Goal: Task Accomplishment & Management: Complete application form

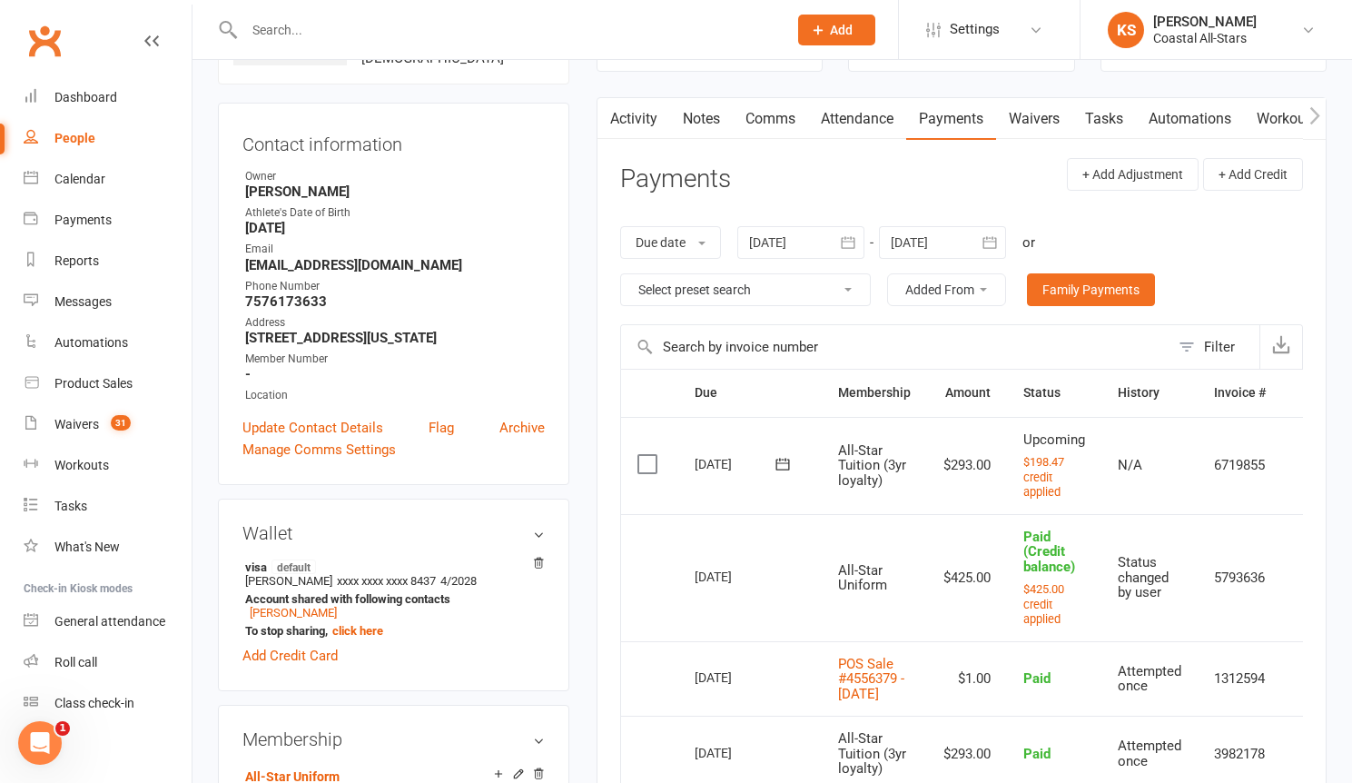
scroll to position [0, 29]
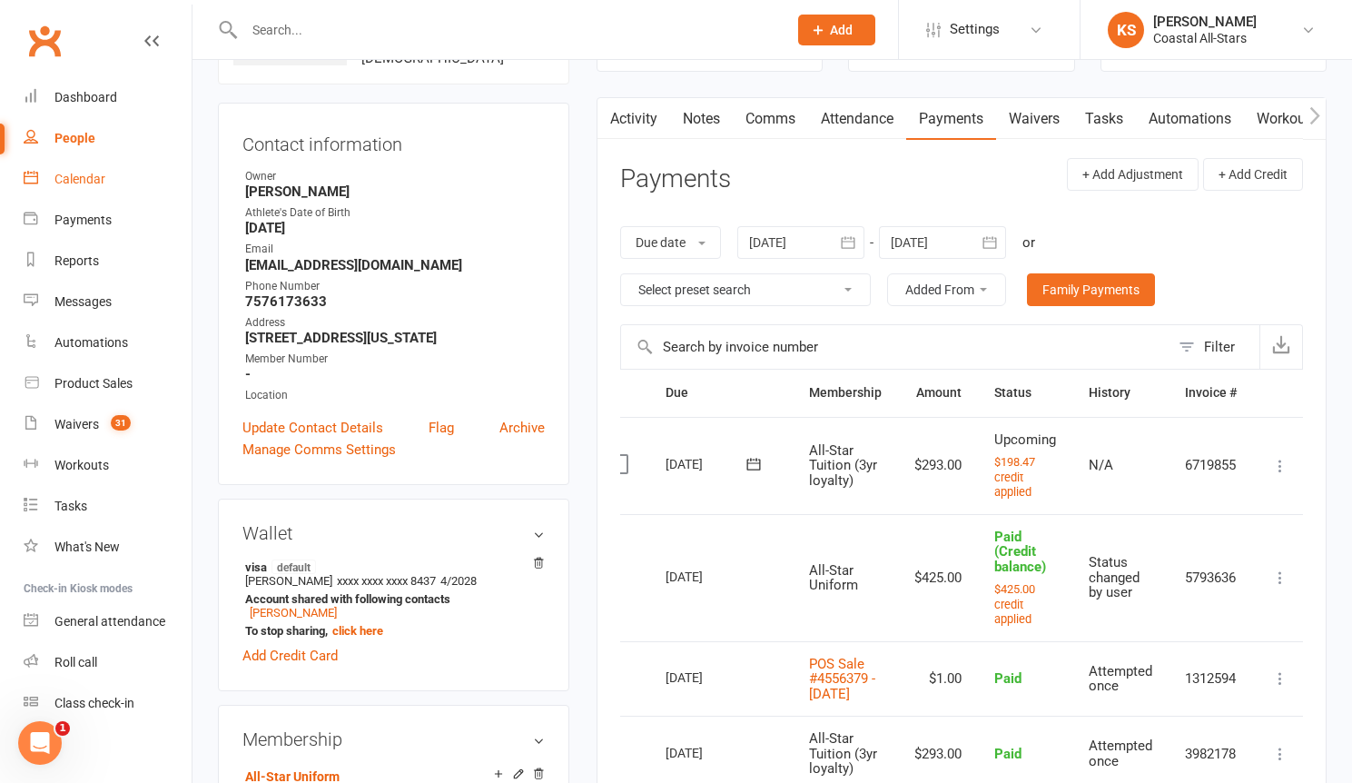
click at [83, 180] on div "Calendar" at bounding box center [79, 179] width 51 height 15
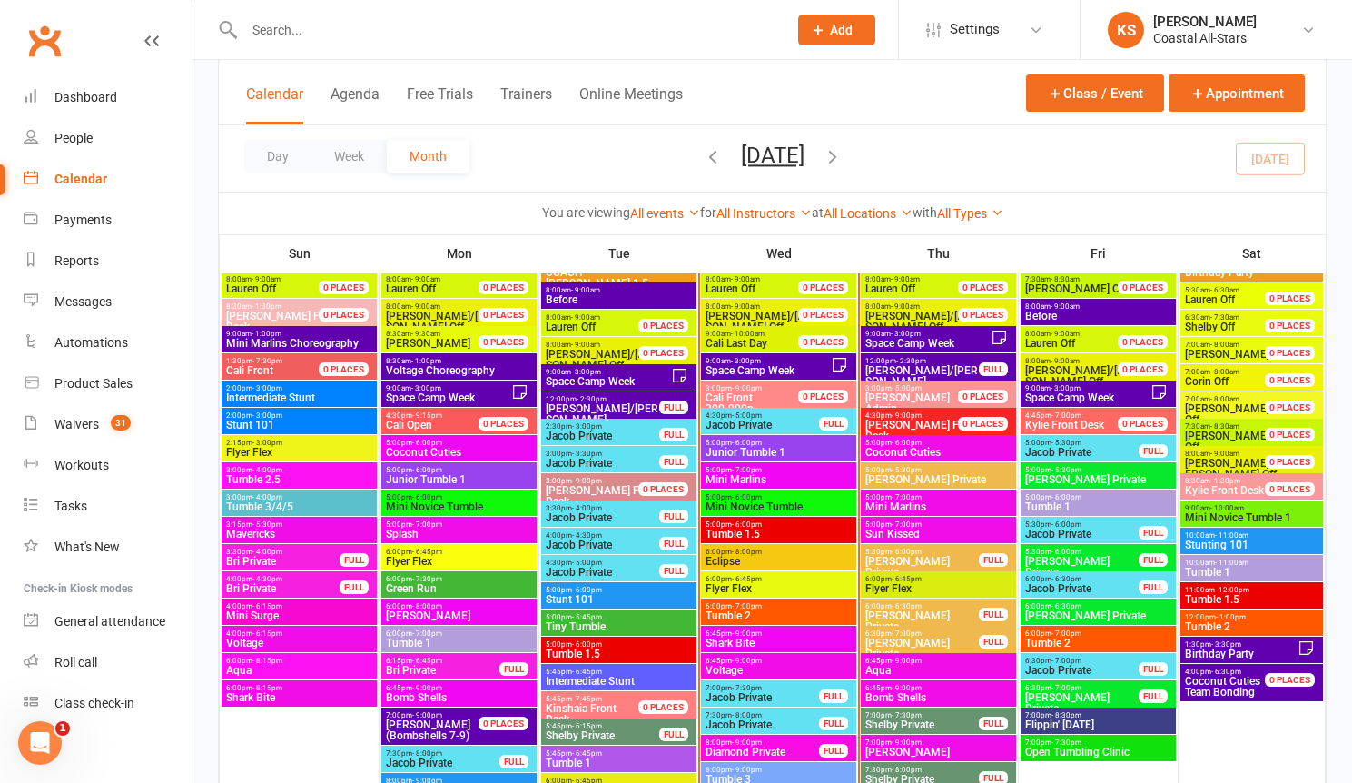
scroll to position [2071, 0]
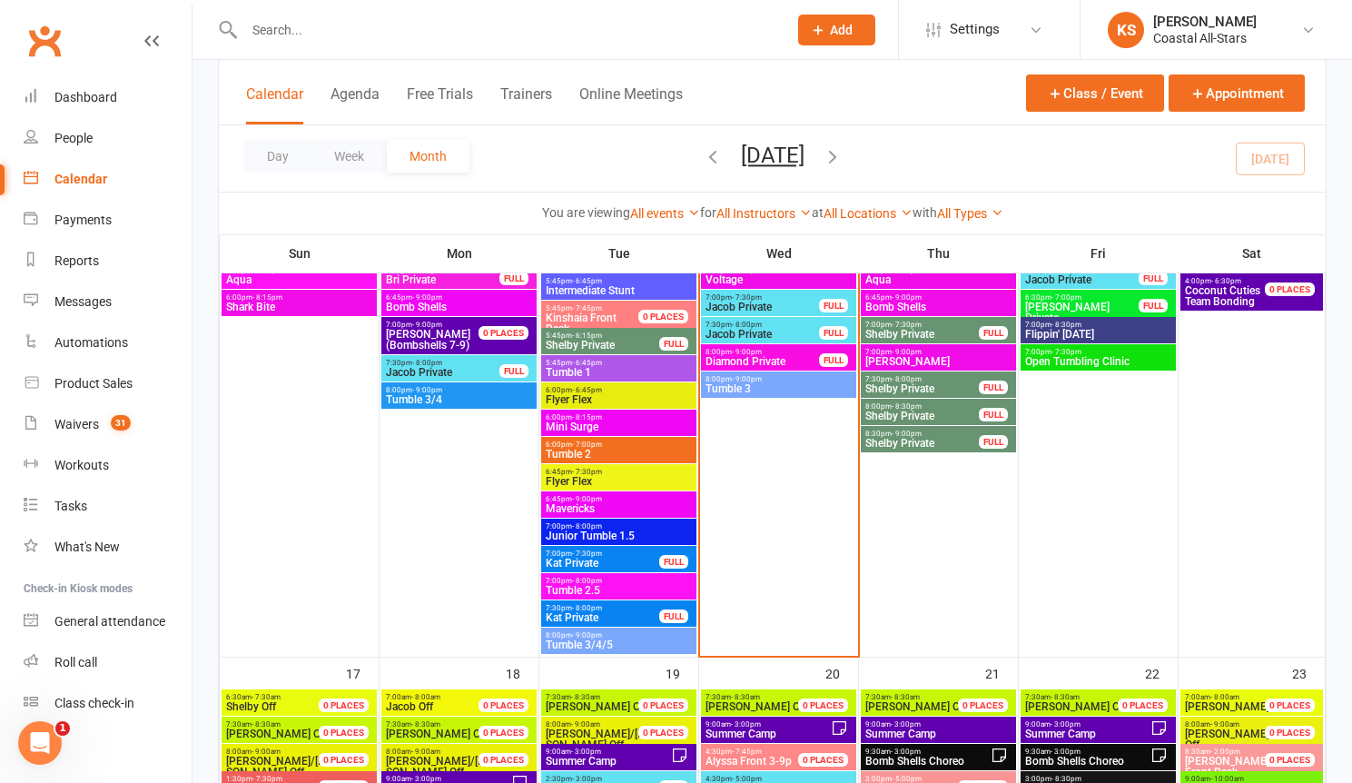
click at [652, 533] on span "Junior Tumble 1.5" at bounding box center [619, 535] width 148 height 11
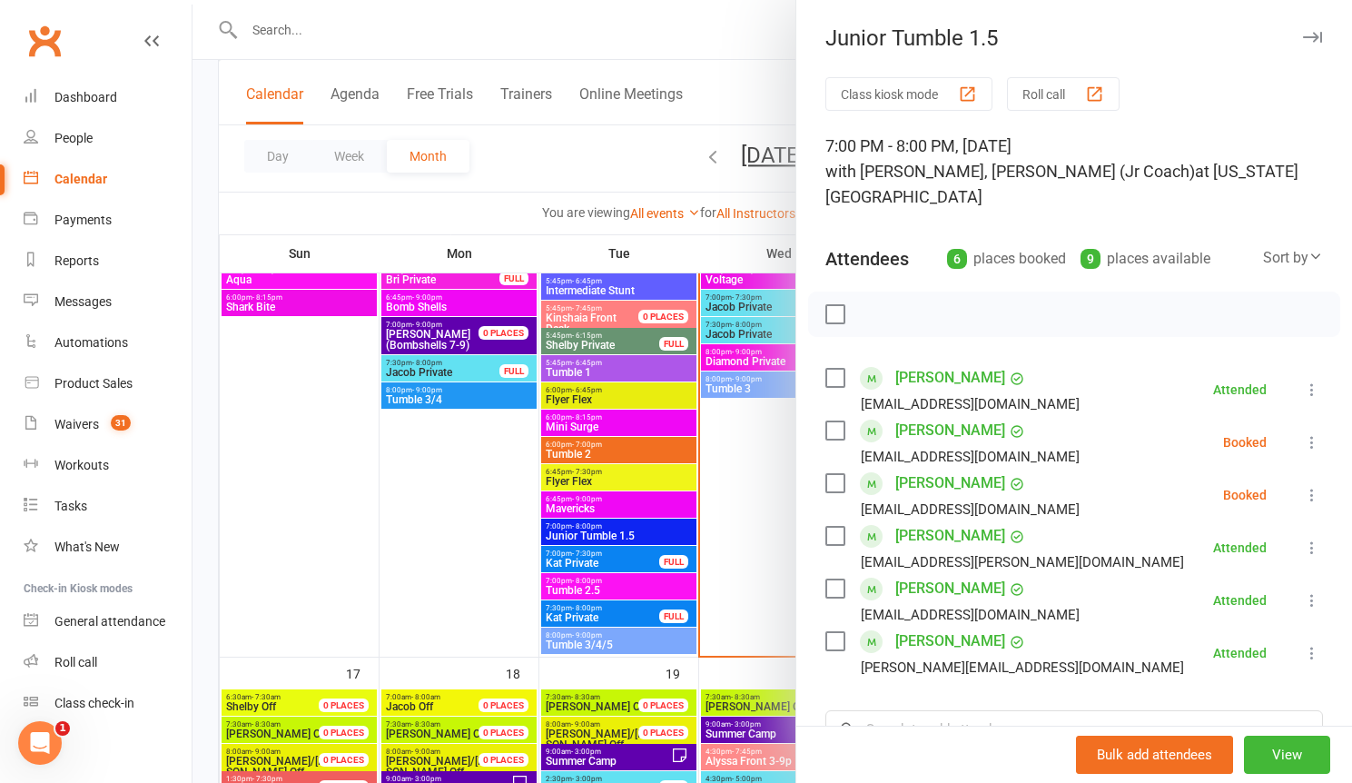
click at [743, 520] on div at bounding box center [773, 391] width 1160 height 783
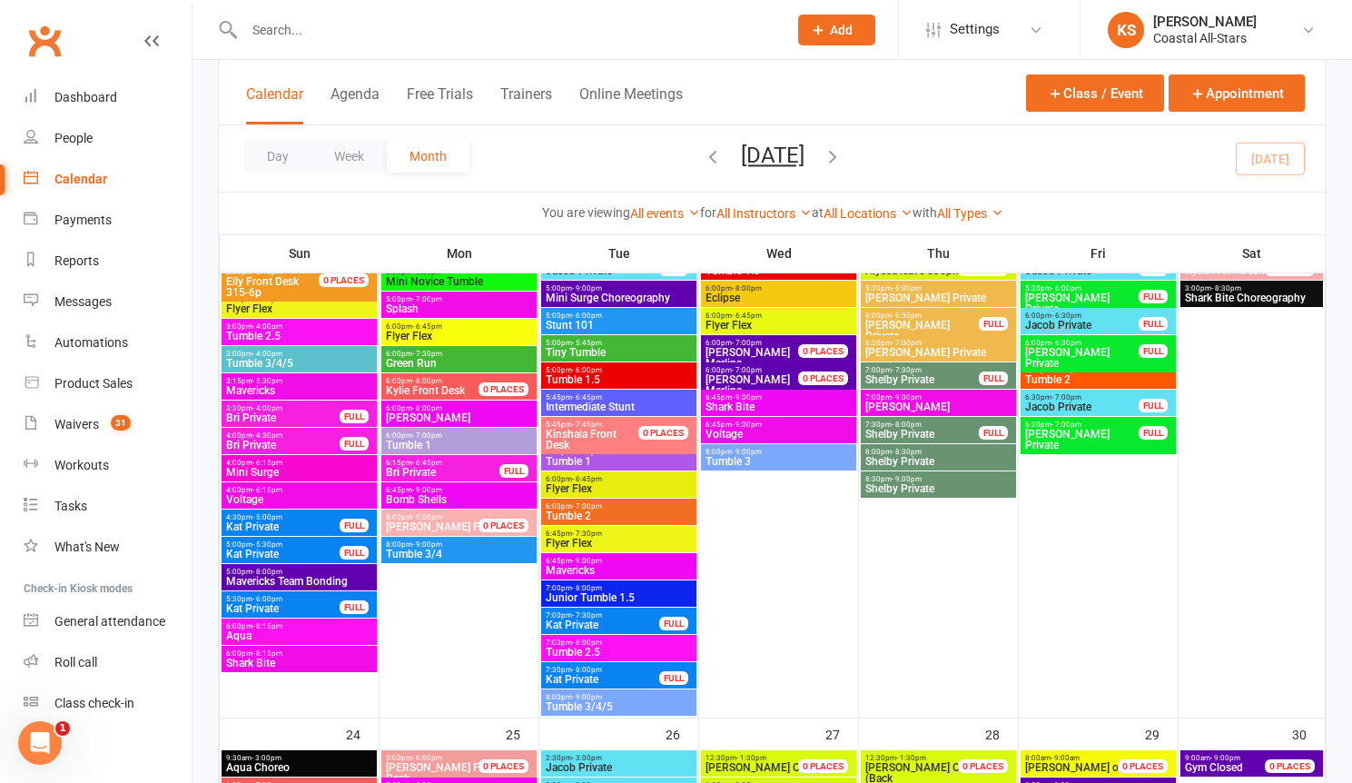
scroll to position [2729, 0]
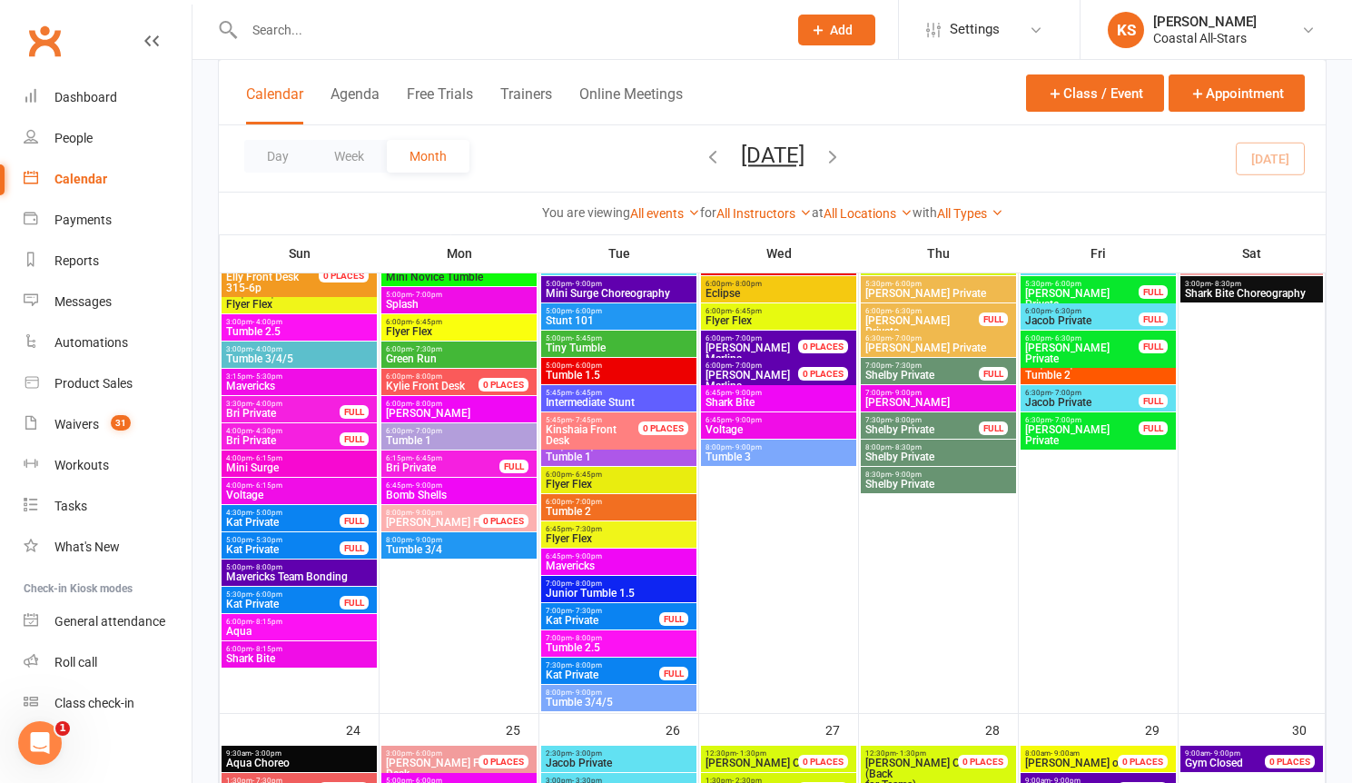
click at [609, 598] on span "Junior Tumble 1.5" at bounding box center [619, 593] width 148 height 11
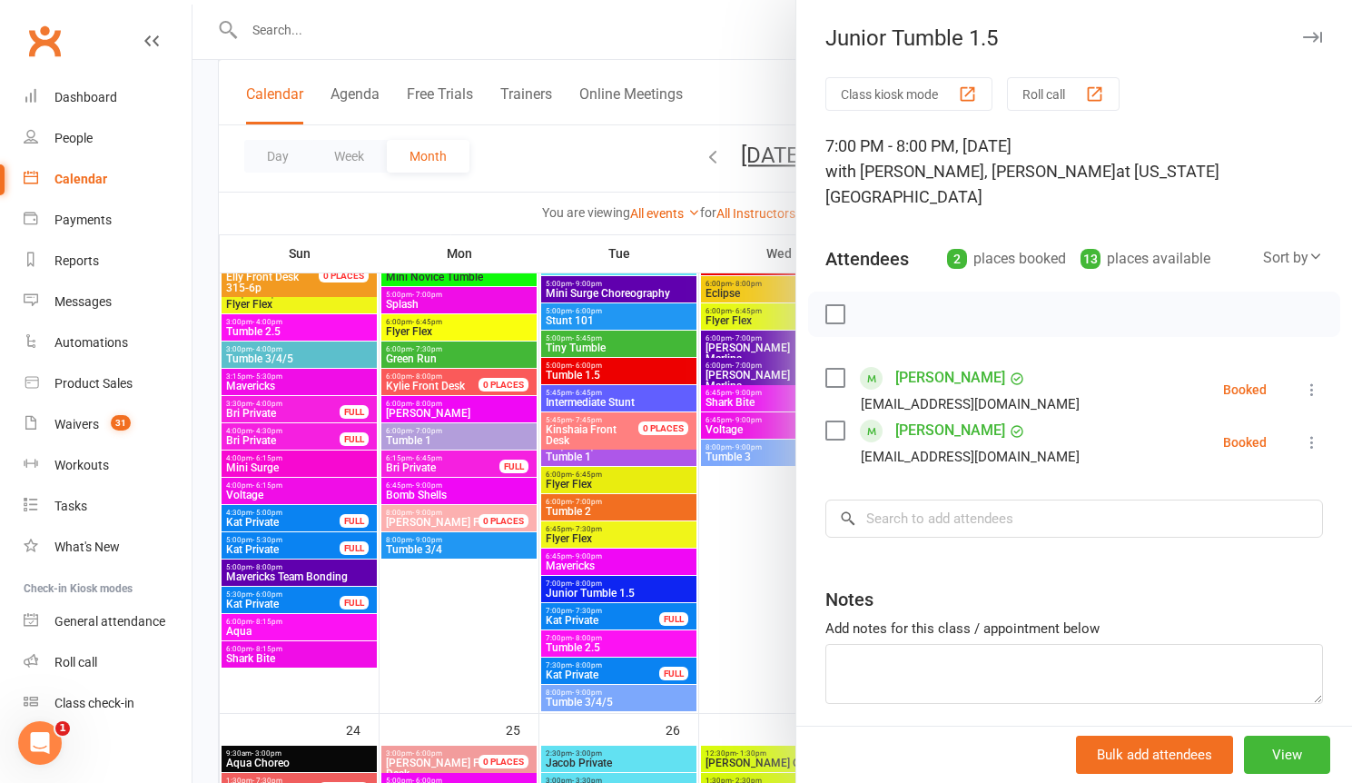
click at [742, 620] on div at bounding box center [773, 391] width 1160 height 783
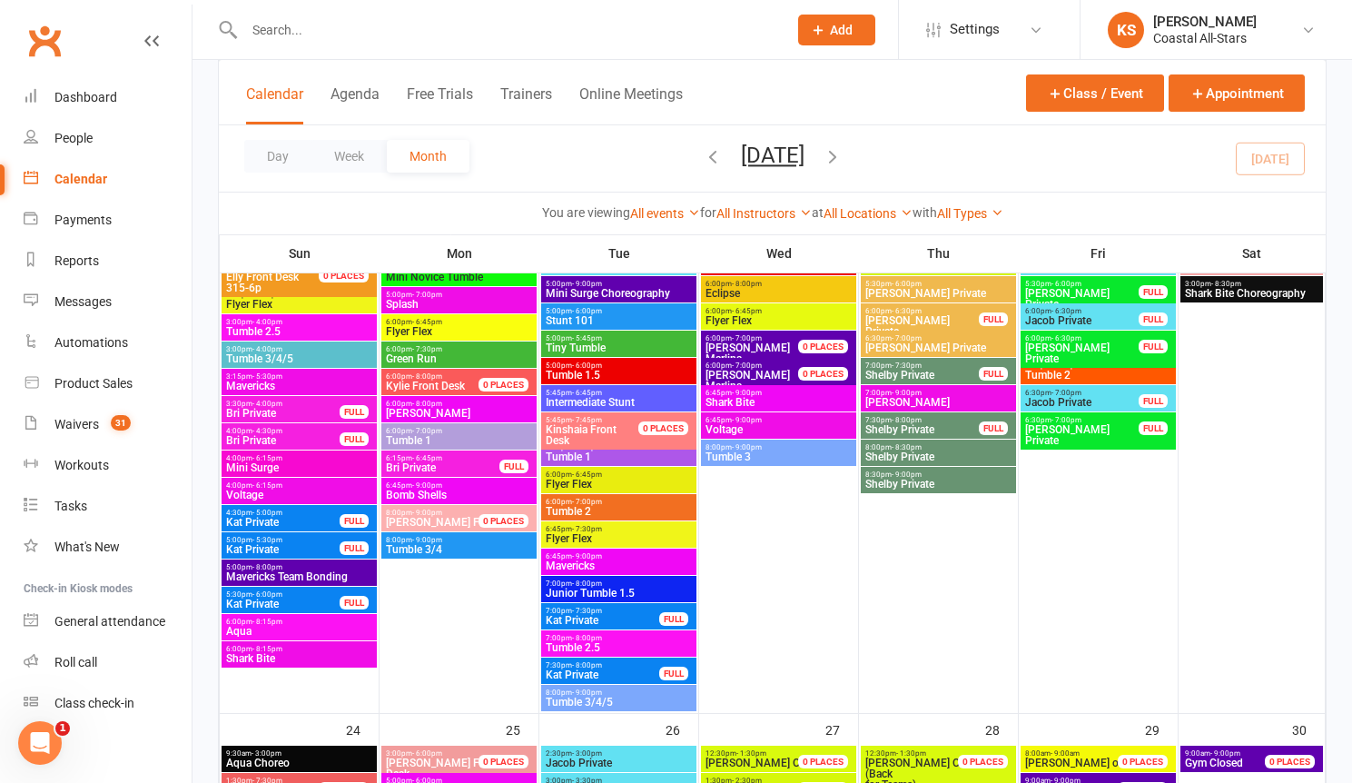
click at [89, 181] on div "Calendar" at bounding box center [80, 179] width 53 height 15
click at [843, 155] on icon "button" at bounding box center [833, 156] width 20 height 20
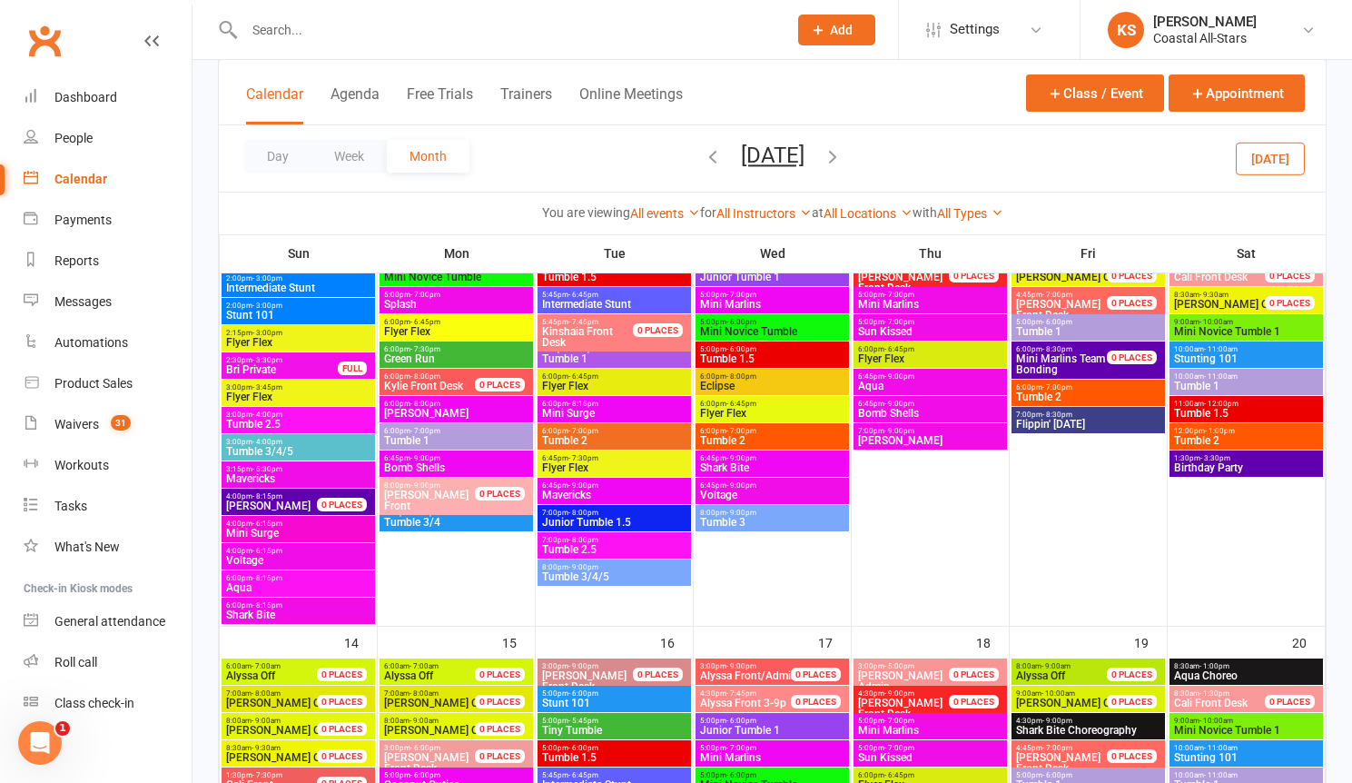
scroll to position [500, 0]
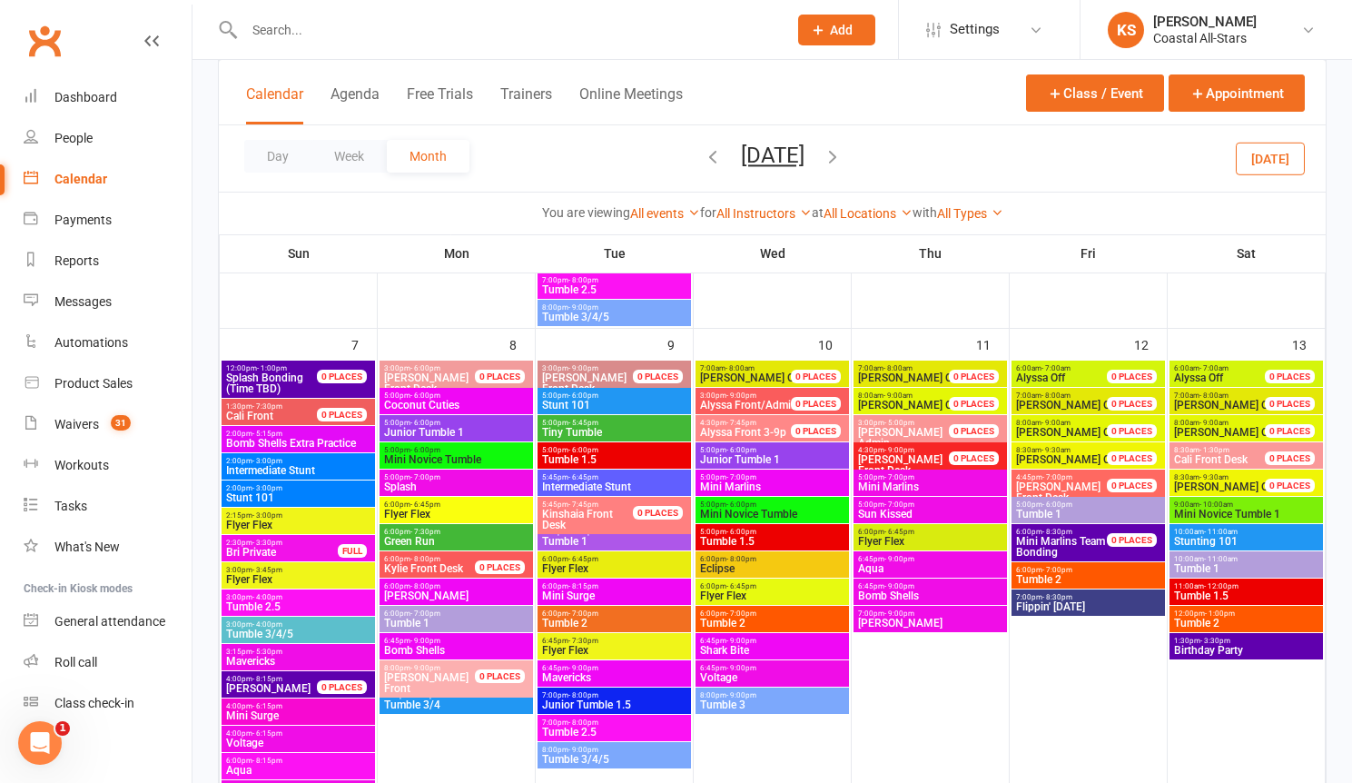
click at [306, 69] on div "Calendar Agenda Free Trials Trainers Online Meetings Class / Event Appointment" at bounding box center [772, 92] width 1107 height 65
click at [298, 38] on input "text" at bounding box center [507, 29] width 536 height 25
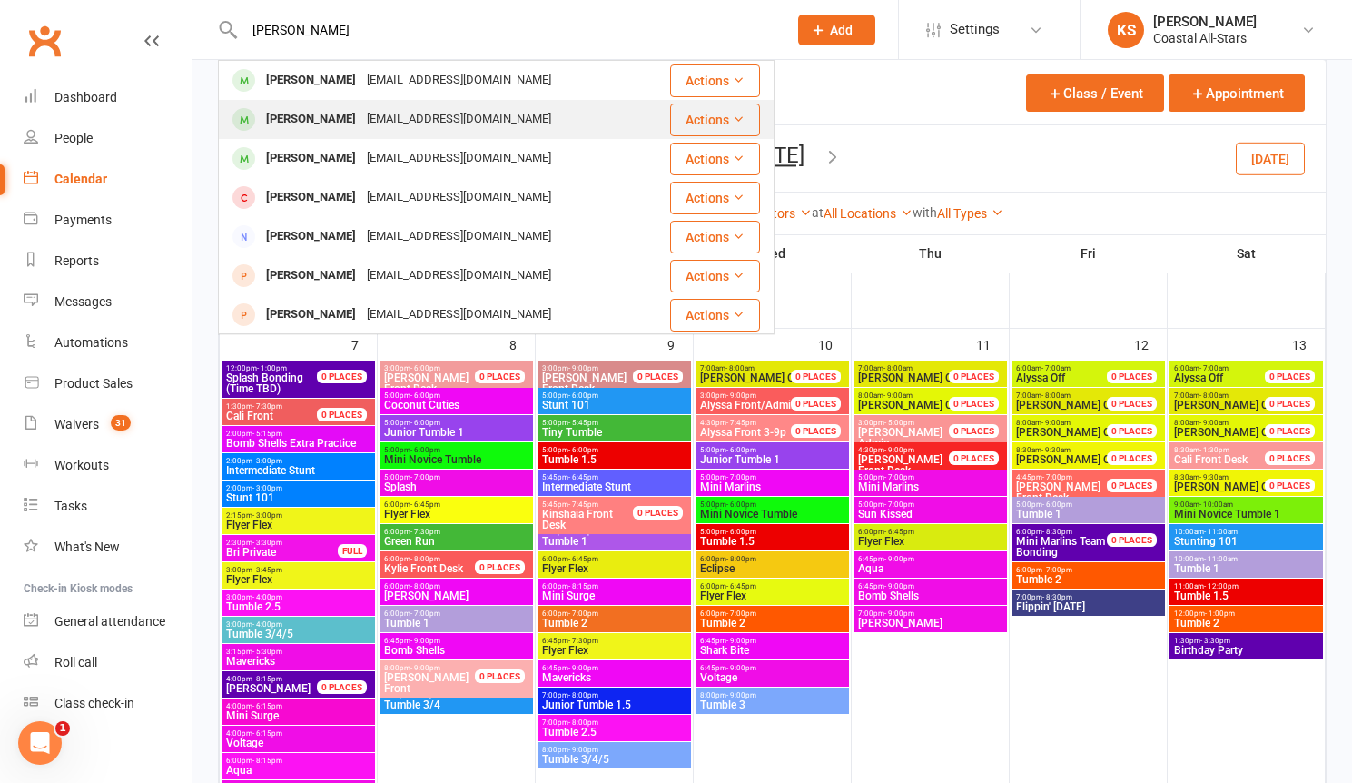
type input "[PERSON_NAME]"
click at [361, 129] on div "[EMAIL_ADDRESS][DOMAIN_NAME]" at bounding box center [458, 119] width 195 height 26
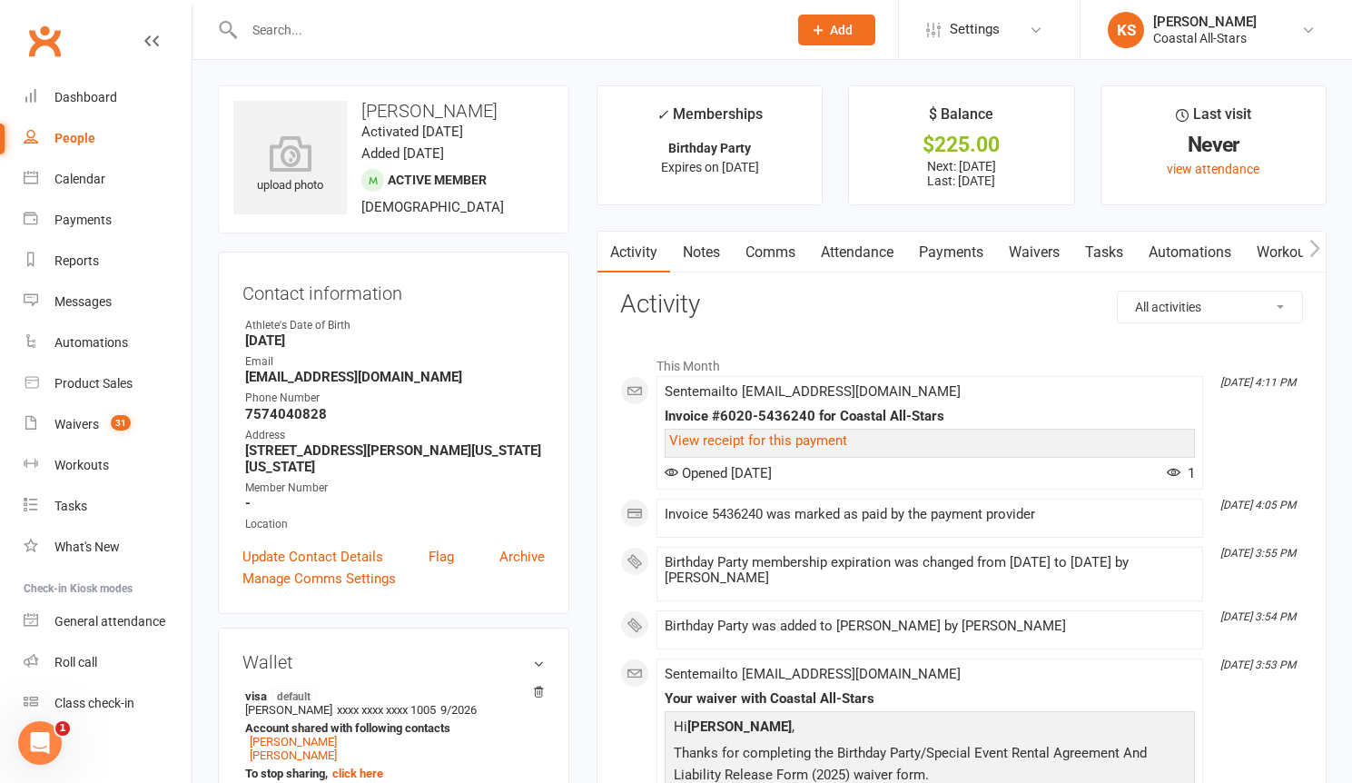
click at [953, 252] on link "Payments" at bounding box center [951, 253] width 90 height 42
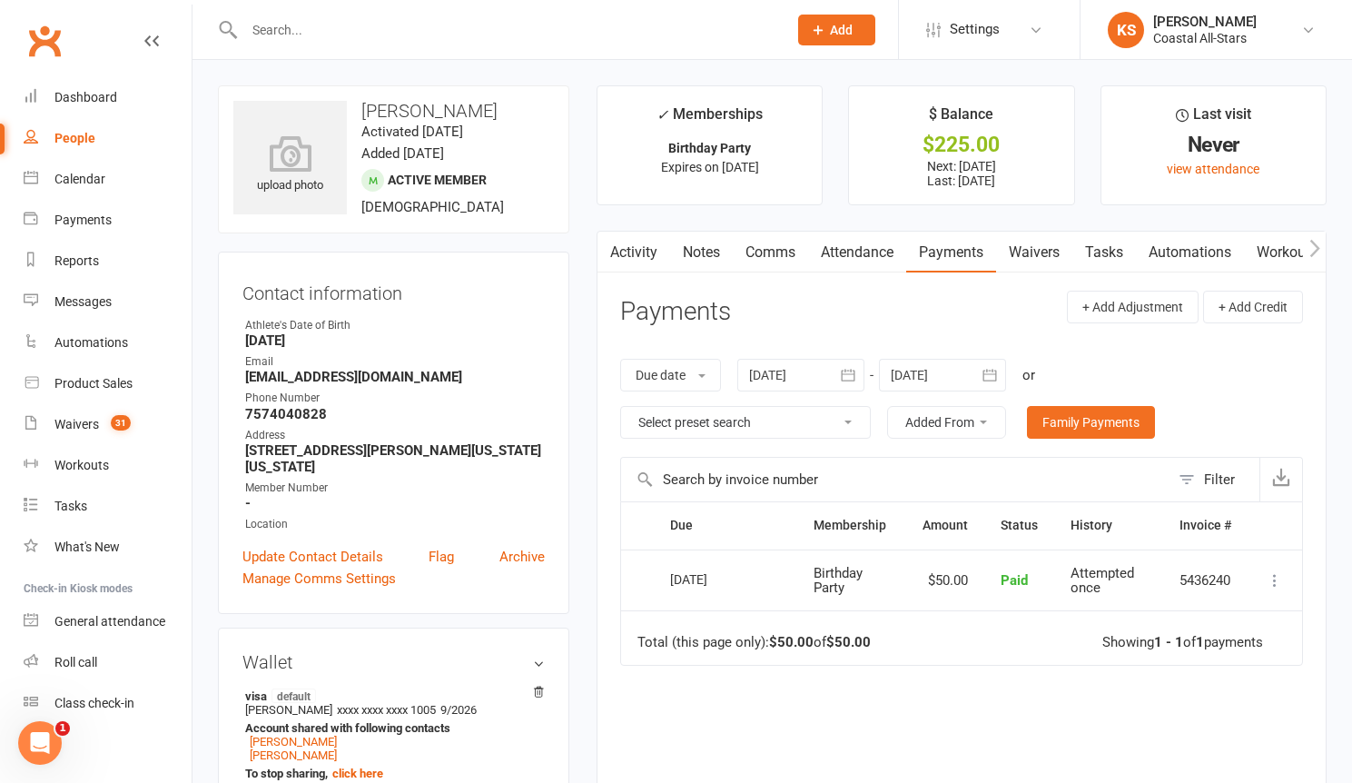
click at [934, 370] on div at bounding box center [942, 375] width 127 height 33
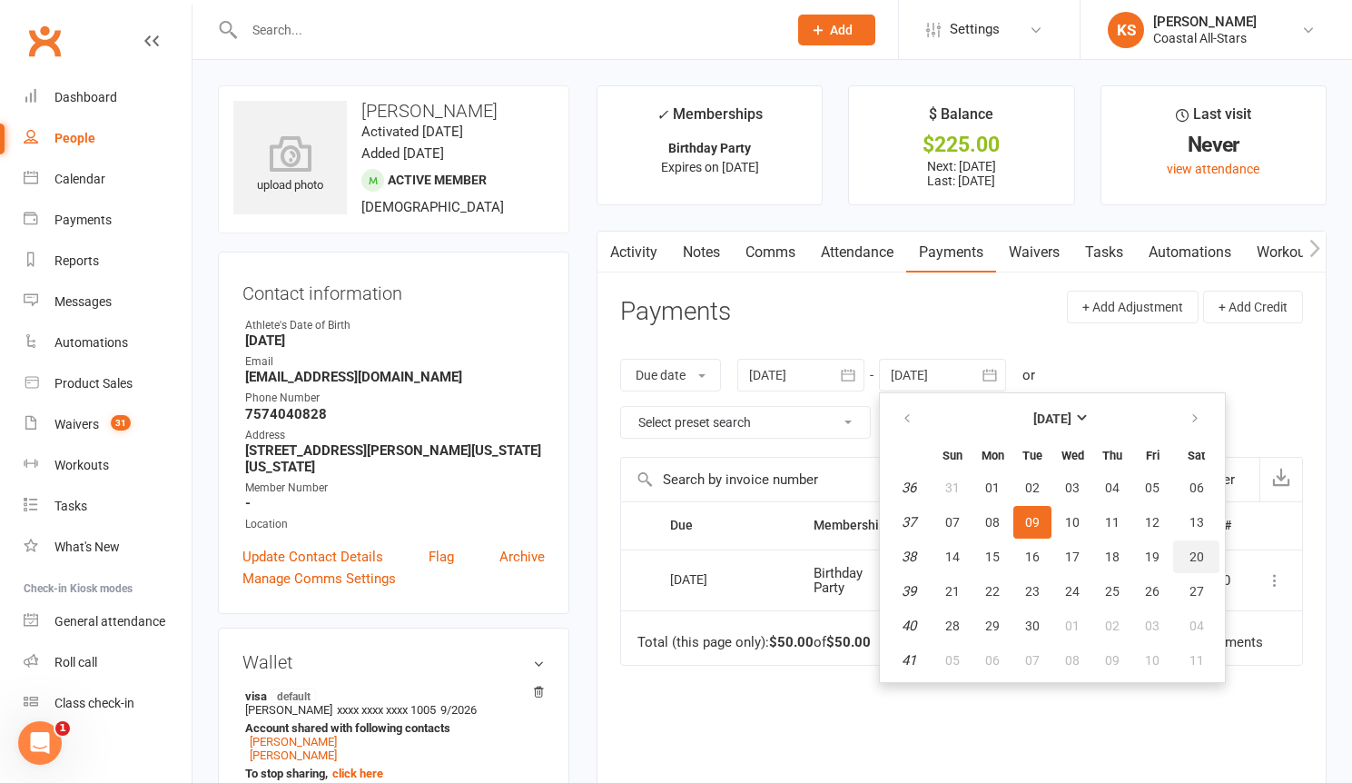
click at [1196, 558] on span "20" at bounding box center [1197, 556] width 15 height 15
type input "[DATE]"
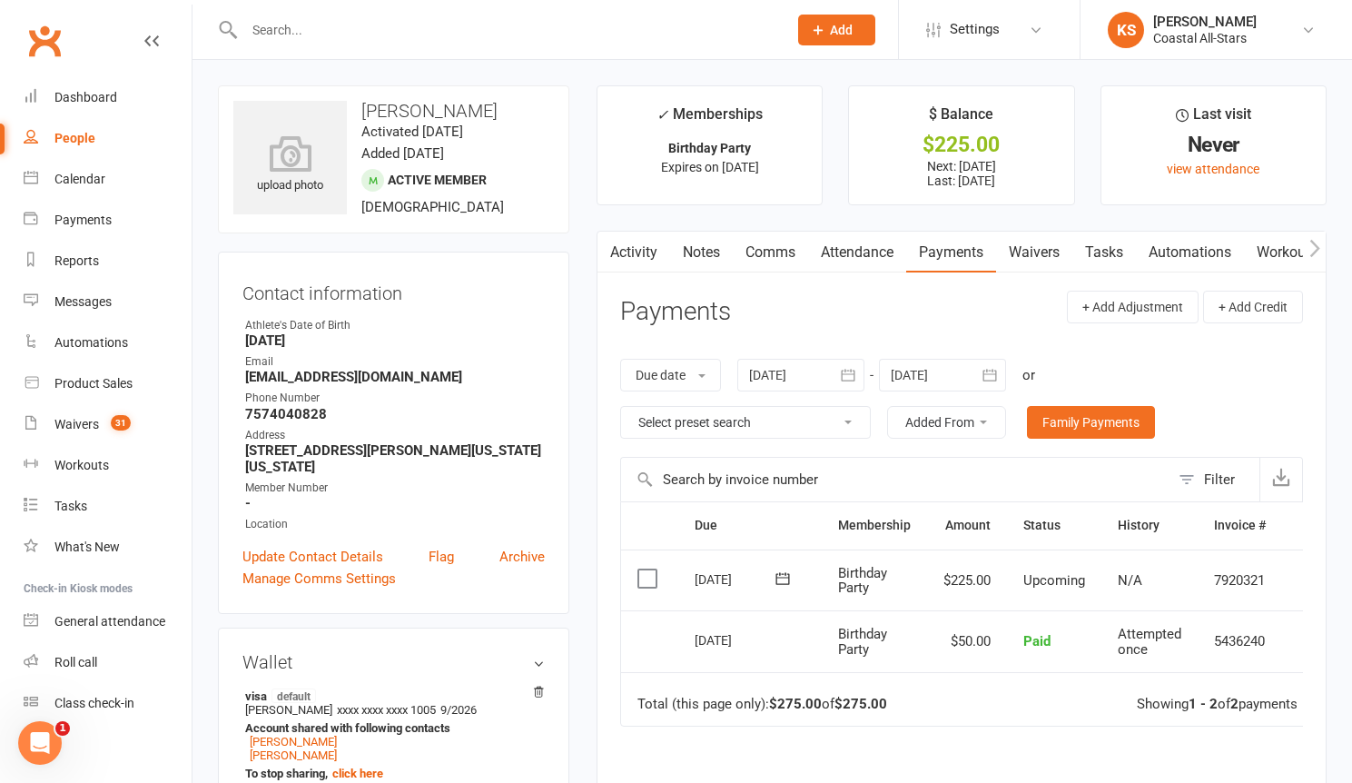
click at [1192, 593] on td "N/A" at bounding box center [1150, 580] width 96 height 62
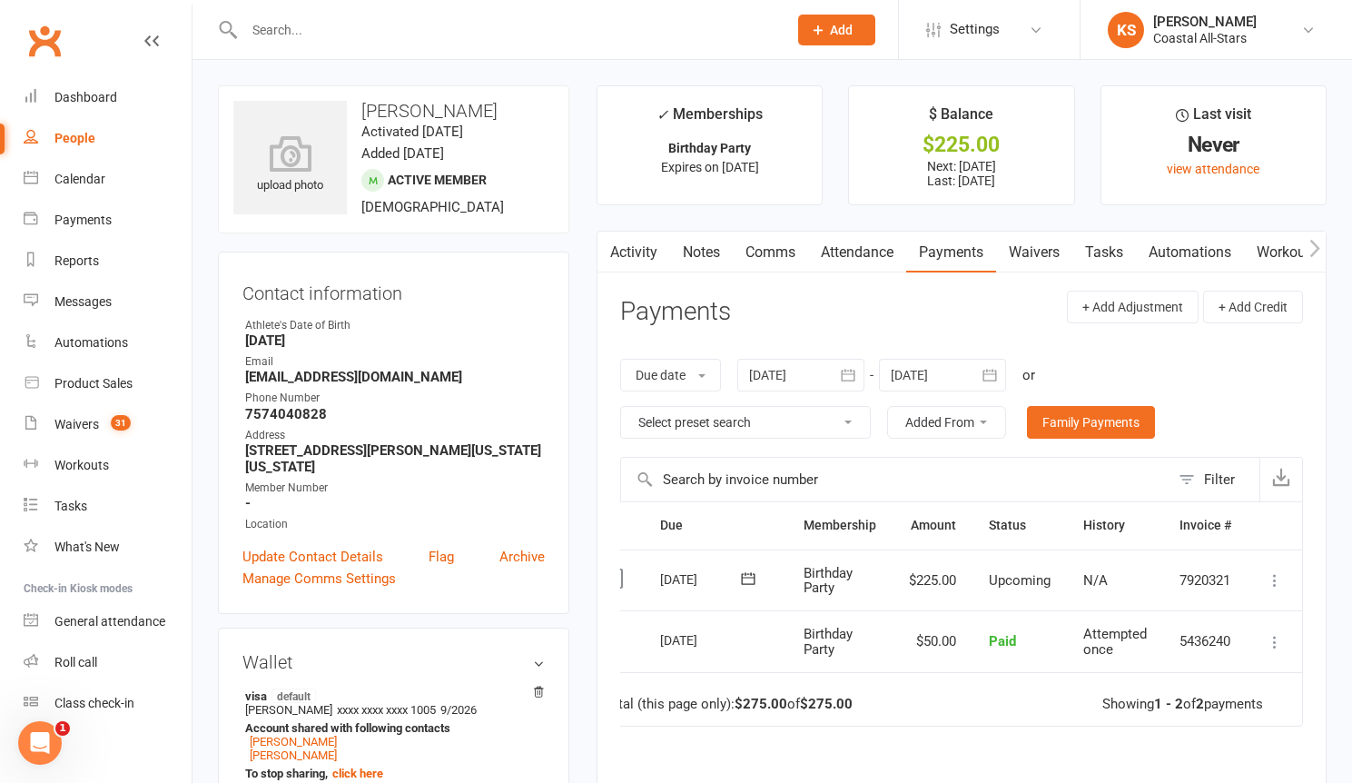
scroll to position [0, 38]
click at [1281, 582] on icon at bounding box center [1275, 580] width 18 height 18
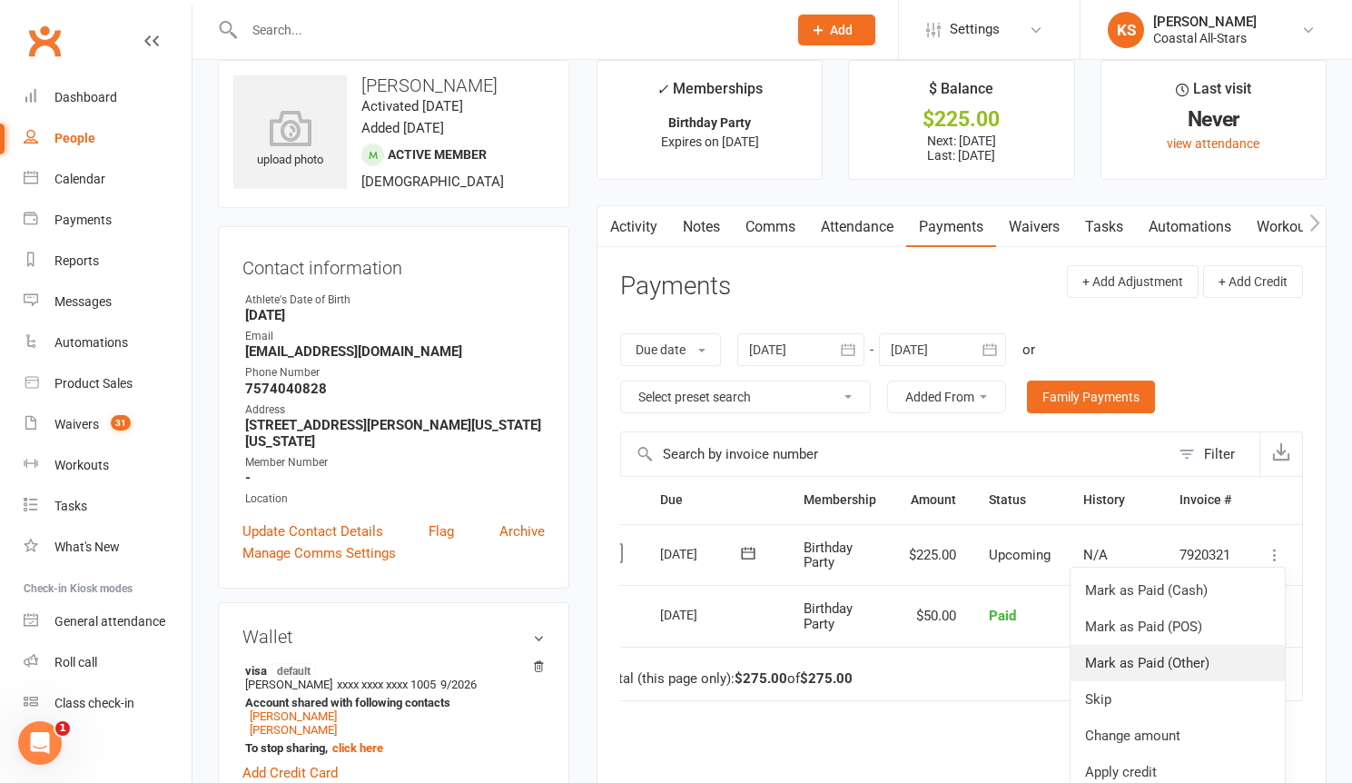
scroll to position [37, 0]
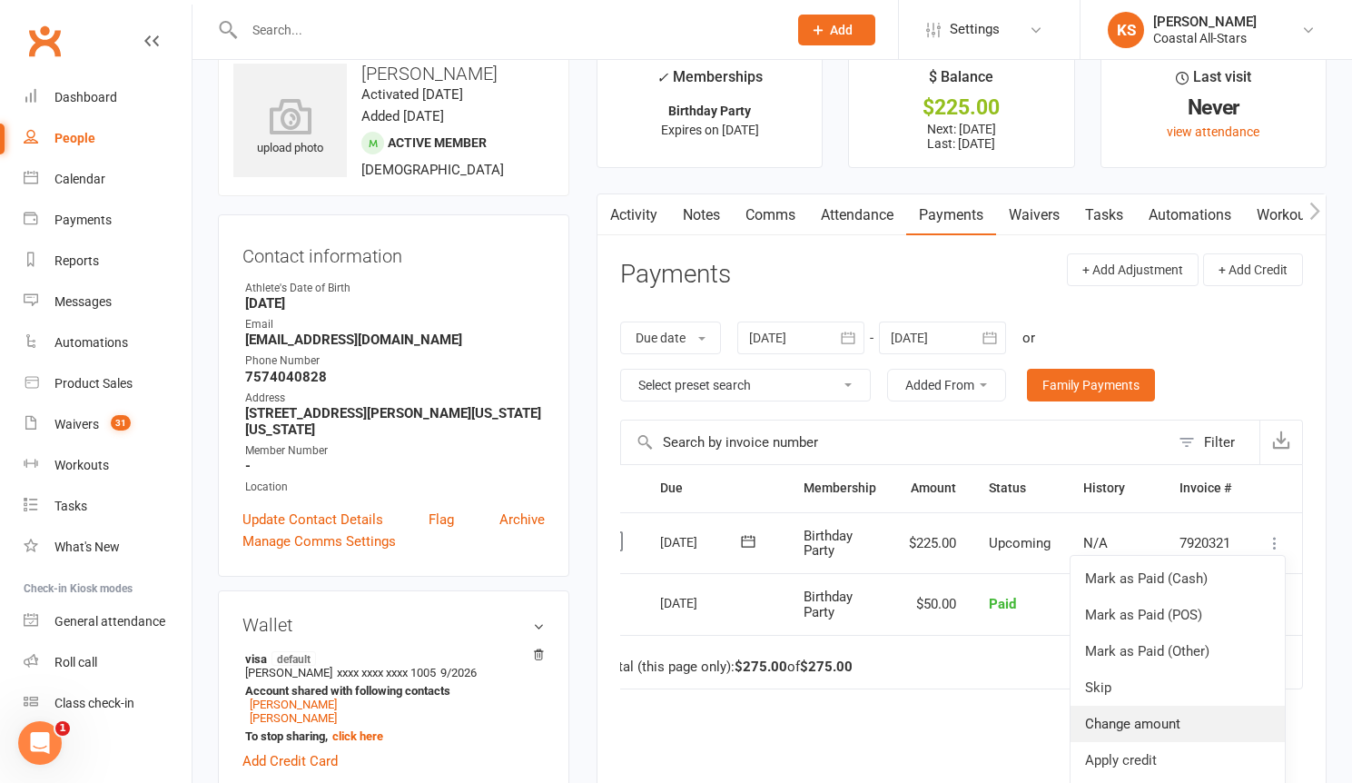
click at [1183, 714] on link "Change amount" at bounding box center [1178, 724] width 214 height 36
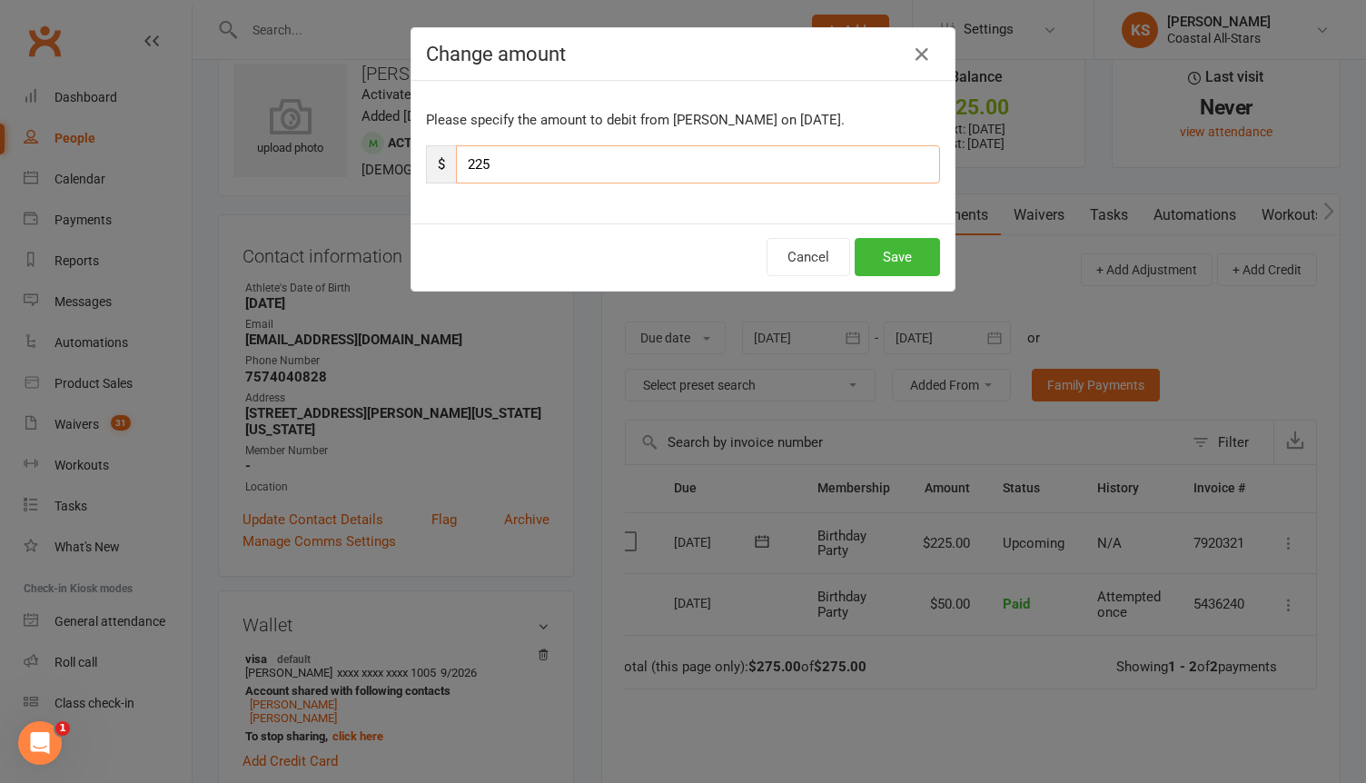
click at [462, 164] on input "225" at bounding box center [698, 164] width 484 height 38
type input "325"
click at [876, 253] on button "Save" at bounding box center [897, 257] width 85 height 38
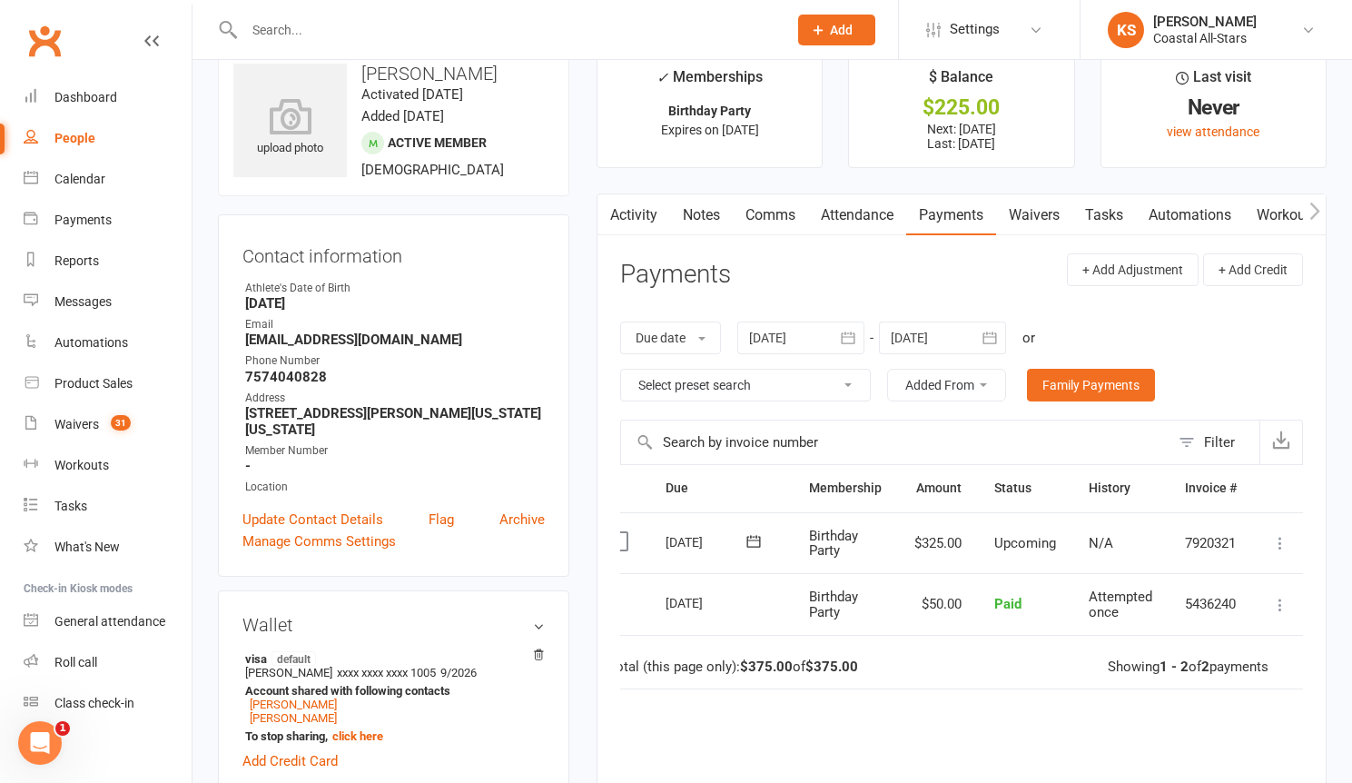
click at [696, 208] on link "Notes" at bounding box center [701, 215] width 63 height 42
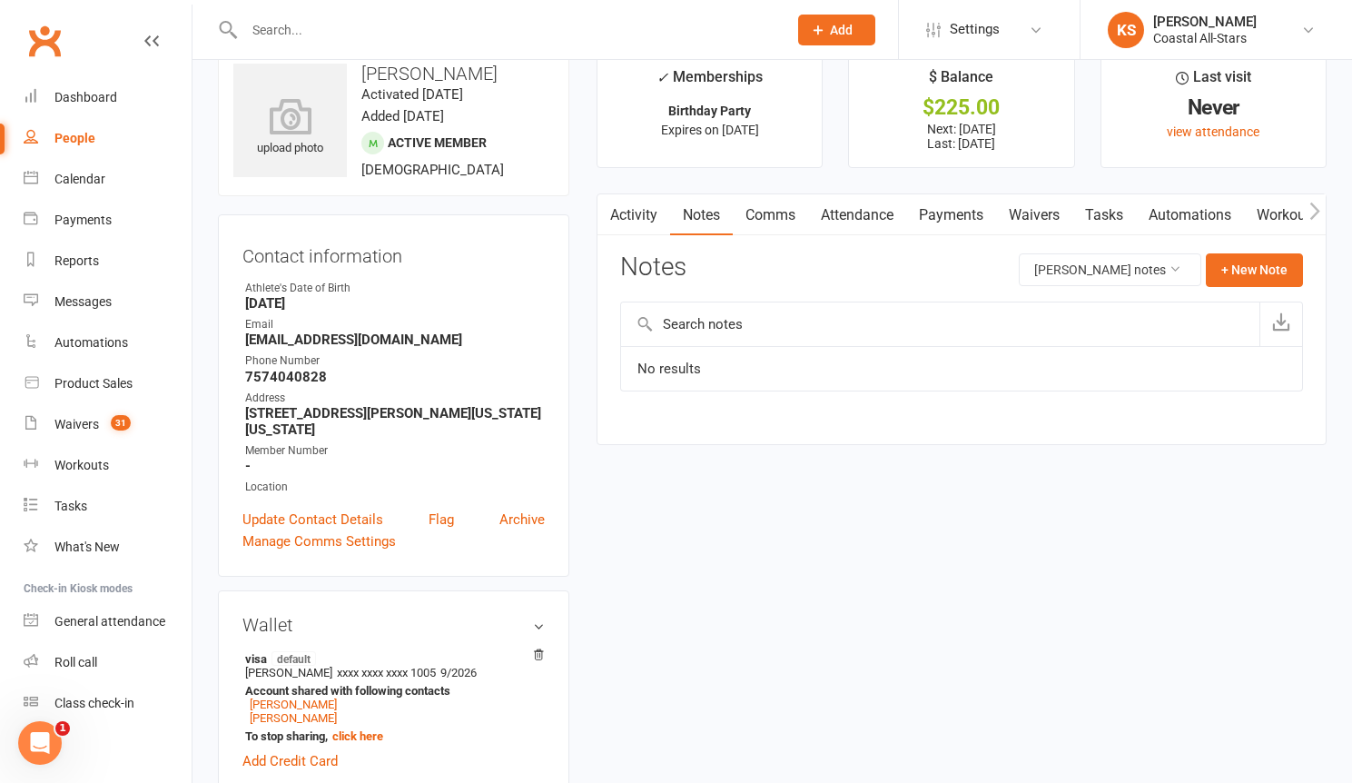
click at [1218, 288] on div "Notes [PERSON_NAME] notes + New Note" at bounding box center [961, 276] width 683 height 47
click at [1219, 280] on button "+ New Note" at bounding box center [1254, 269] width 97 height 33
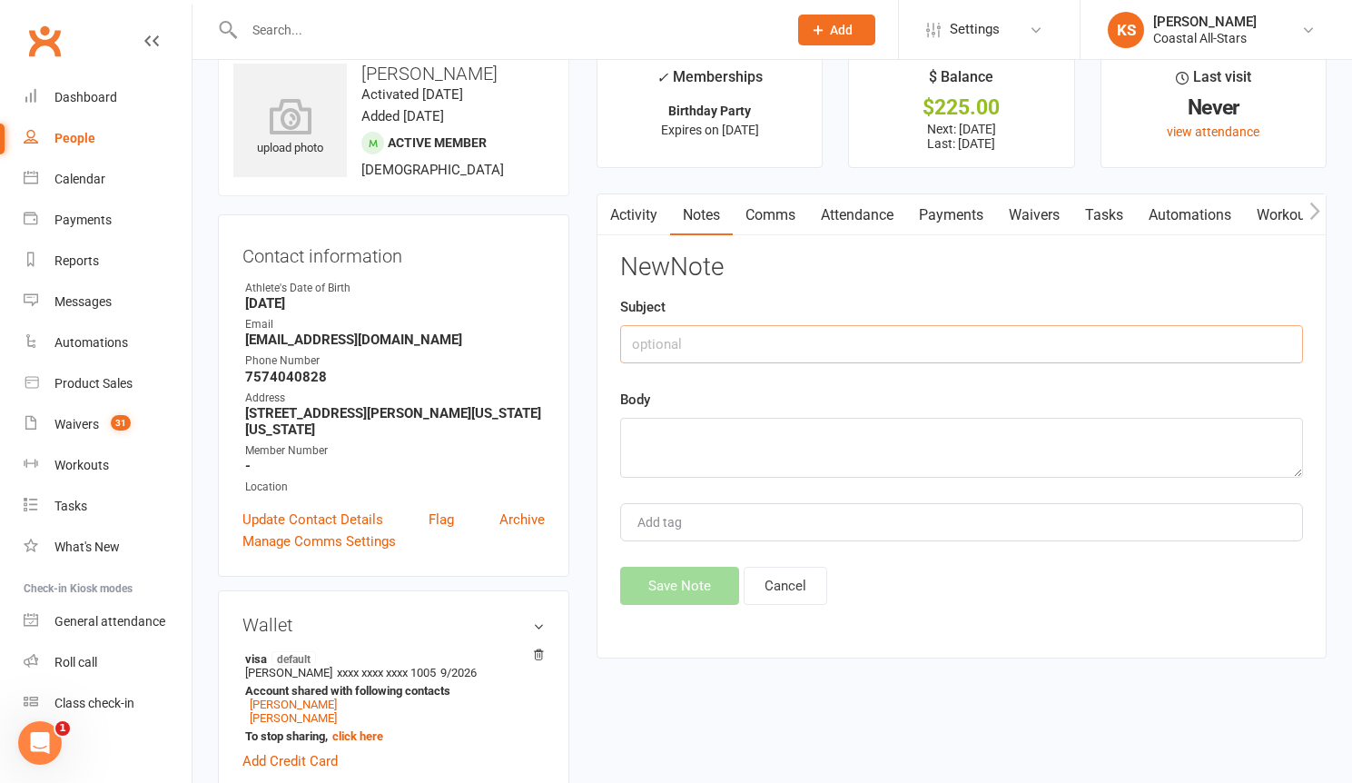
click at [693, 350] on input "text" at bounding box center [961, 344] width 683 height 38
type input "Bounce House Added"
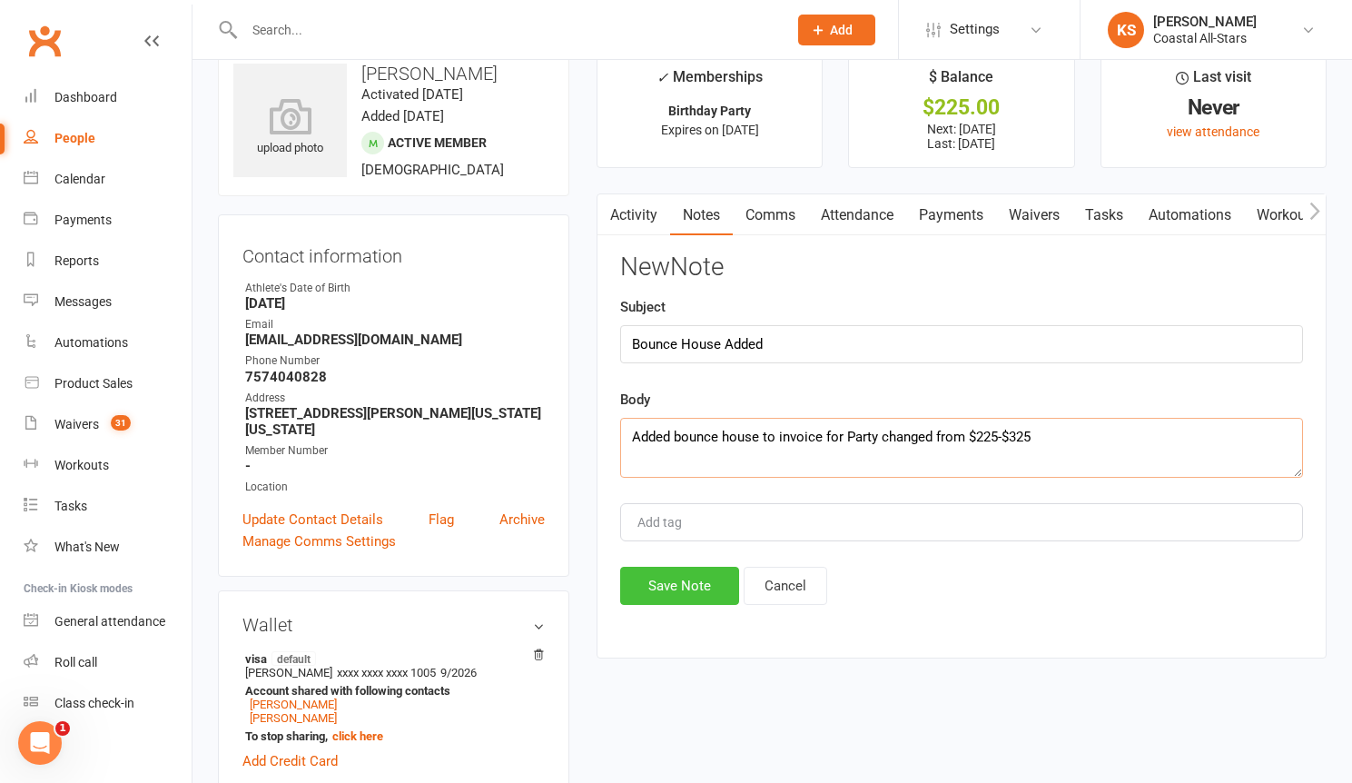
type textarea "Added bounce house to invoice for Party changed from $225-$325"
click at [694, 587] on button "Save Note" at bounding box center [679, 586] width 119 height 38
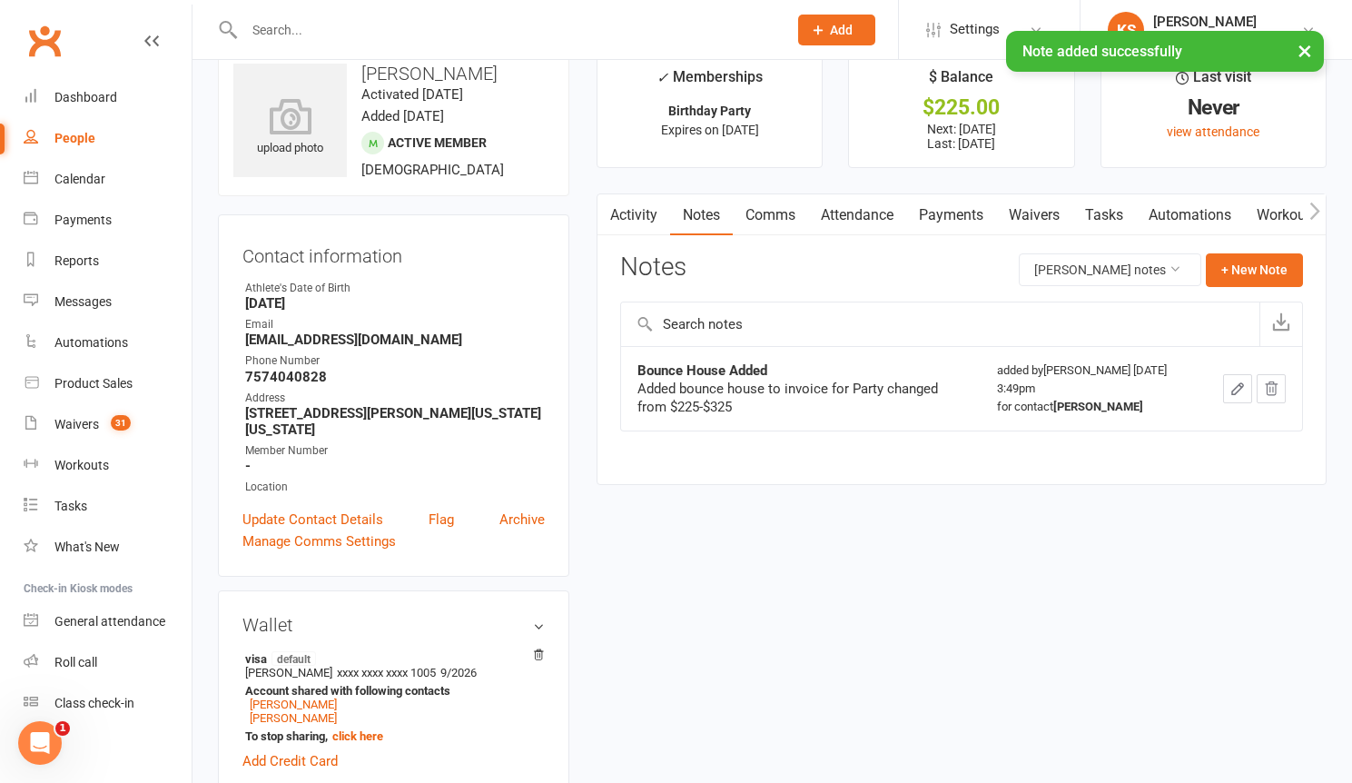
click at [629, 222] on link "Activity" at bounding box center [634, 215] width 73 height 42
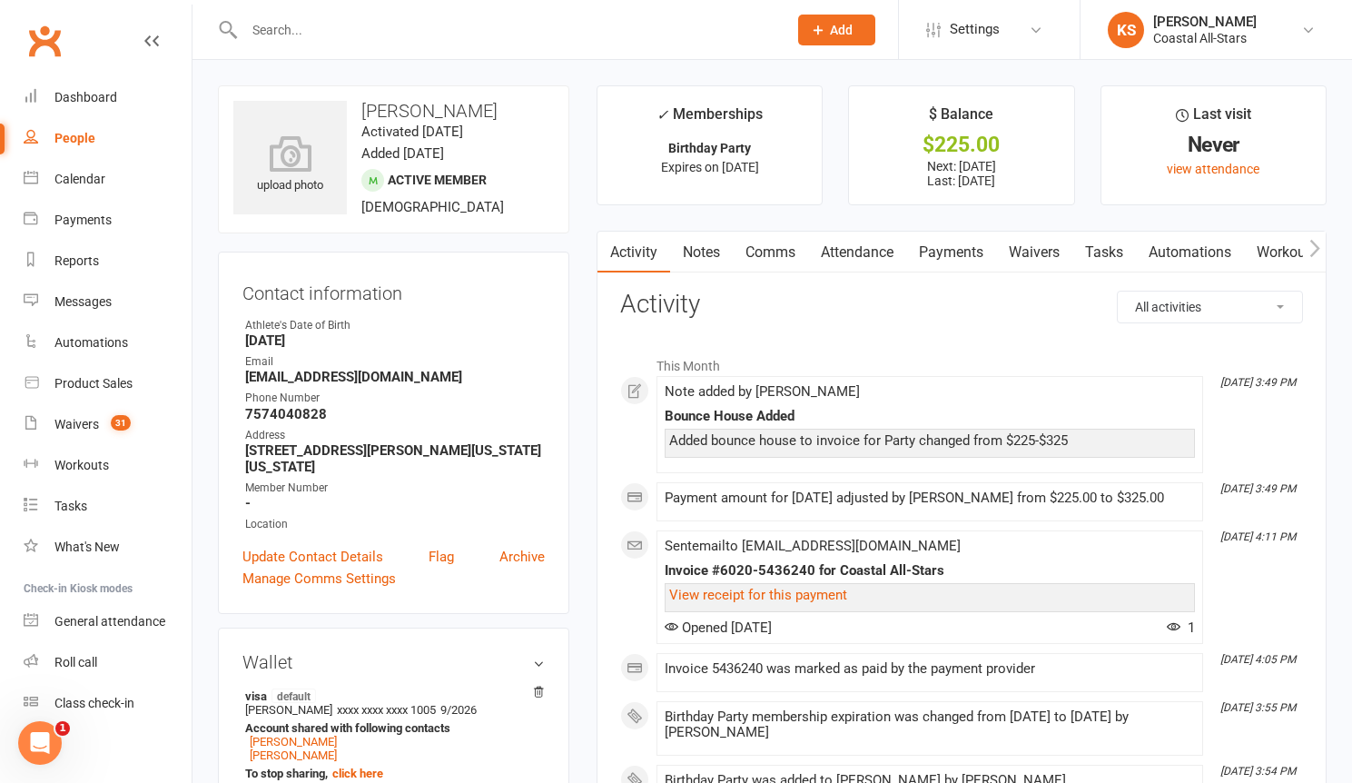
click at [295, 21] on input "text" at bounding box center [507, 29] width 536 height 25
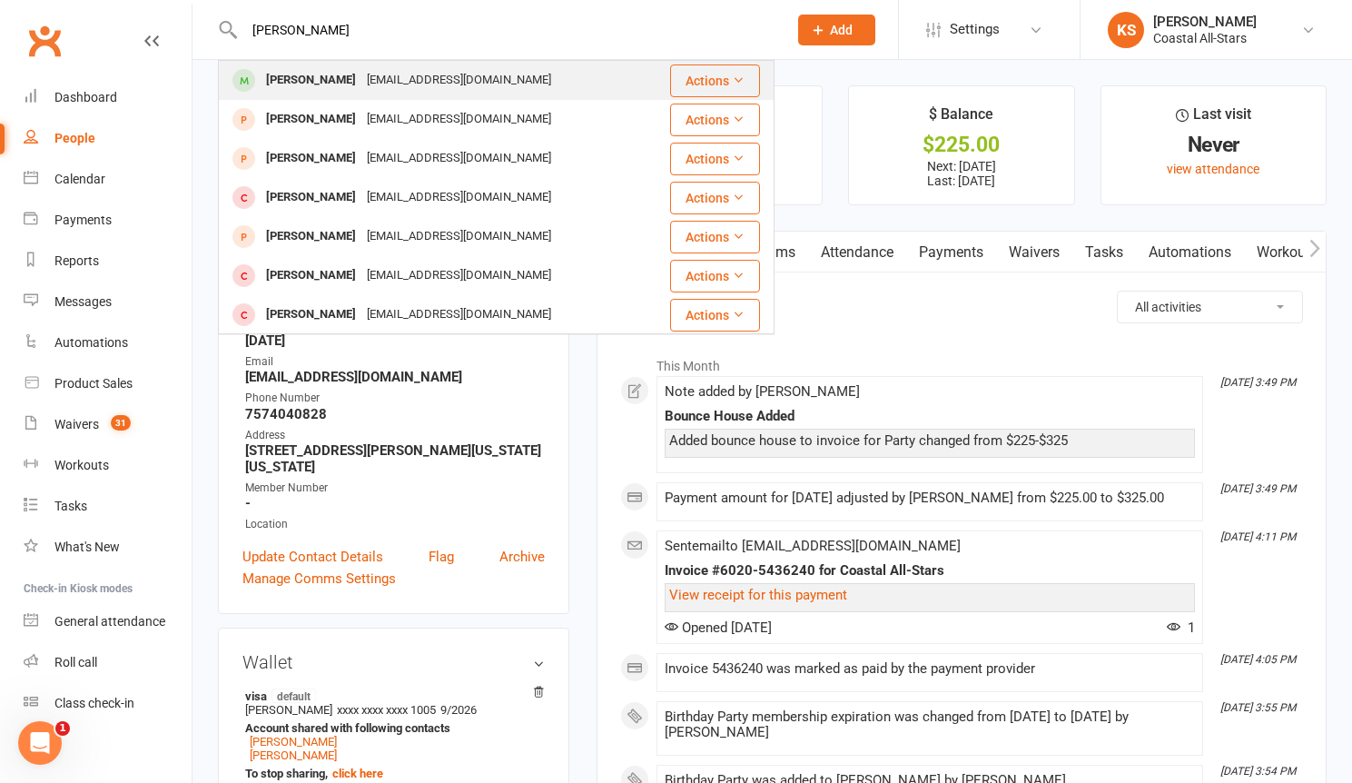
type input "[PERSON_NAME]"
click at [361, 67] on div "[EMAIL_ADDRESS][DOMAIN_NAME]" at bounding box center [458, 80] width 195 height 26
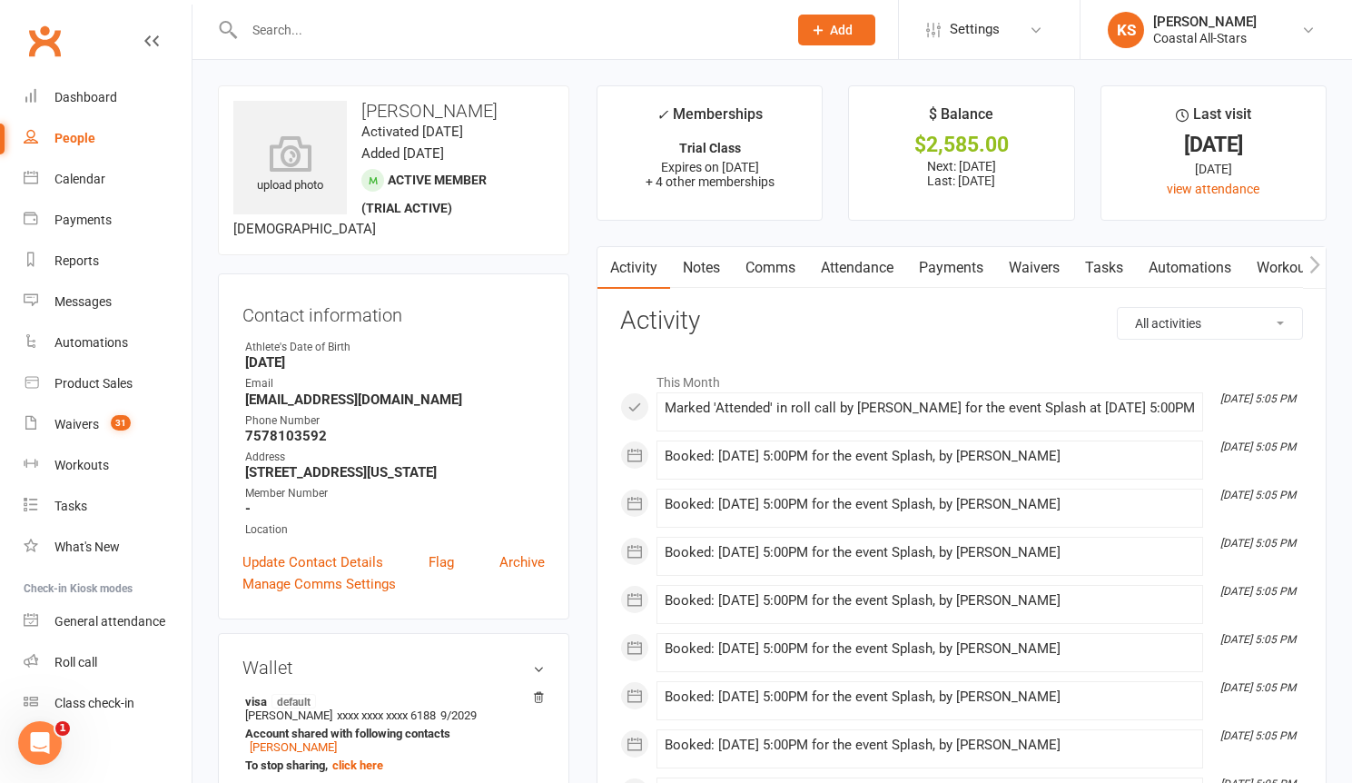
click at [1058, 278] on link "Waivers" at bounding box center [1034, 268] width 76 height 42
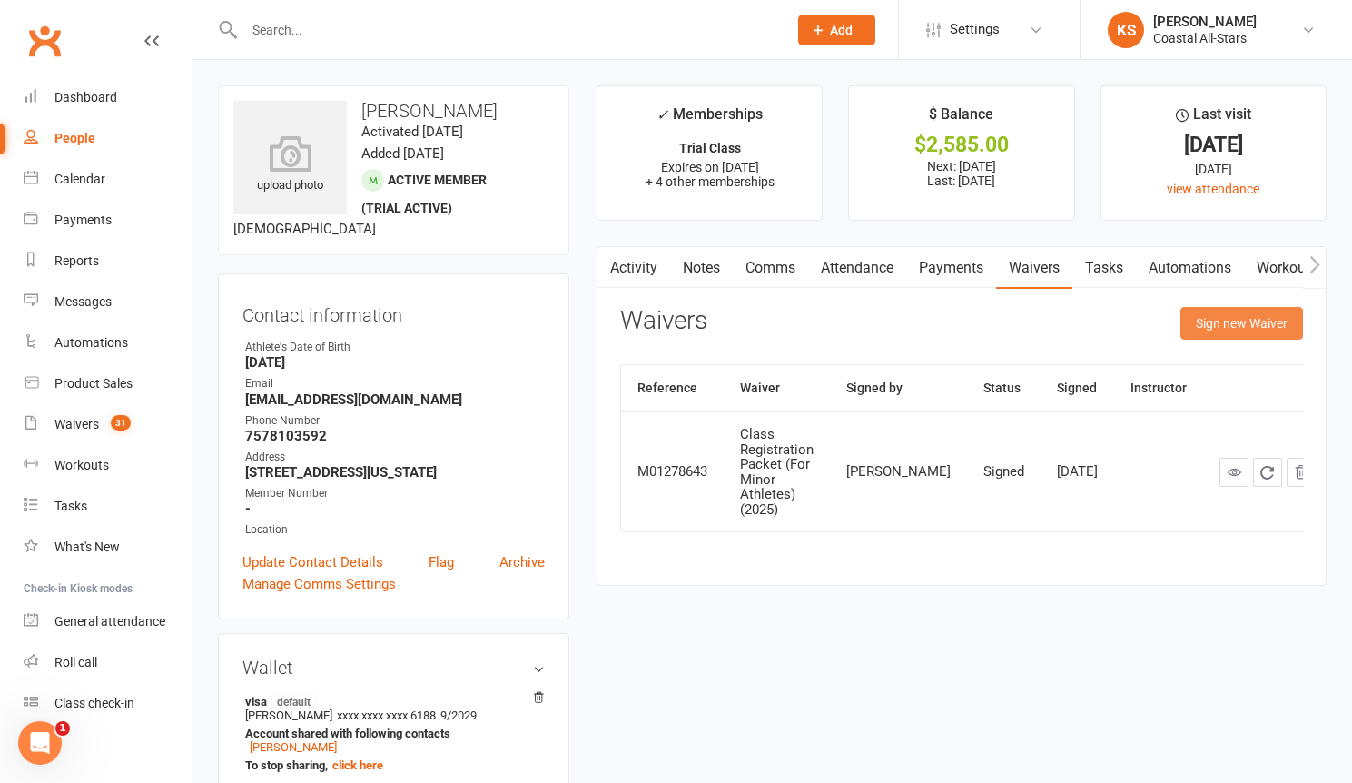
click at [1253, 318] on button "Sign new Waiver" at bounding box center [1242, 323] width 123 height 33
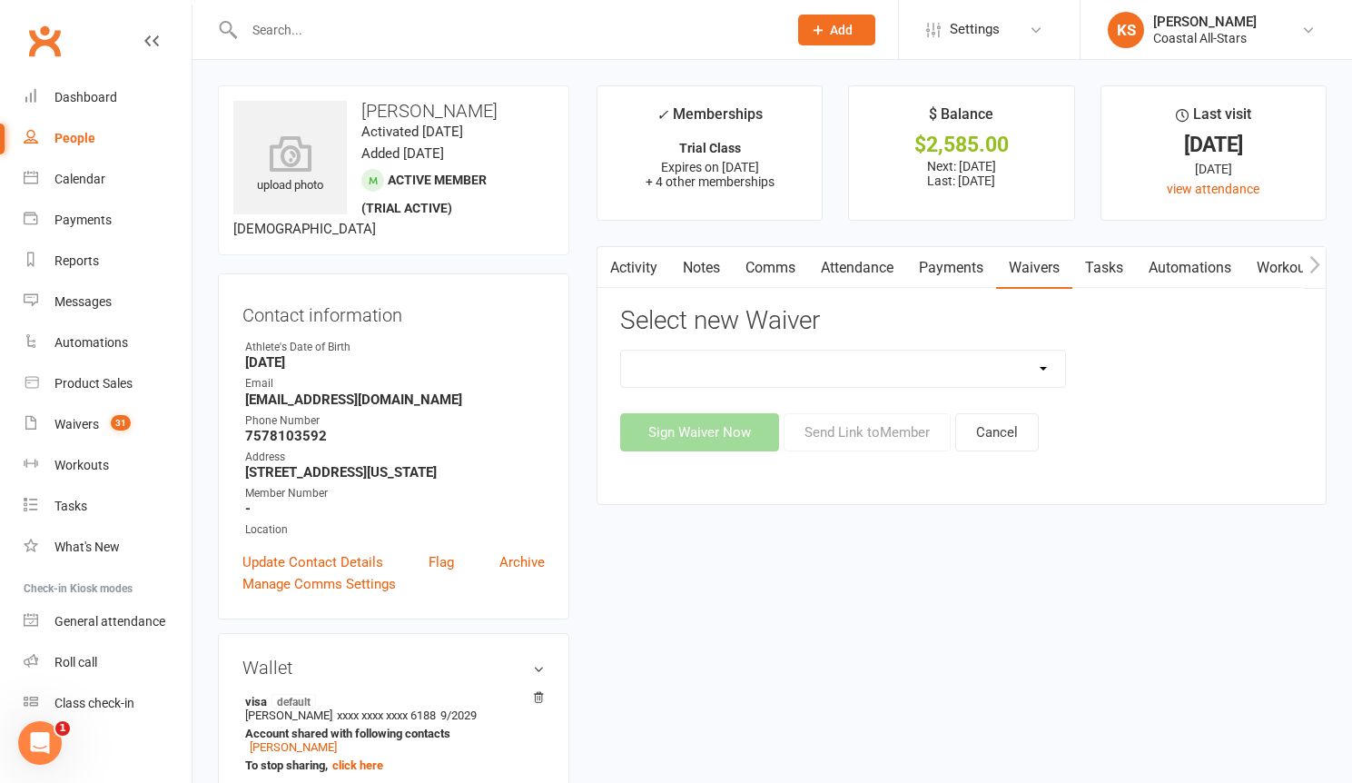
click at [1032, 369] on select "AcroYoga 757 Special Event Waiver ACS Event Waiver ([DATE]) Adult 757 Event Wai…" at bounding box center [843, 369] width 444 height 36
select select "5626"
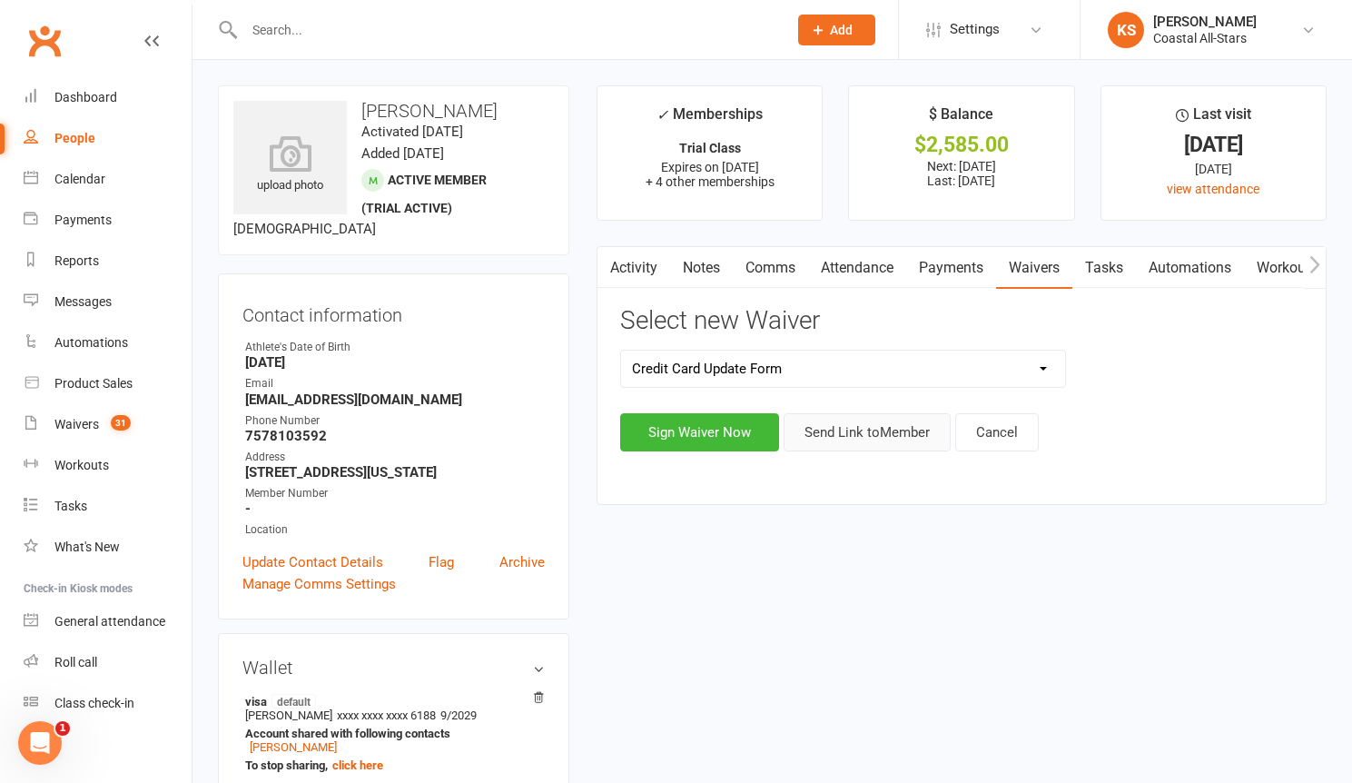
click at [871, 440] on button "Send Link to Member" at bounding box center [867, 432] width 167 height 38
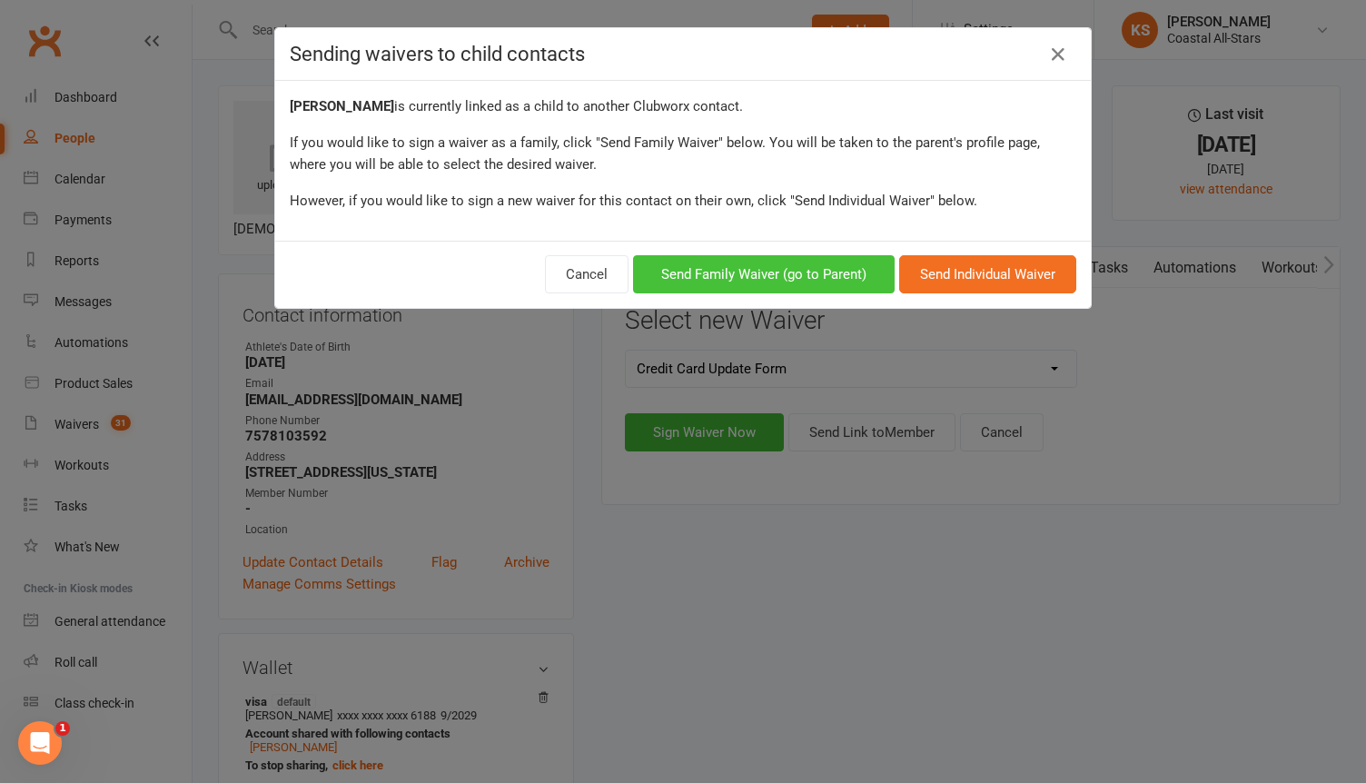
click at [804, 283] on button "Send Family Waiver (go to Parent)" at bounding box center [764, 274] width 262 height 38
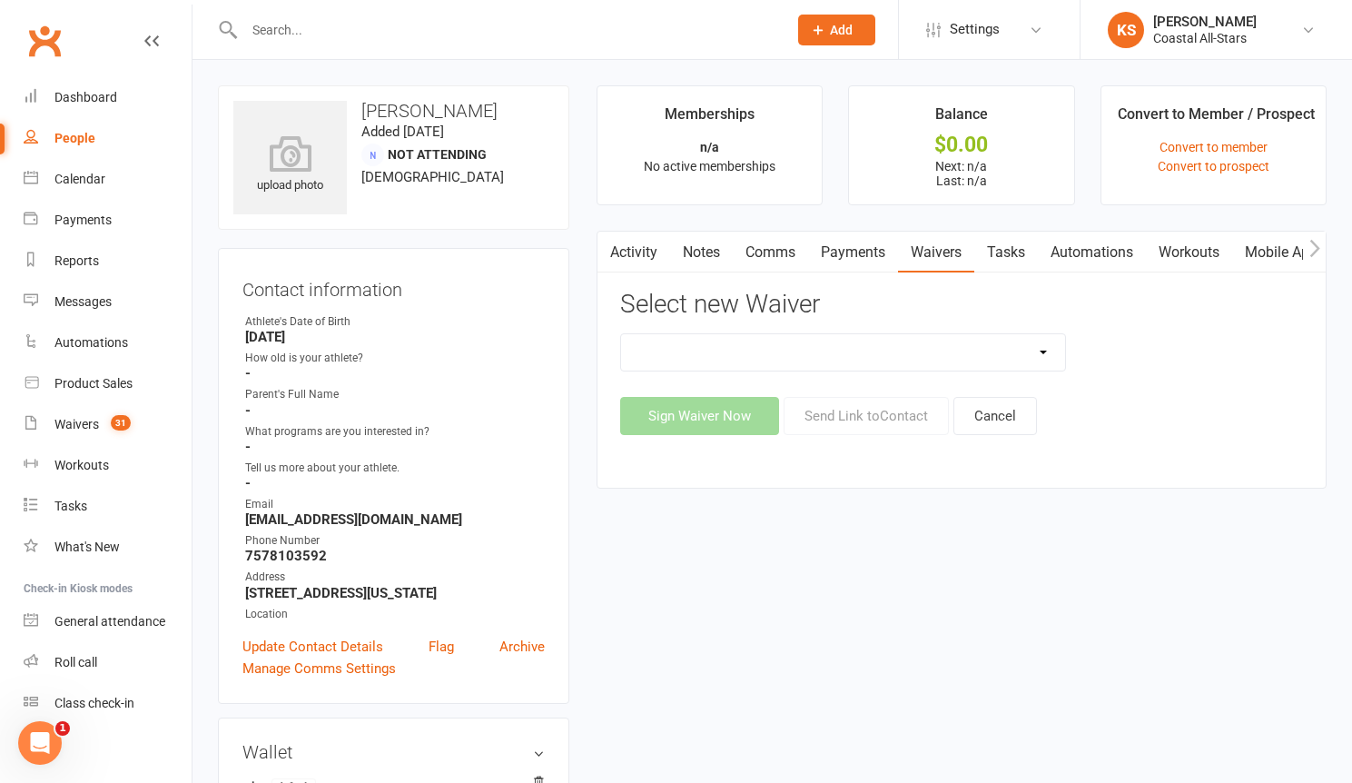
click at [940, 357] on select "AcroYoga 757 Special Event Waiver ACS Event Waiver ([DATE]) Adult 757 Event Wai…" at bounding box center [843, 352] width 444 height 36
select select "5626"
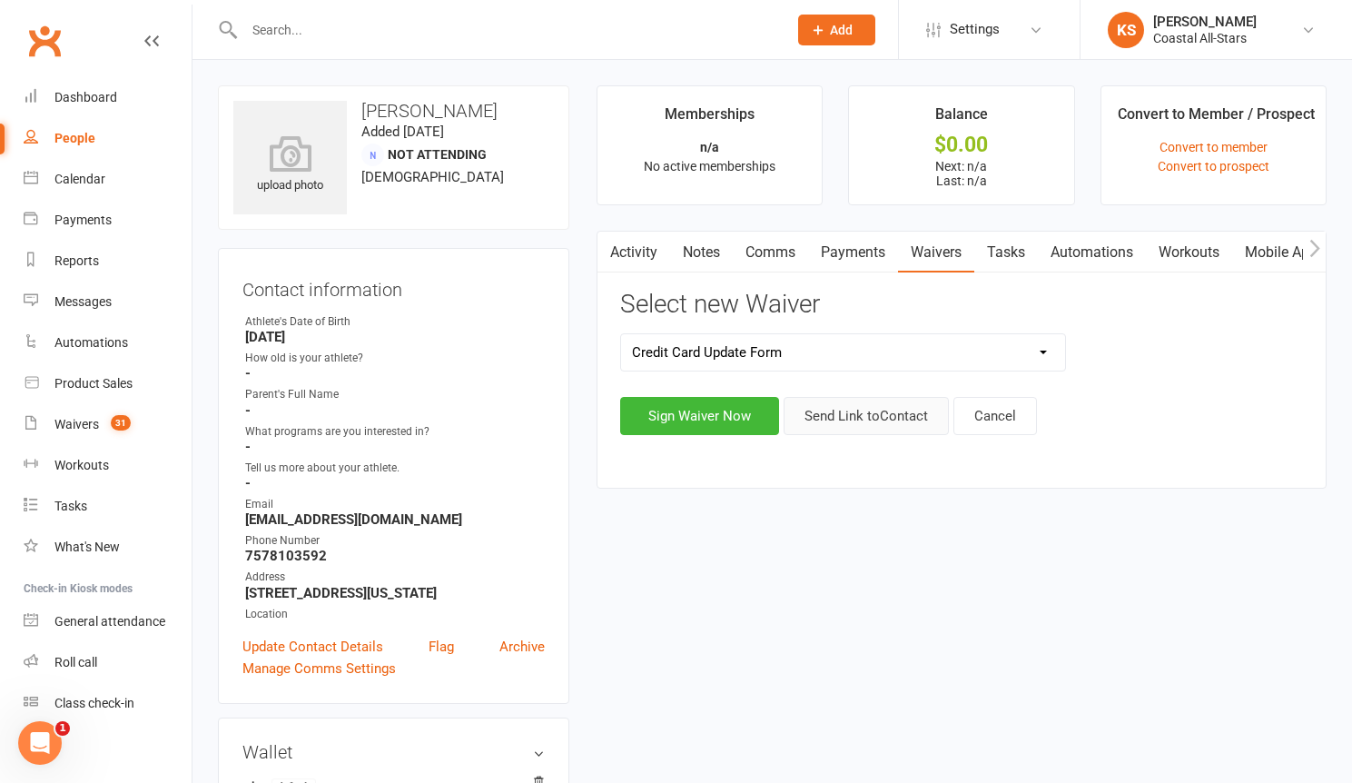
click at [864, 408] on button "Send Link to Contact" at bounding box center [866, 416] width 165 height 38
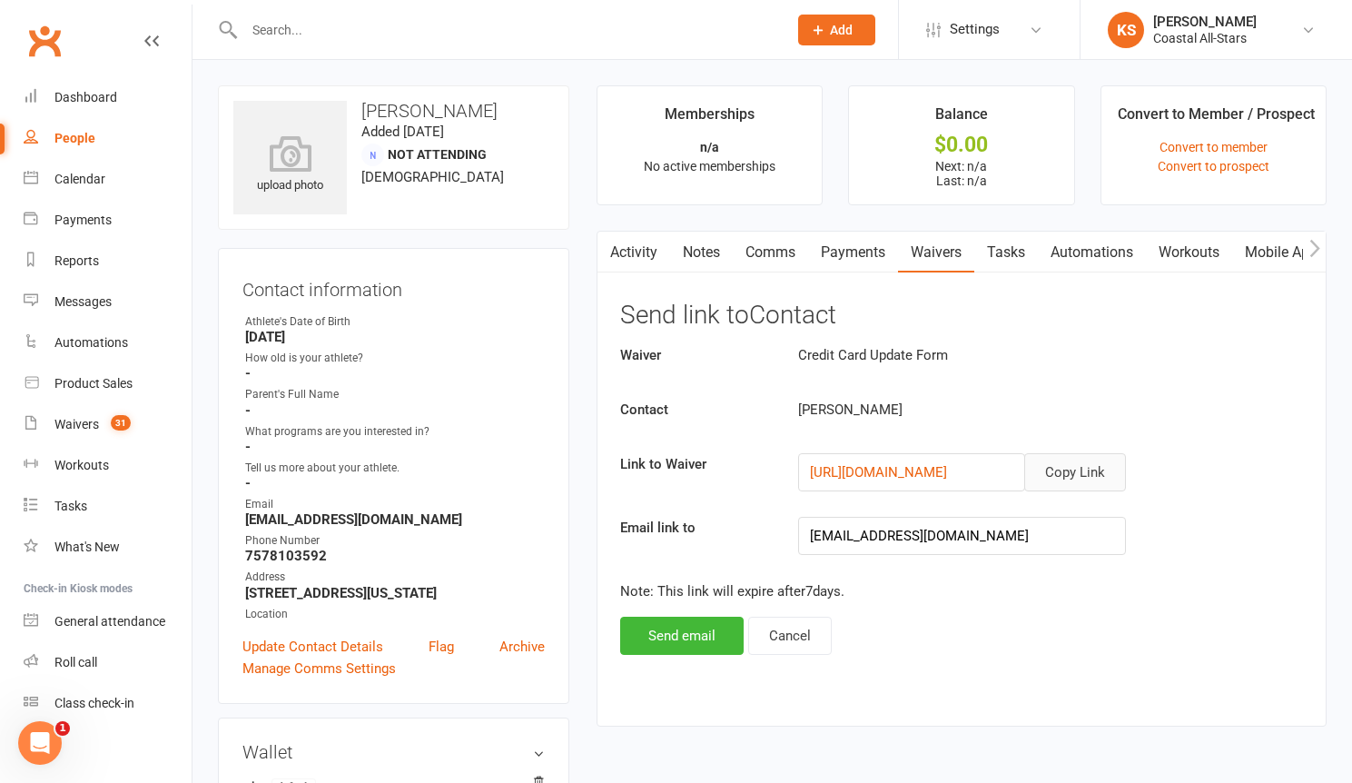
click at [1054, 473] on button "Copy Link" at bounding box center [1075, 472] width 102 height 38
click at [299, 22] on input "text" at bounding box center [507, 29] width 536 height 25
paste input "[EMAIL_ADDRESS][DOMAIN_NAME]"
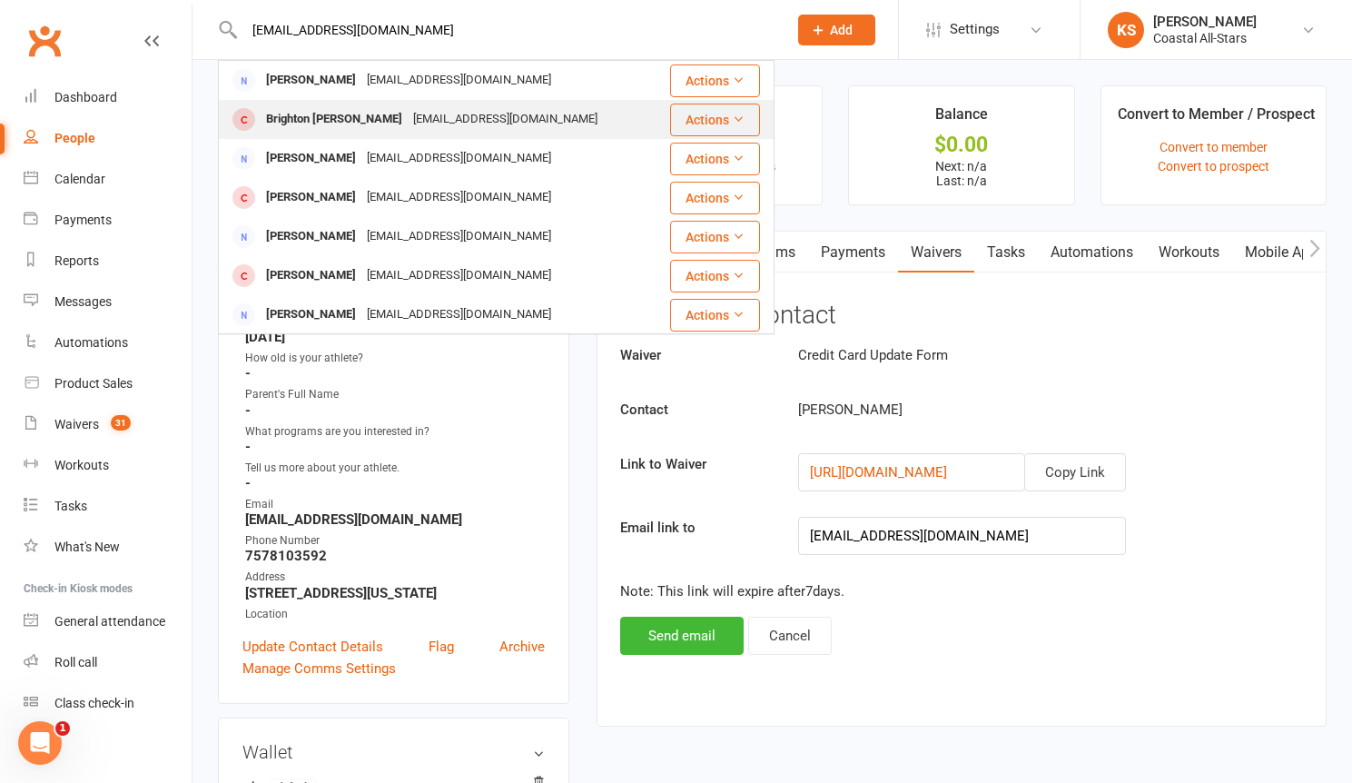
type input "[EMAIL_ADDRESS][DOMAIN_NAME]"
click at [408, 124] on div "[EMAIL_ADDRESS][DOMAIN_NAME]" at bounding box center [505, 119] width 195 height 26
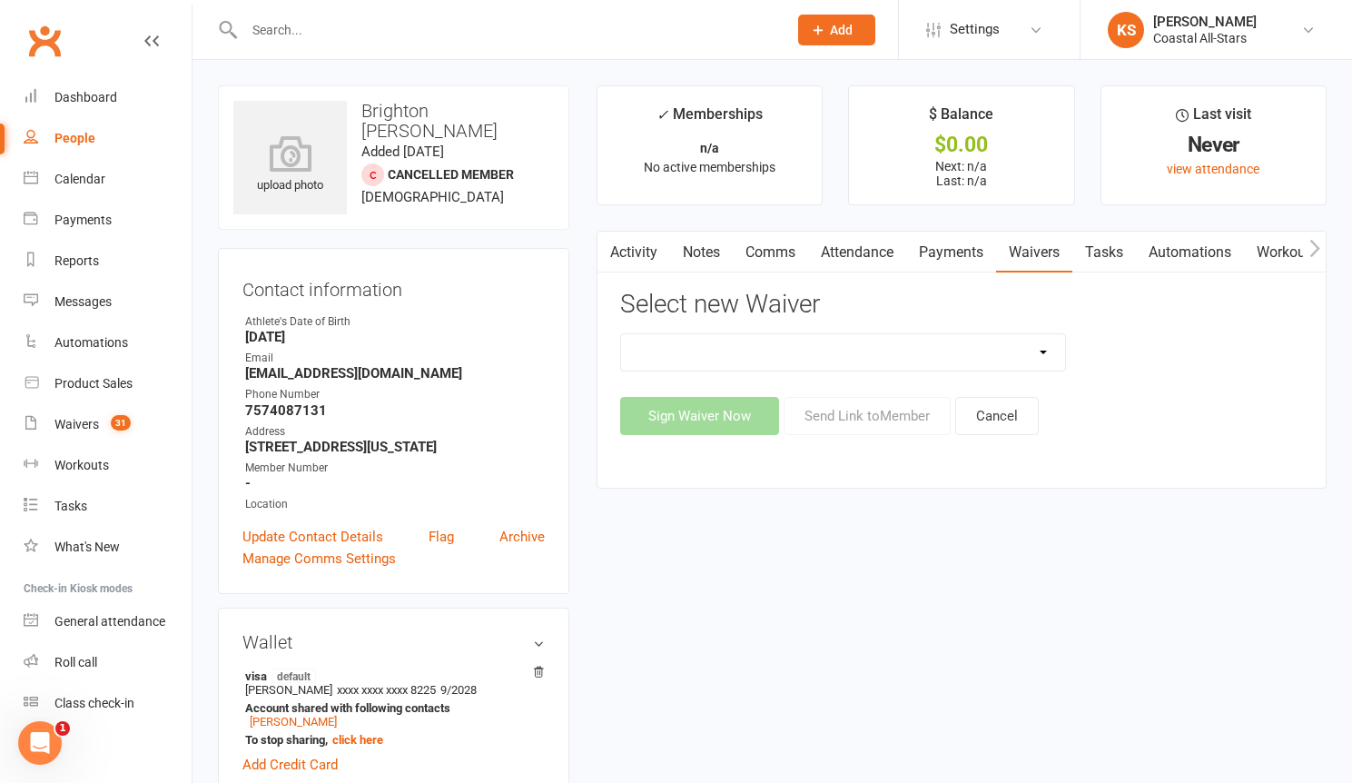
click at [626, 252] on link "Activity" at bounding box center [634, 253] width 73 height 42
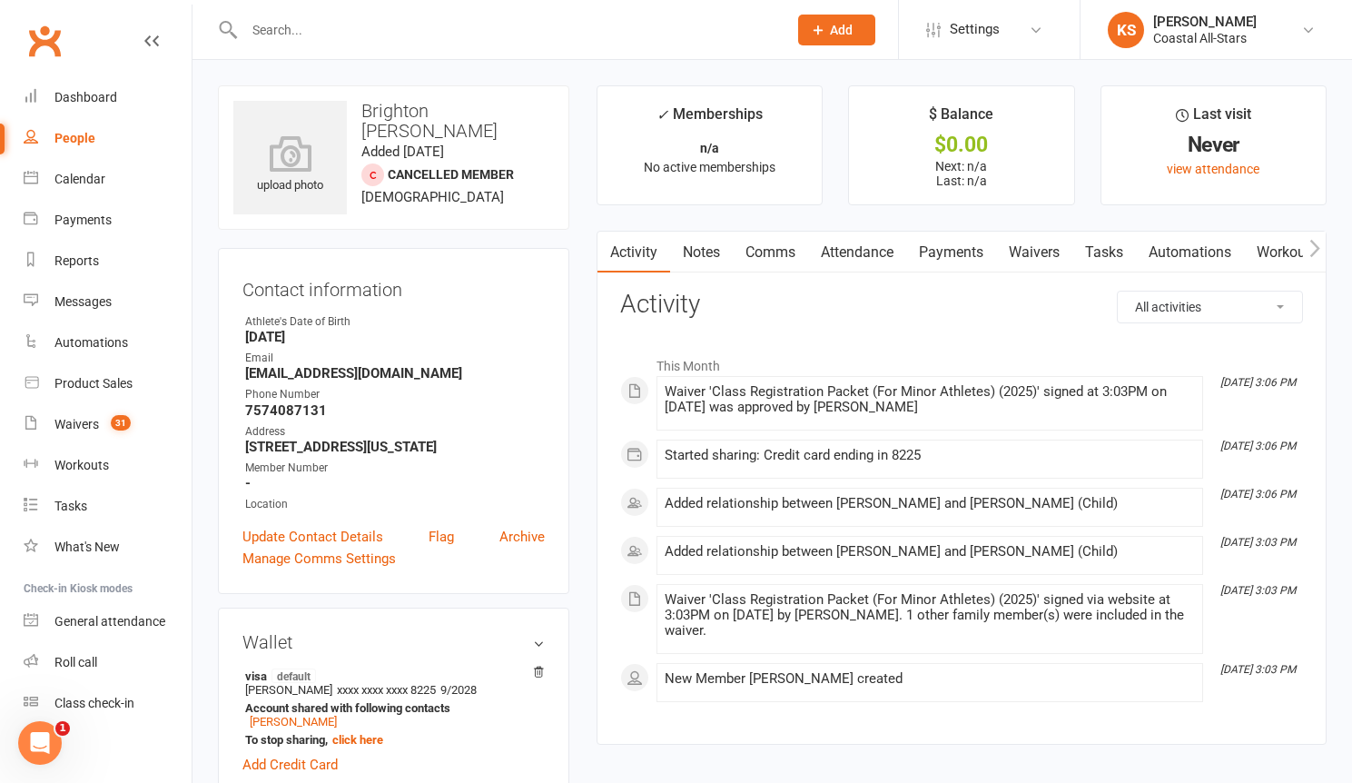
scroll to position [286, 0]
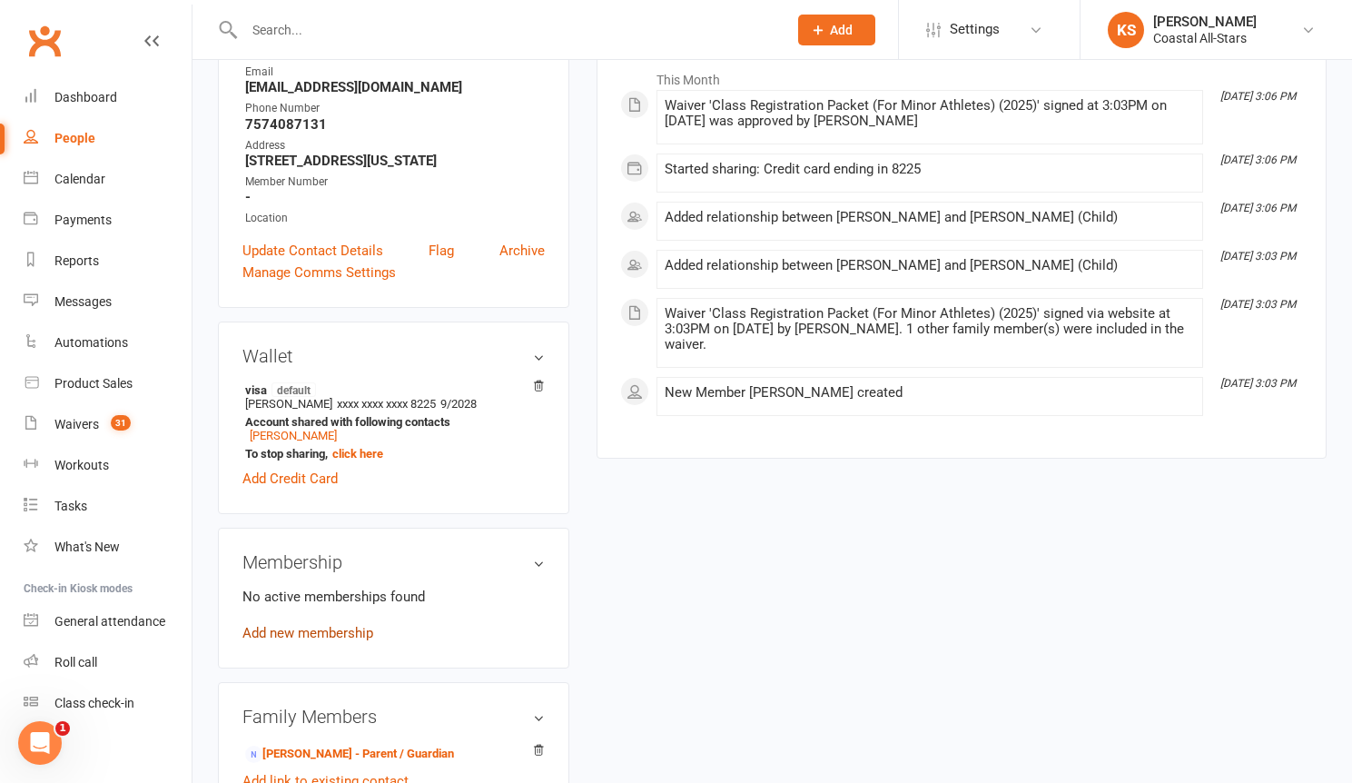
click at [326, 630] on link "Add new membership" at bounding box center [307, 633] width 131 height 16
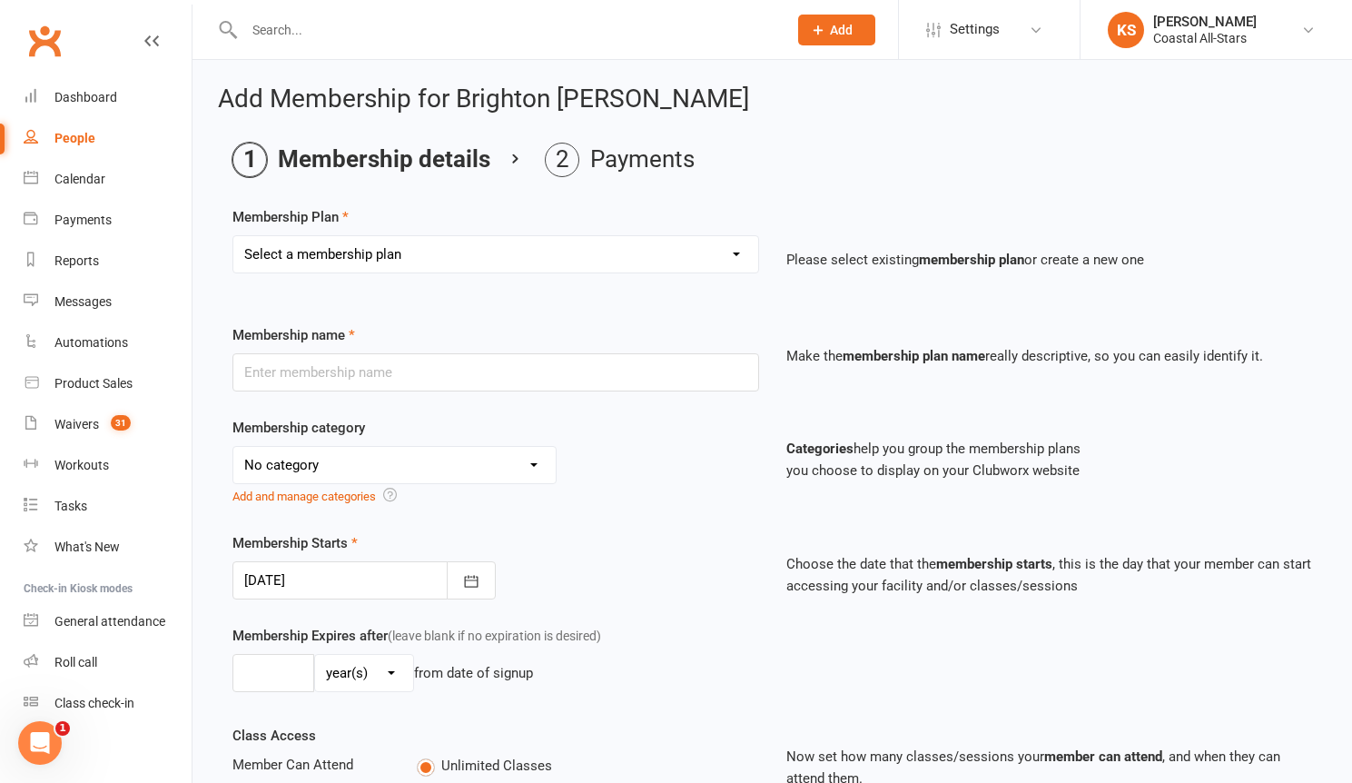
click at [399, 255] on select "Select a membership plan Create new Membership Plan Trial Class Coastal Members…" at bounding box center [495, 254] width 525 height 36
select select "1"
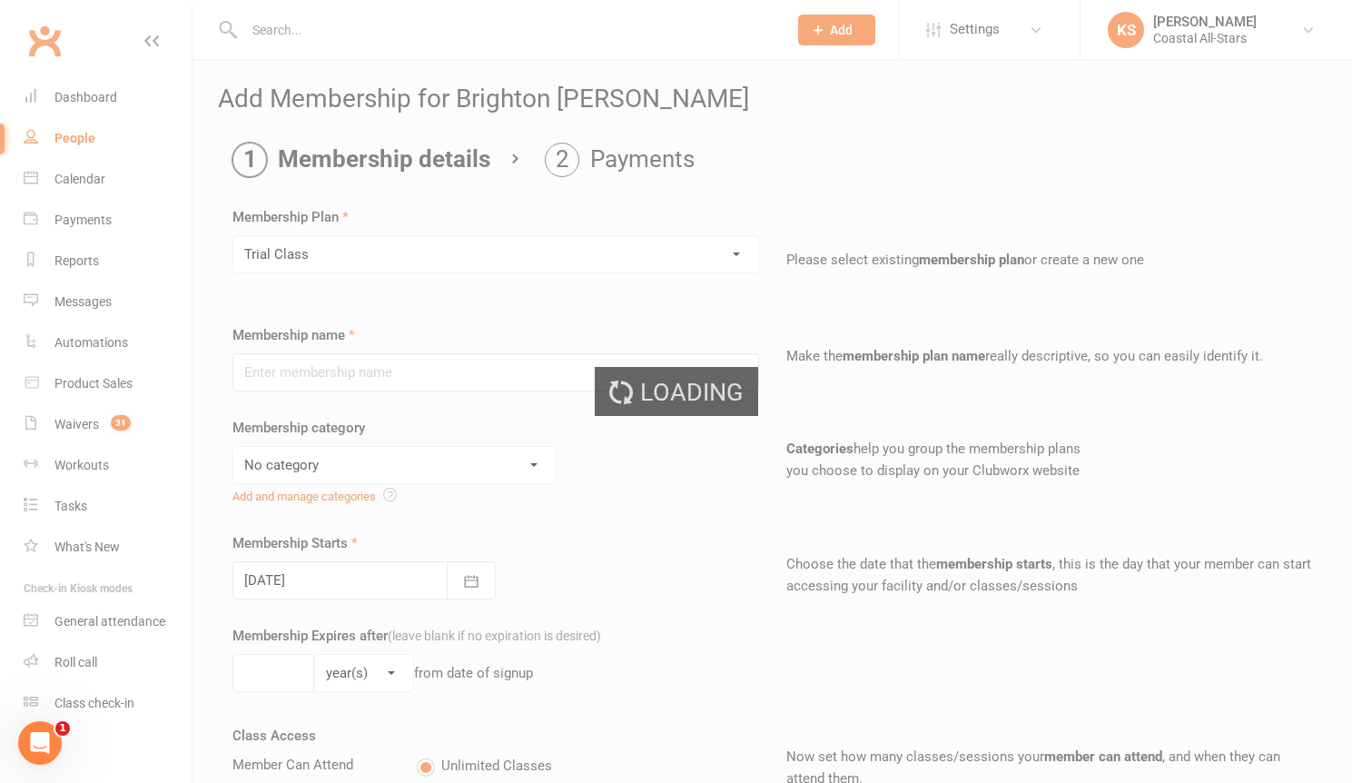
type input "Trial Class"
select select "3"
type input "1"
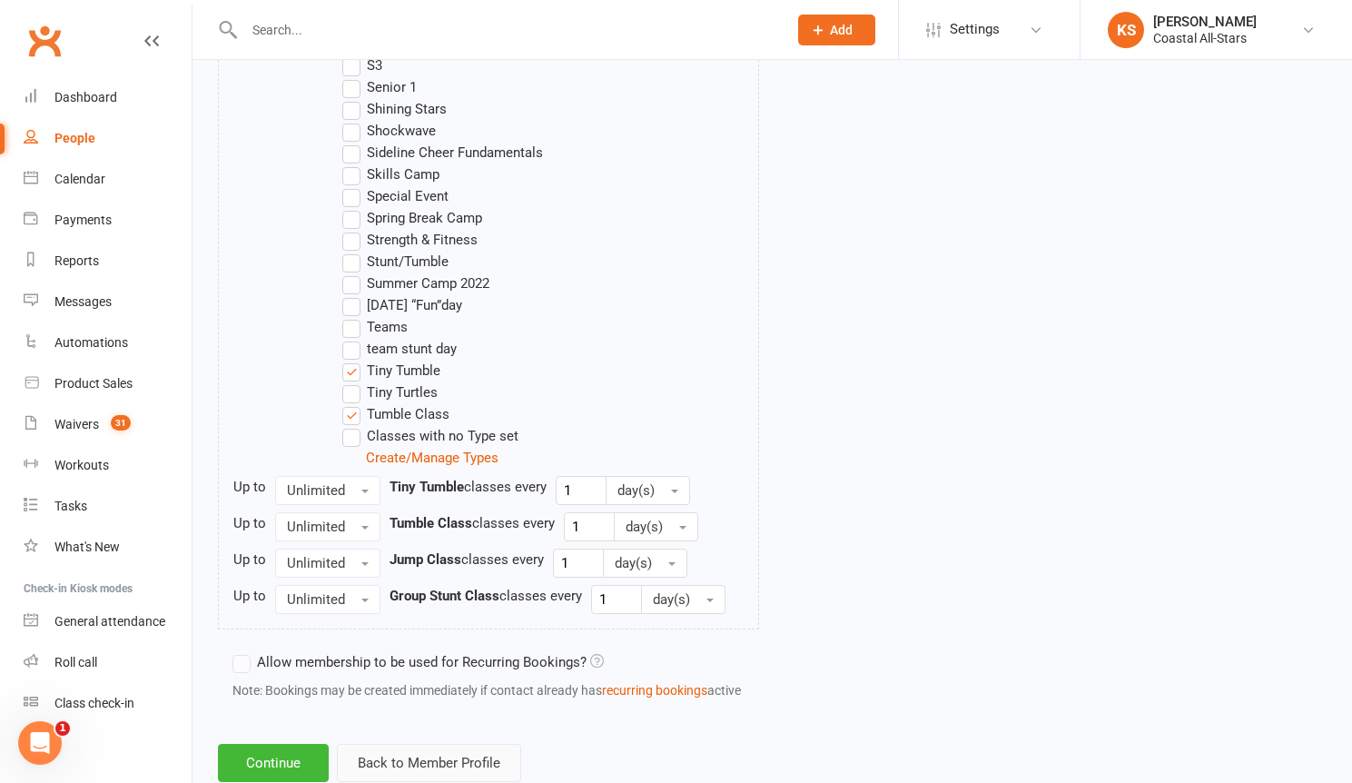
scroll to position [1752, 0]
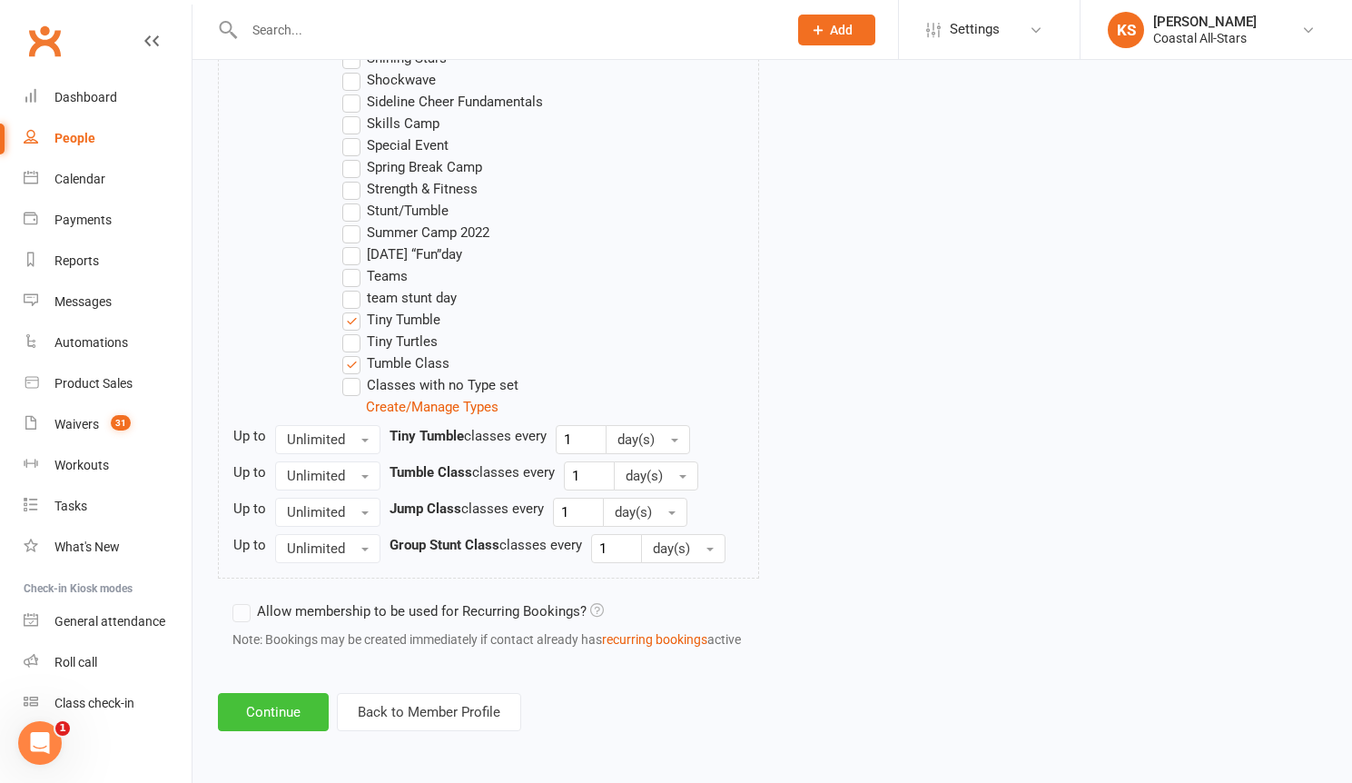
click at [315, 708] on button "Continue" at bounding box center [273, 712] width 111 height 38
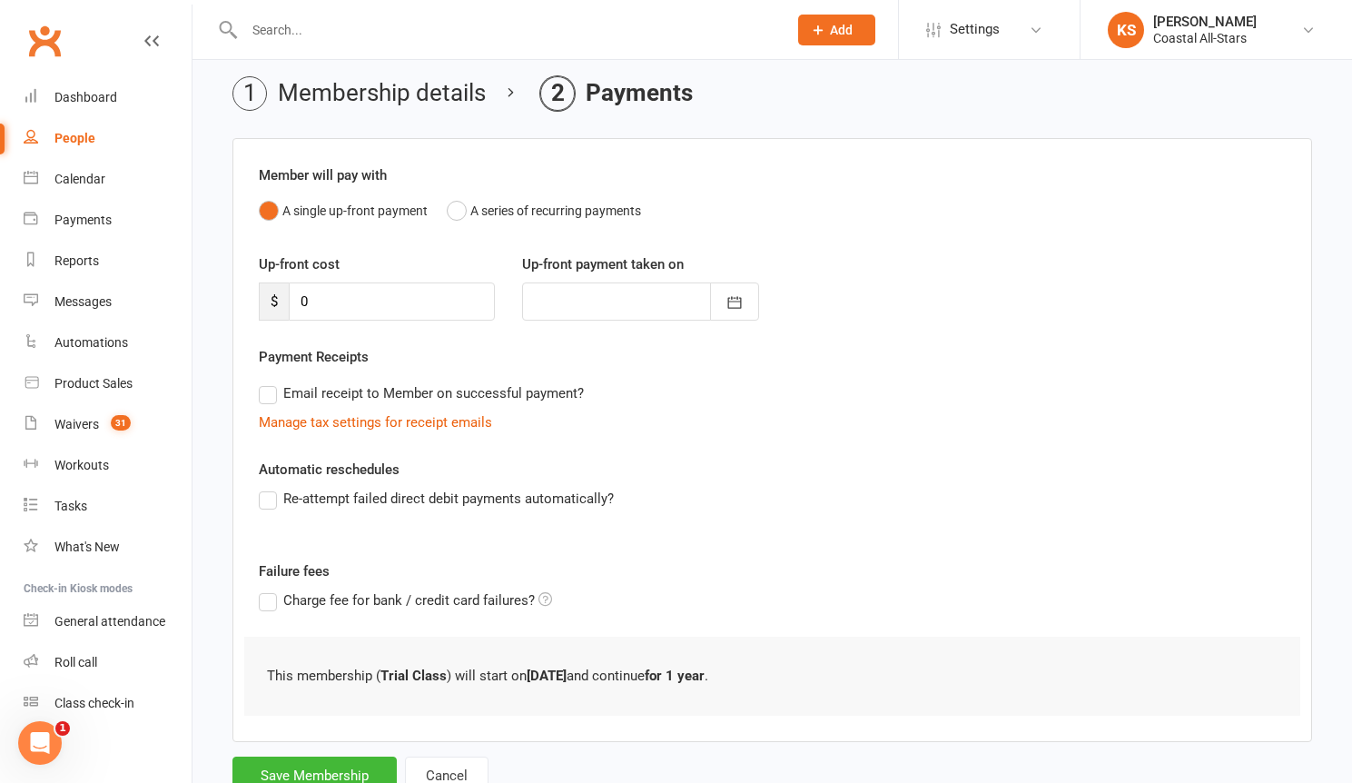
scroll to position [134, 0]
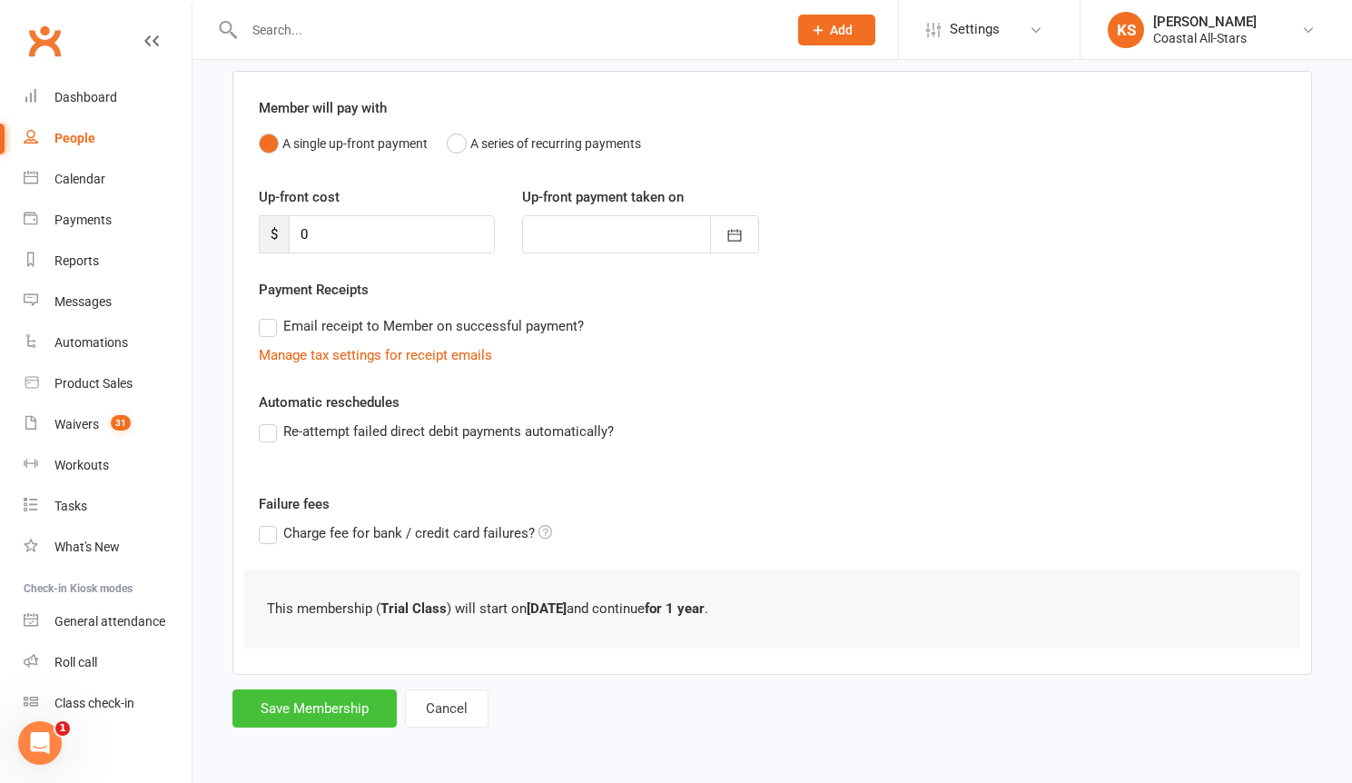
click at [331, 709] on button "Save Membership" at bounding box center [315, 708] width 164 height 38
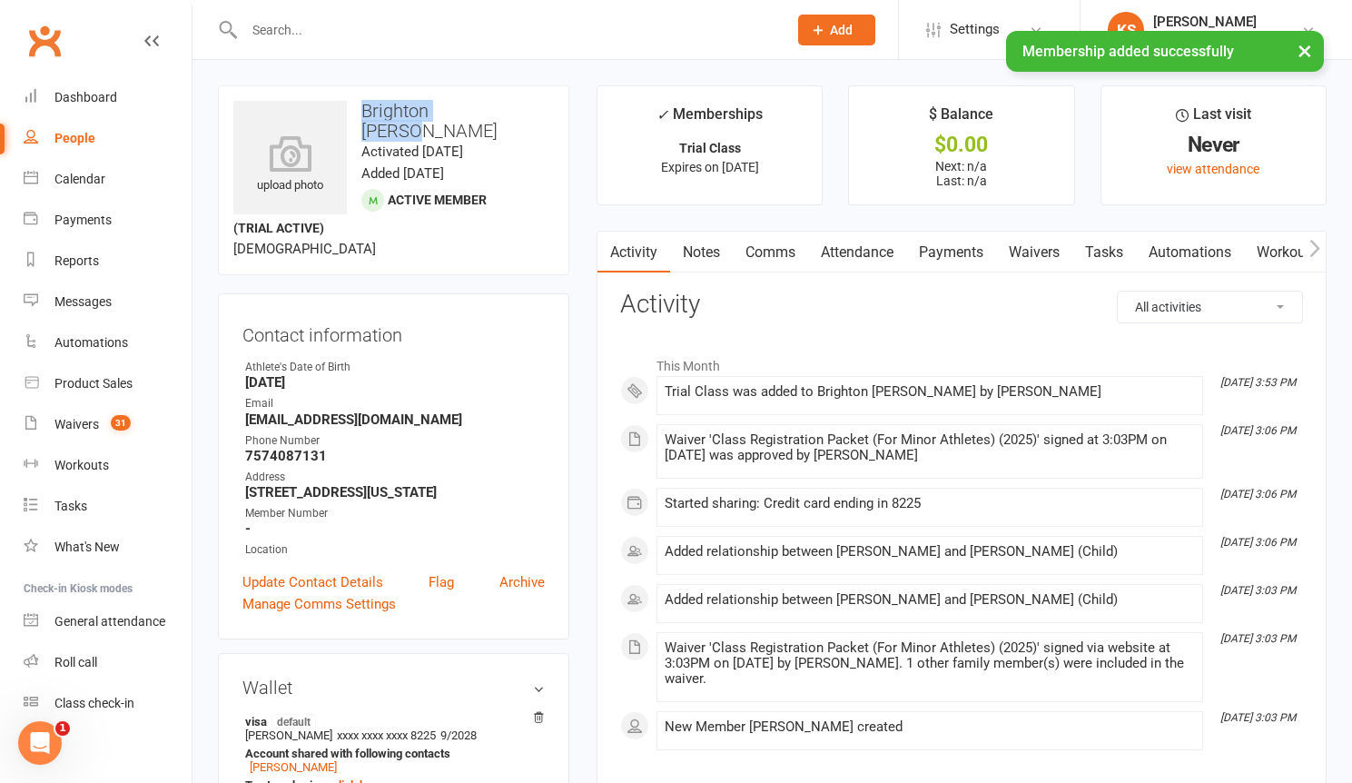
drag, startPoint x: 506, startPoint y: 104, endPoint x: 367, endPoint y: 106, distance: 139.0
click at [367, 106] on h3 "Brighton [PERSON_NAME]" at bounding box center [393, 121] width 321 height 40
copy h3 "Brighton [PERSON_NAME]"
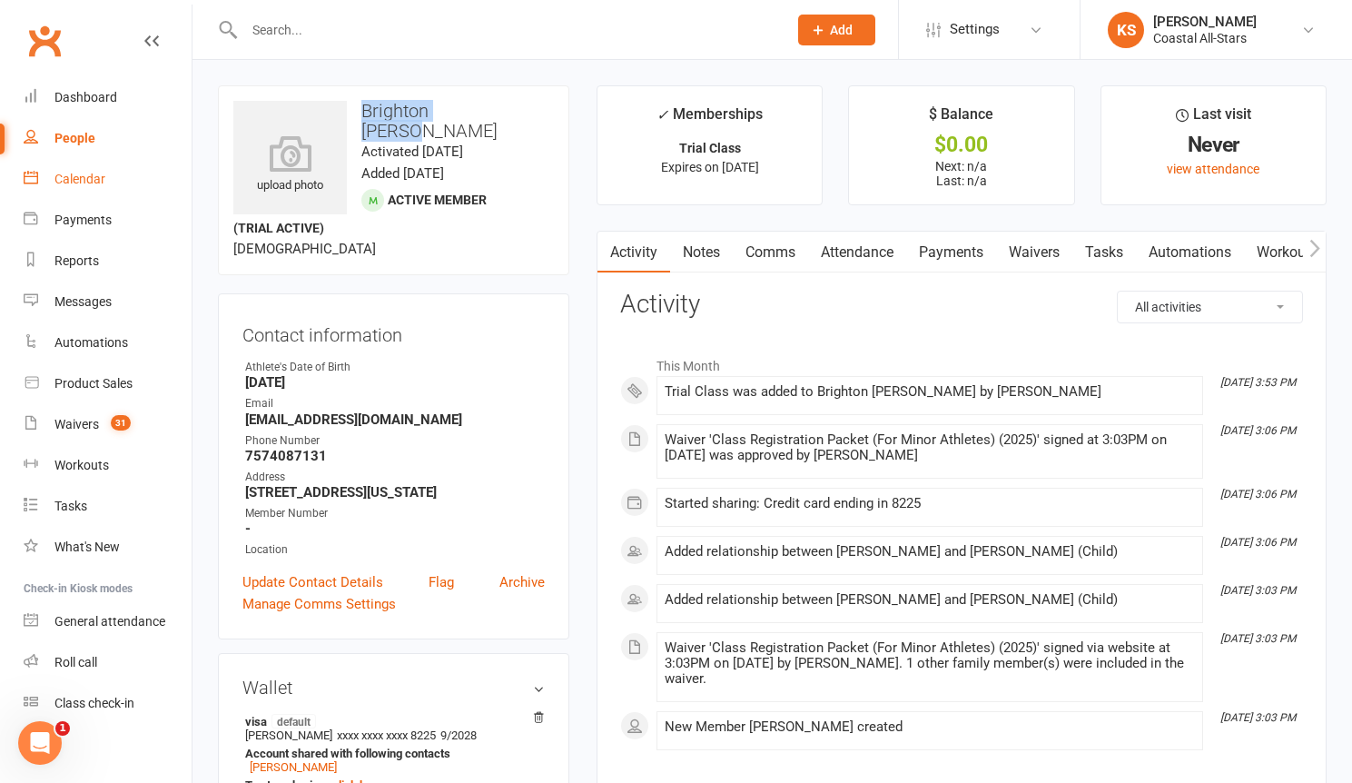
click at [90, 172] on div "Calendar" at bounding box center [79, 179] width 51 height 15
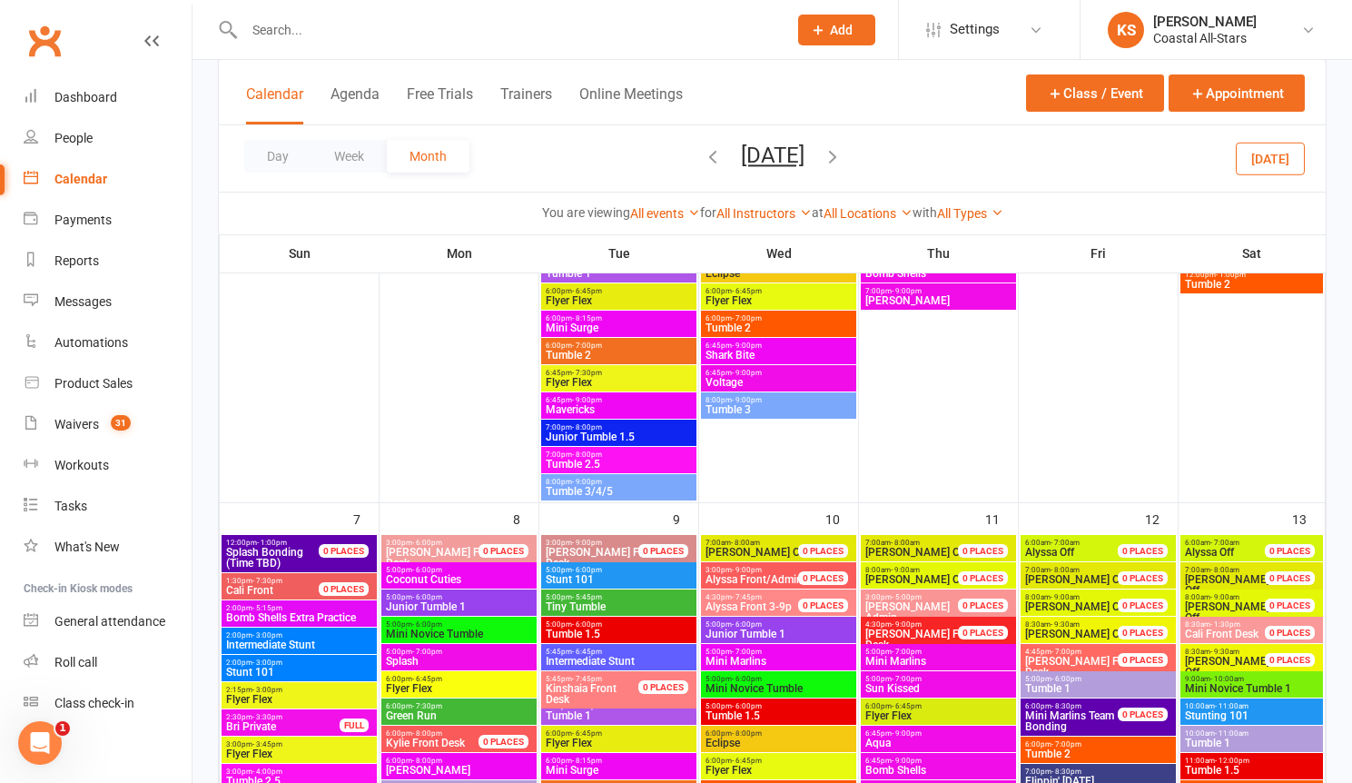
scroll to position [762, 0]
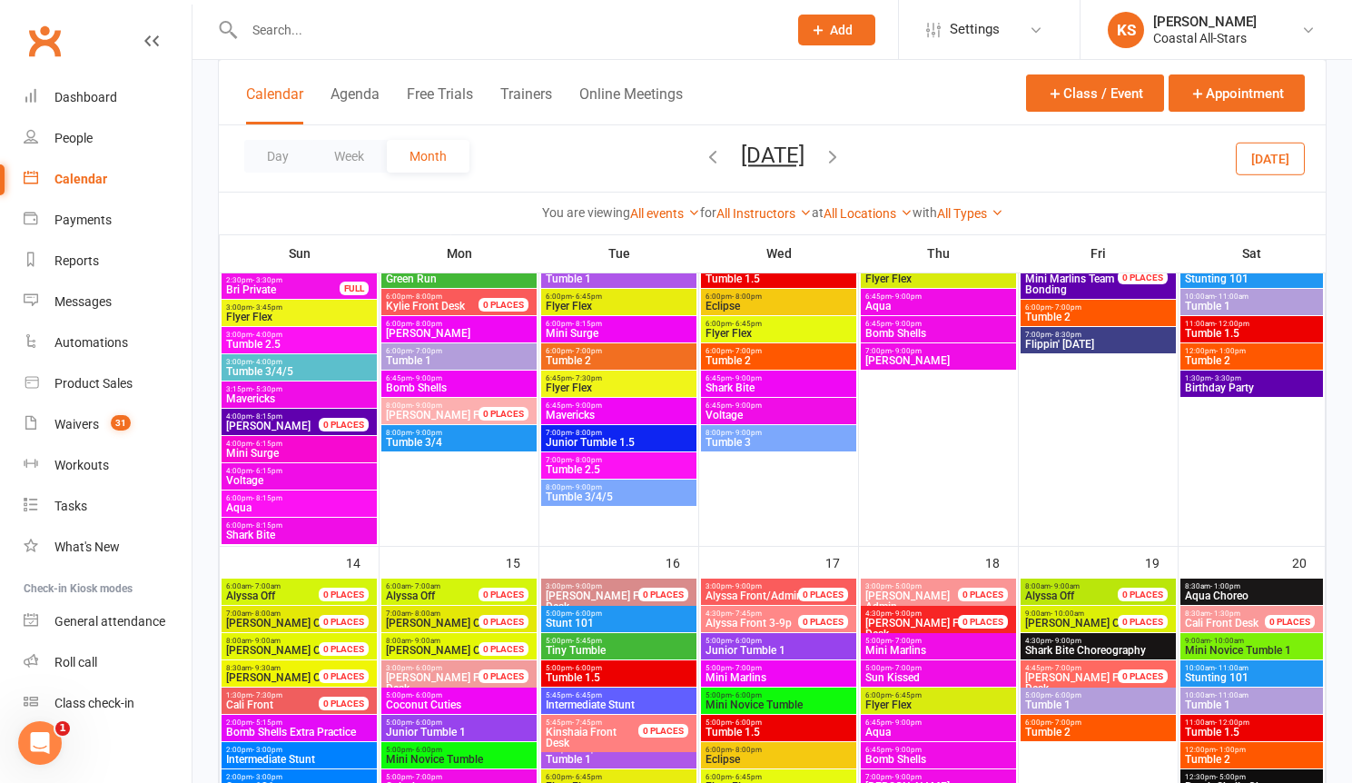
click at [703, 168] on button "button" at bounding box center [713, 159] width 20 height 32
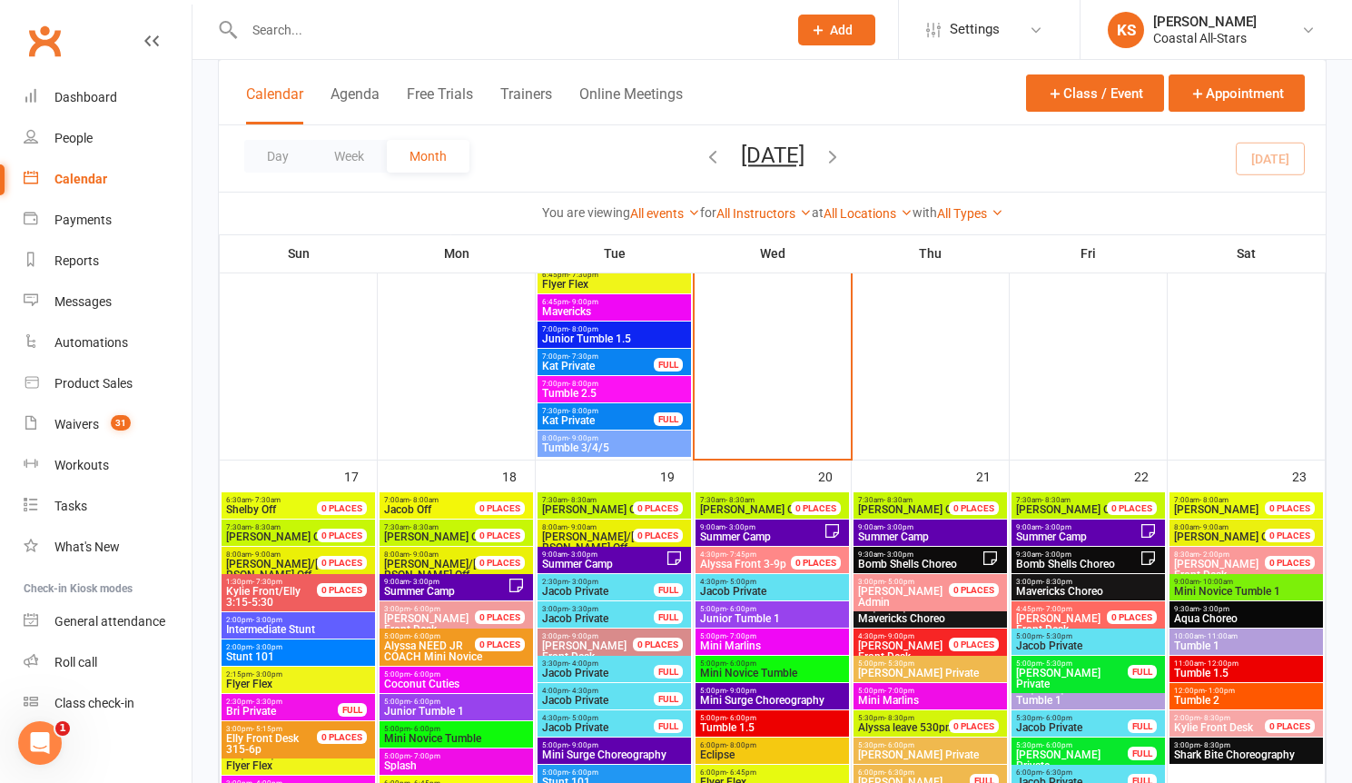
scroll to position [2598, 0]
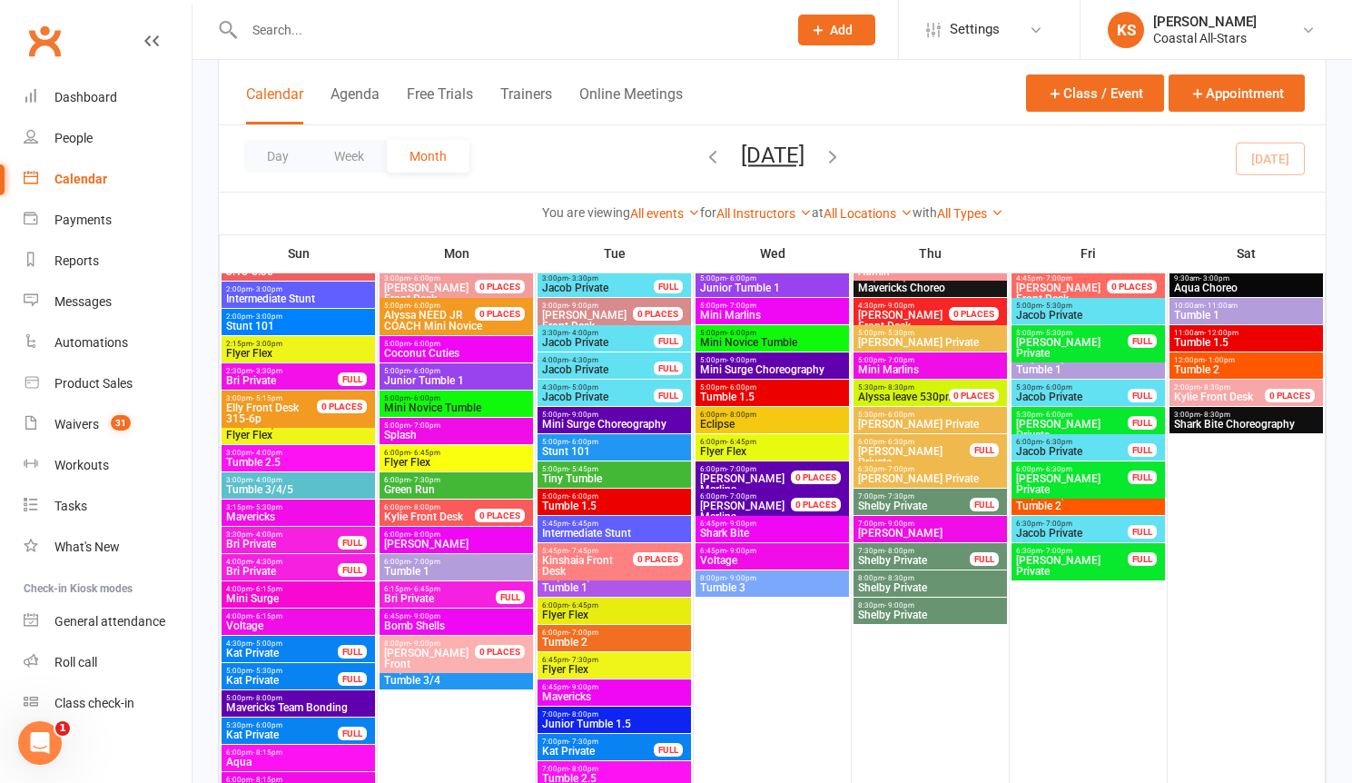
click at [594, 502] on span "Tumble 1.5" at bounding box center [614, 505] width 146 height 11
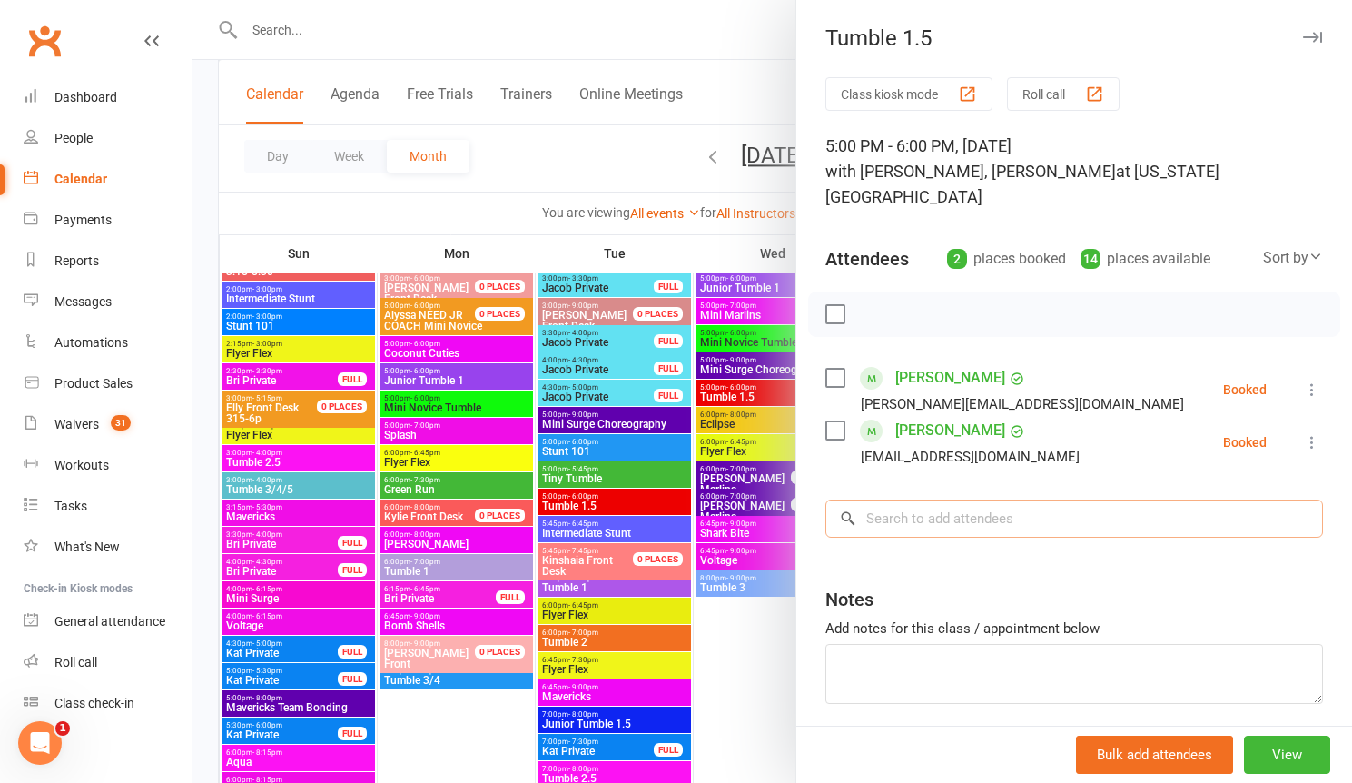
click at [945, 500] on input "search" at bounding box center [1075, 519] width 498 height 38
paste input "Brighton [PERSON_NAME]"
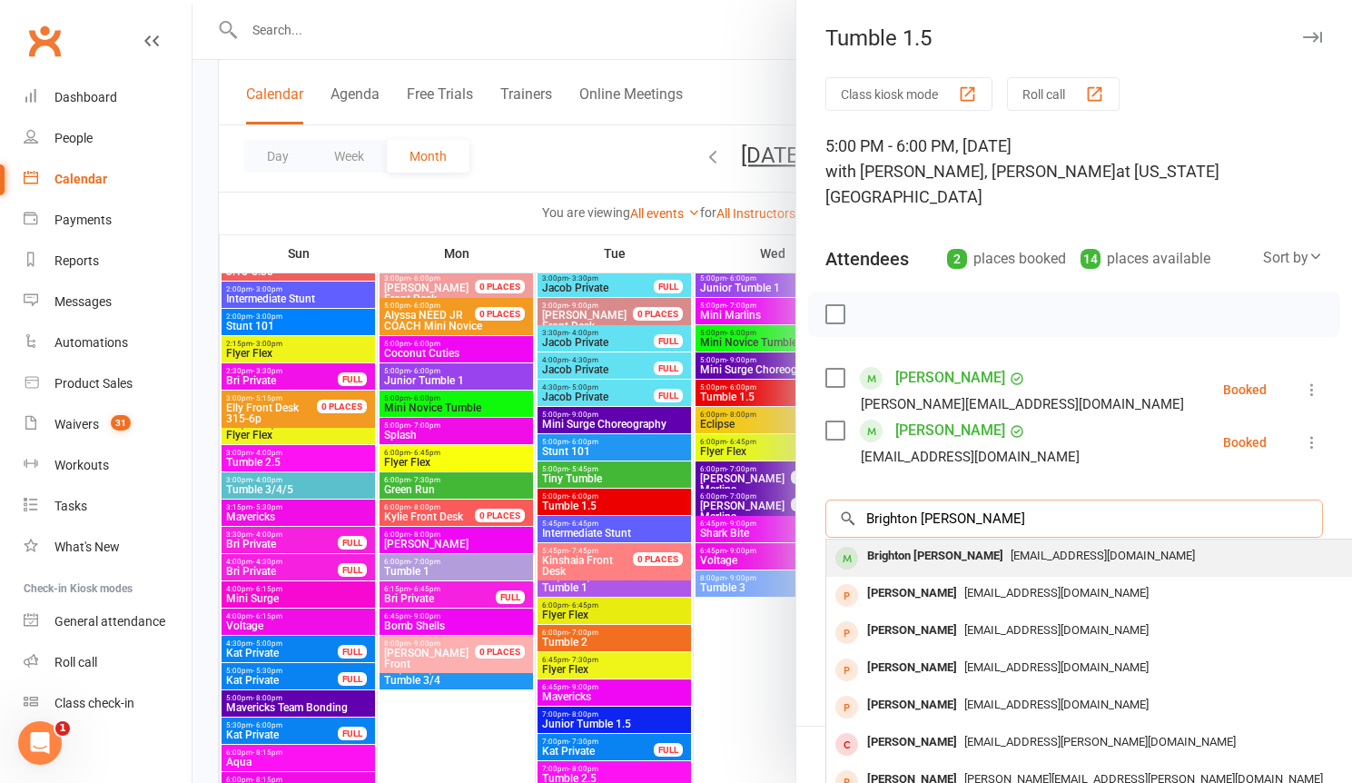
type input "Brighton [PERSON_NAME]"
click at [1025, 549] on span "[EMAIL_ADDRESS][DOMAIN_NAME]" at bounding box center [1103, 556] width 184 height 14
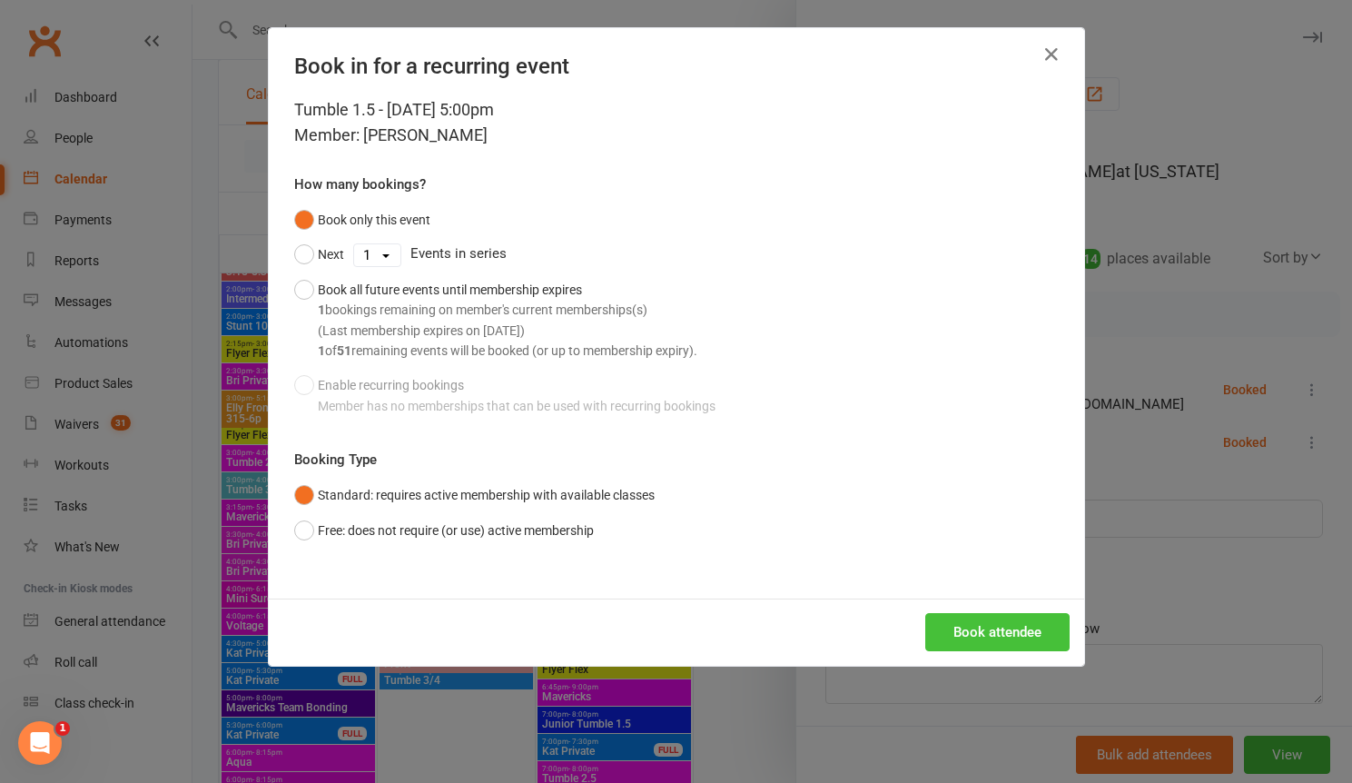
click at [1025, 632] on button "Book attendee" at bounding box center [997, 632] width 144 height 38
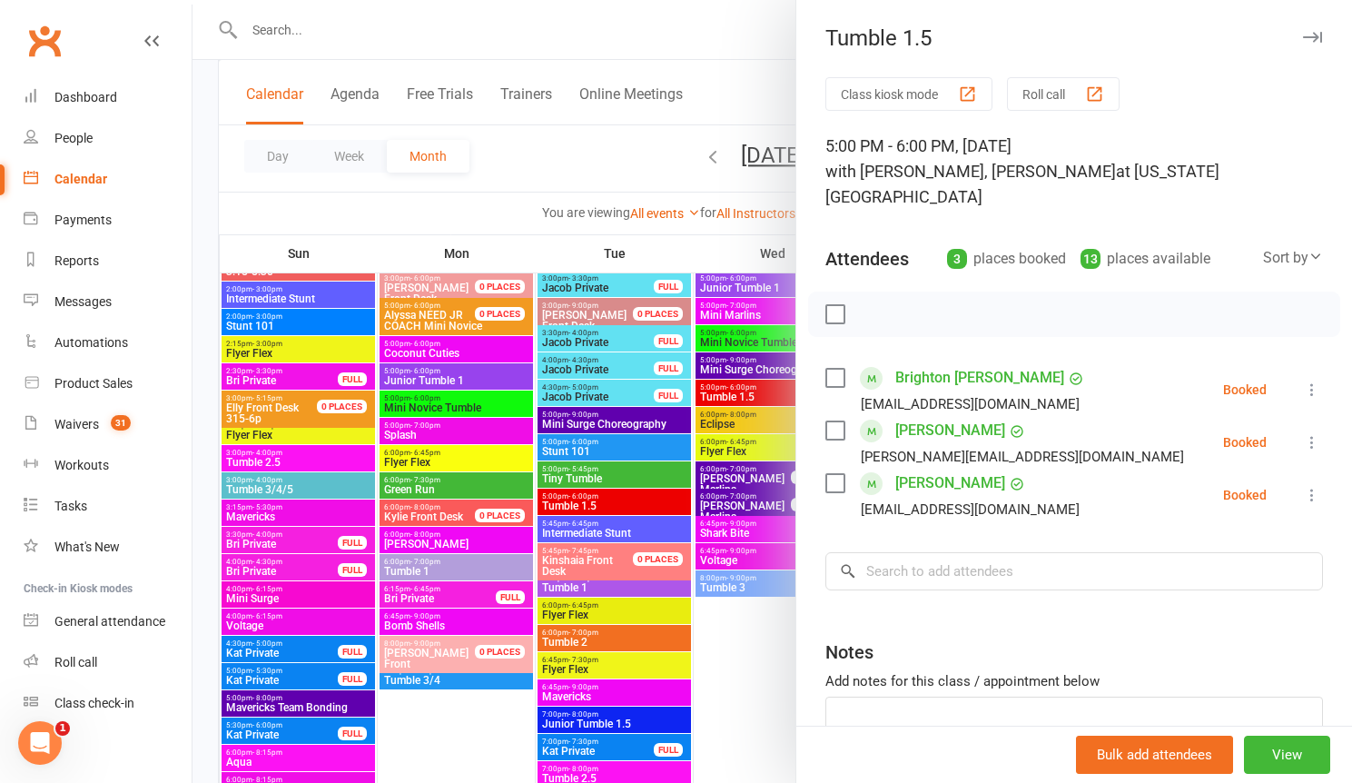
click at [945, 363] on link "Brighton [PERSON_NAME]" at bounding box center [980, 377] width 169 height 29
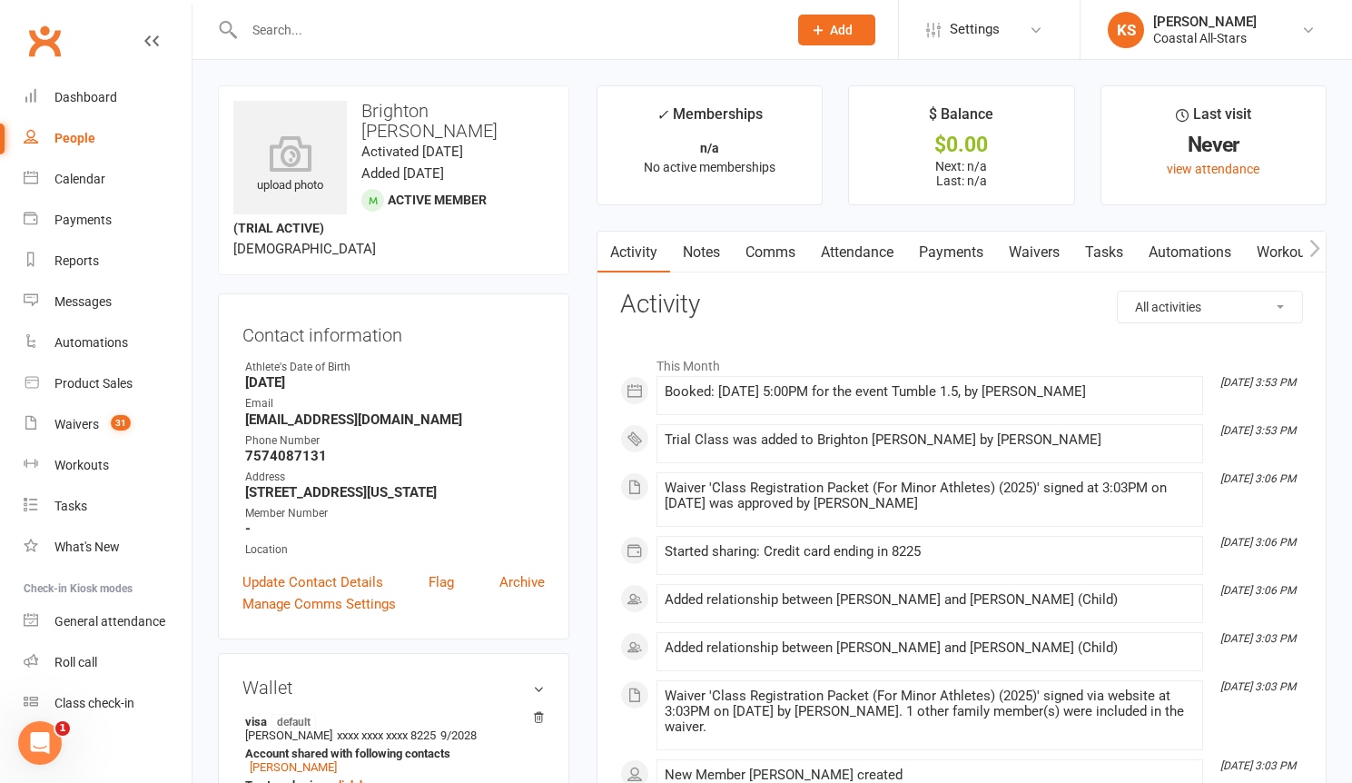
click at [278, 26] on input "text" at bounding box center [507, 29] width 536 height 25
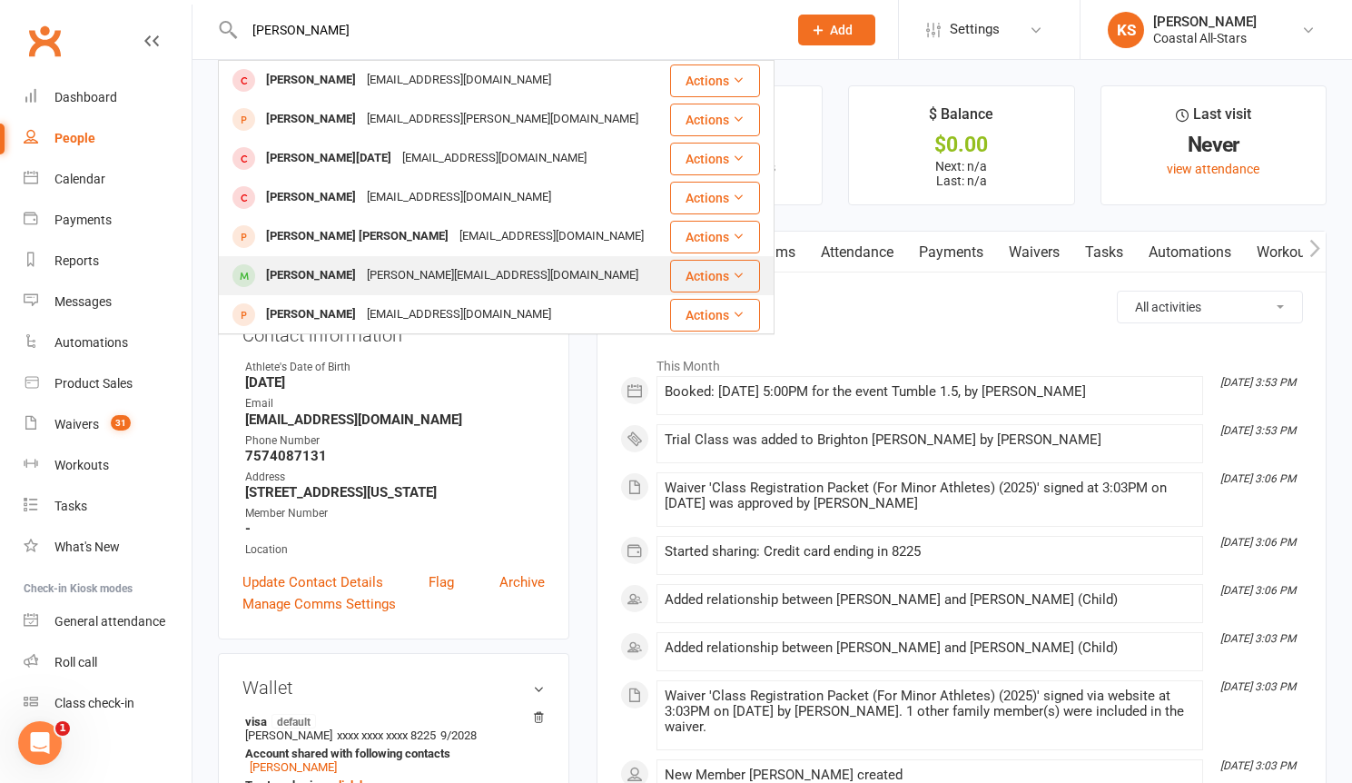
type input "[PERSON_NAME]"
click at [319, 276] on div "[PERSON_NAME]" at bounding box center [311, 275] width 101 height 26
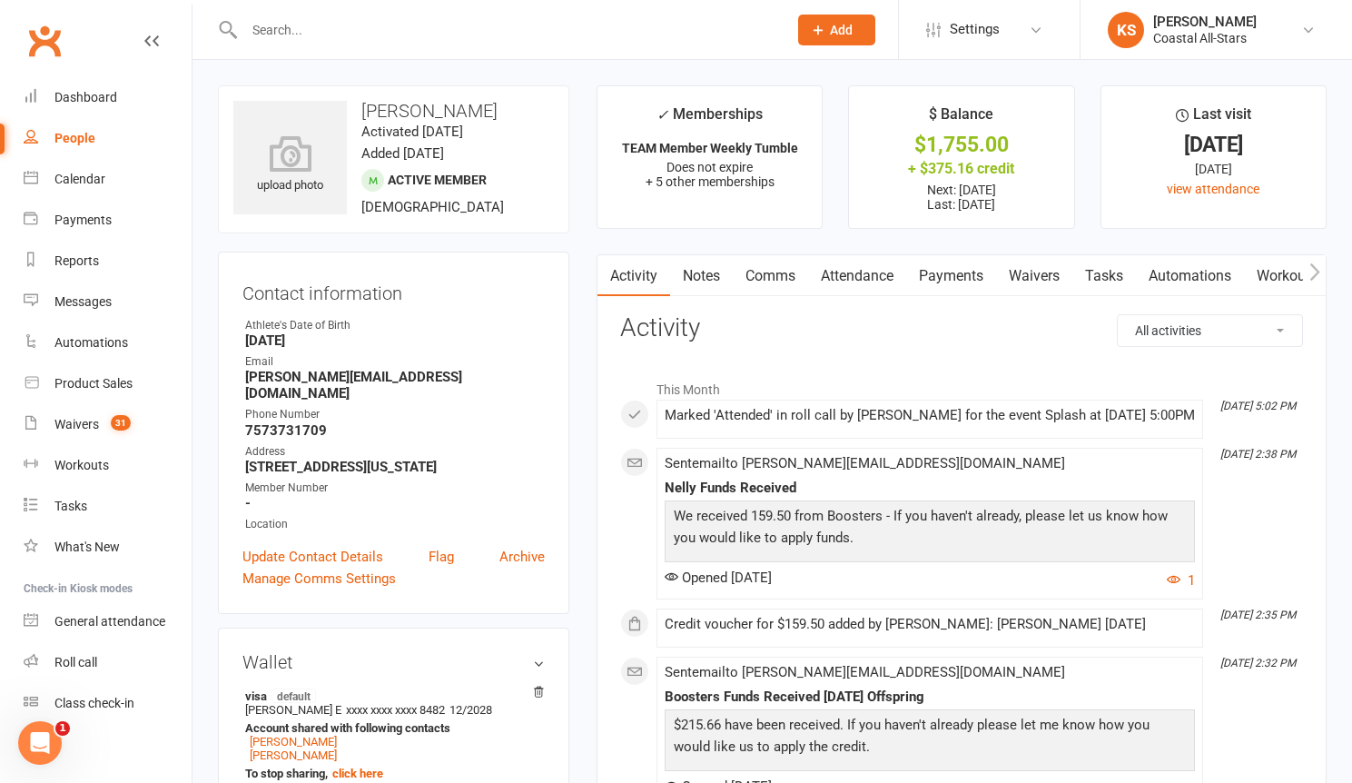
click at [973, 282] on link "Payments" at bounding box center [951, 276] width 90 height 42
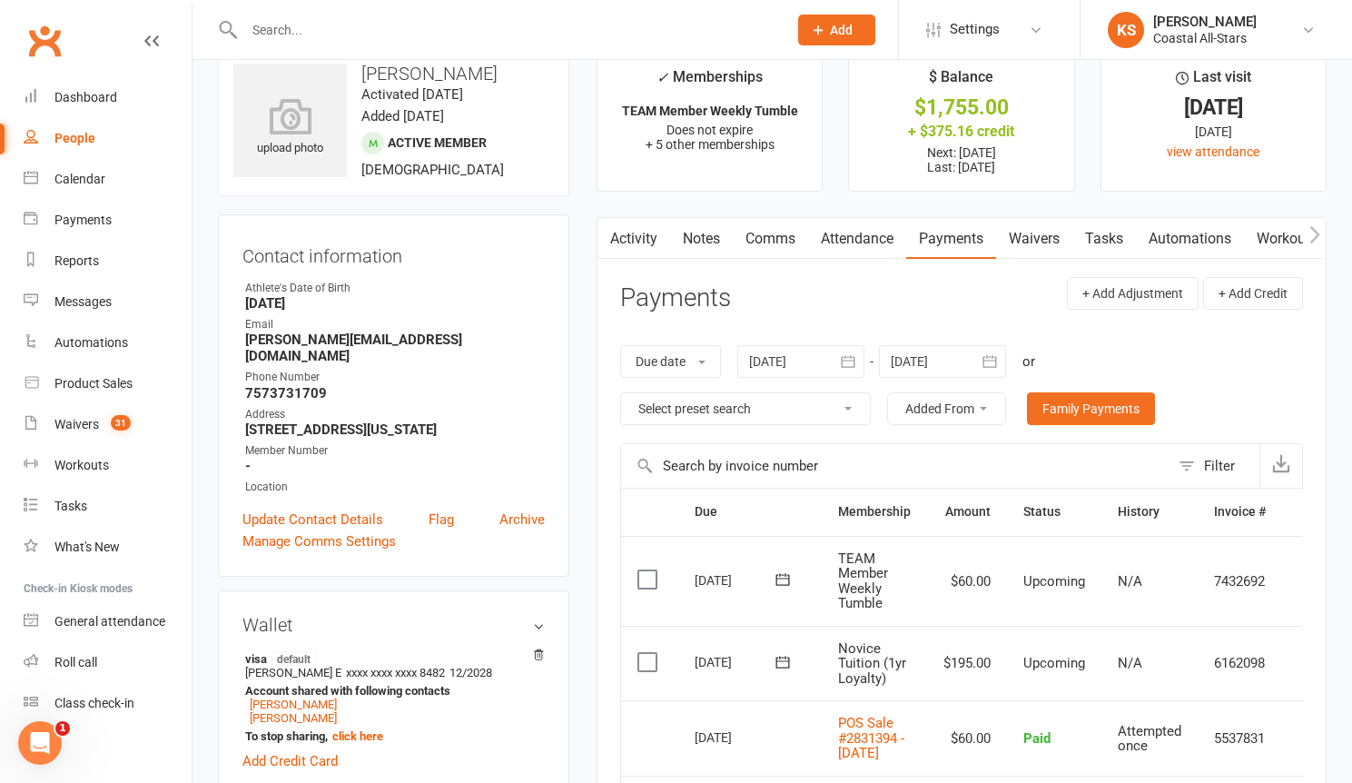
scroll to position [64, 0]
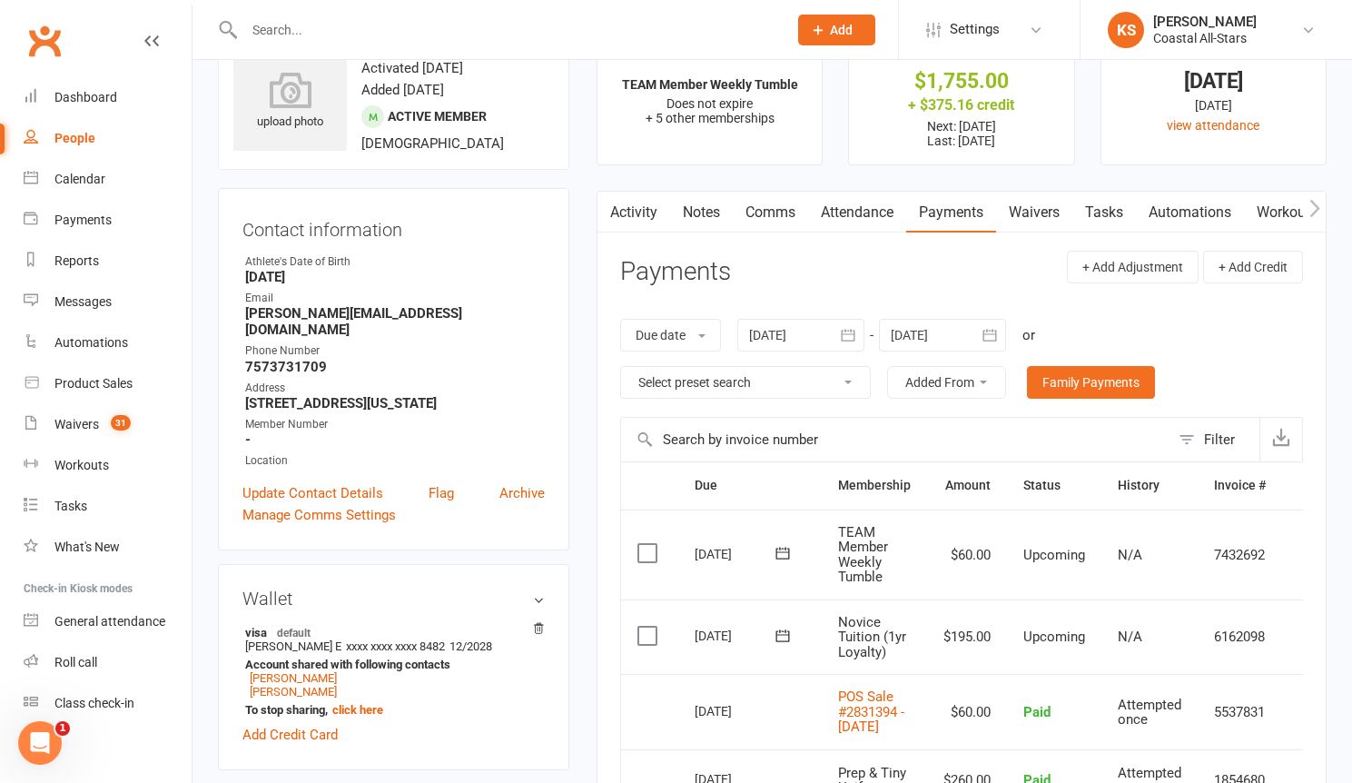
click at [996, 647] on td "$195.00" at bounding box center [967, 636] width 80 height 75
click at [1101, 655] on td "Upcoming" at bounding box center [1054, 636] width 94 height 75
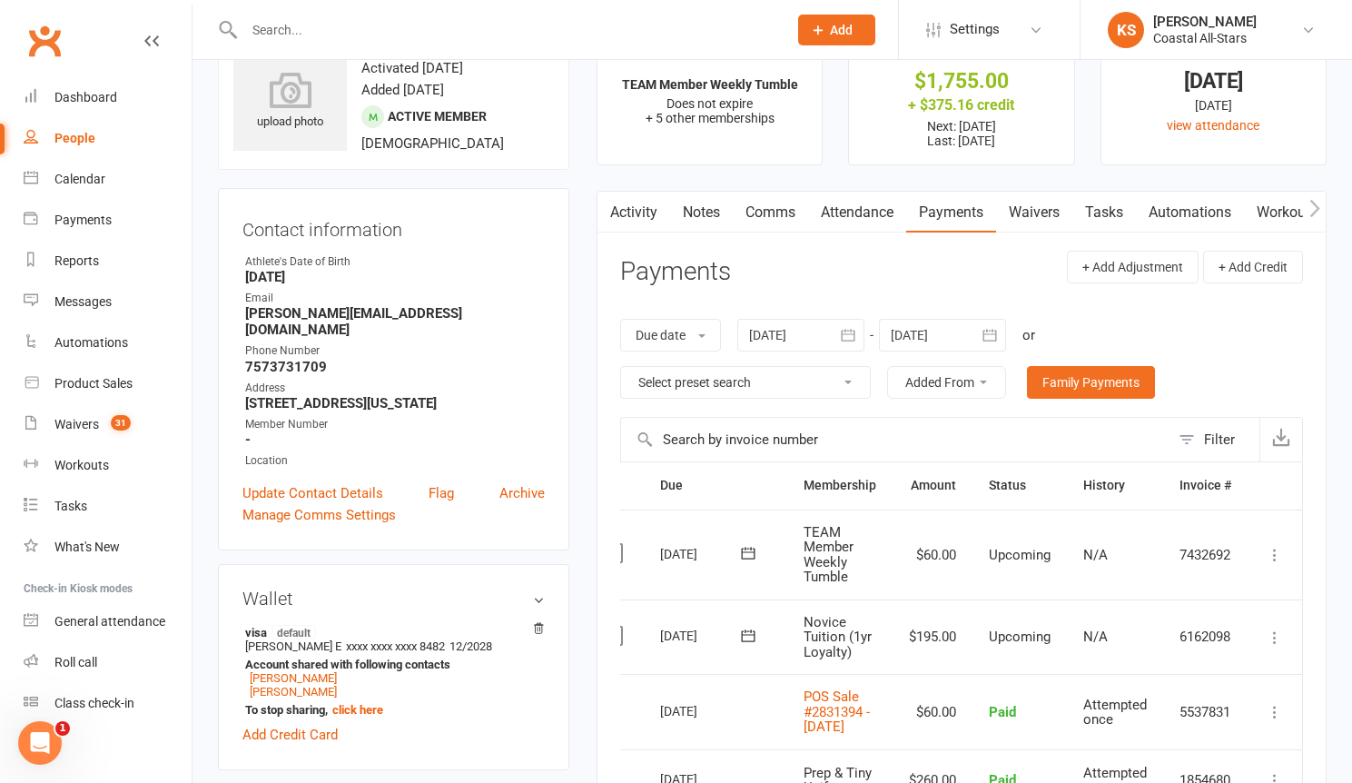
scroll to position [0, 38]
click at [1276, 638] on icon at bounding box center [1275, 637] width 18 height 18
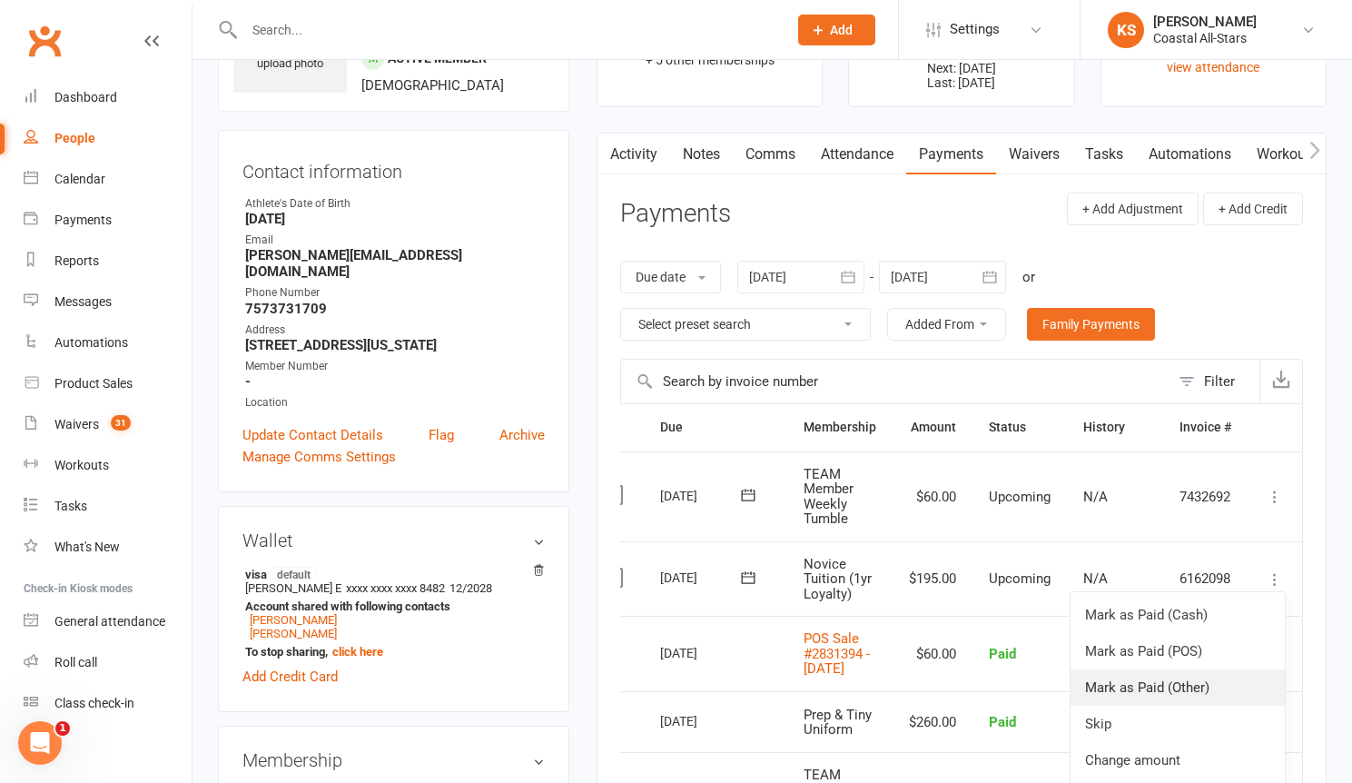
scroll to position [233, 0]
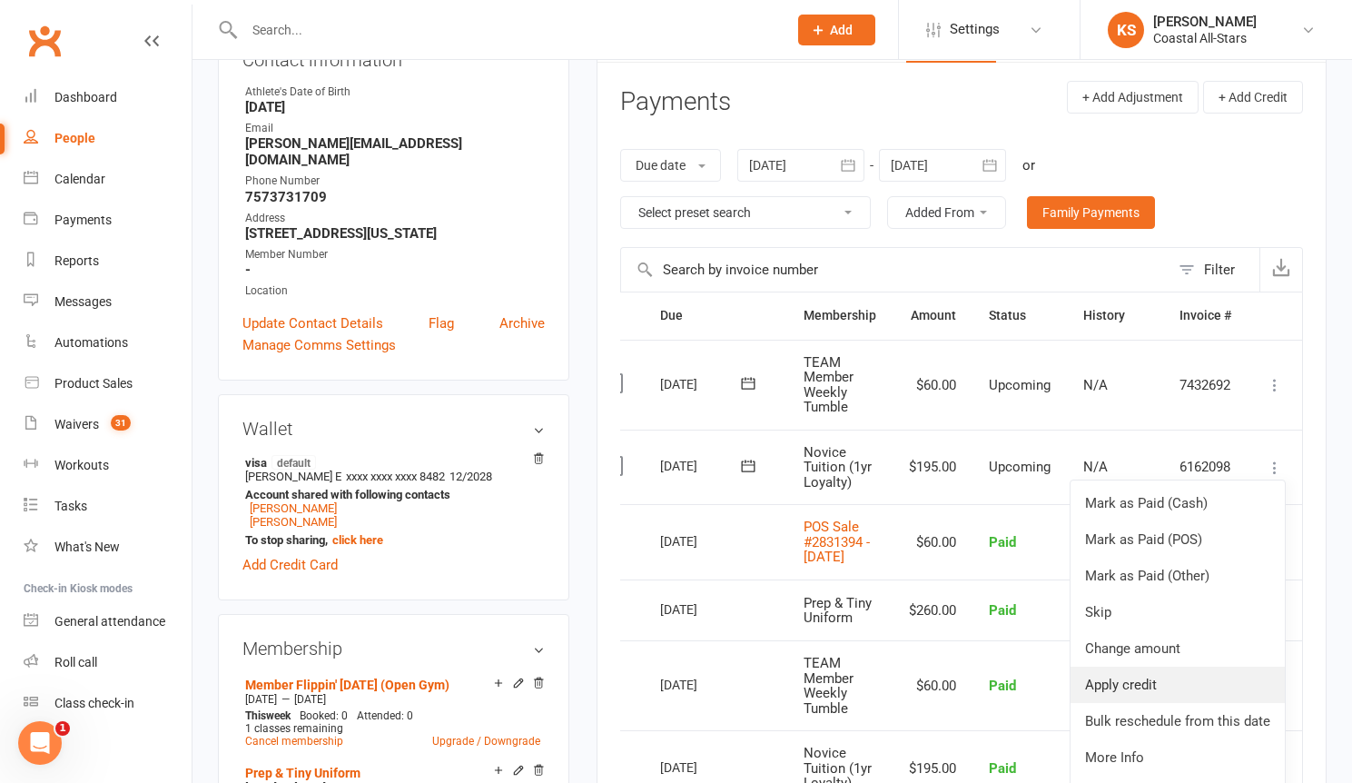
click at [1170, 673] on link "Apply credit" at bounding box center [1178, 685] width 214 height 36
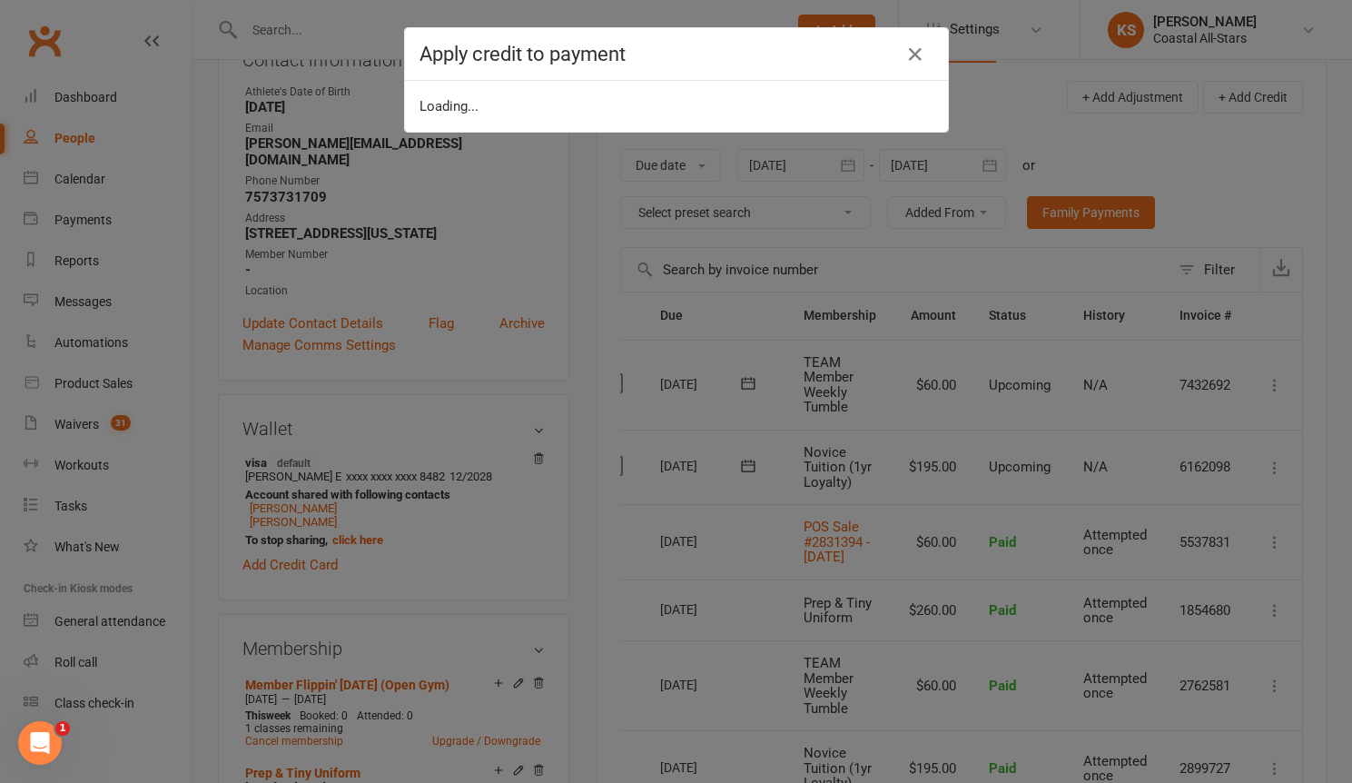
scroll to position [0, 29]
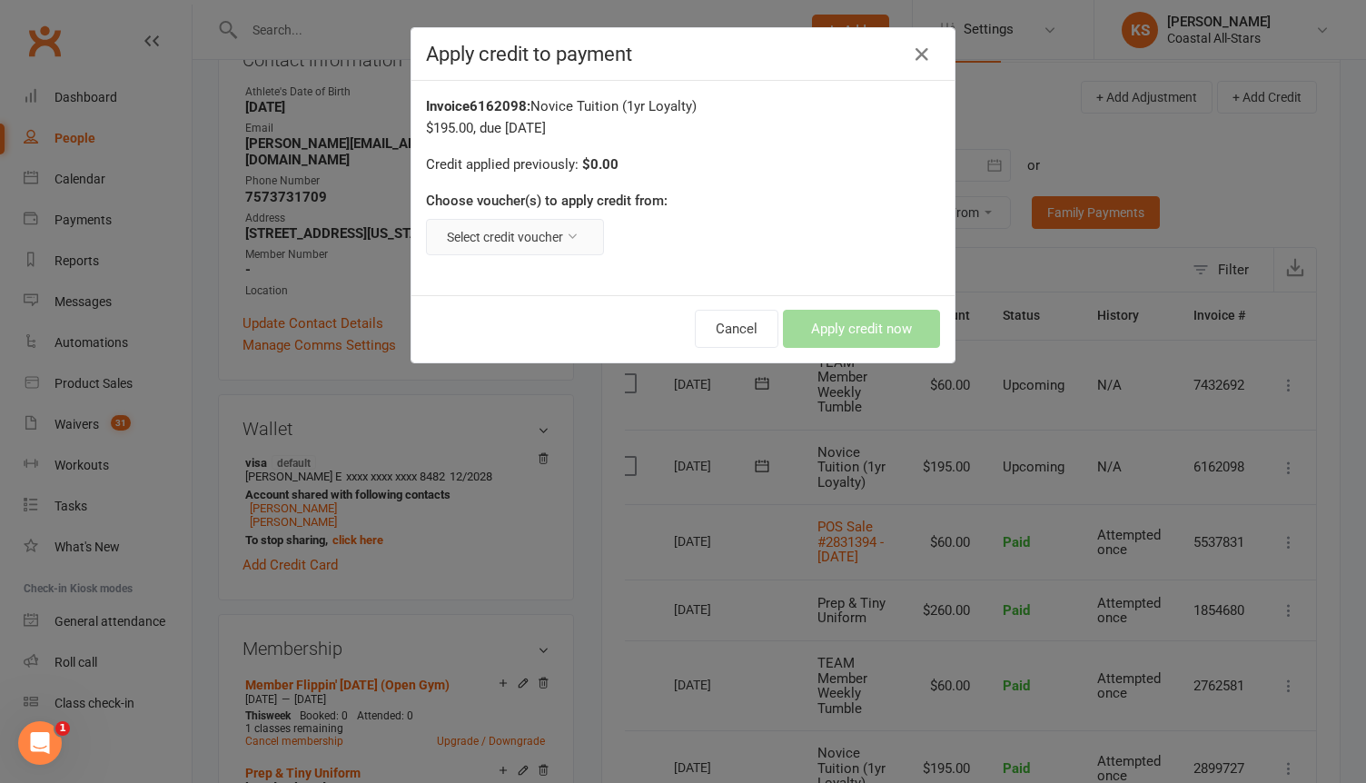
click at [488, 227] on button "Select credit voucher" at bounding box center [515, 237] width 178 height 36
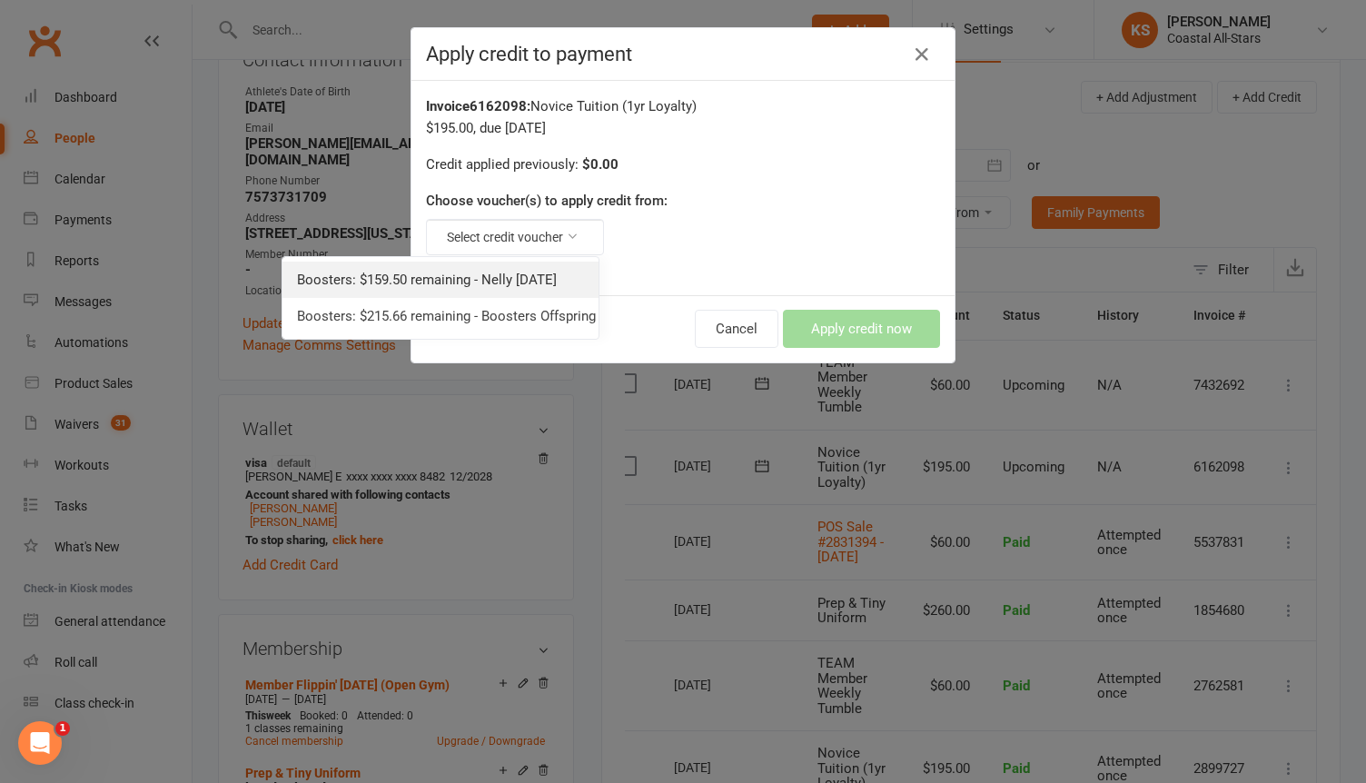
click at [510, 271] on link "Boosters: $159.50 remaining - Nelly [DATE]" at bounding box center [440, 280] width 316 height 36
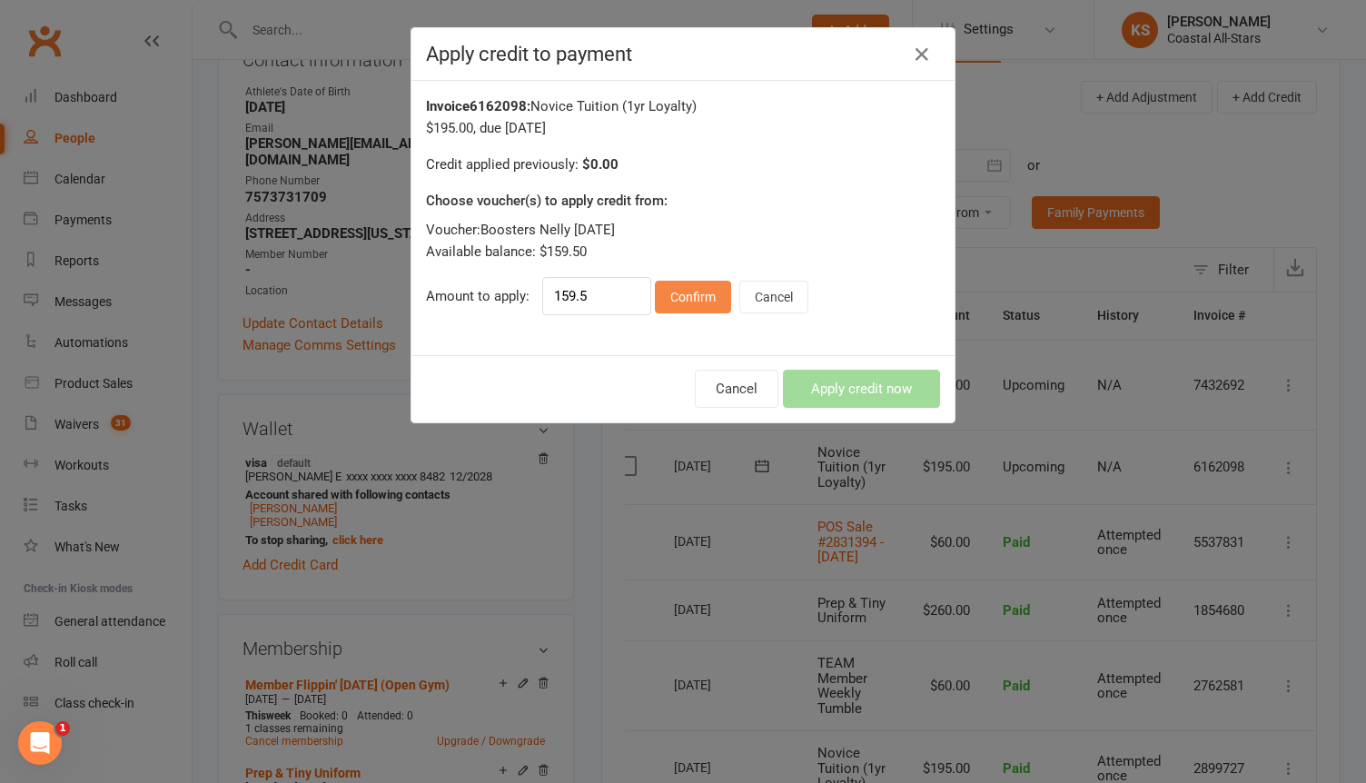
click at [668, 304] on button "Confirm" at bounding box center [693, 297] width 76 height 33
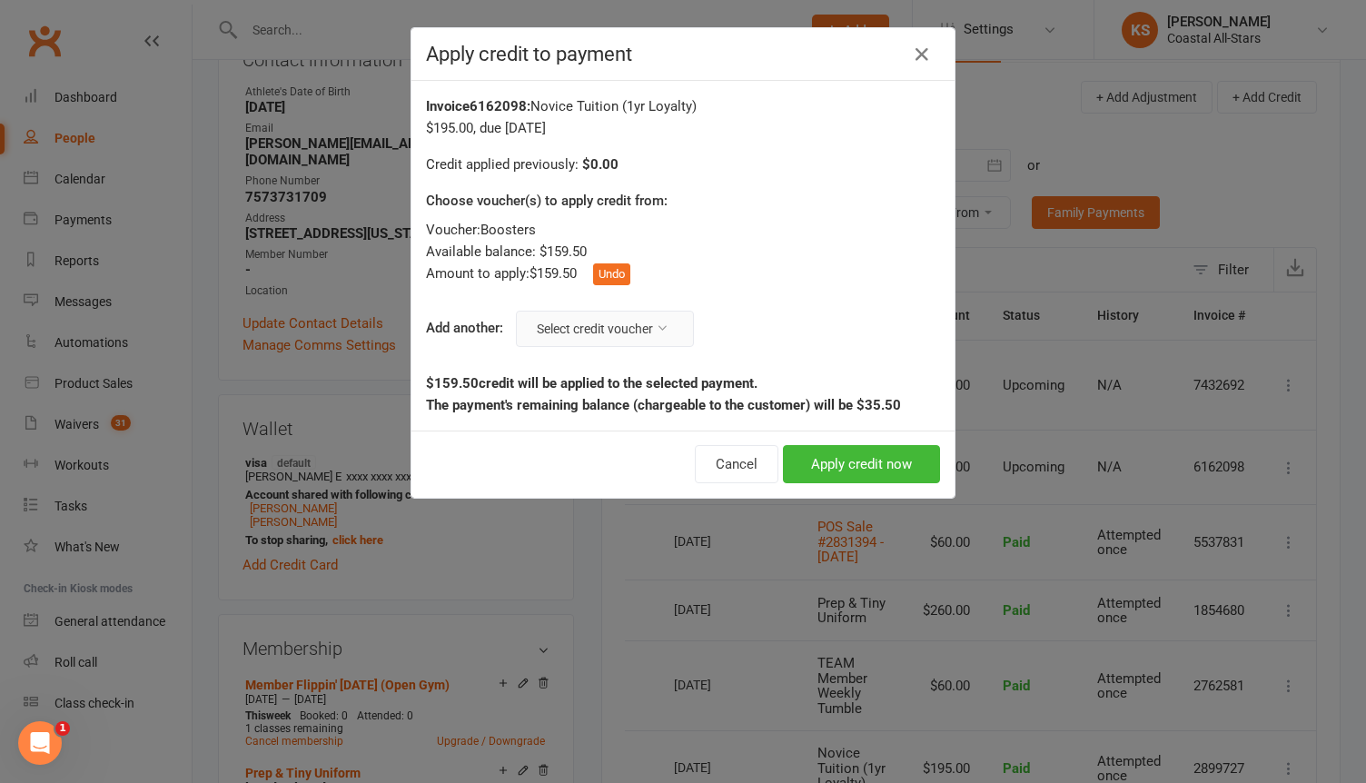
click at [658, 324] on icon at bounding box center [662, 328] width 13 height 13
click at [625, 370] on link "Boosters: $215.66 remaining - Boosters Offspring [DATE]" at bounding box center [531, 371] width 316 height 36
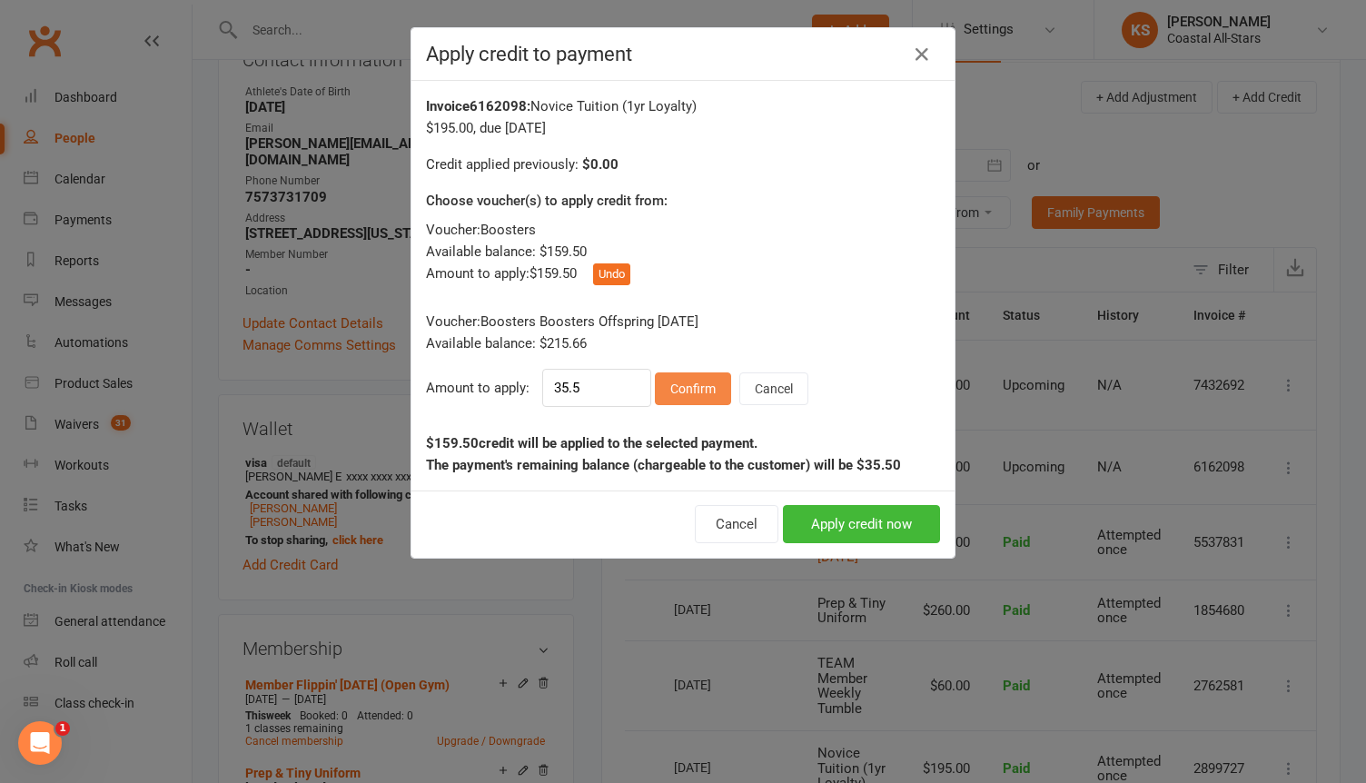
click at [677, 392] on button "Confirm" at bounding box center [693, 388] width 76 height 33
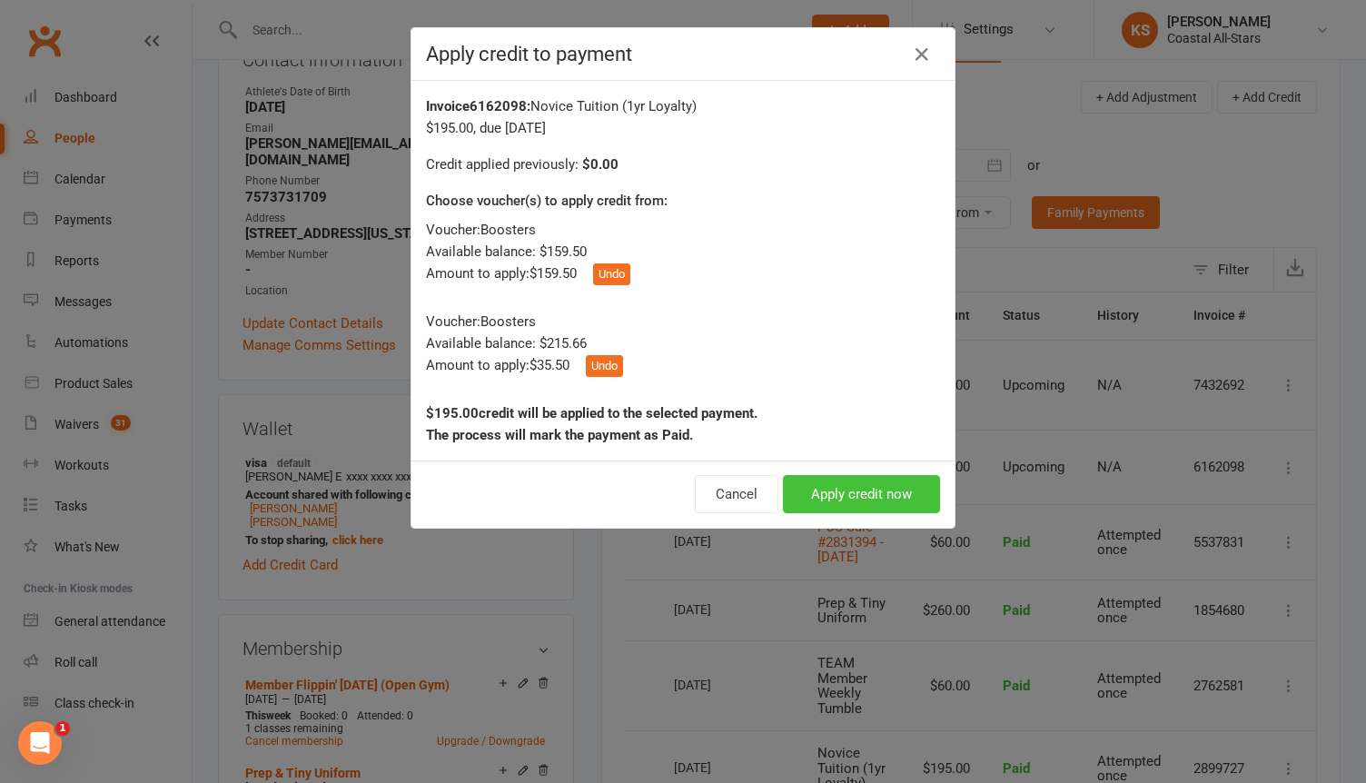
click at [816, 508] on button "Apply credit now" at bounding box center [861, 494] width 157 height 38
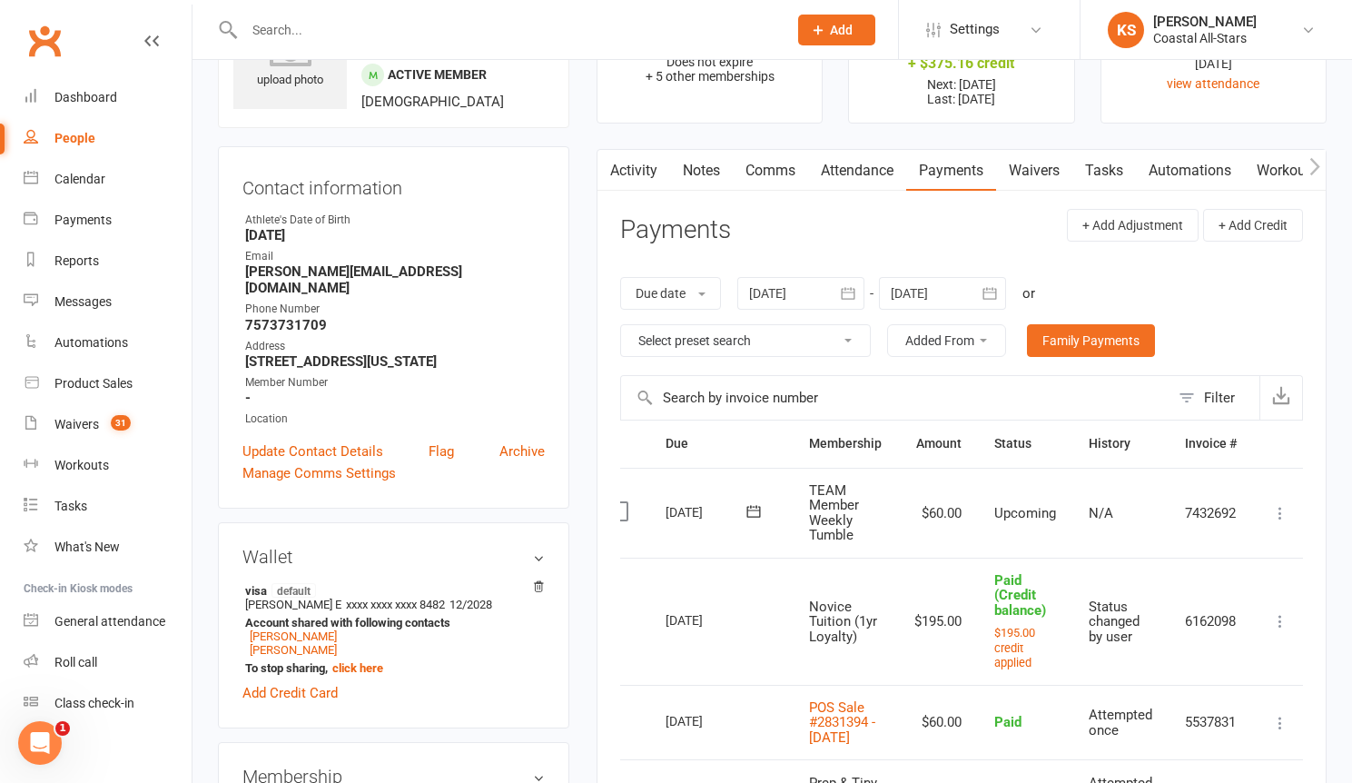
scroll to position [95, 0]
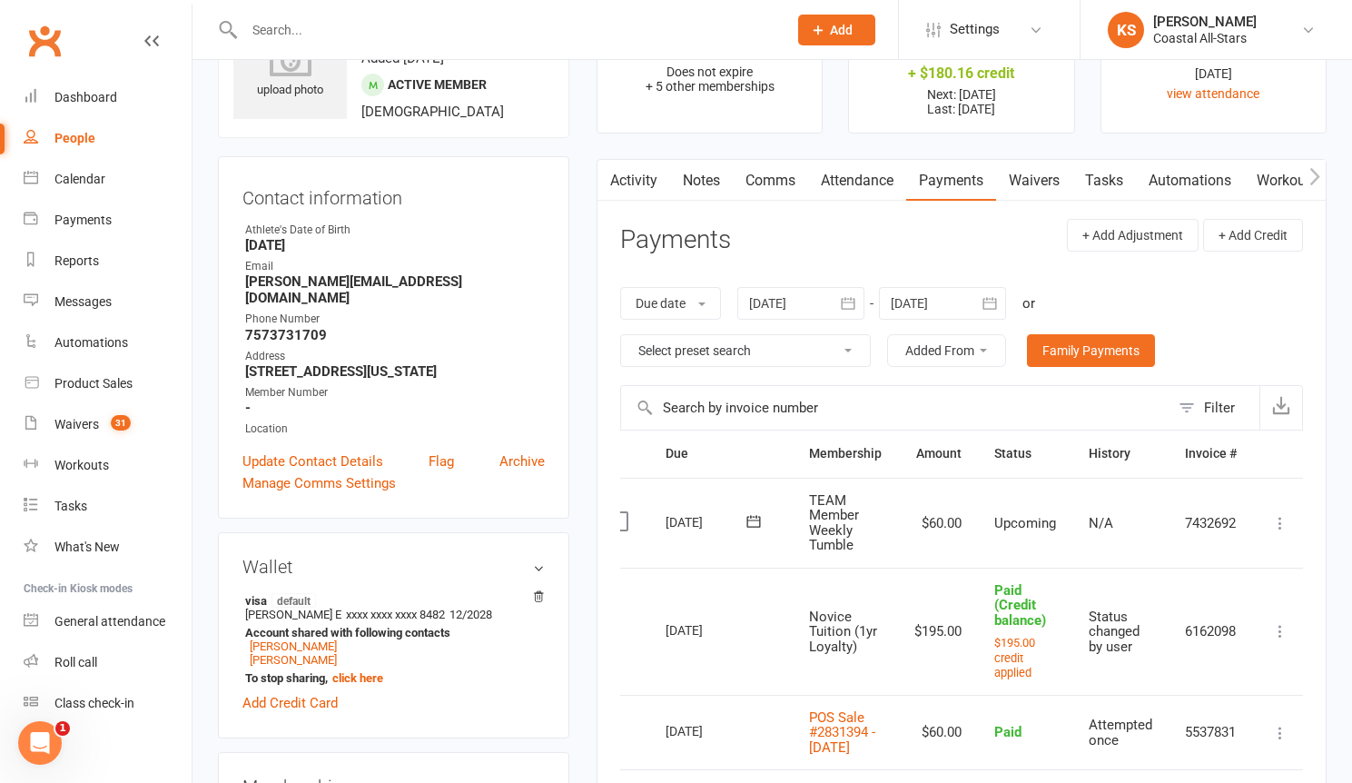
click at [925, 302] on div at bounding box center [942, 303] width 127 height 33
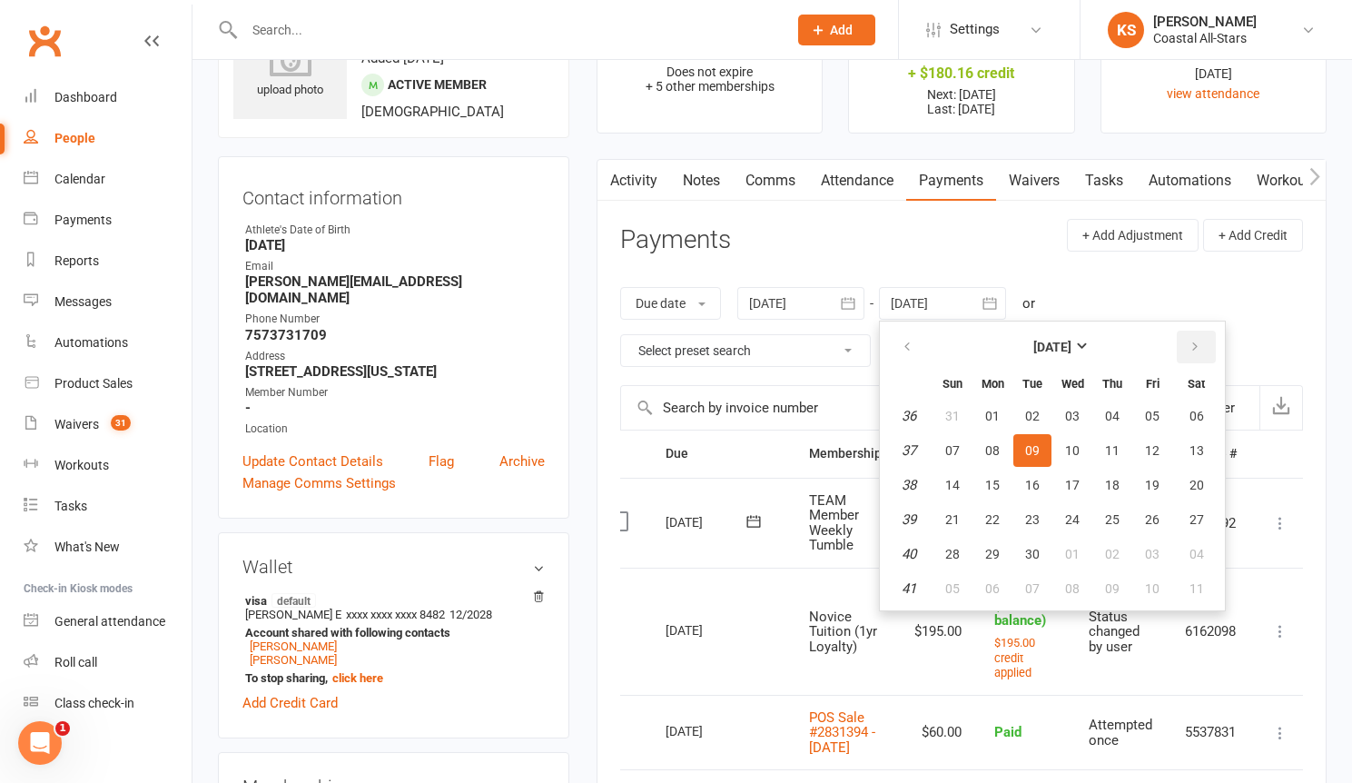
click at [1192, 342] on icon "button" at bounding box center [1195, 347] width 13 height 15
click at [1153, 549] on span "31" at bounding box center [1152, 554] width 15 height 15
type input "[DATE]"
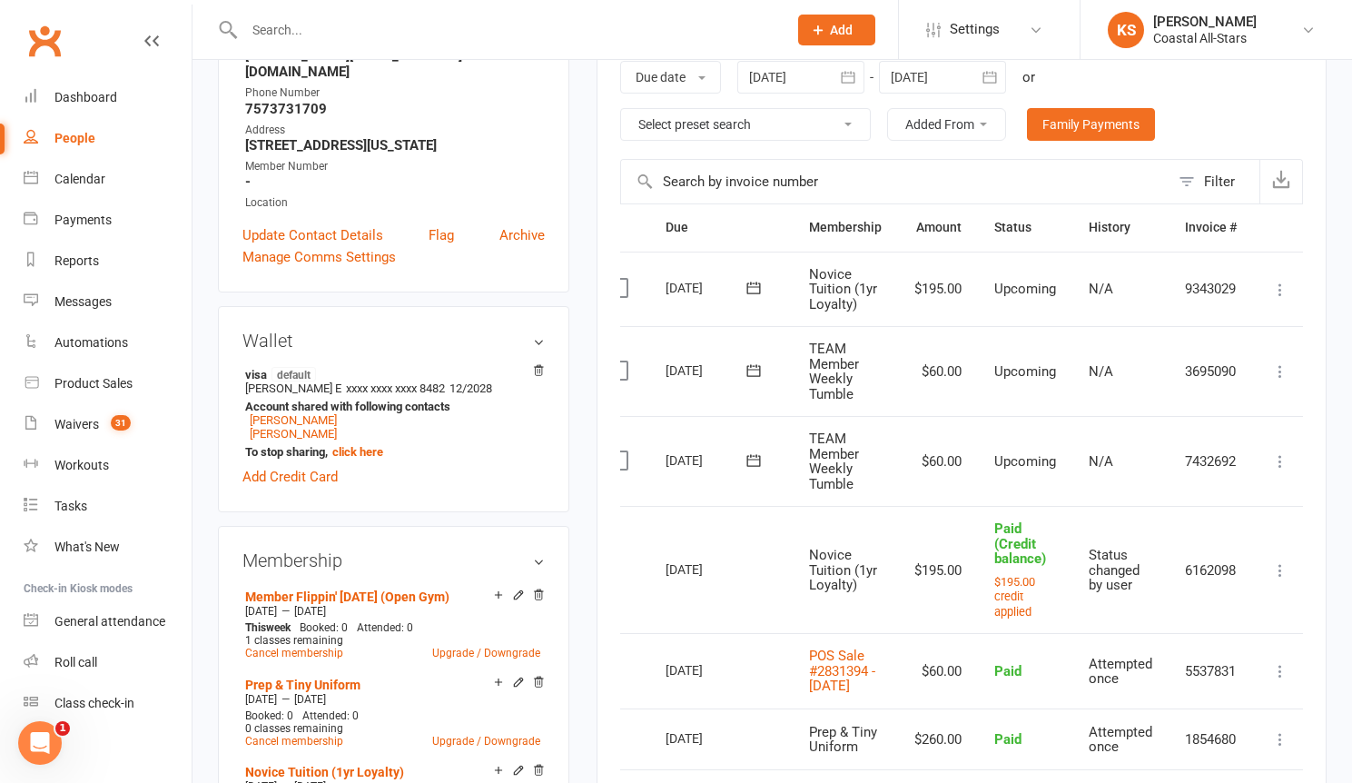
scroll to position [235, 0]
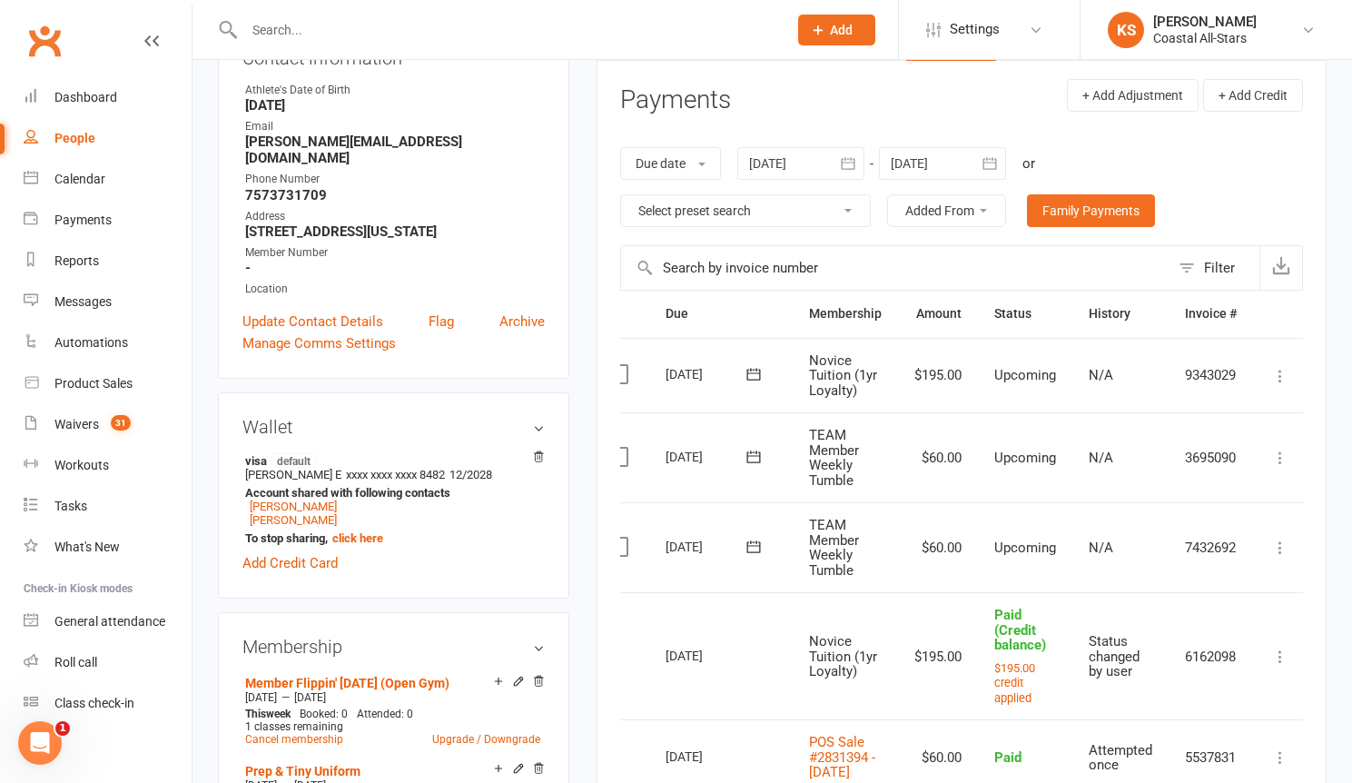
click at [1286, 371] on icon at bounding box center [1281, 376] width 18 height 18
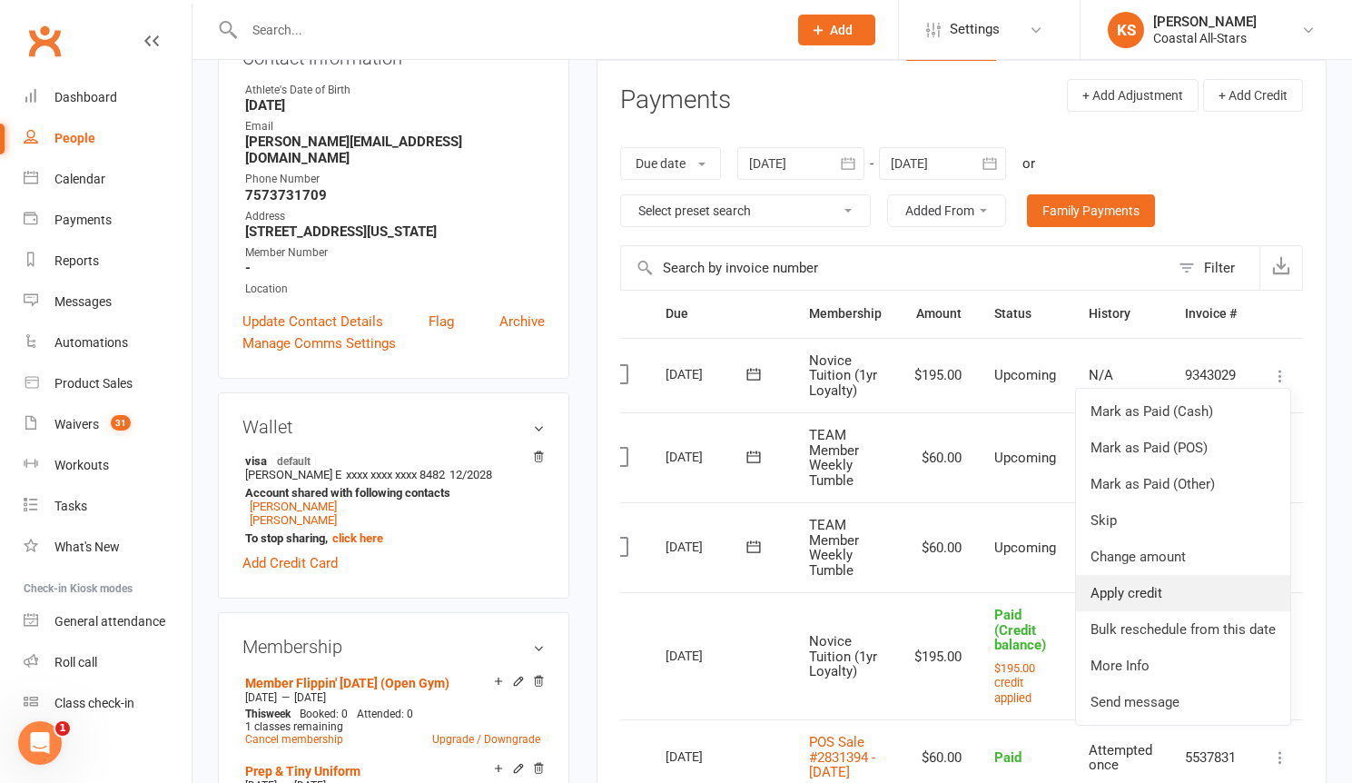
click at [1195, 594] on link "Apply credit" at bounding box center [1183, 593] width 214 height 36
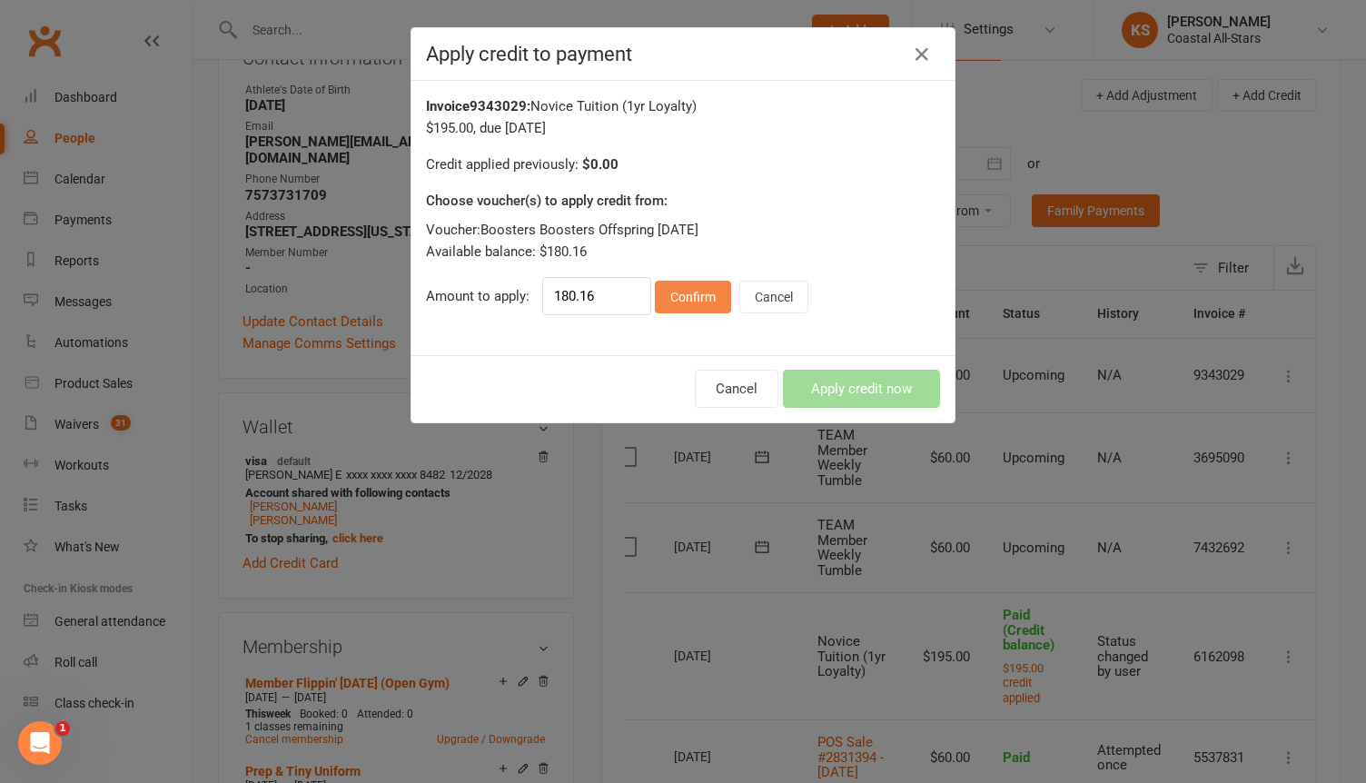
click at [659, 302] on button "Confirm" at bounding box center [693, 297] width 76 height 33
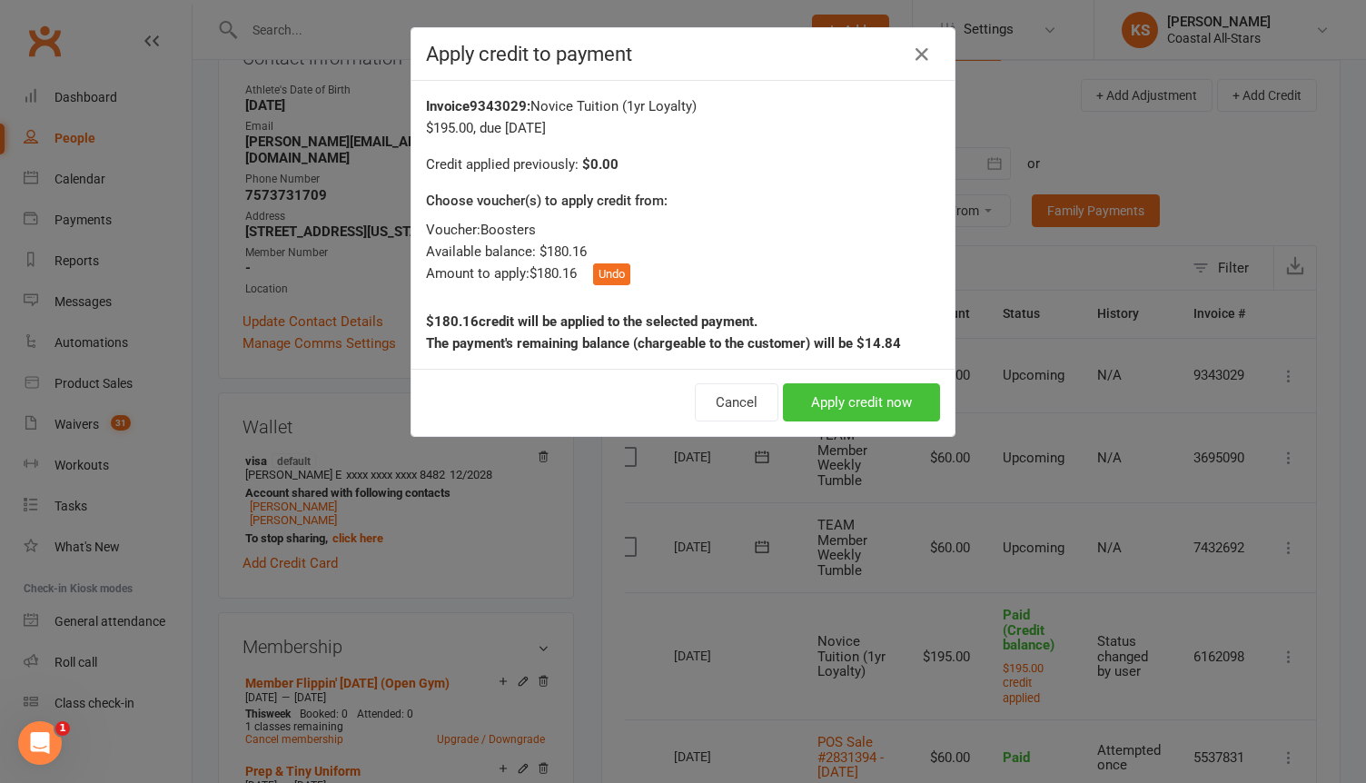
click at [803, 393] on button "Apply credit now" at bounding box center [861, 402] width 157 height 38
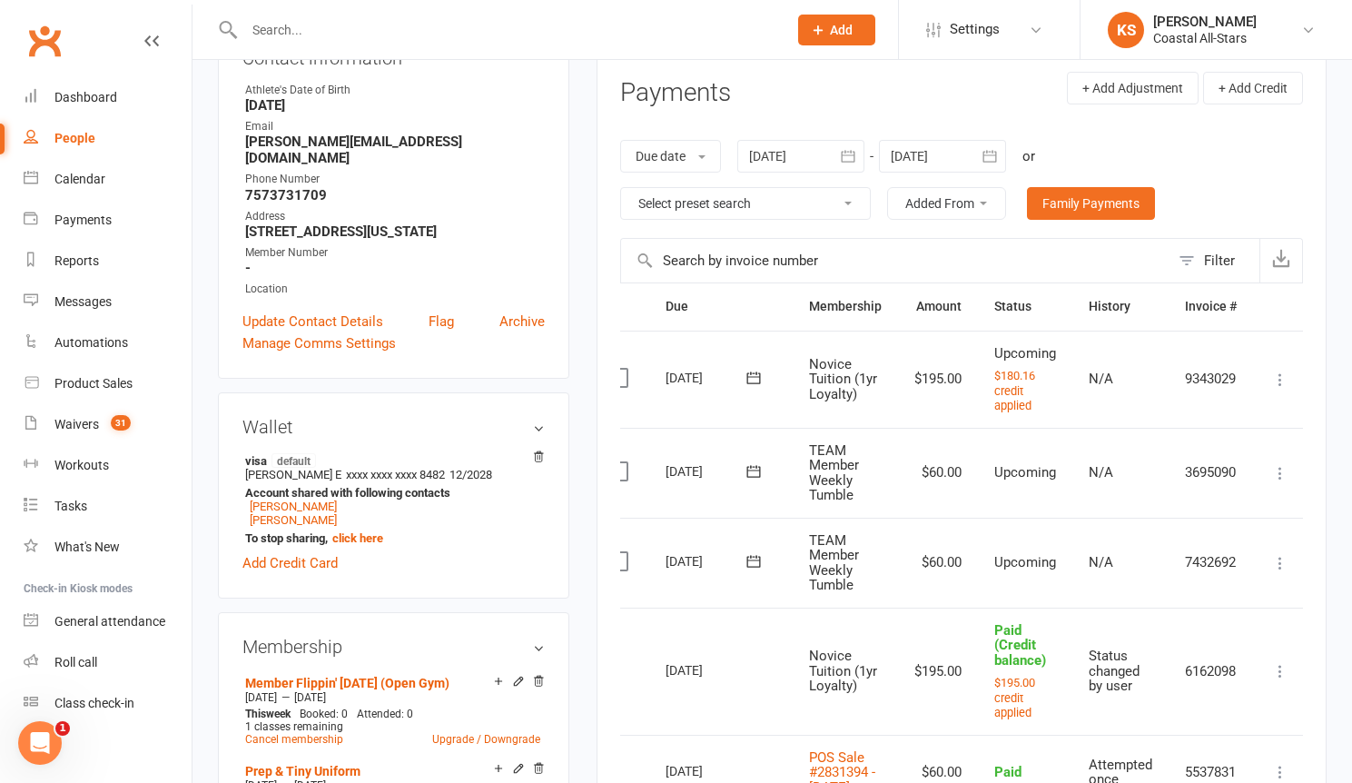
click at [345, 23] on input "text" at bounding box center [507, 29] width 536 height 25
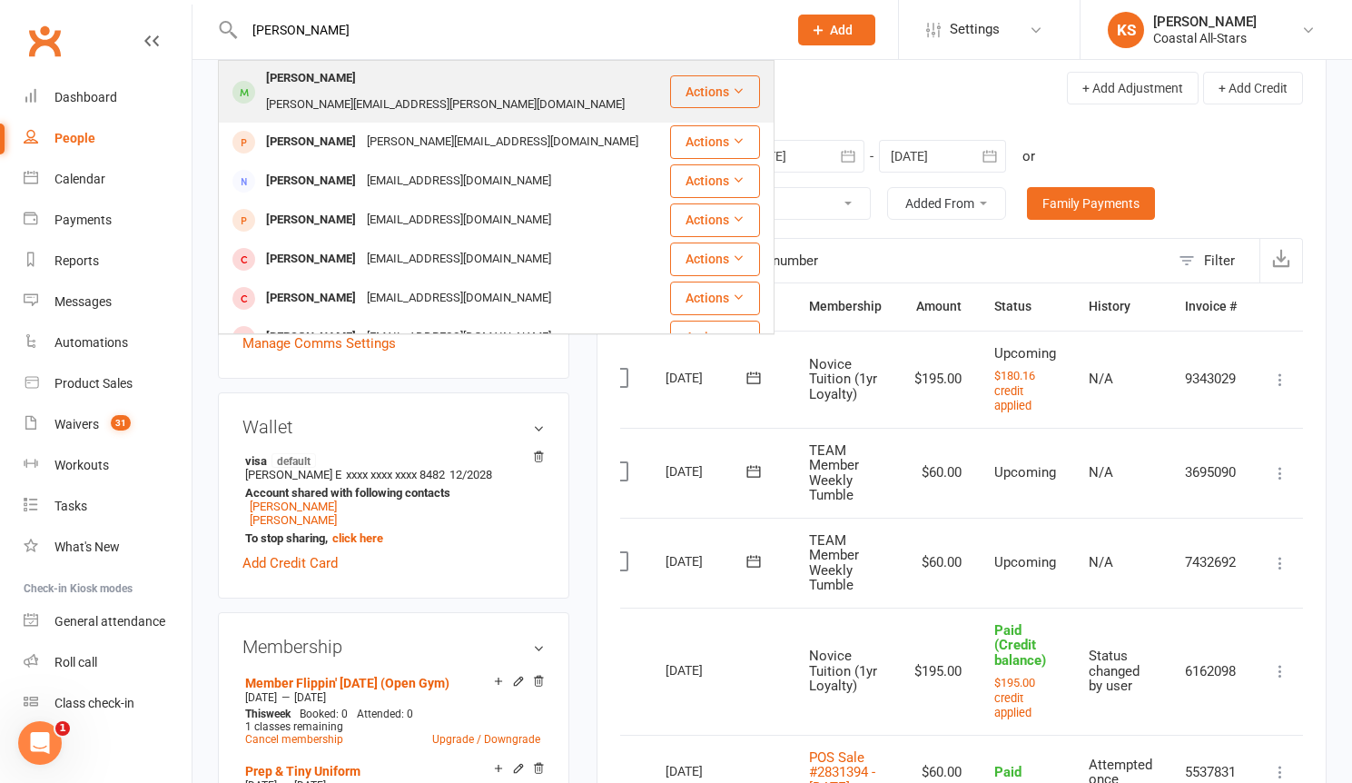
type input "[PERSON_NAME]"
click at [384, 92] on div "[PERSON_NAME][EMAIL_ADDRESS][PERSON_NAME][DOMAIN_NAME]" at bounding box center [446, 105] width 370 height 26
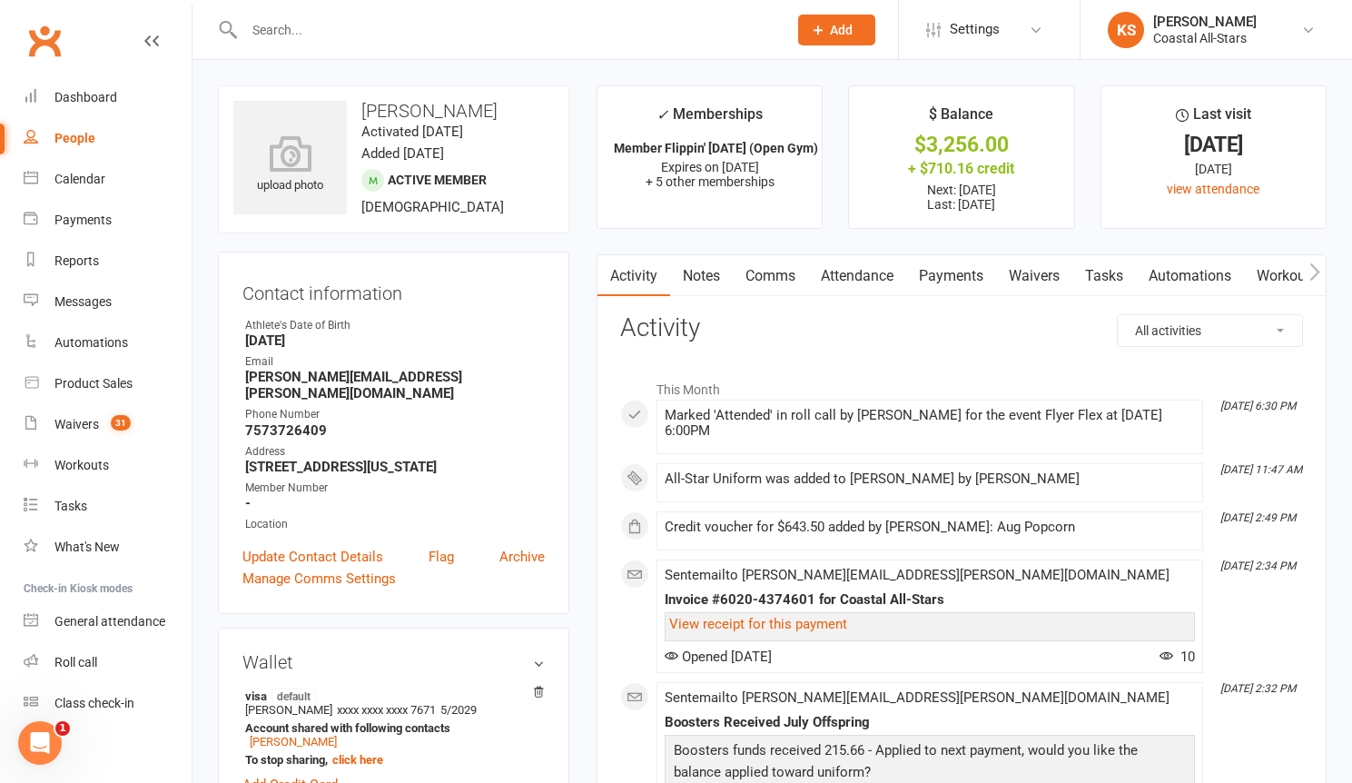
click at [978, 276] on link "Payments" at bounding box center [951, 276] width 90 height 42
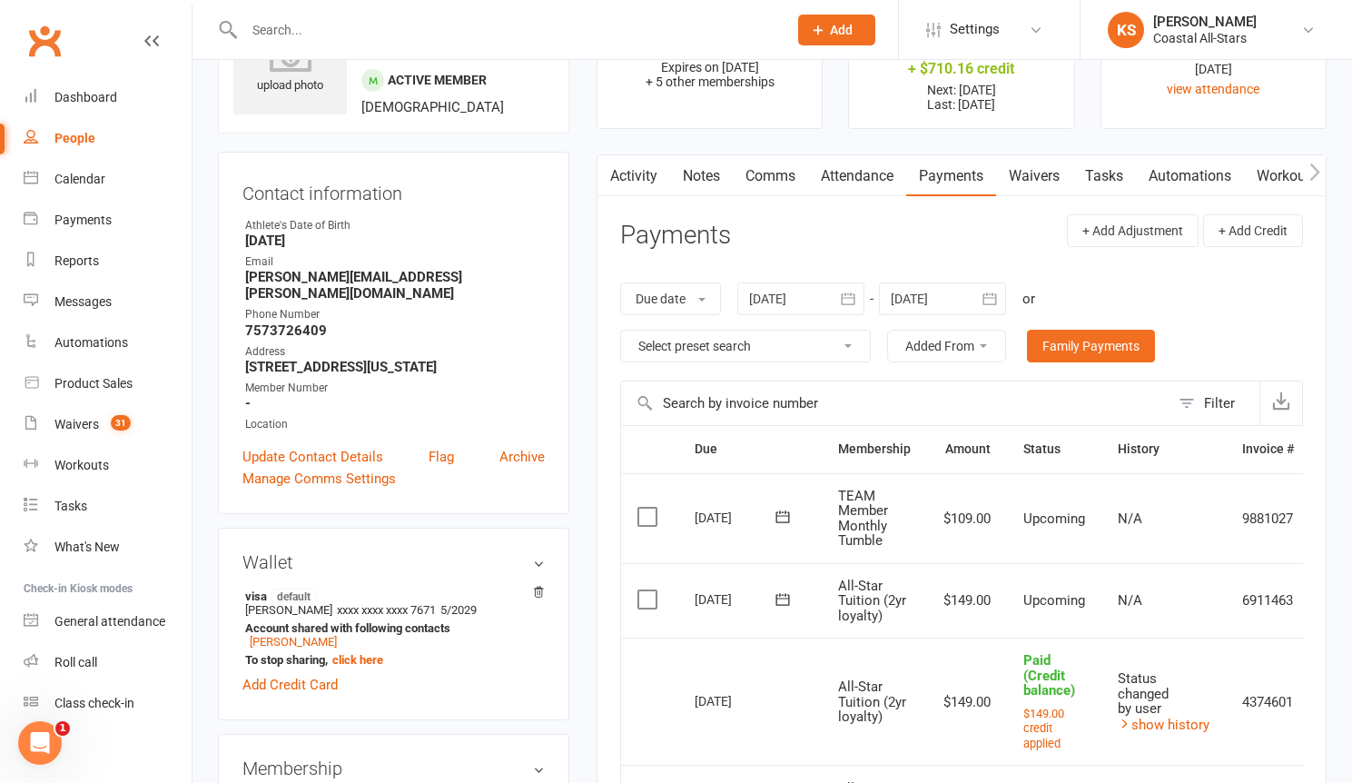
scroll to position [94, 0]
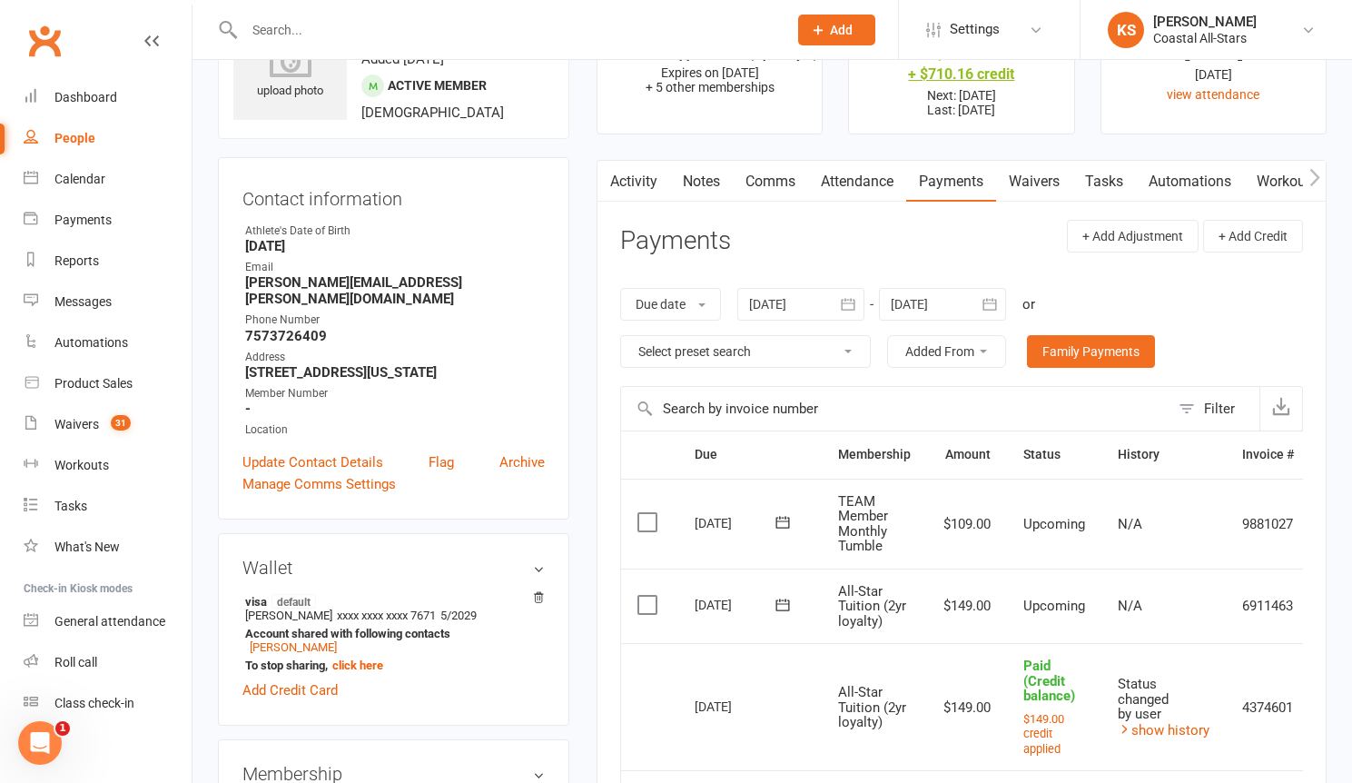
click at [985, 77] on div "+ $710.16 credit" at bounding box center [962, 73] width 192 height 19
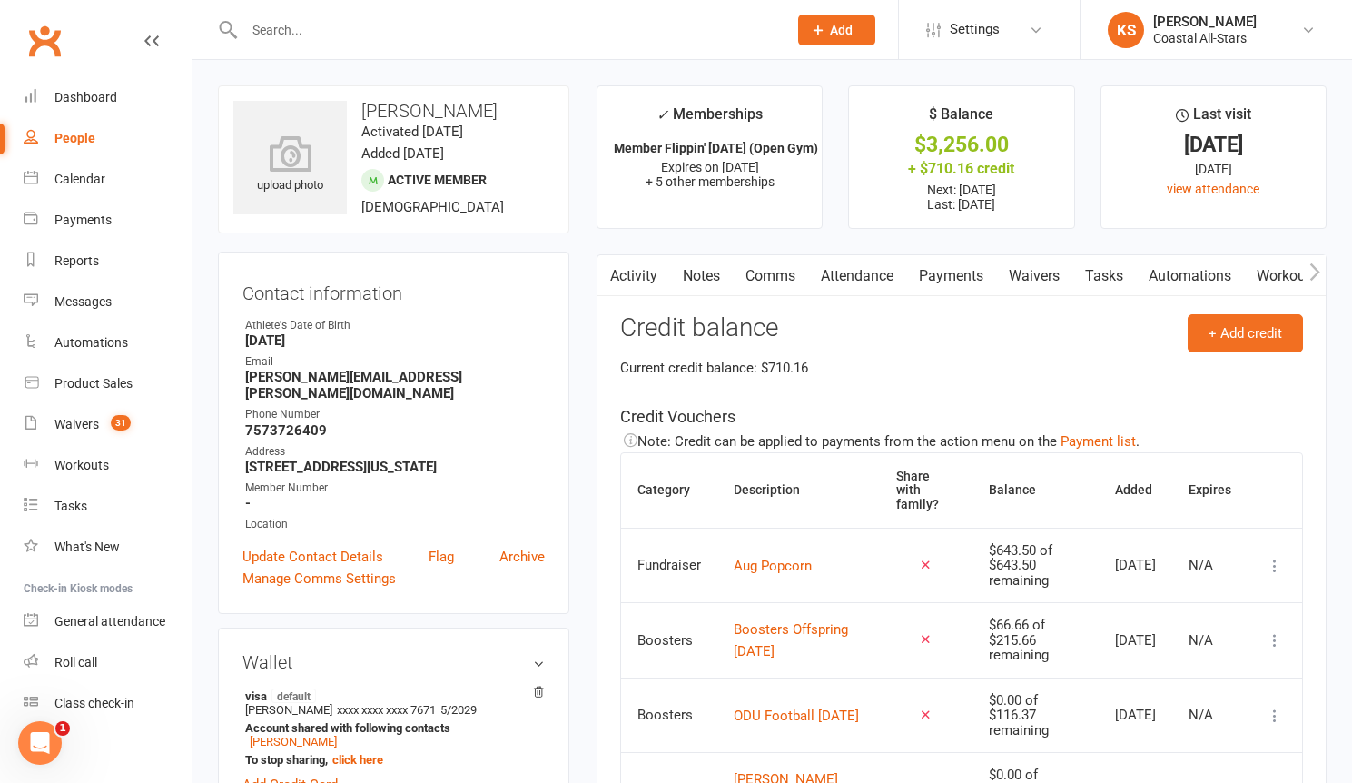
click at [970, 279] on link "Payments" at bounding box center [951, 276] width 90 height 42
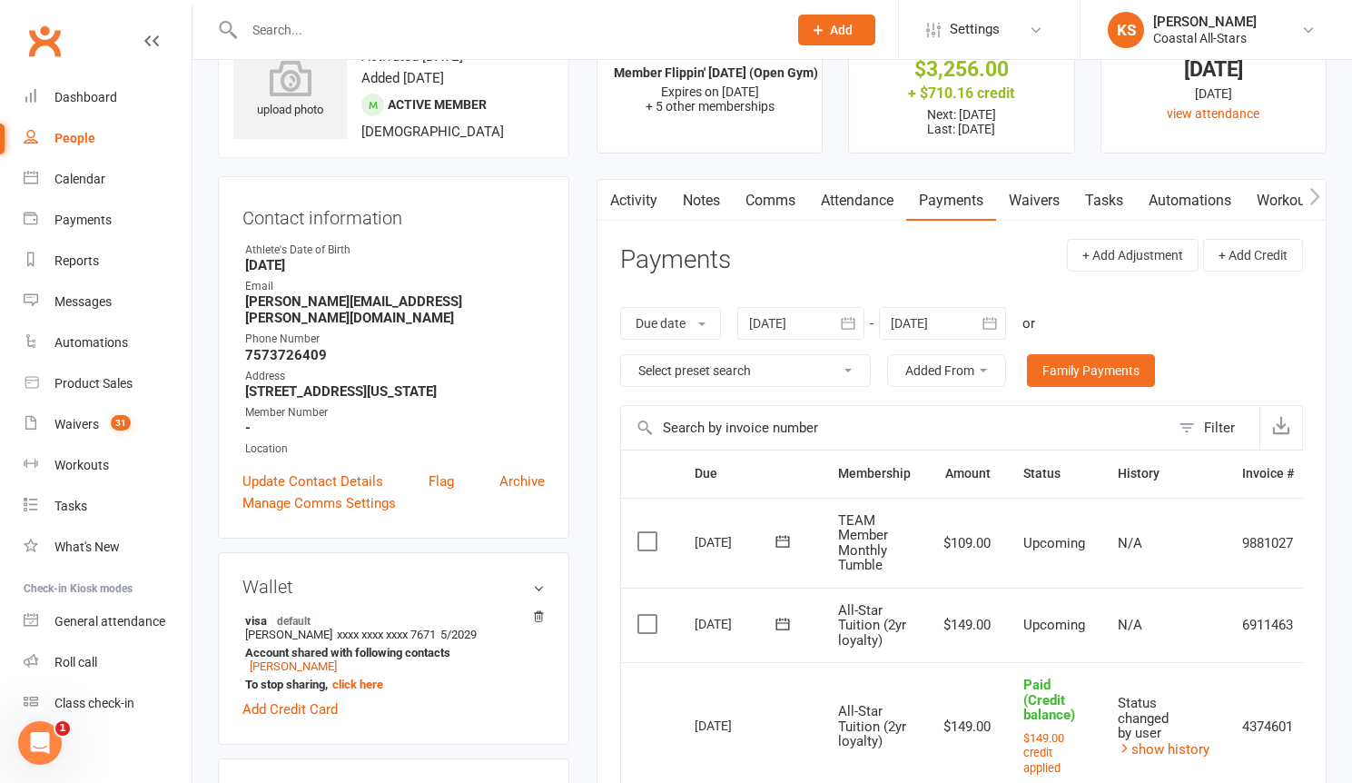
scroll to position [157, 0]
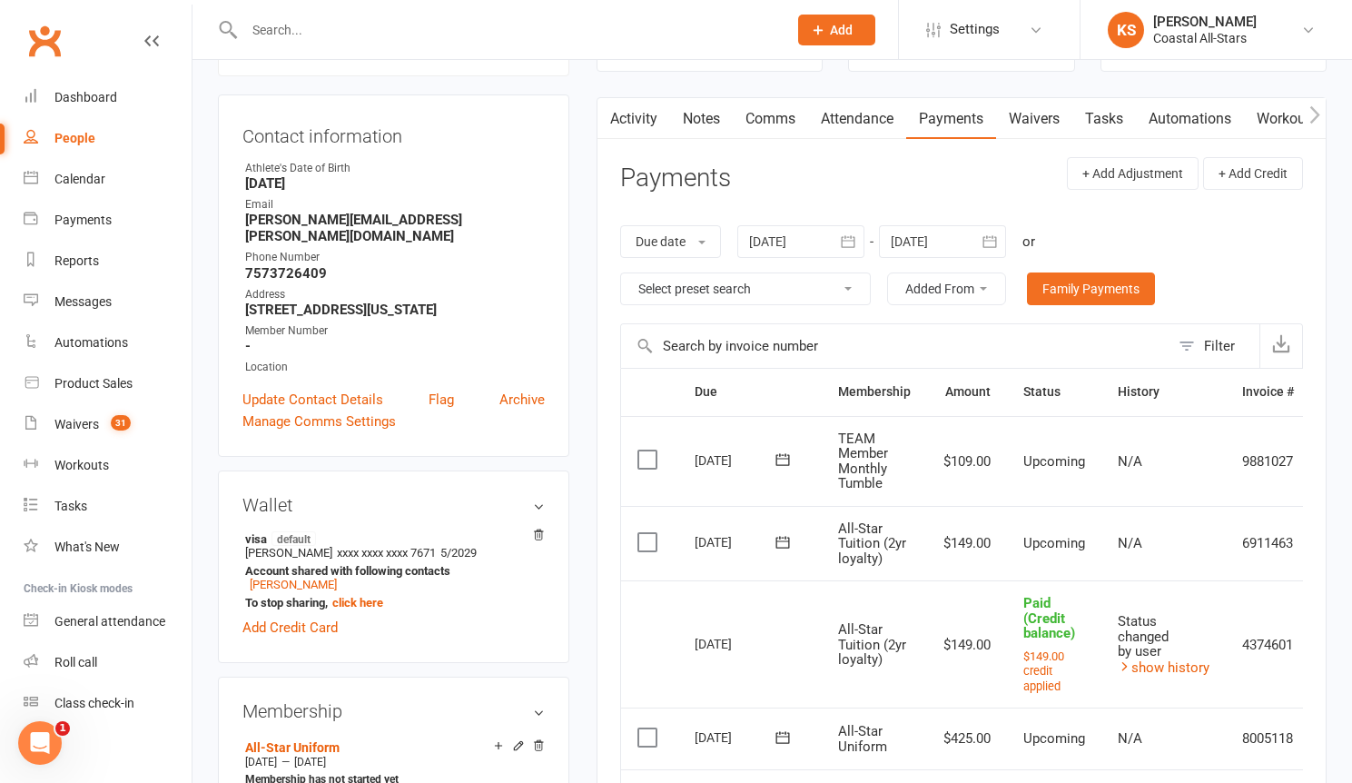
click at [1215, 548] on td "N/A" at bounding box center [1164, 543] width 124 height 75
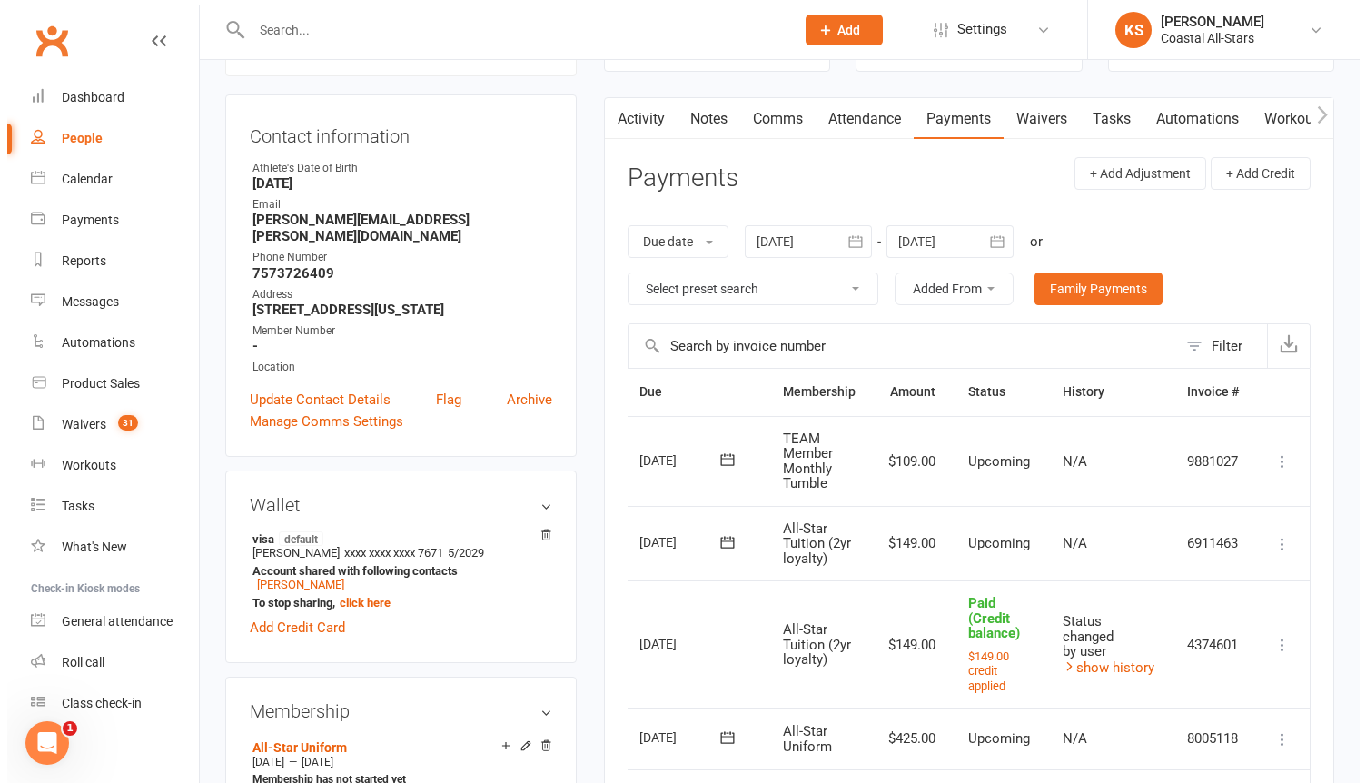
scroll to position [0, 68]
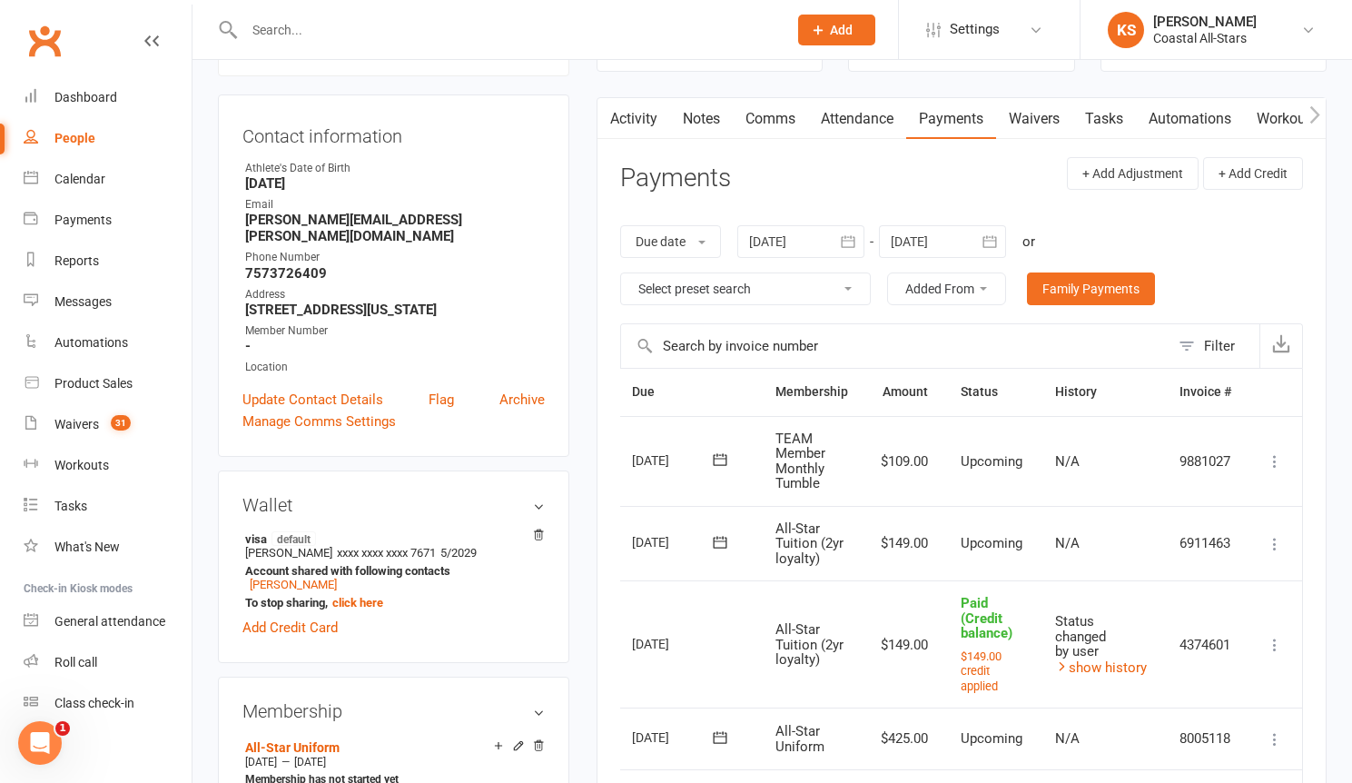
click at [1282, 540] on icon at bounding box center [1275, 544] width 18 height 18
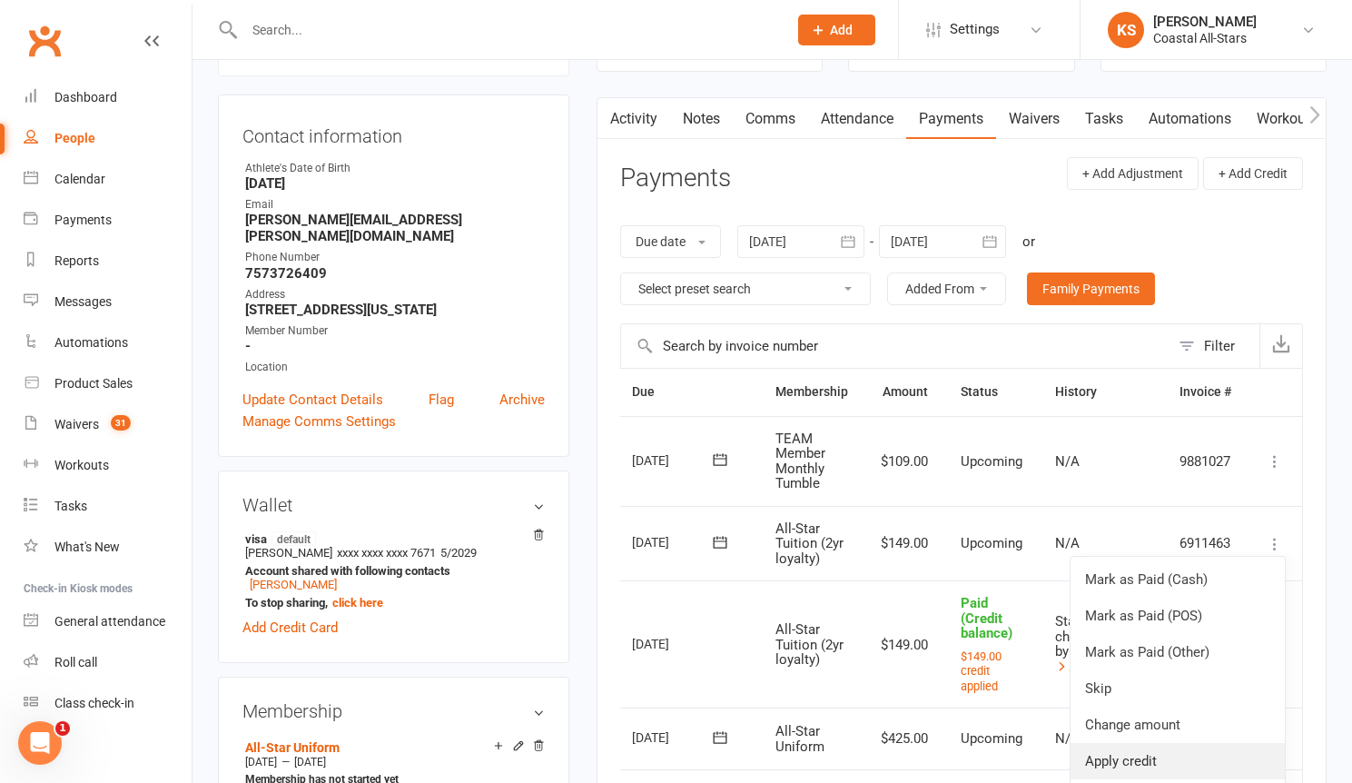
click at [1147, 755] on link "Apply credit" at bounding box center [1178, 761] width 214 height 36
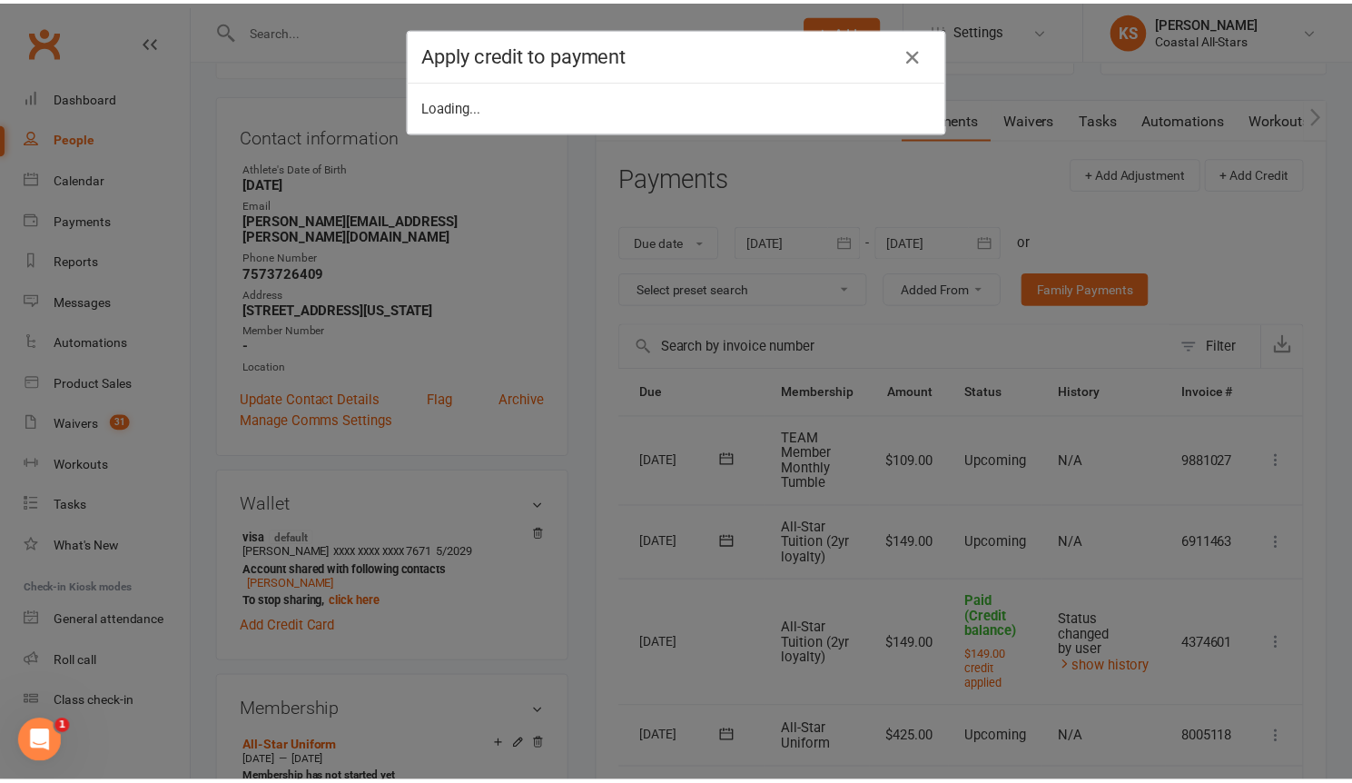
scroll to position [0, 59]
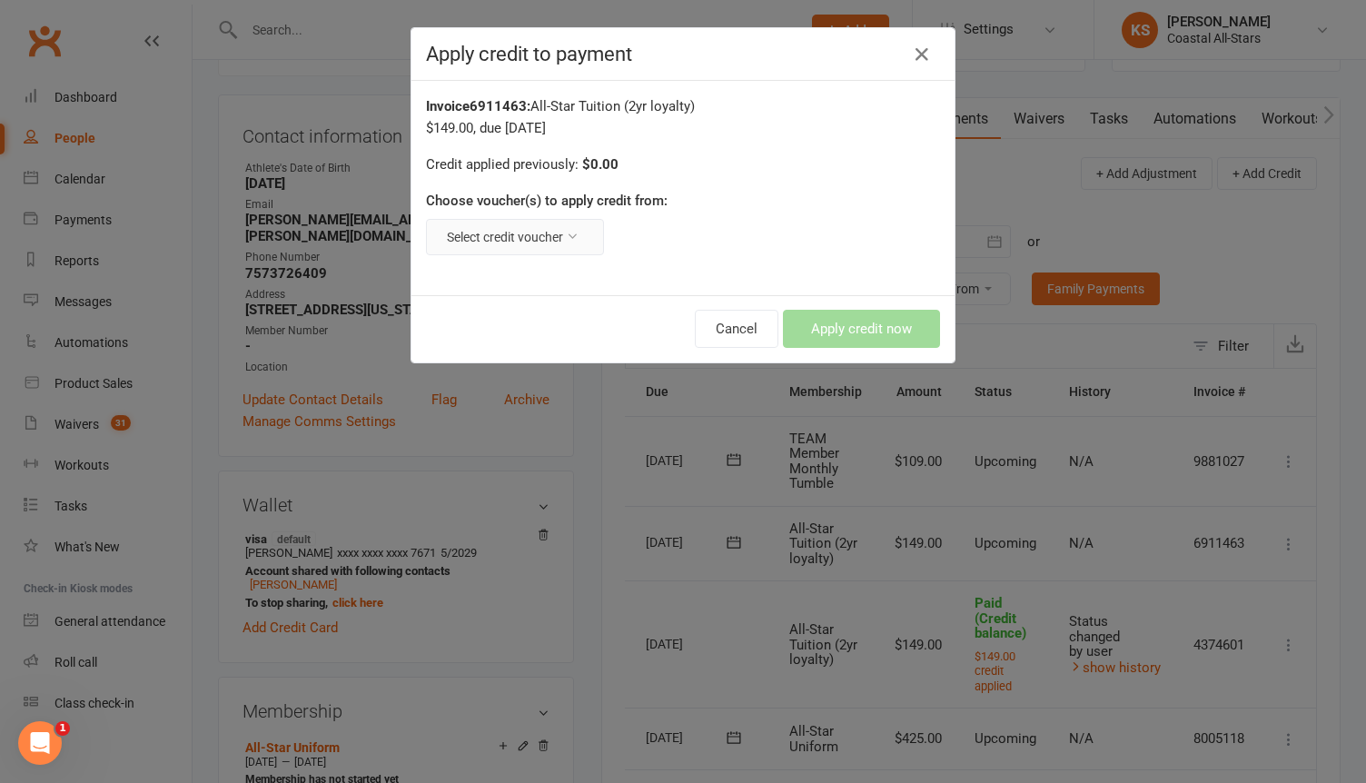
click at [568, 221] on button "Select credit voucher" at bounding box center [515, 237] width 178 height 36
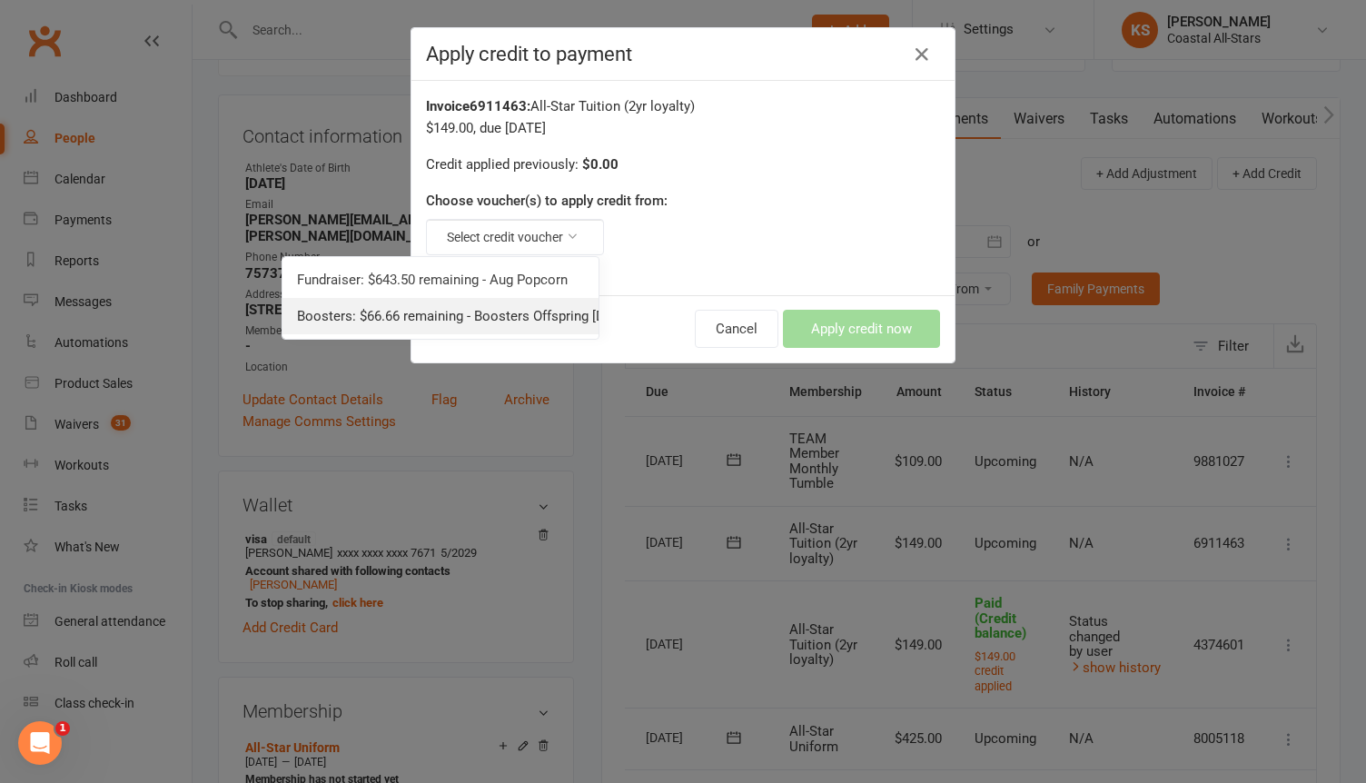
click at [488, 311] on link "Boosters: $66.66 remaining - Boosters Offspring [DATE]" at bounding box center [440, 316] width 316 height 36
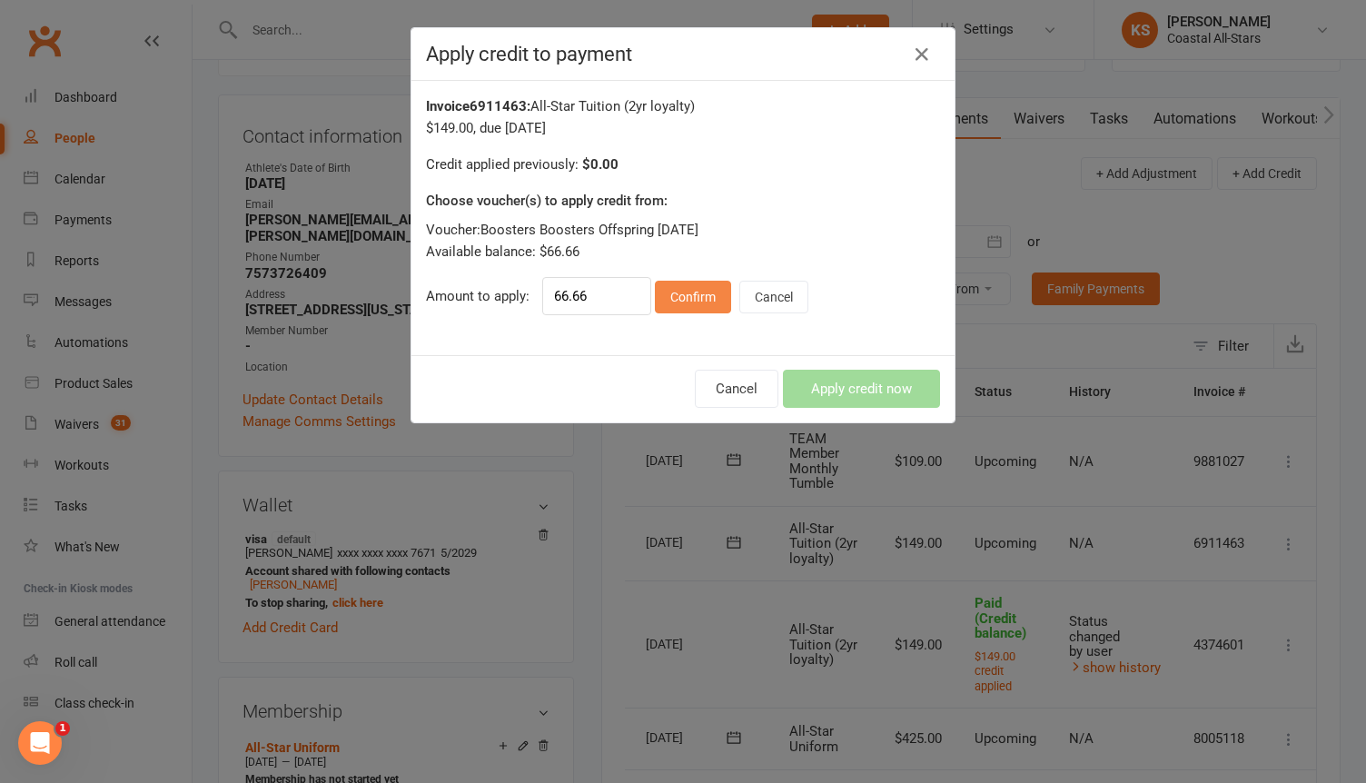
click at [696, 302] on button "Confirm" at bounding box center [693, 297] width 76 height 33
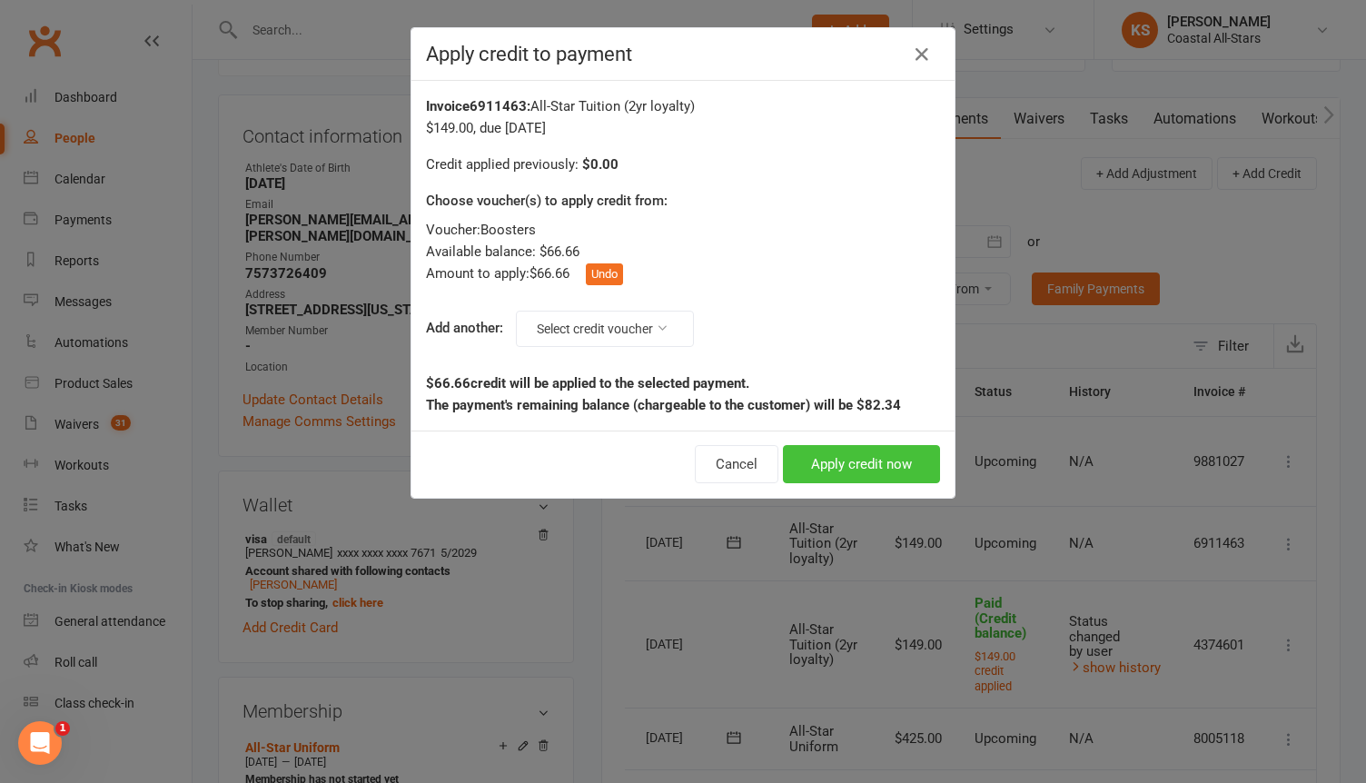
click at [810, 454] on button "Apply credit now" at bounding box center [861, 464] width 157 height 38
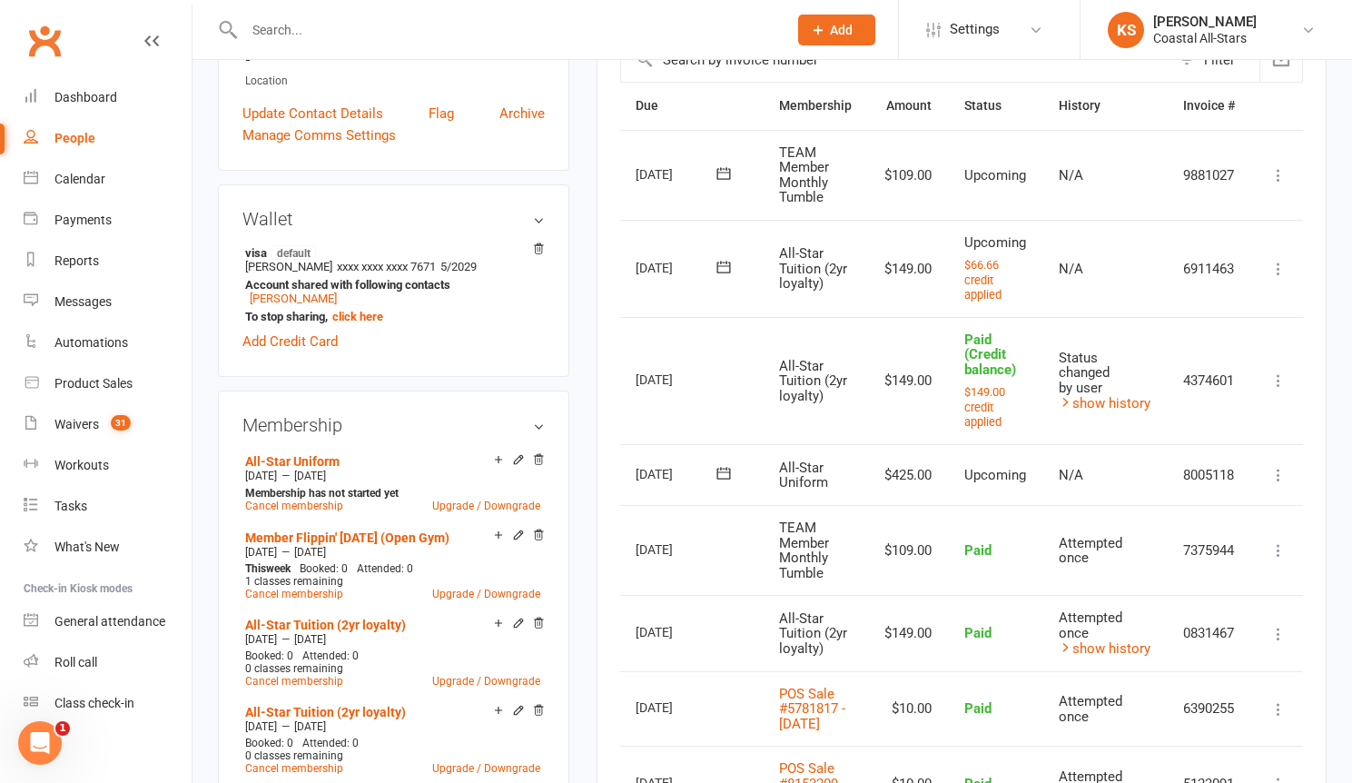
scroll to position [457, 0]
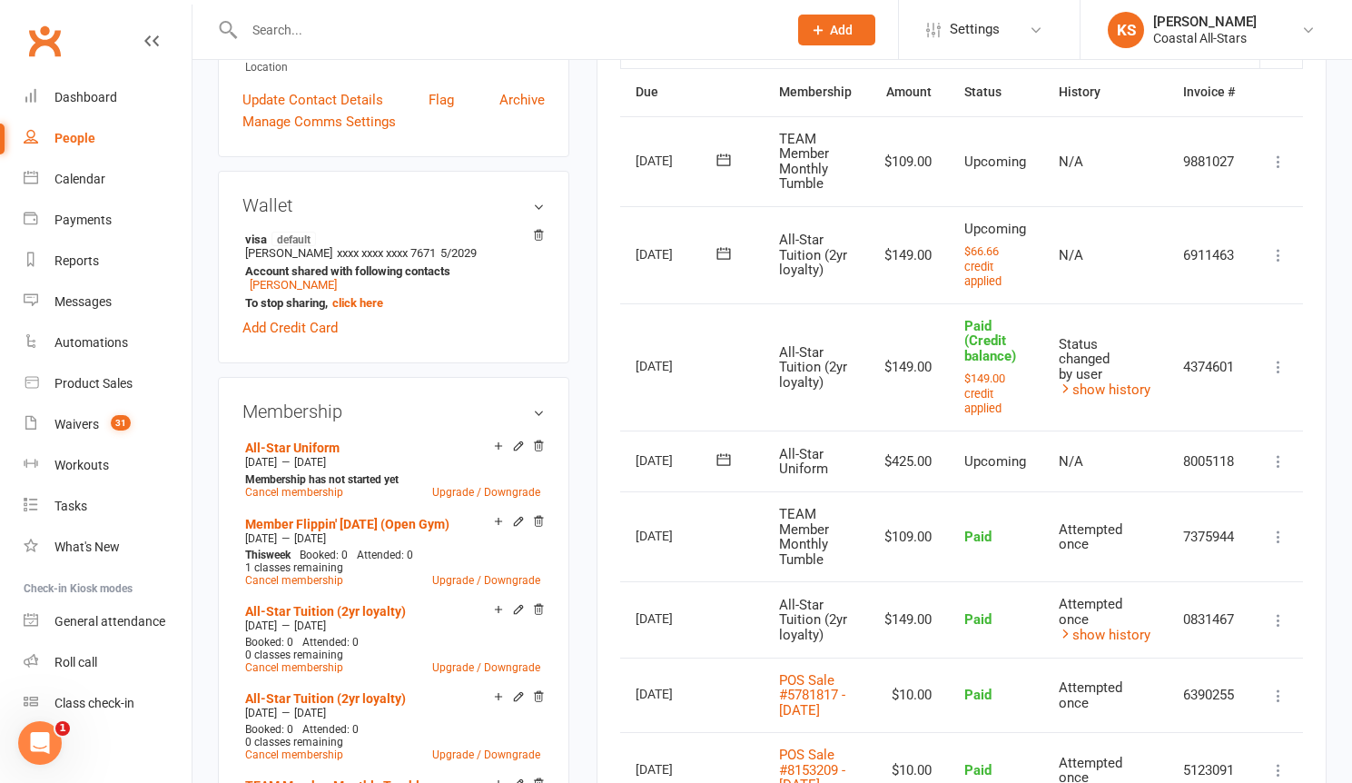
click at [291, 22] on input "text" at bounding box center [507, 29] width 536 height 25
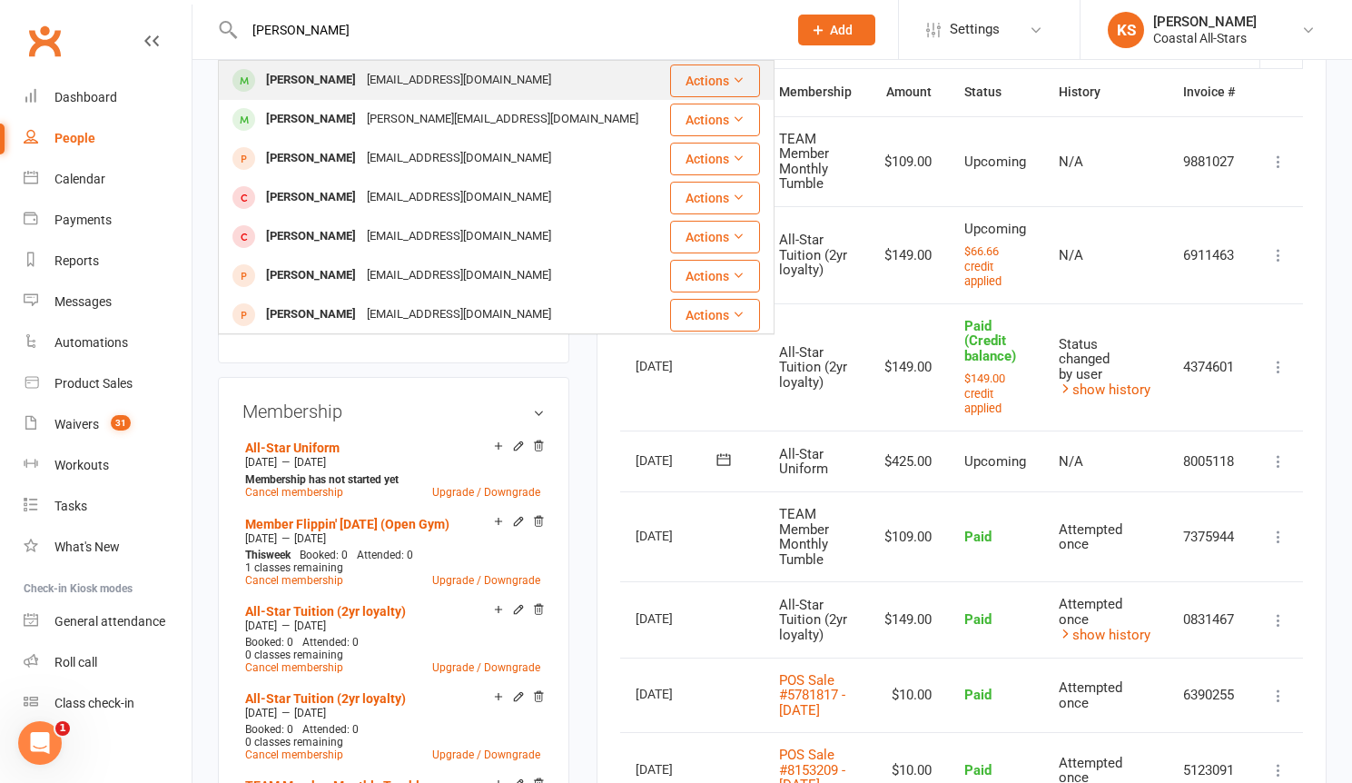
type input "[PERSON_NAME]"
click at [302, 73] on div "[PERSON_NAME]" at bounding box center [311, 80] width 101 height 26
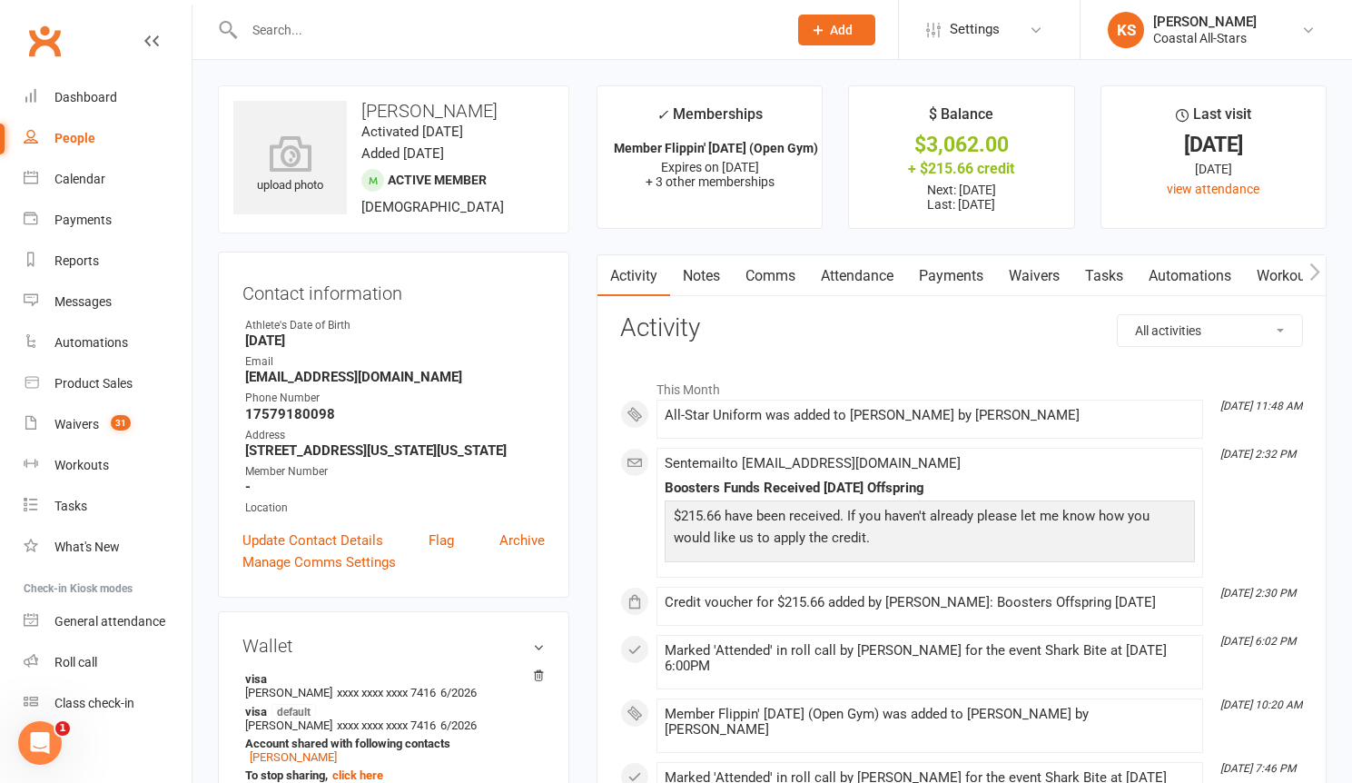
click at [955, 276] on link "Payments" at bounding box center [951, 276] width 90 height 42
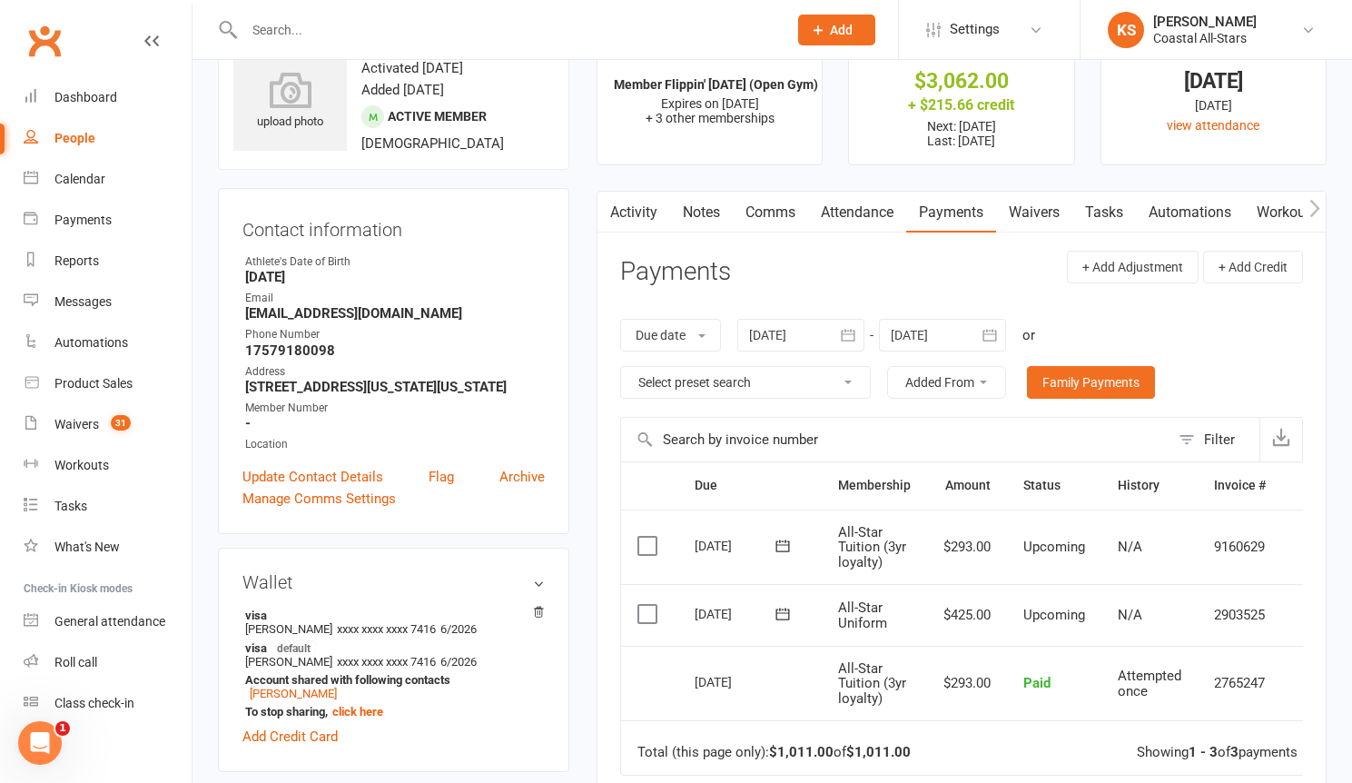
scroll to position [64, 0]
click at [1216, 614] on td "2903525" at bounding box center [1240, 614] width 84 height 62
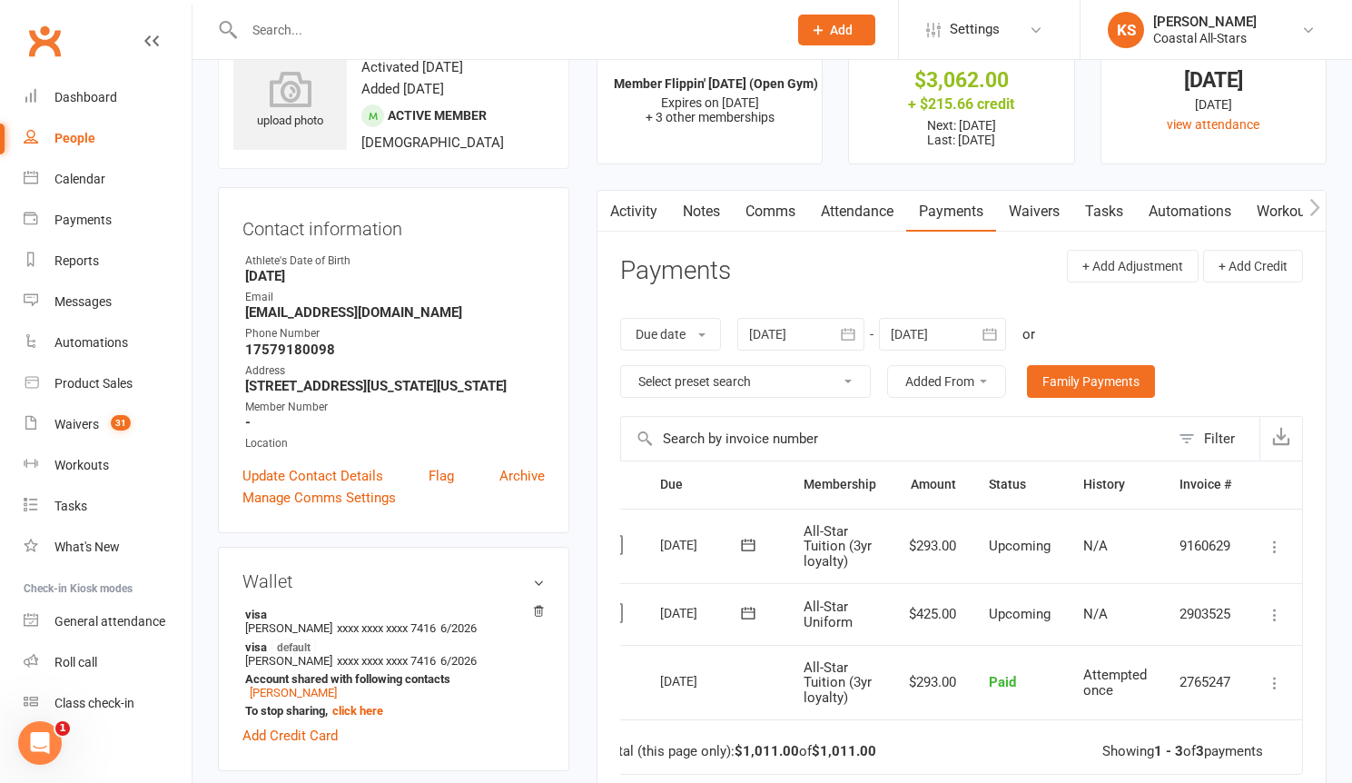
scroll to position [0, 38]
click at [1273, 614] on icon at bounding box center [1275, 615] width 18 height 18
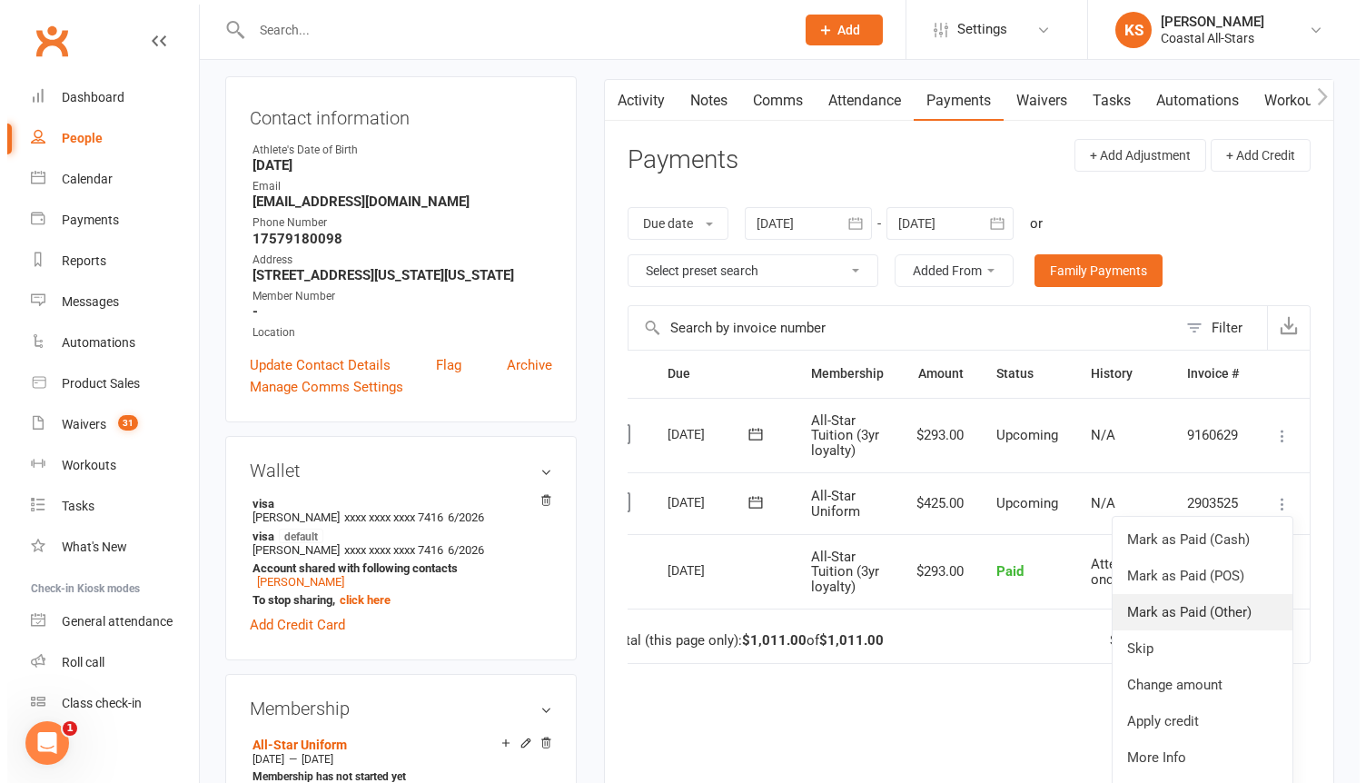
scroll to position [181, 0]
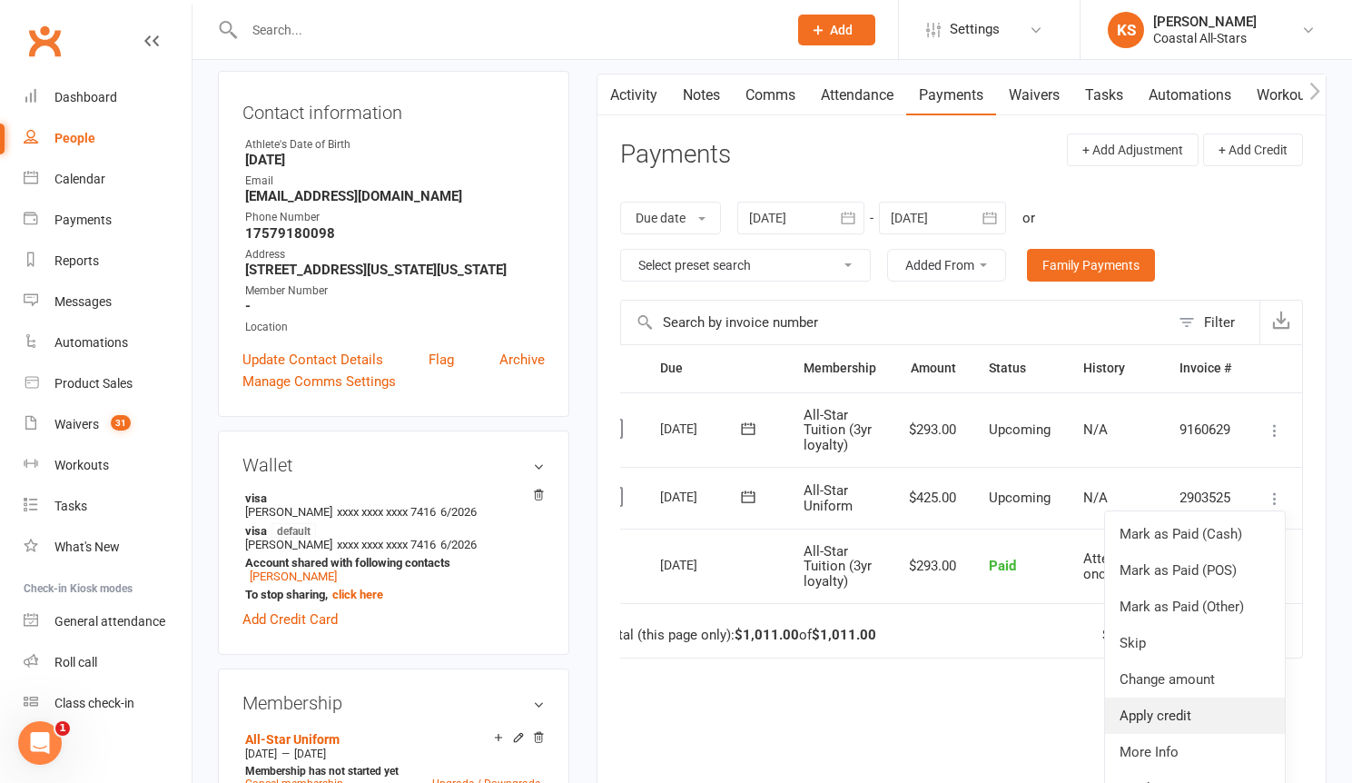
click at [1222, 710] on link "Apply credit" at bounding box center [1195, 716] width 180 height 36
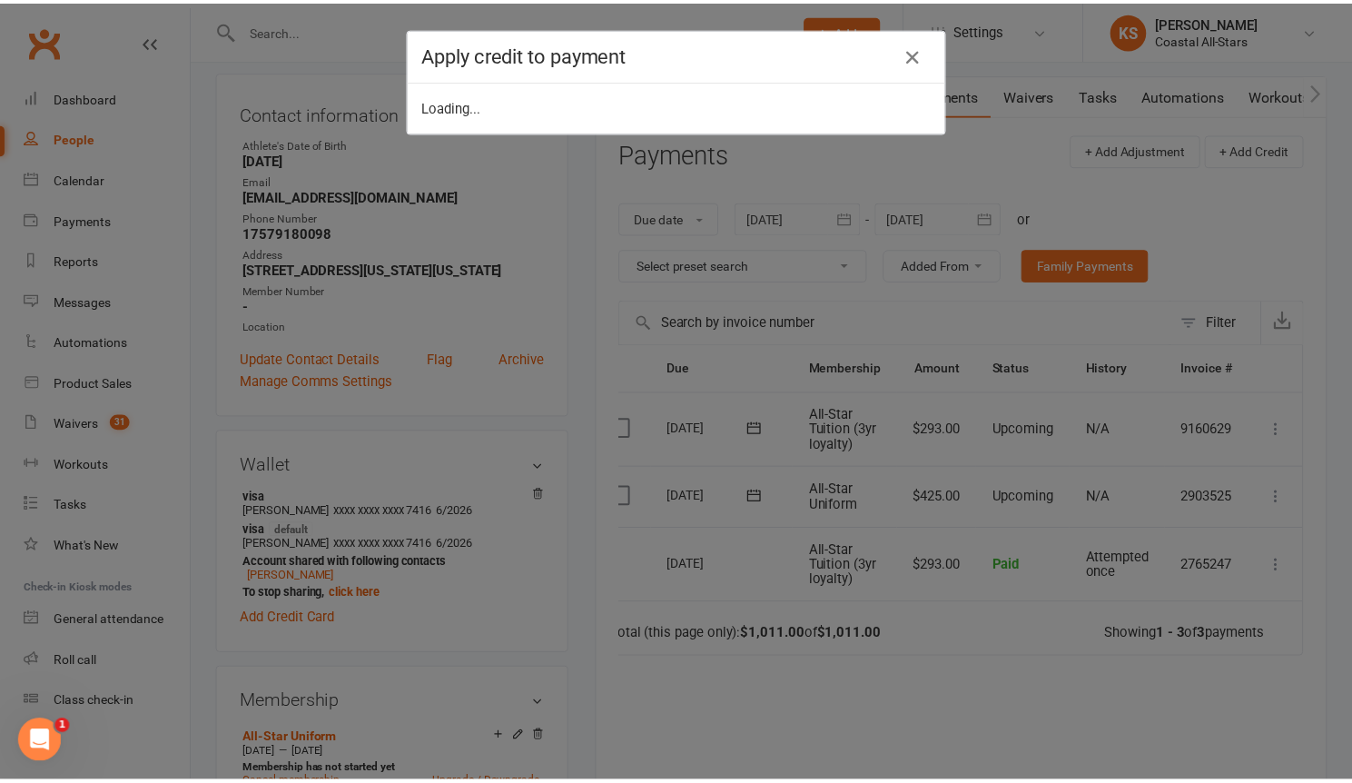
scroll to position [0, 29]
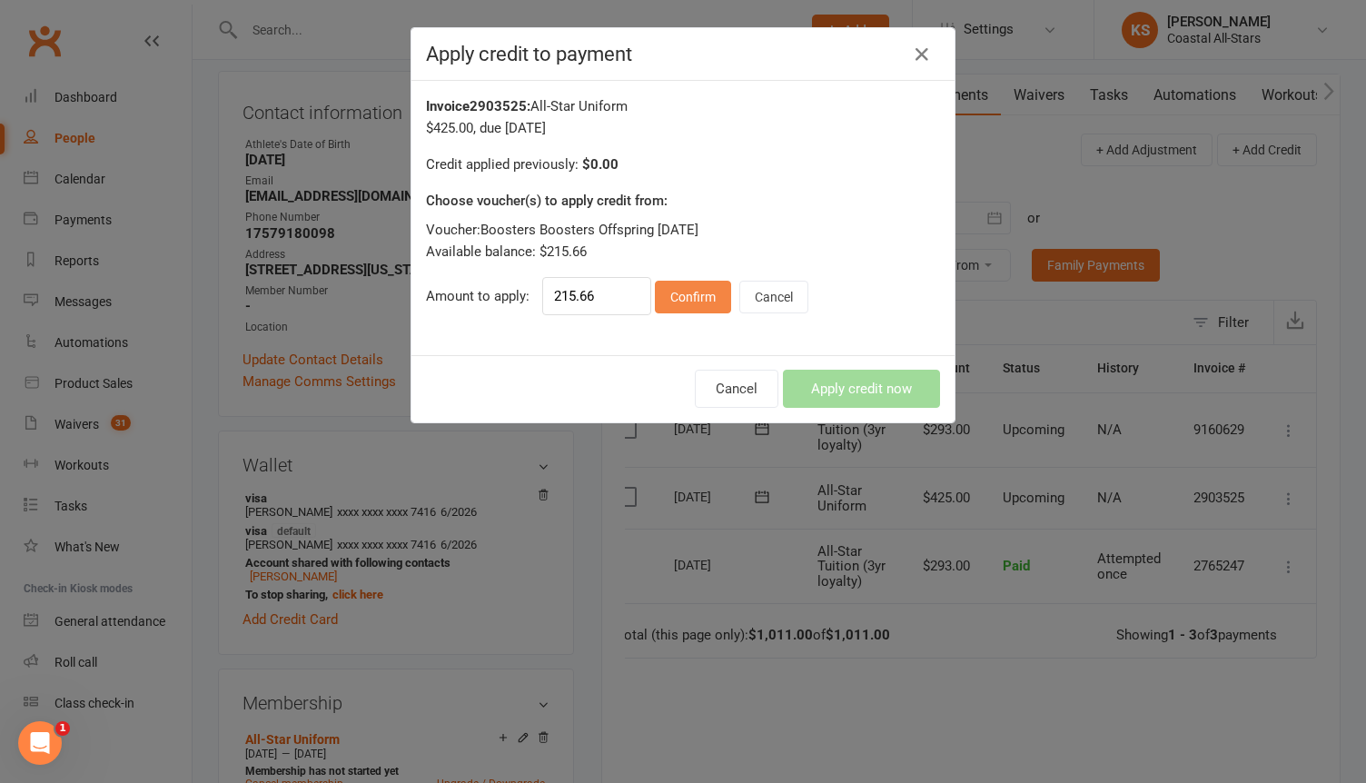
click at [661, 286] on button "Confirm" at bounding box center [693, 297] width 76 height 33
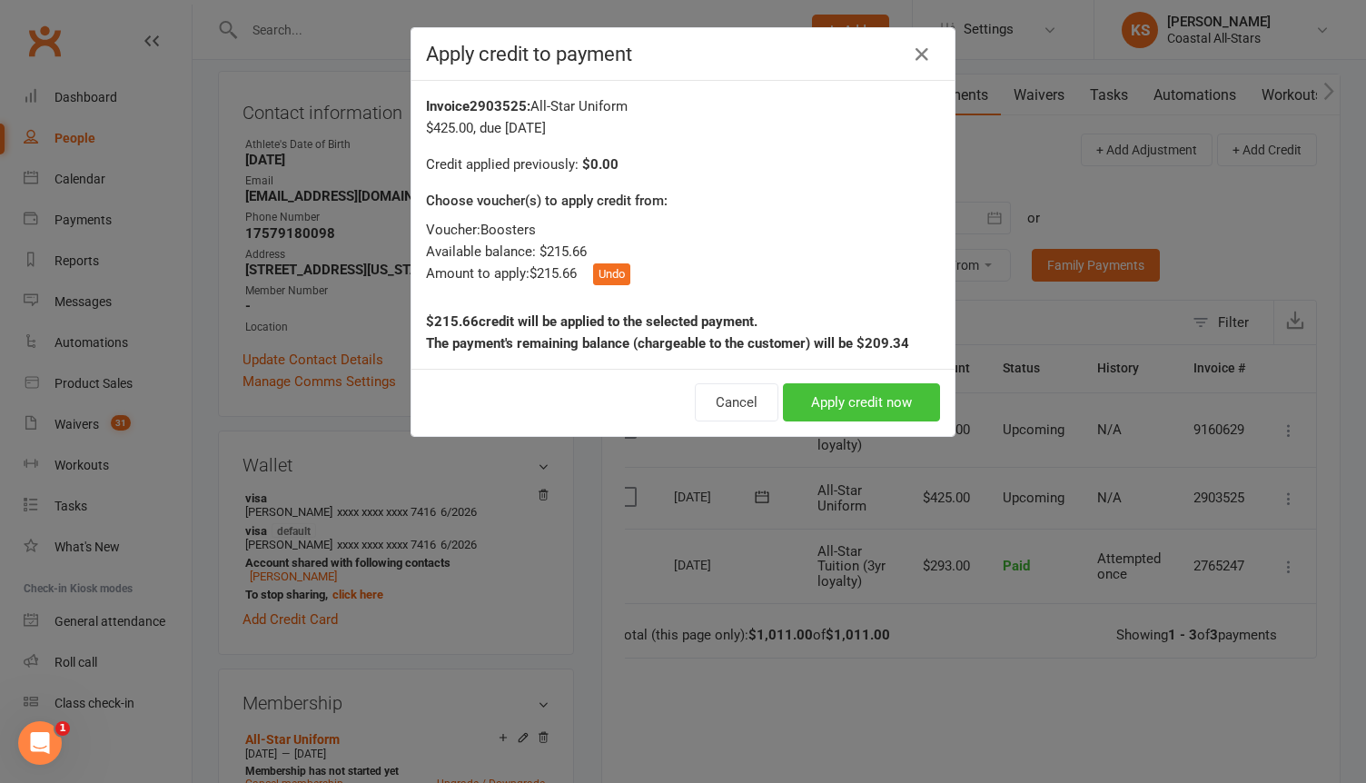
click at [798, 391] on button "Apply credit now" at bounding box center [861, 402] width 157 height 38
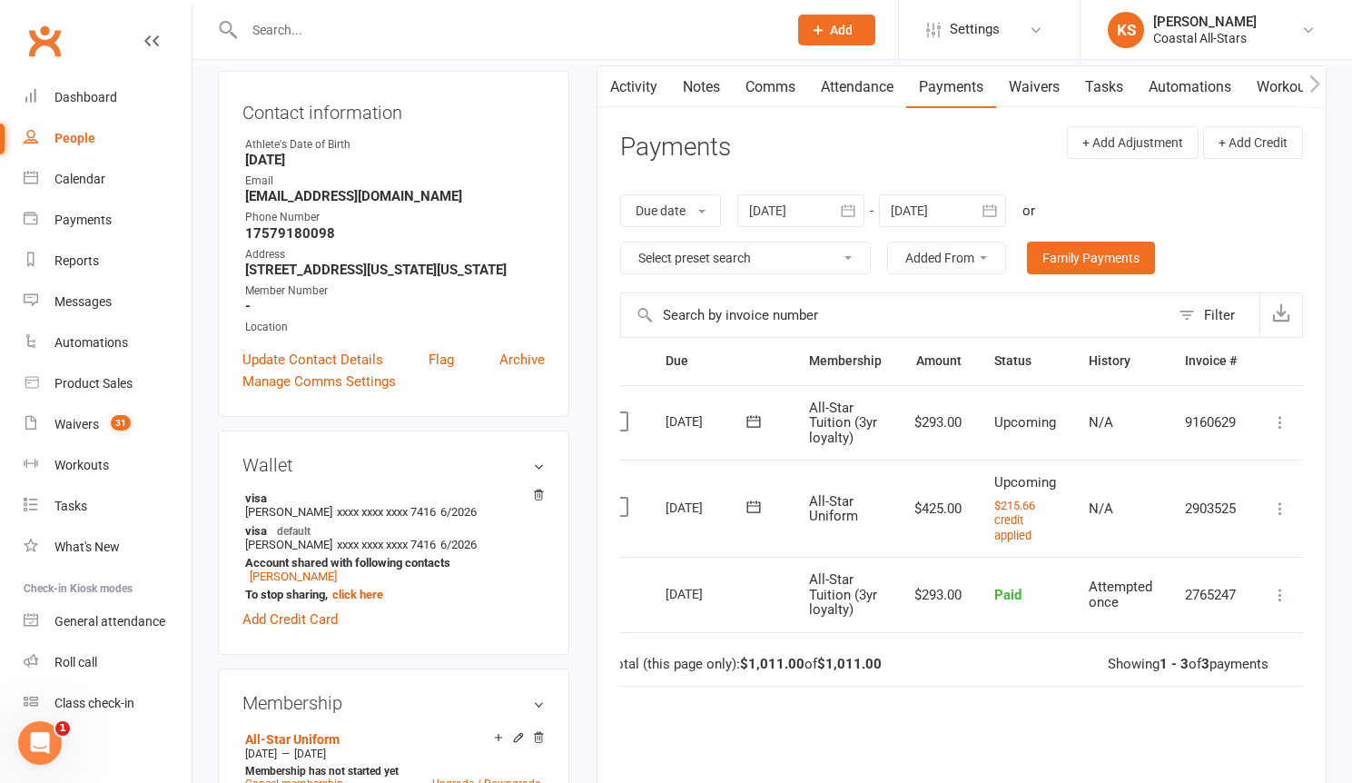
click at [317, 24] on input "text" at bounding box center [507, 29] width 536 height 25
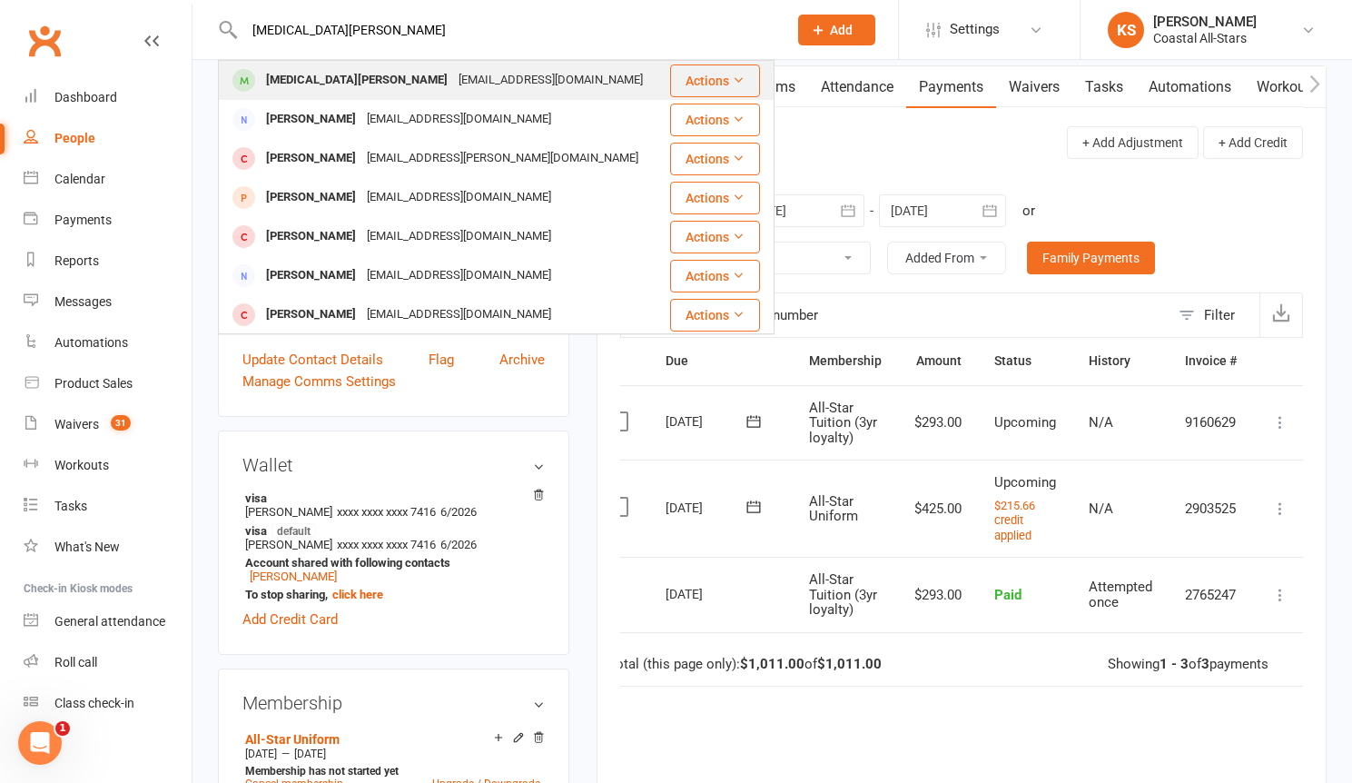
type input "[MEDICAL_DATA][PERSON_NAME]"
click at [325, 67] on div "[MEDICAL_DATA][PERSON_NAME]" at bounding box center [357, 80] width 193 height 26
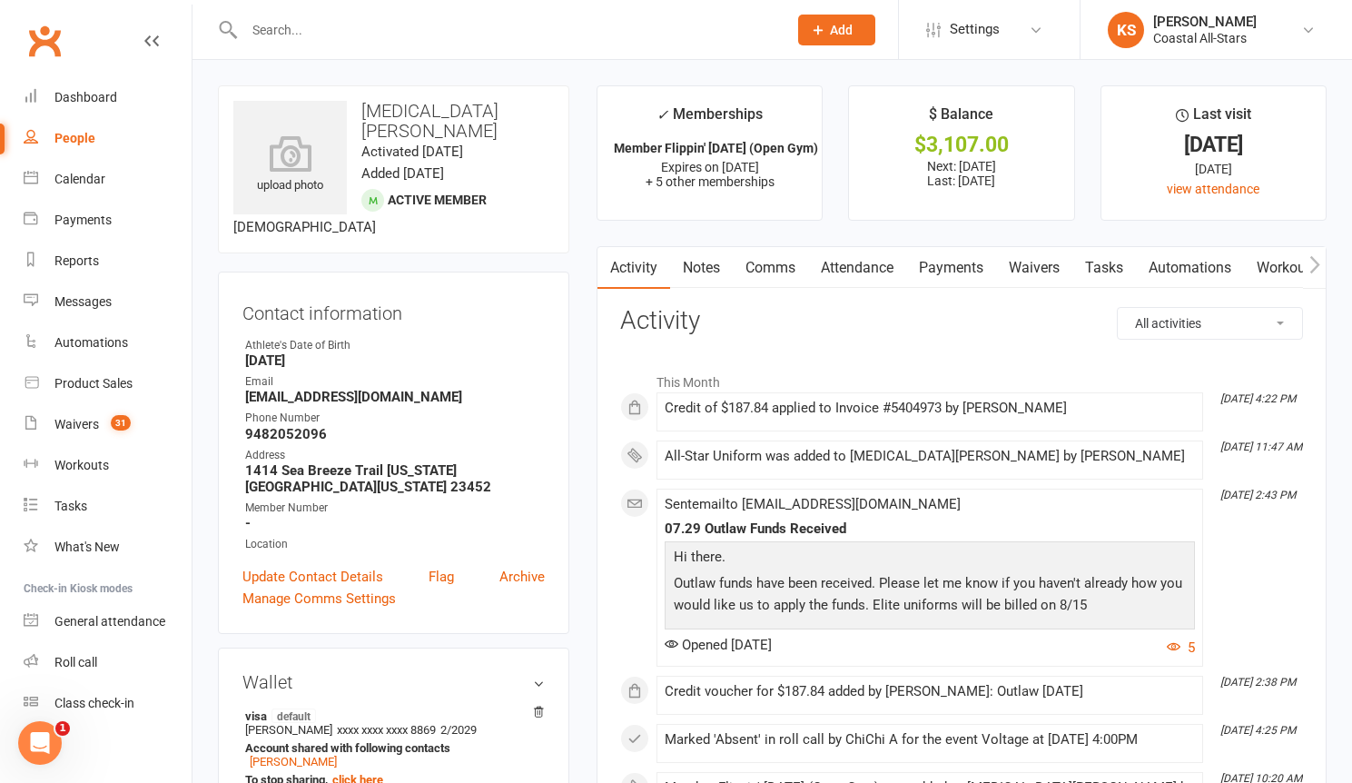
click at [955, 271] on link "Payments" at bounding box center [951, 268] width 90 height 42
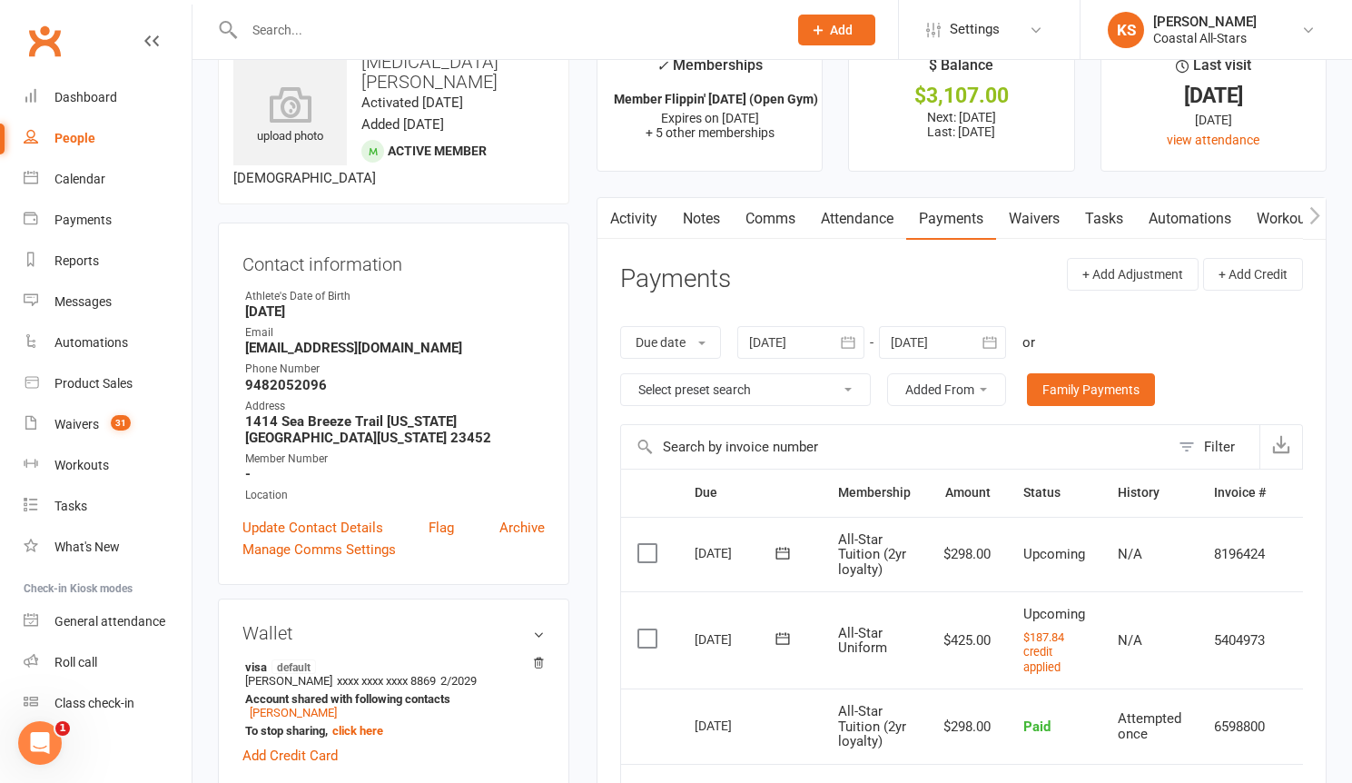
scroll to position [50, 0]
click at [297, 32] on input "text" at bounding box center [507, 29] width 536 height 25
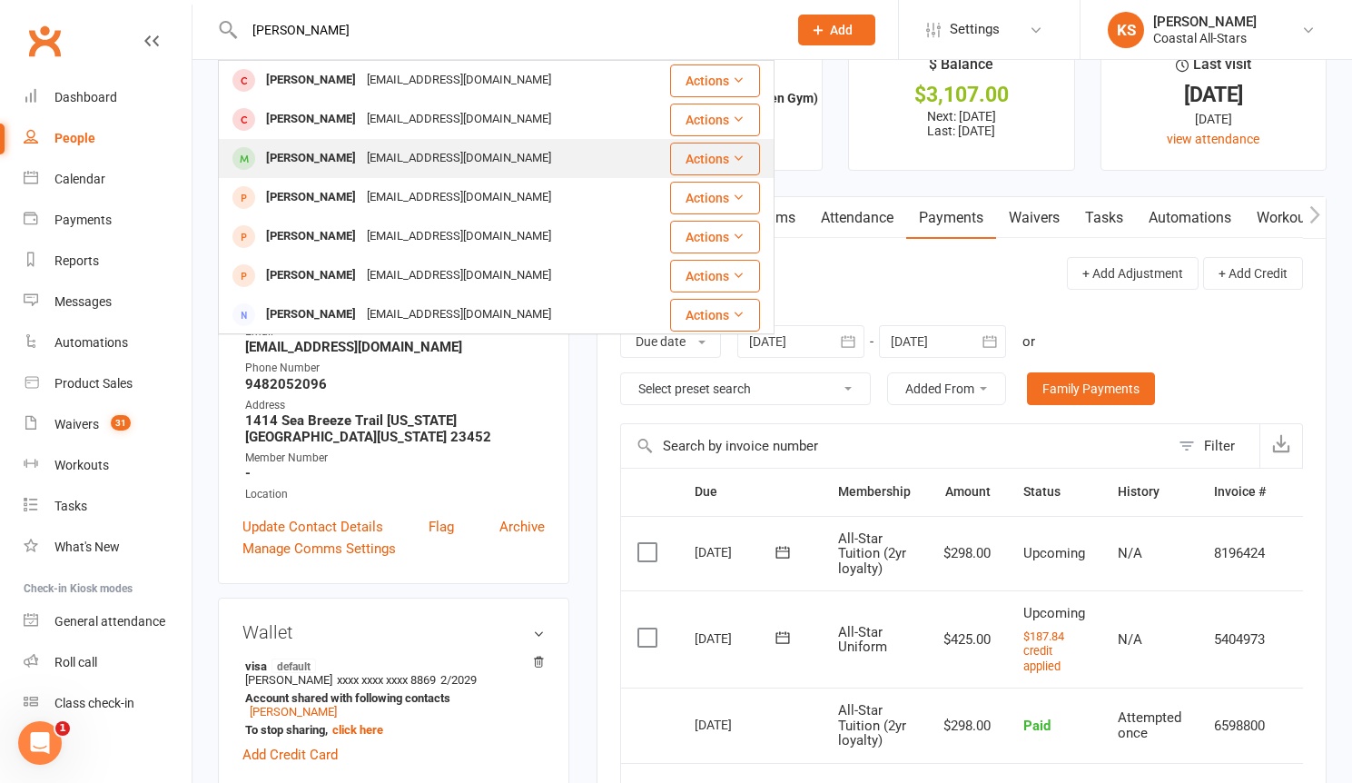
type input "[PERSON_NAME]"
click at [305, 153] on div "[PERSON_NAME]" at bounding box center [311, 158] width 101 height 26
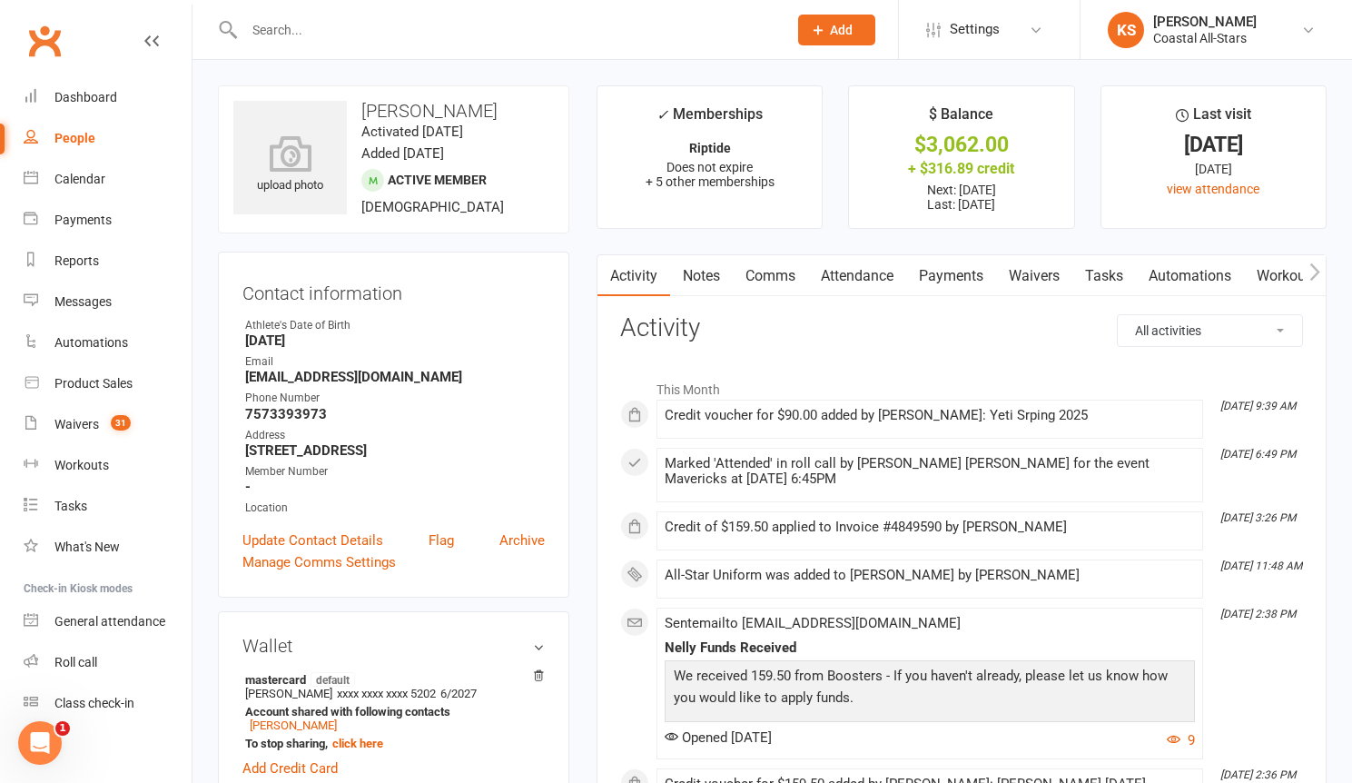
click at [947, 279] on link "Payments" at bounding box center [951, 276] width 90 height 42
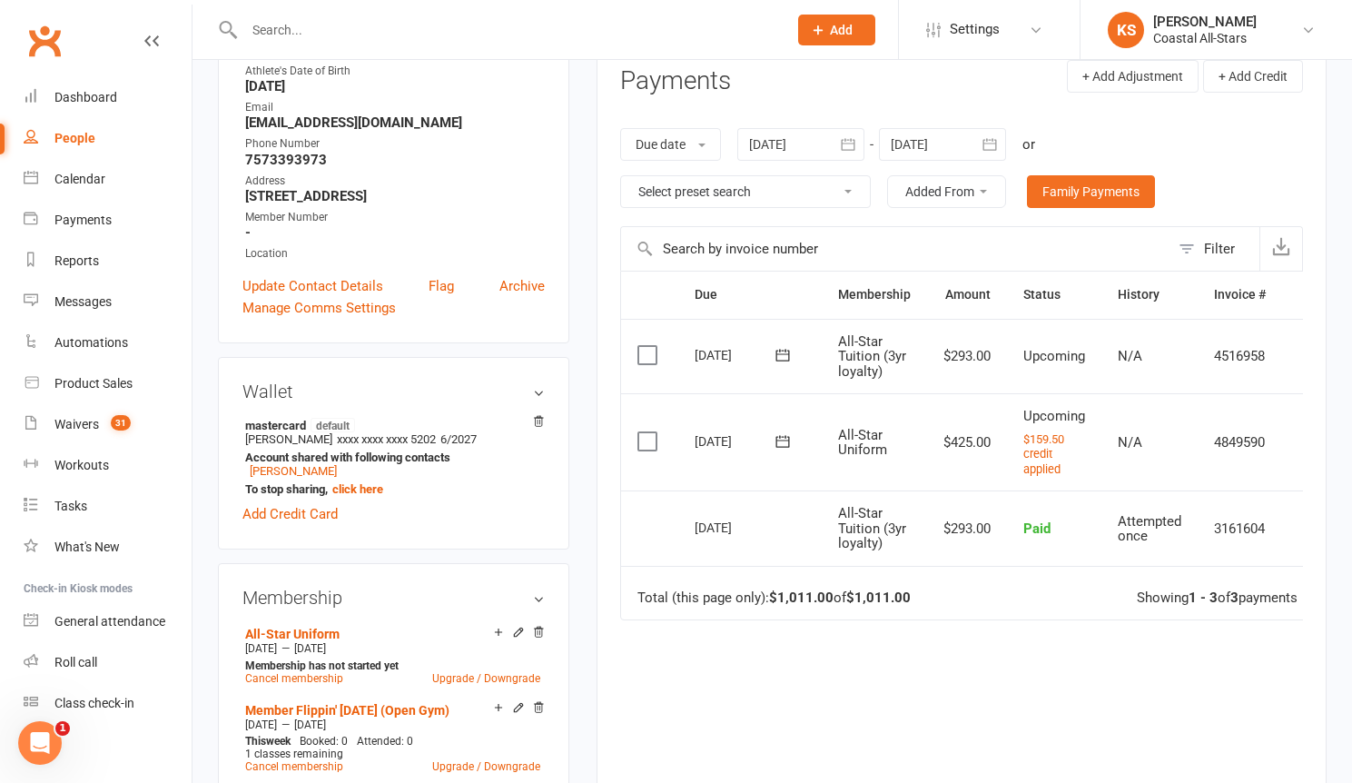
scroll to position [329, 0]
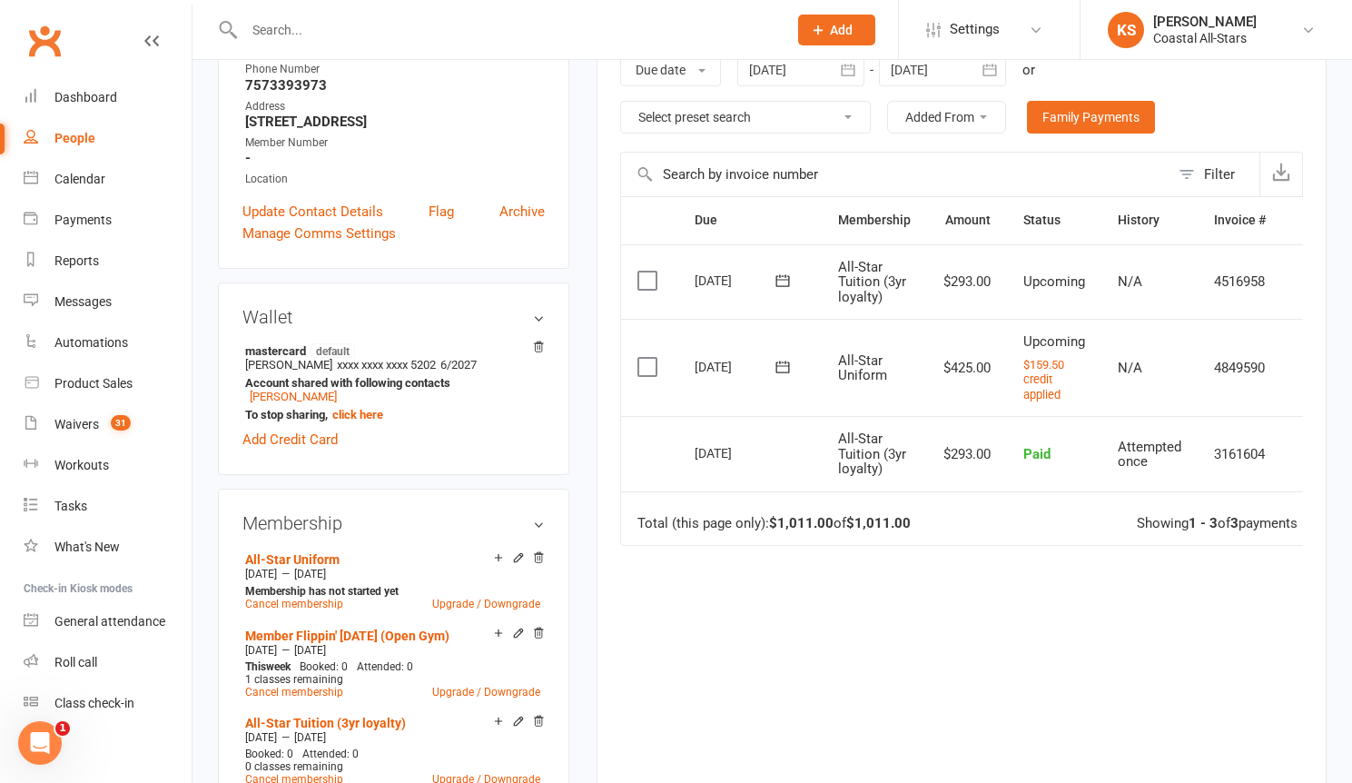
click at [1133, 376] on td "N/A" at bounding box center [1150, 367] width 96 height 97
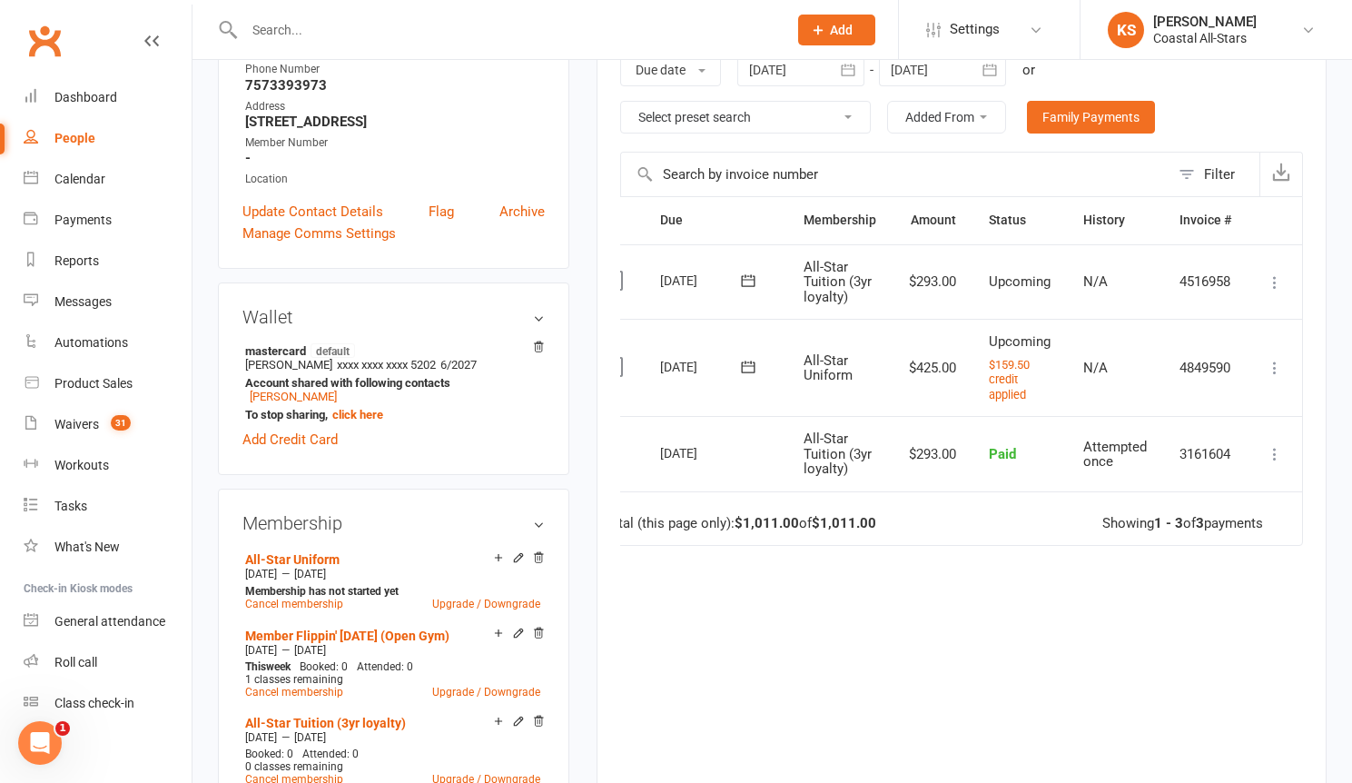
scroll to position [0, 38]
click at [1274, 367] on icon at bounding box center [1275, 368] width 18 height 18
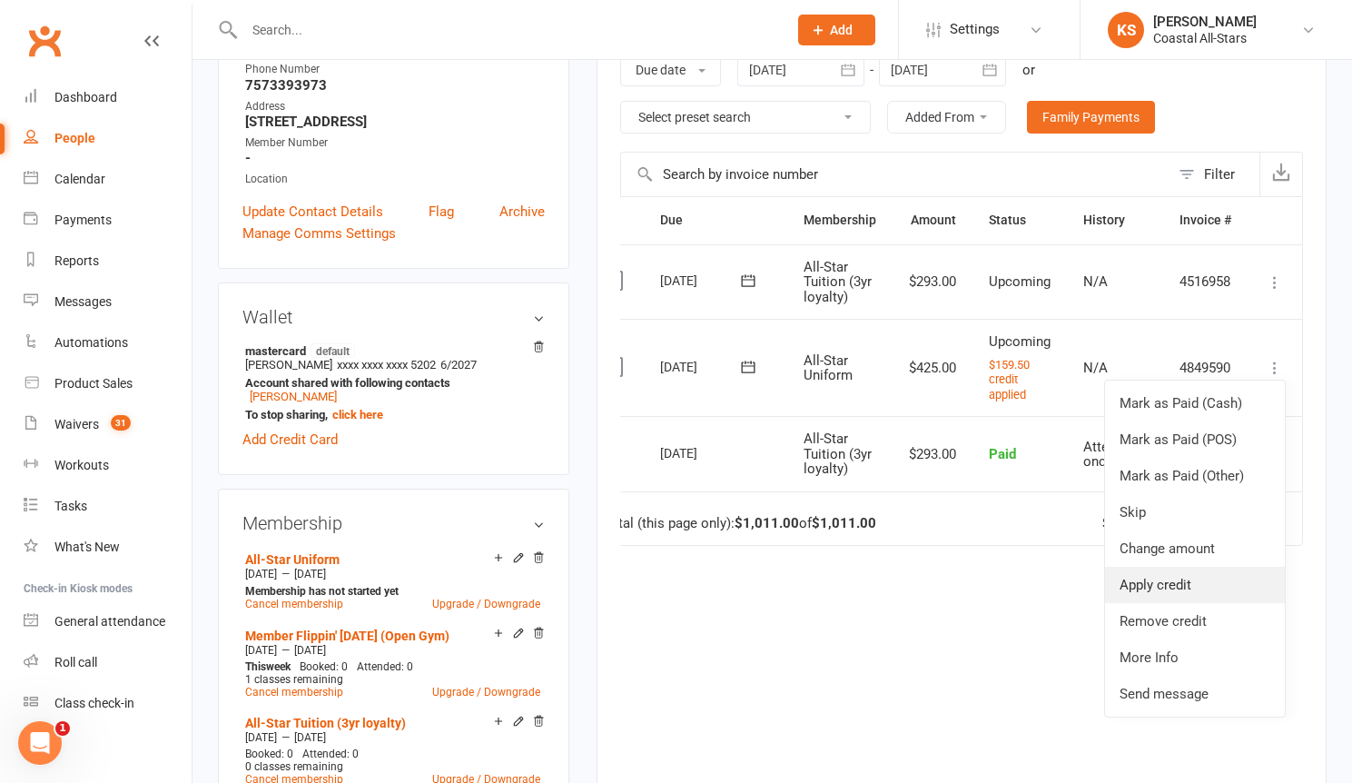
click at [1197, 588] on link "Apply credit" at bounding box center [1195, 585] width 180 height 36
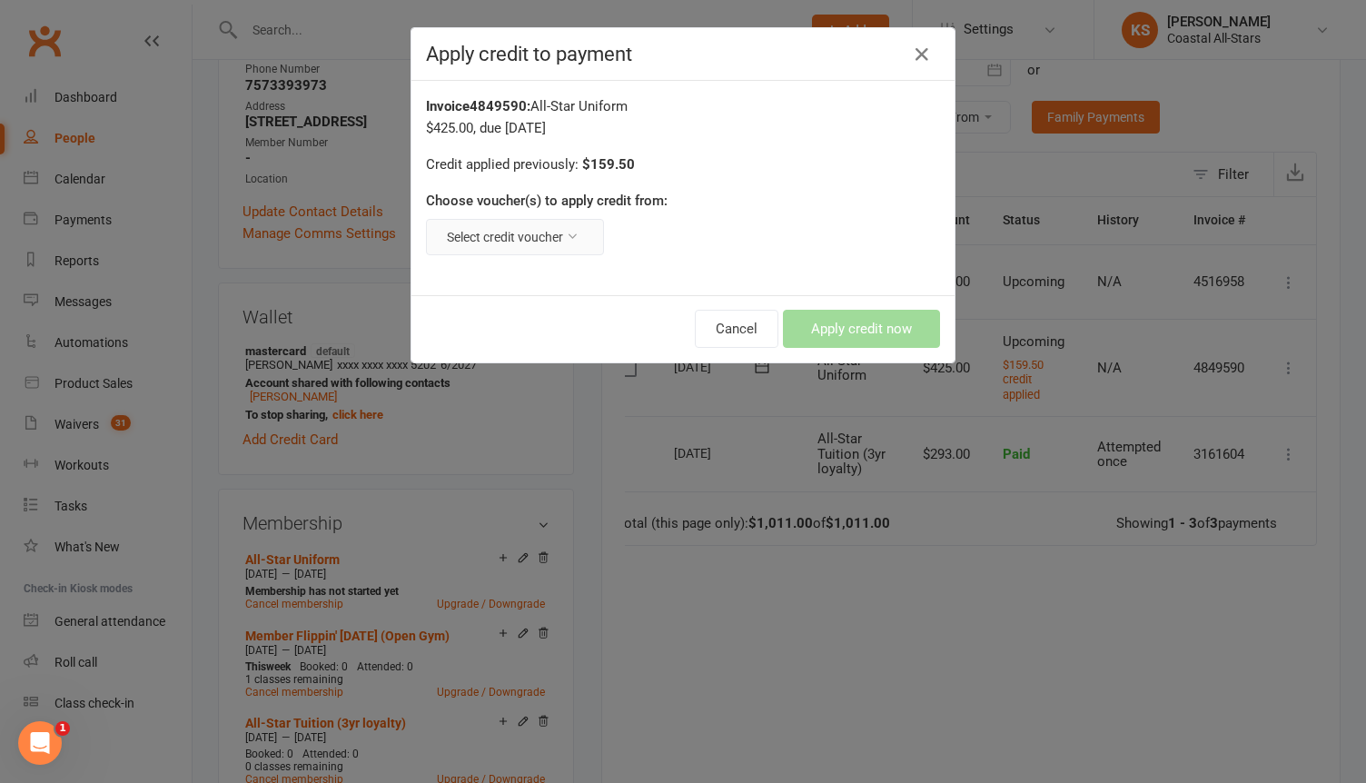
click at [537, 238] on button "Select credit voucher" at bounding box center [515, 237] width 178 height 36
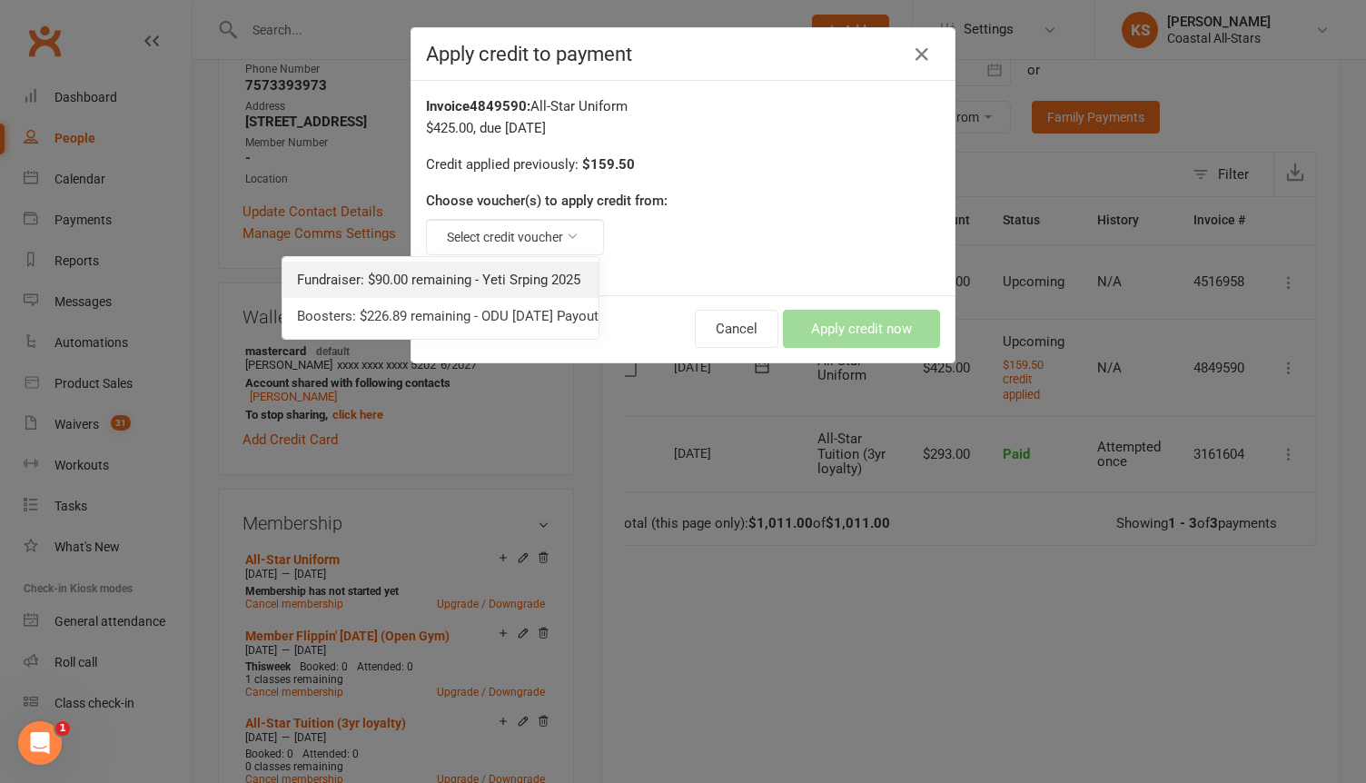
click at [522, 274] on link "Fundraiser: $90.00 remaining - Yeti Srping 2025" at bounding box center [440, 280] width 316 height 36
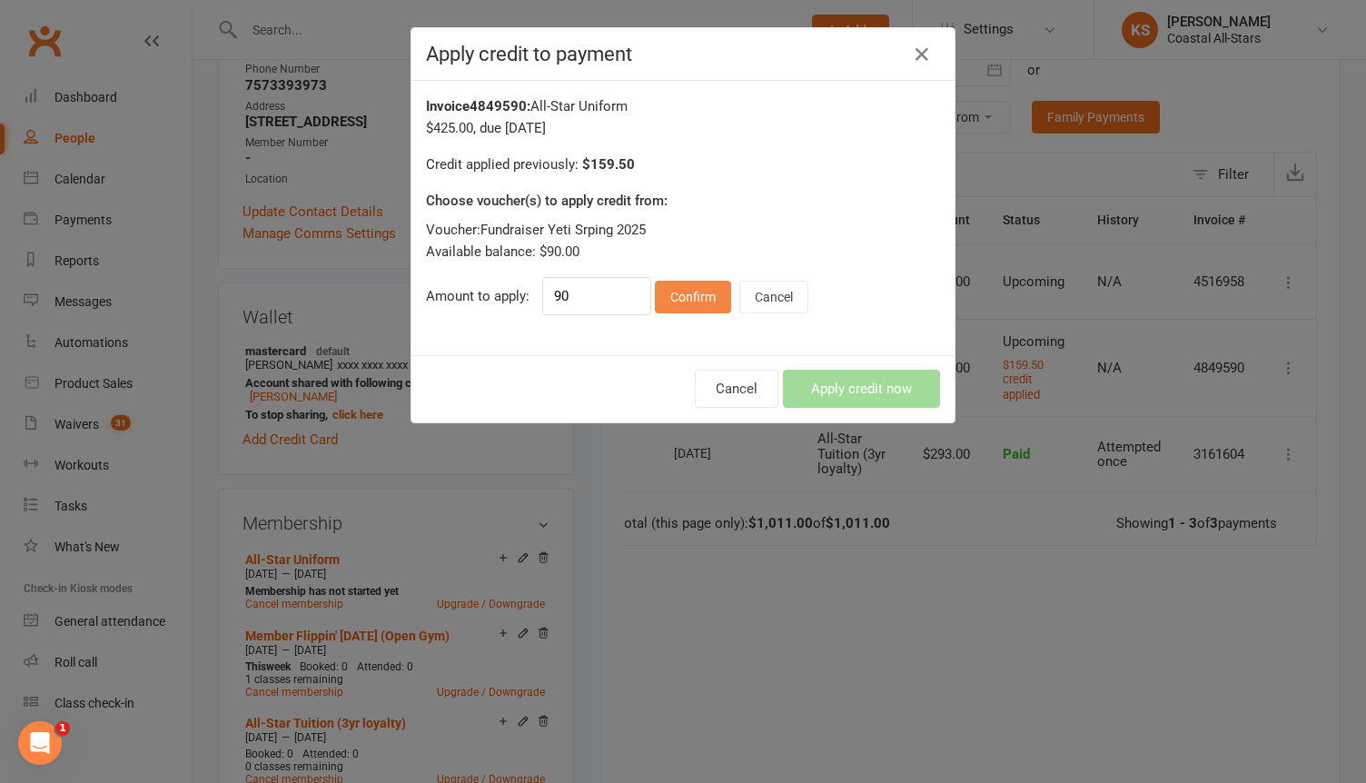
click at [675, 298] on button "Confirm" at bounding box center [693, 297] width 76 height 33
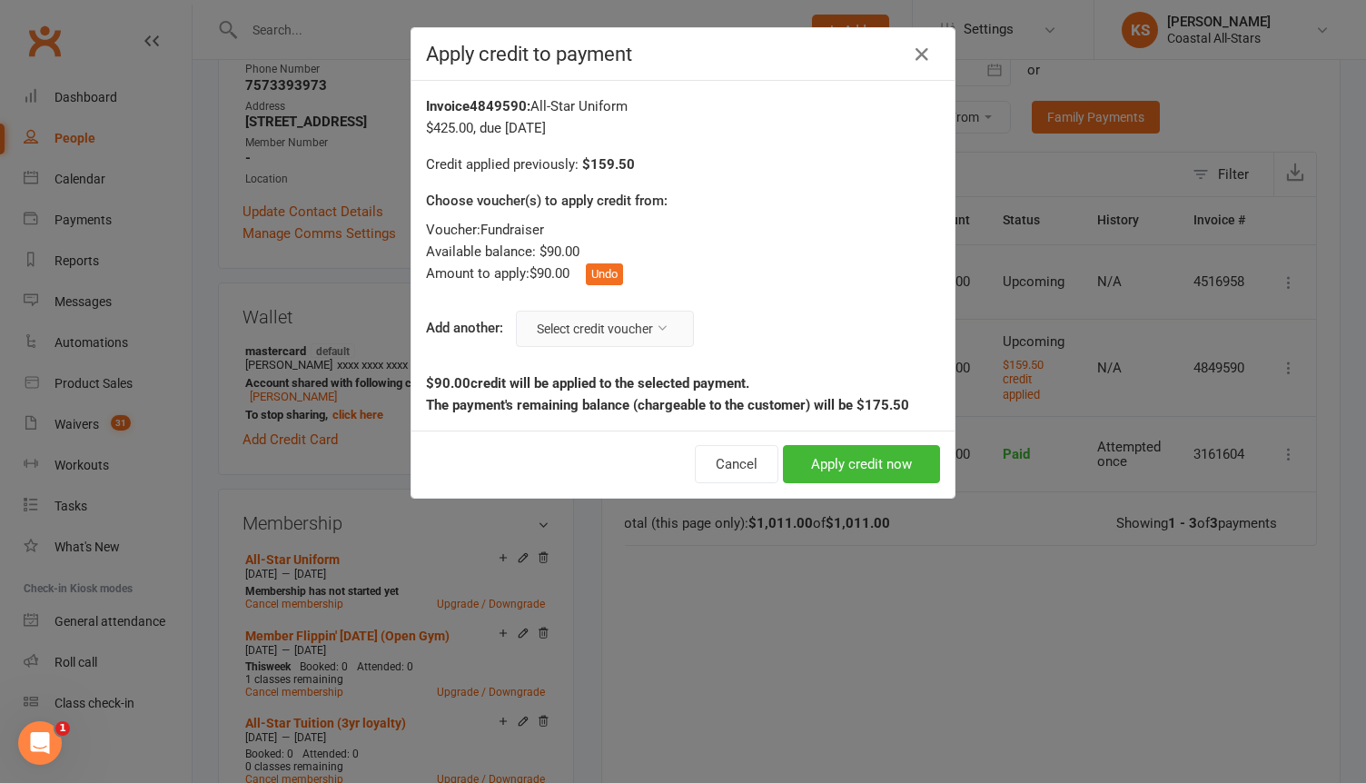
click at [594, 334] on button "Select credit voucher" at bounding box center [605, 329] width 178 height 36
click at [541, 374] on link "Boosters: $226.89 remaining - ODU [DATE] Payout" at bounding box center [531, 371] width 316 height 36
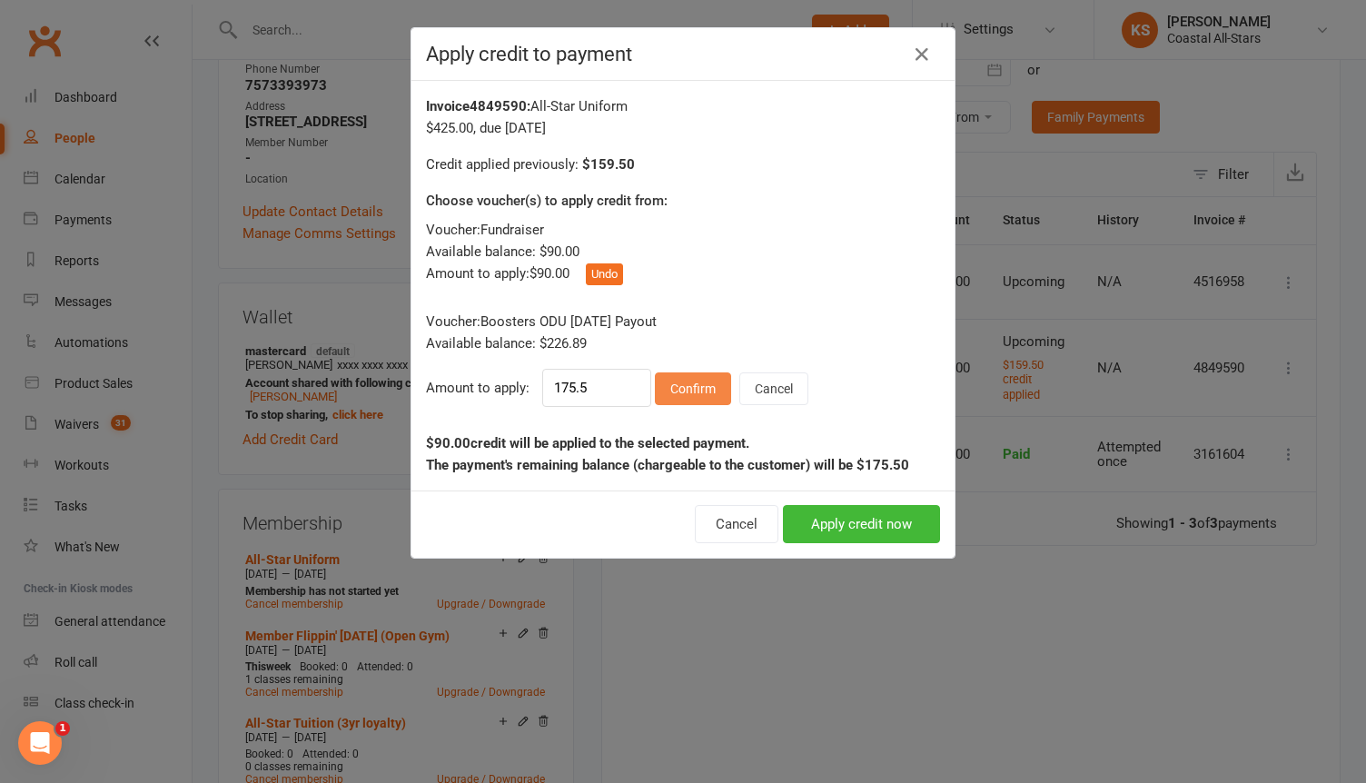
click at [691, 386] on button "Confirm" at bounding box center [693, 388] width 76 height 33
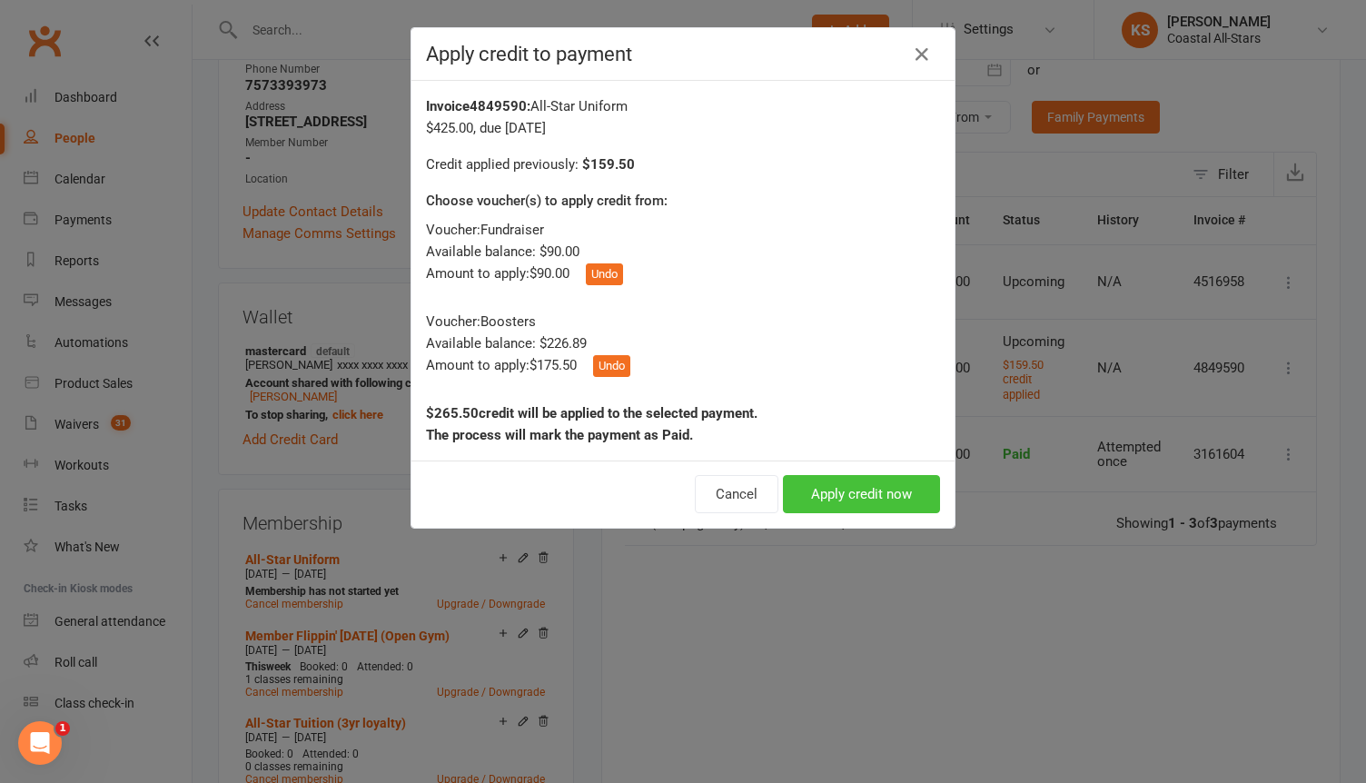
click at [845, 490] on button "Apply credit now" at bounding box center [861, 494] width 157 height 38
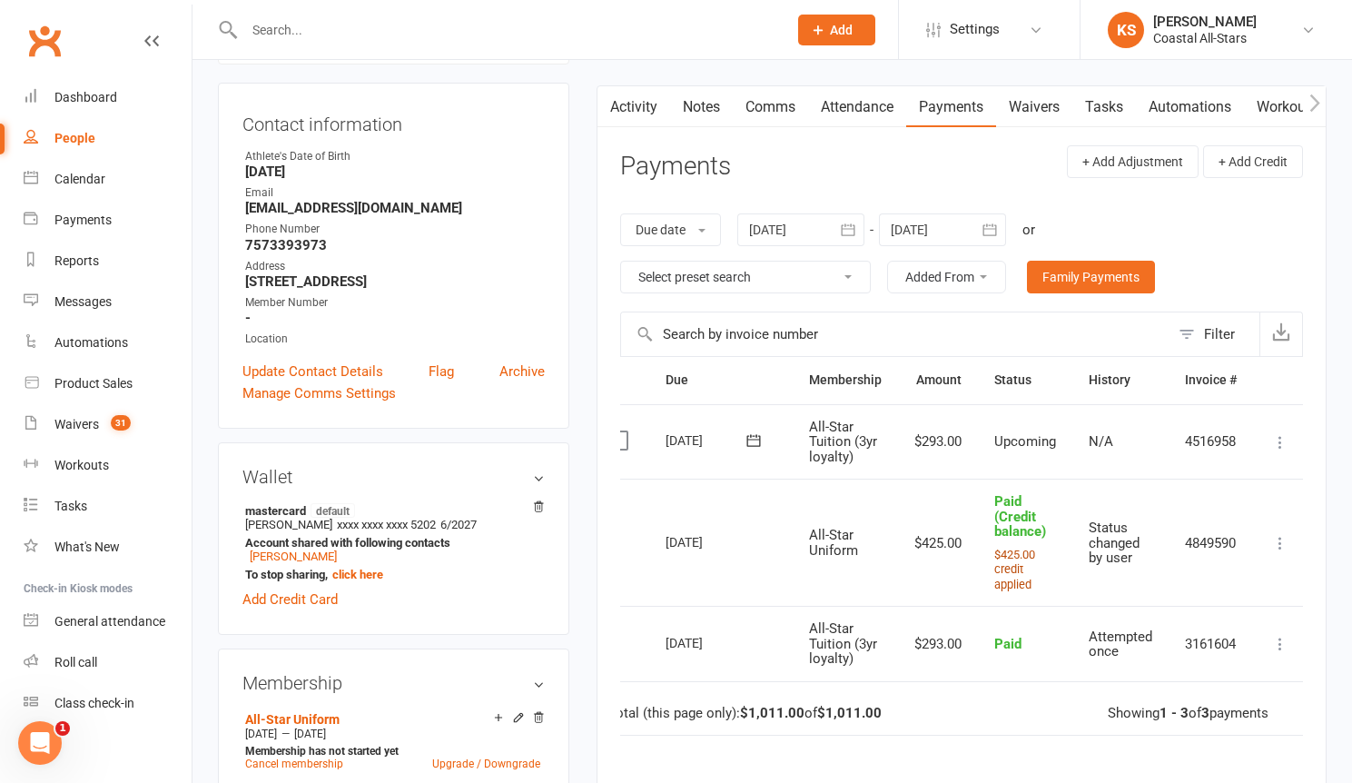
scroll to position [0, 0]
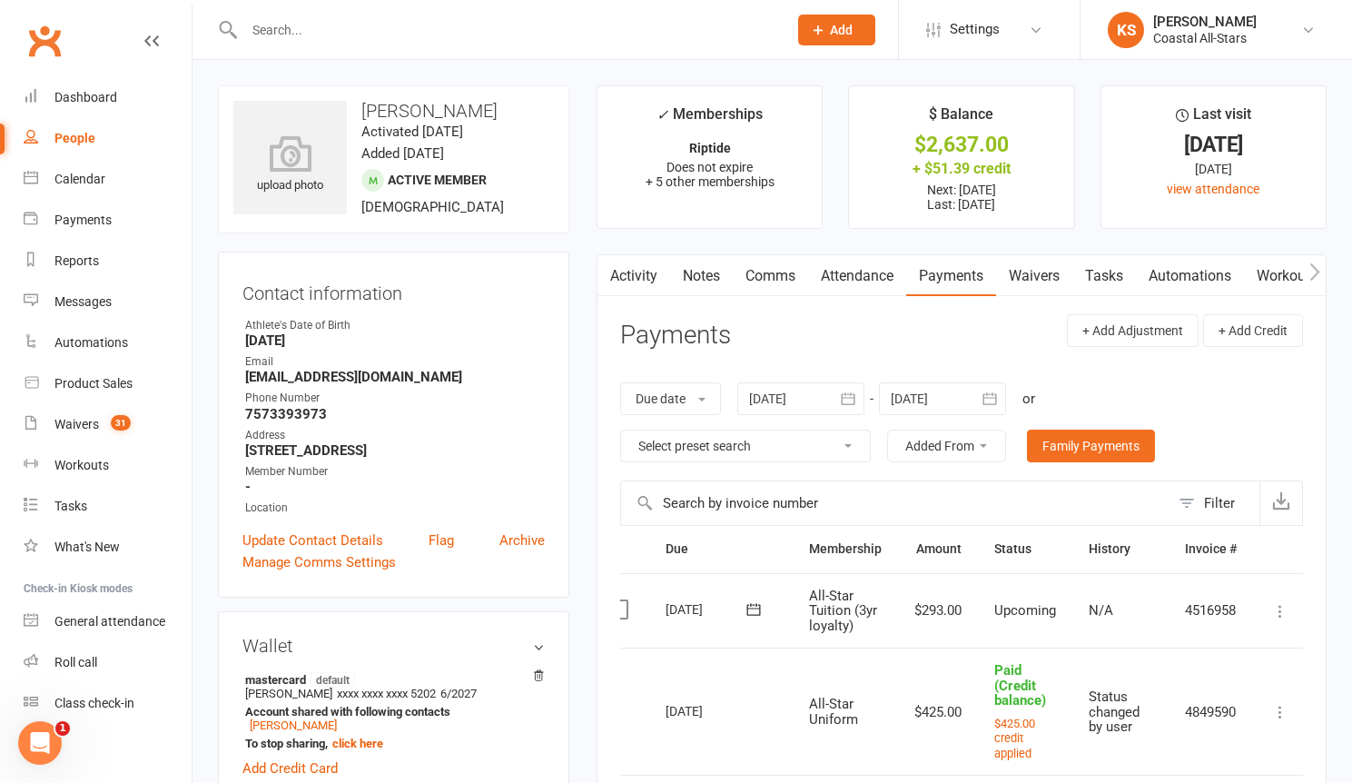
click at [979, 390] on button "button" at bounding box center [990, 398] width 33 height 33
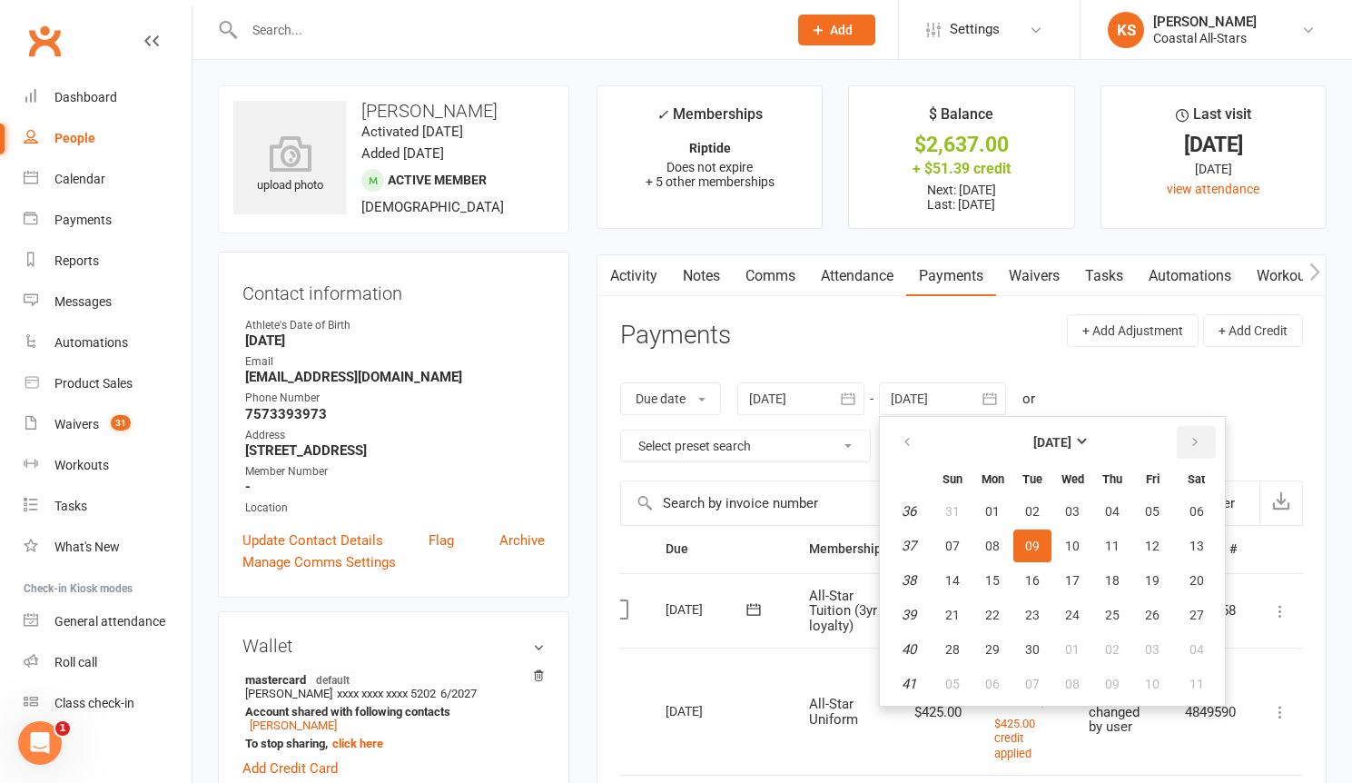
click at [1188, 442] on button "button" at bounding box center [1196, 442] width 39 height 33
click at [1192, 442] on icon "button" at bounding box center [1195, 442] width 13 height 15
click at [1071, 640] on button "31" at bounding box center [1073, 649] width 38 height 33
type input "[DATE]"
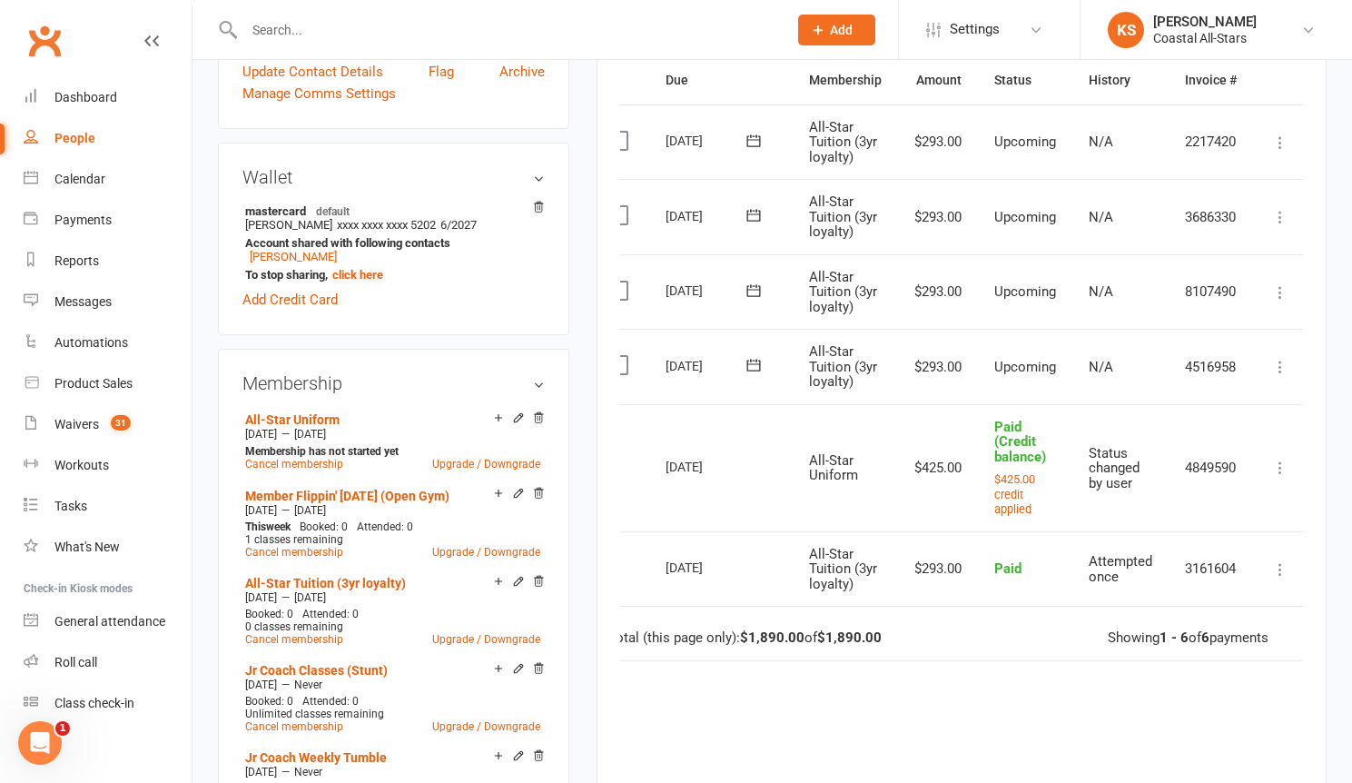
scroll to position [444, 0]
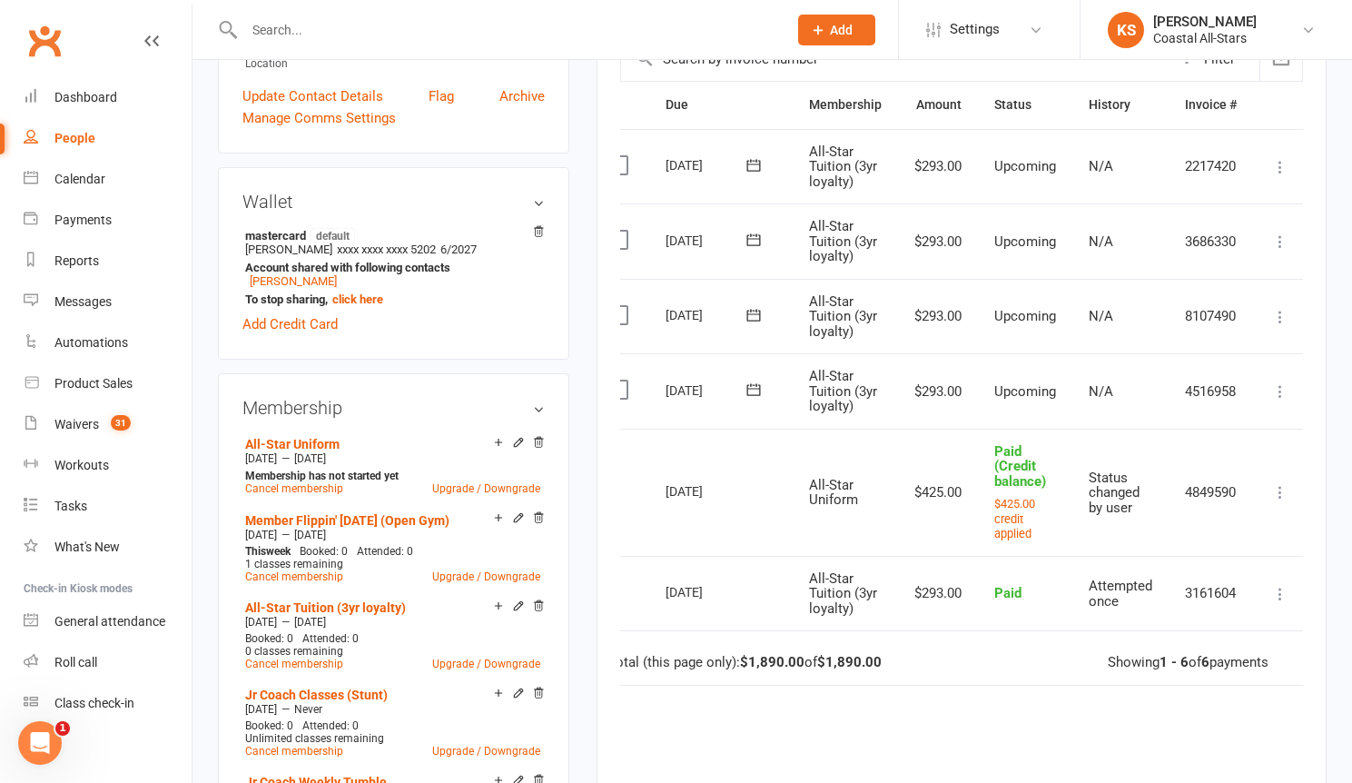
click at [1291, 159] on button at bounding box center [1281, 167] width 22 height 22
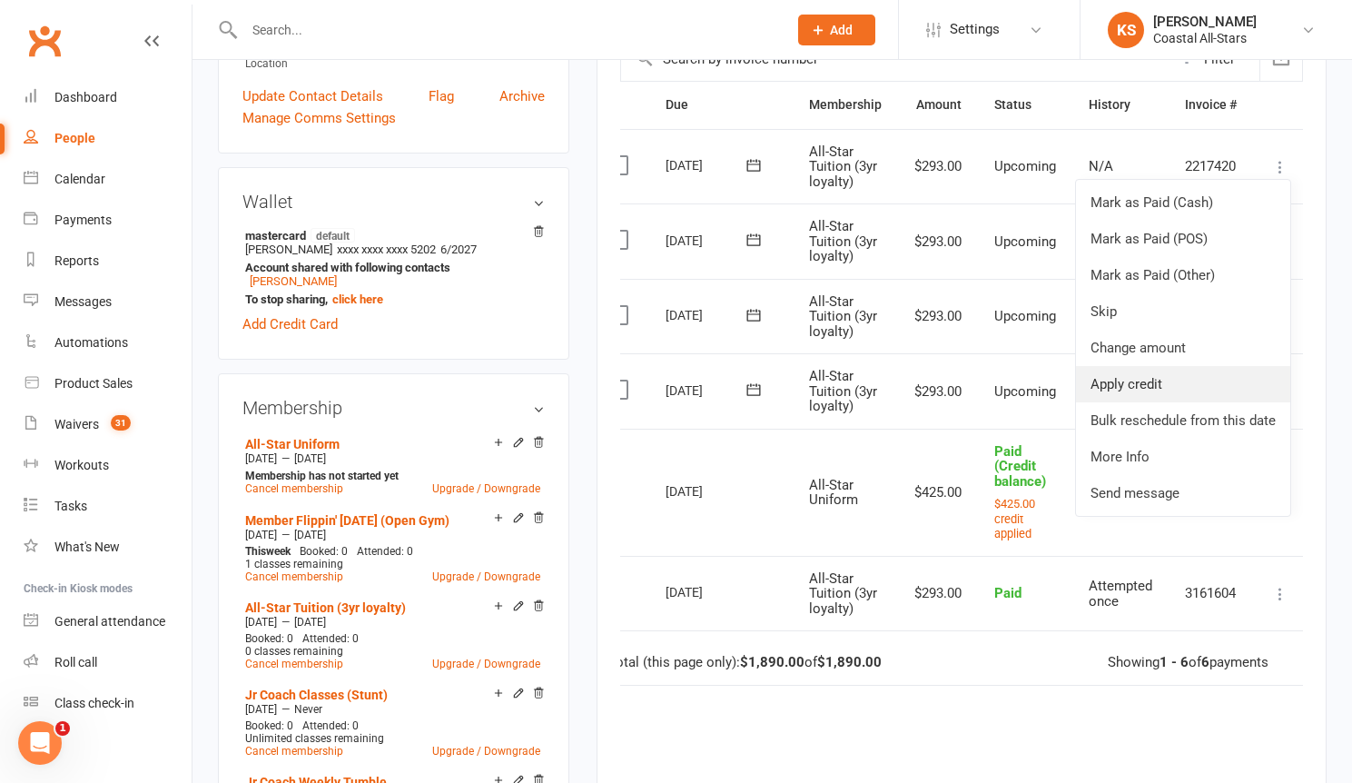
click at [1208, 372] on link "Apply credit" at bounding box center [1183, 384] width 214 height 36
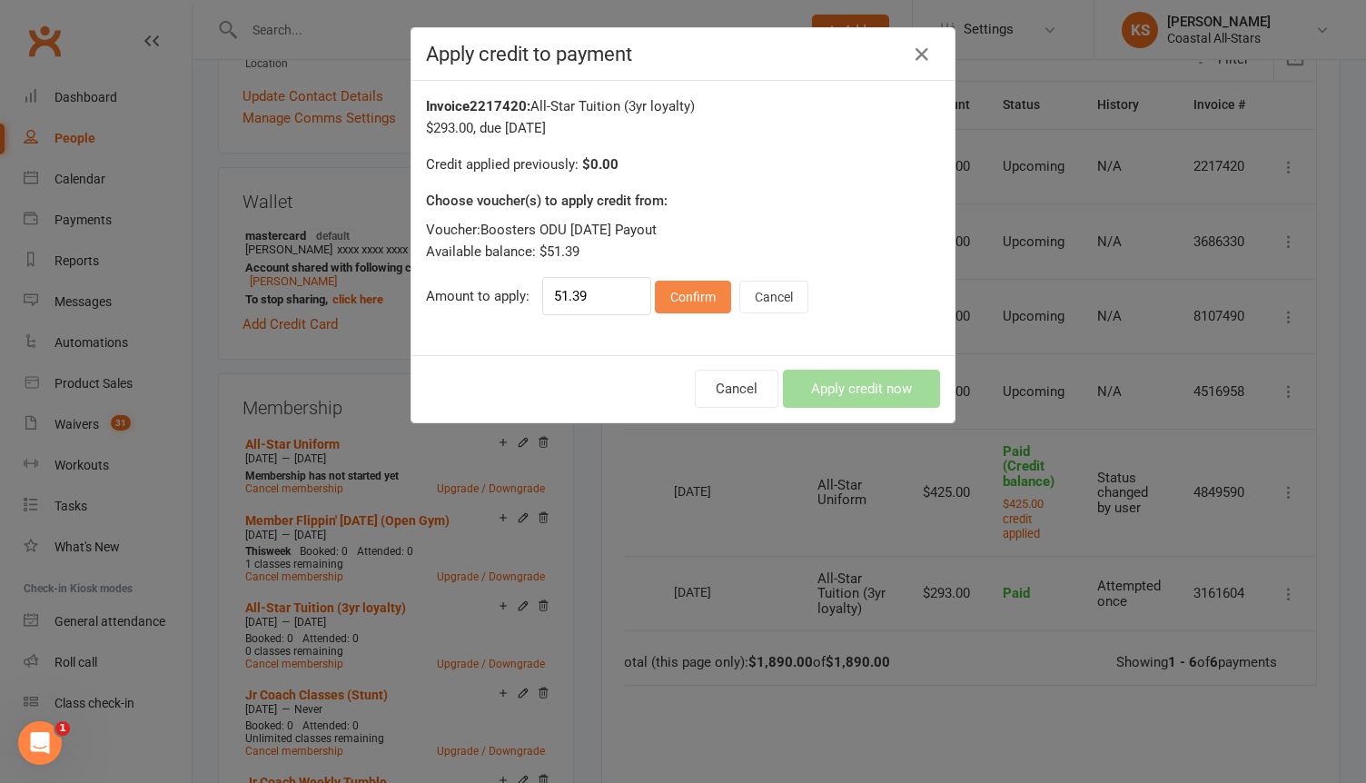
click at [685, 287] on button "Confirm" at bounding box center [693, 297] width 76 height 33
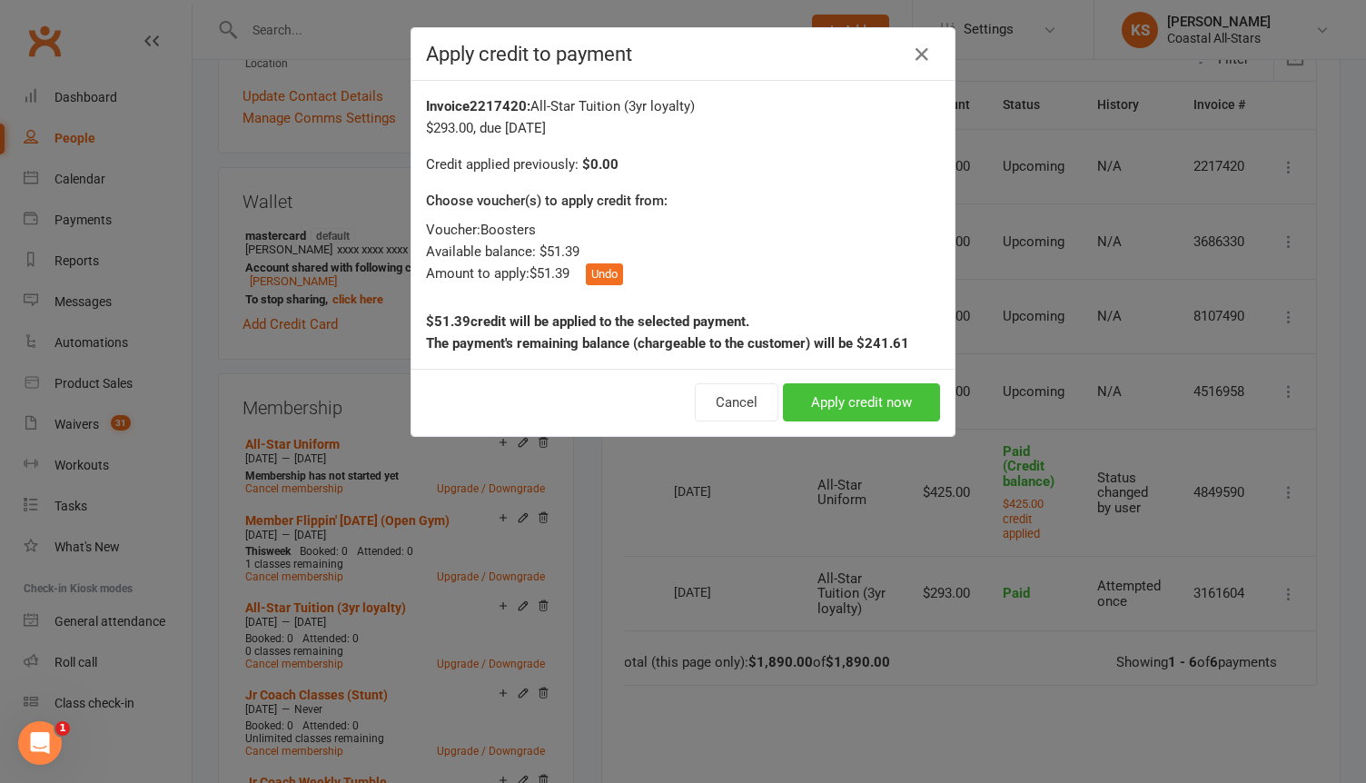
click at [825, 396] on button "Apply credit now" at bounding box center [861, 402] width 157 height 38
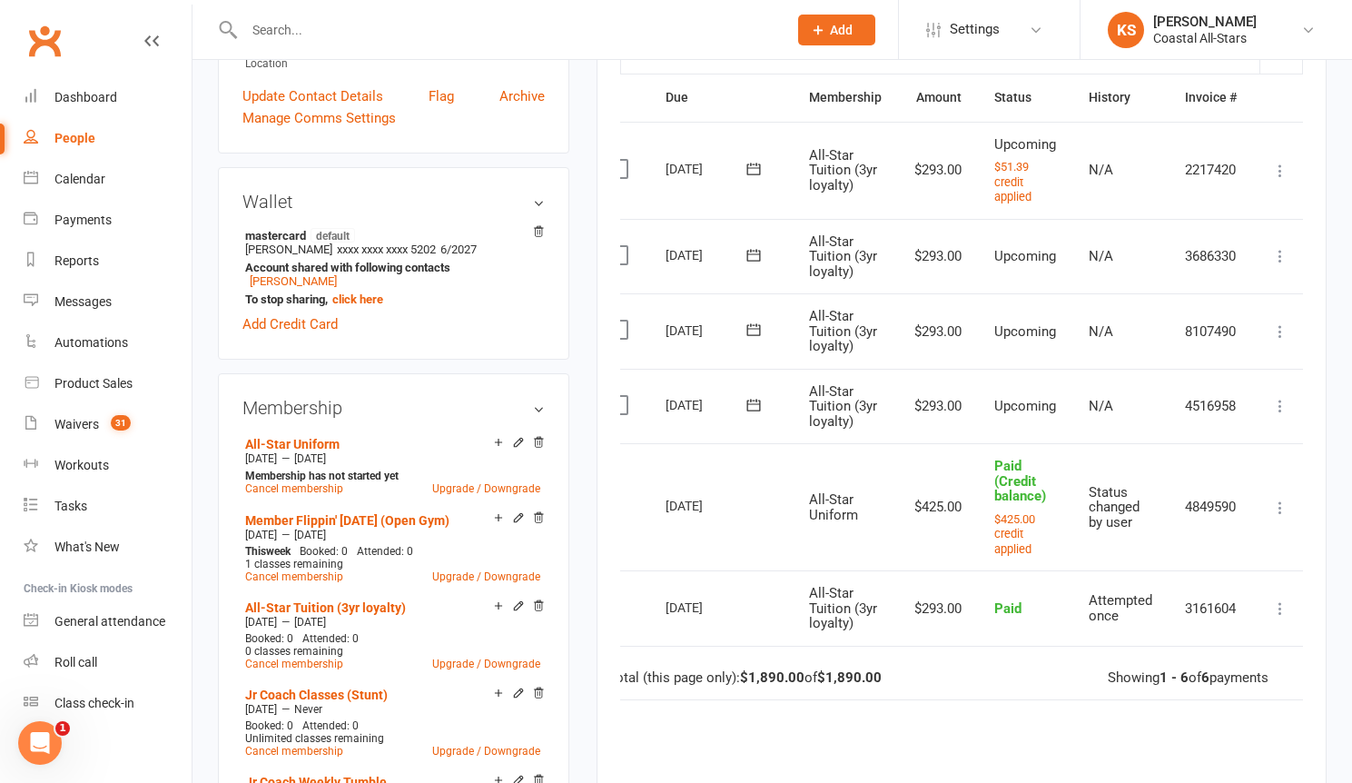
click at [282, 26] on input "text" at bounding box center [507, 29] width 536 height 25
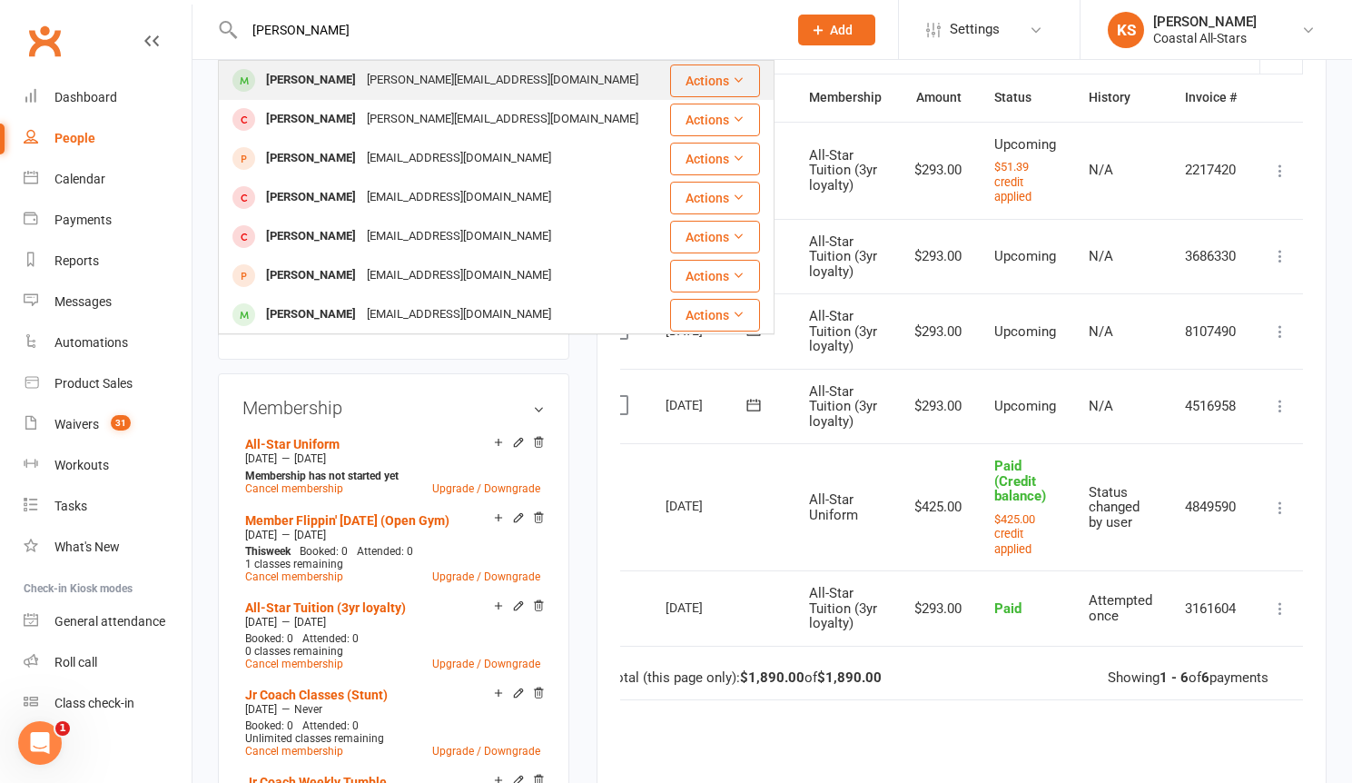
type input "[PERSON_NAME]"
click at [392, 90] on div "[PERSON_NAME][EMAIL_ADDRESS][DOMAIN_NAME]" at bounding box center [502, 80] width 282 height 26
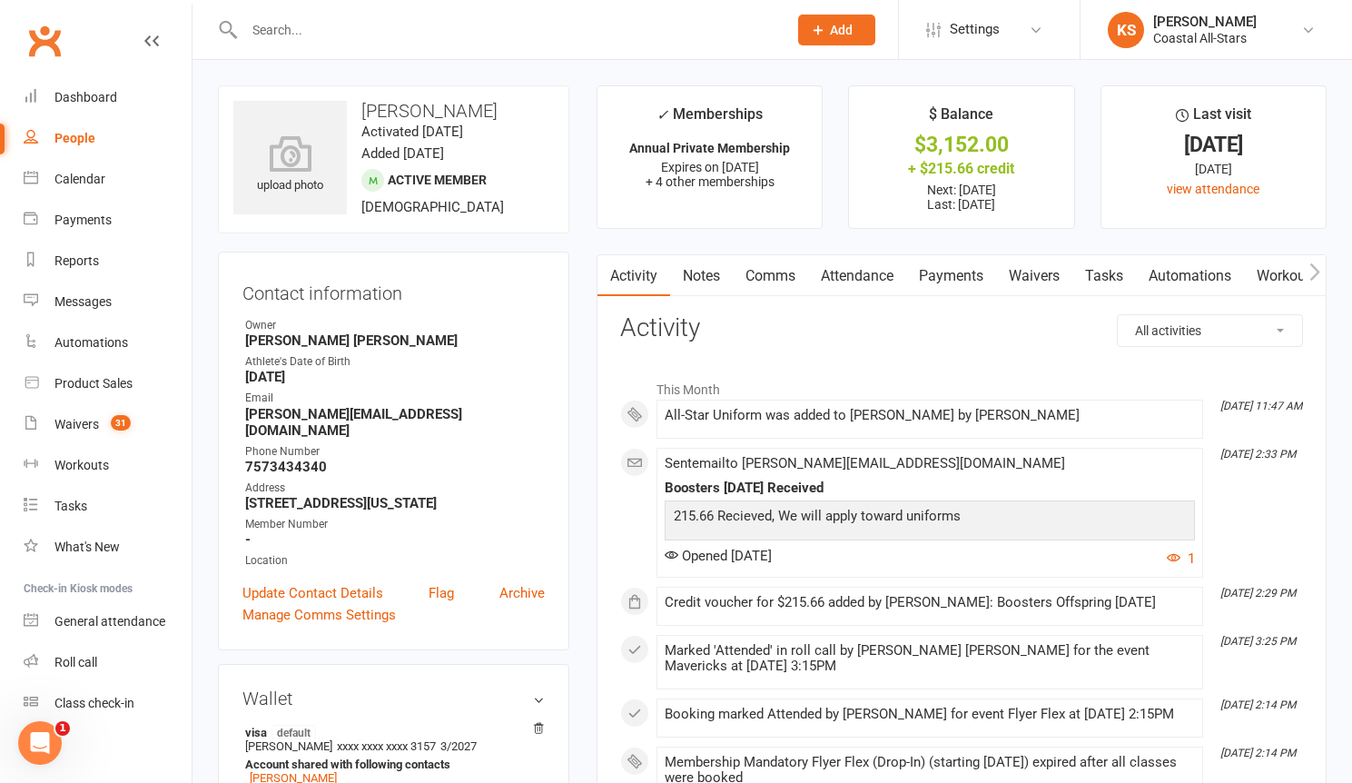
click at [965, 282] on link "Payments" at bounding box center [951, 276] width 90 height 42
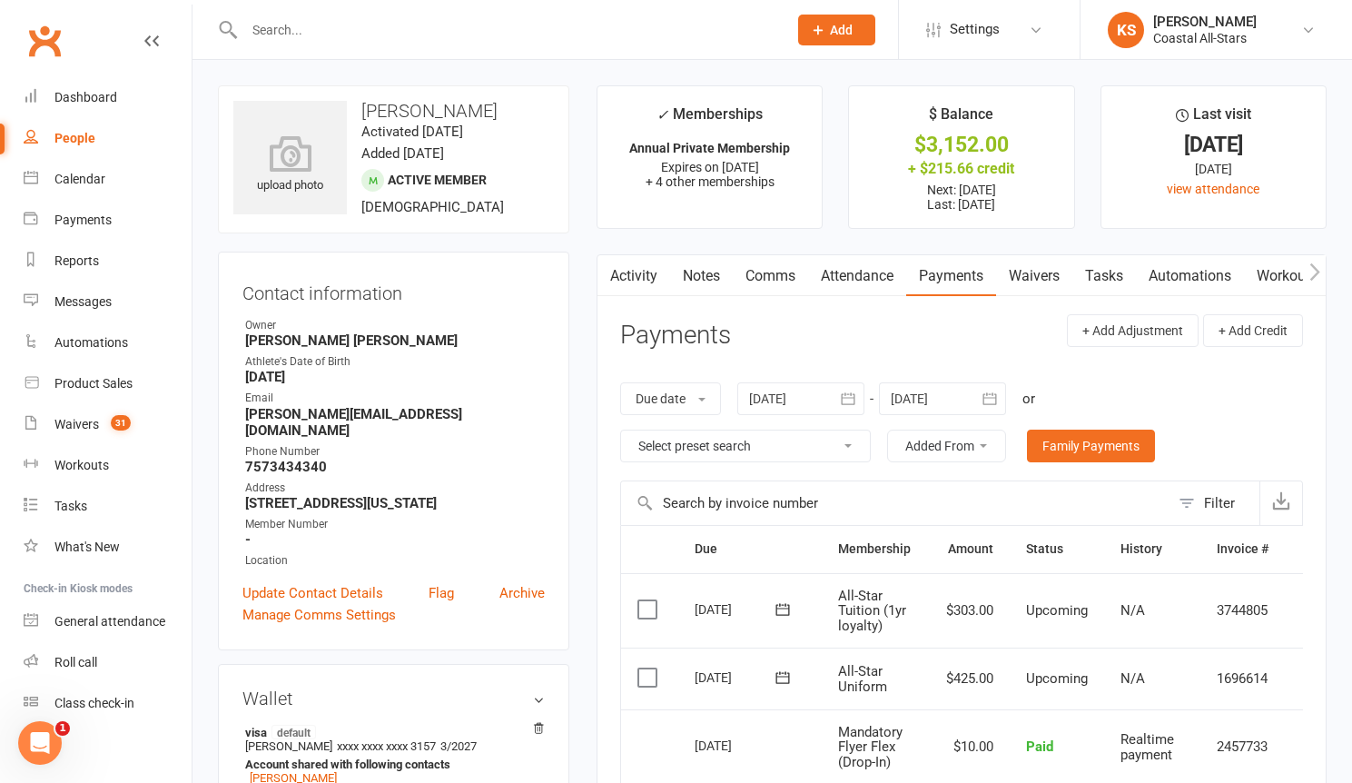
click at [1222, 665] on td "1696614" at bounding box center [1243, 679] width 84 height 62
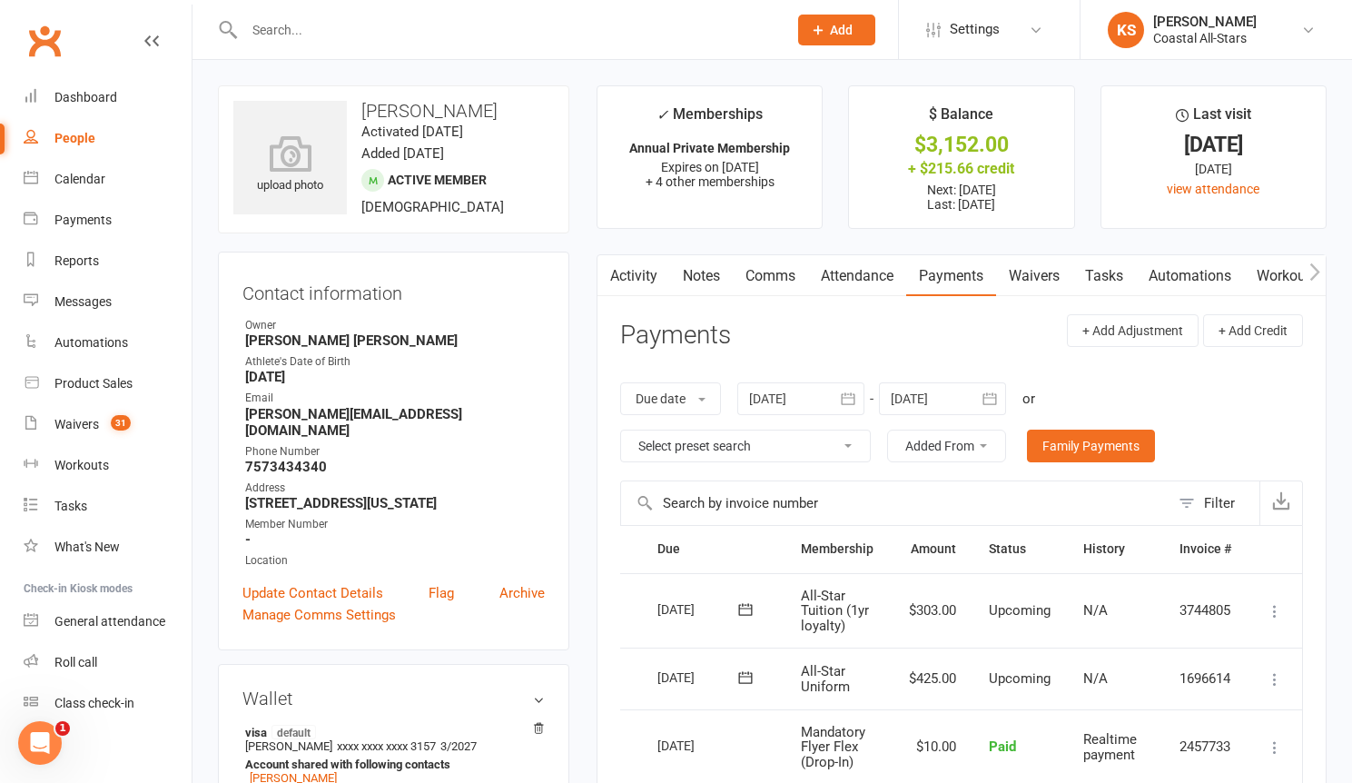
scroll to position [0, 43]
click at [1276, 676] on icon at bounding box center [1275, 679] width 18 height 18
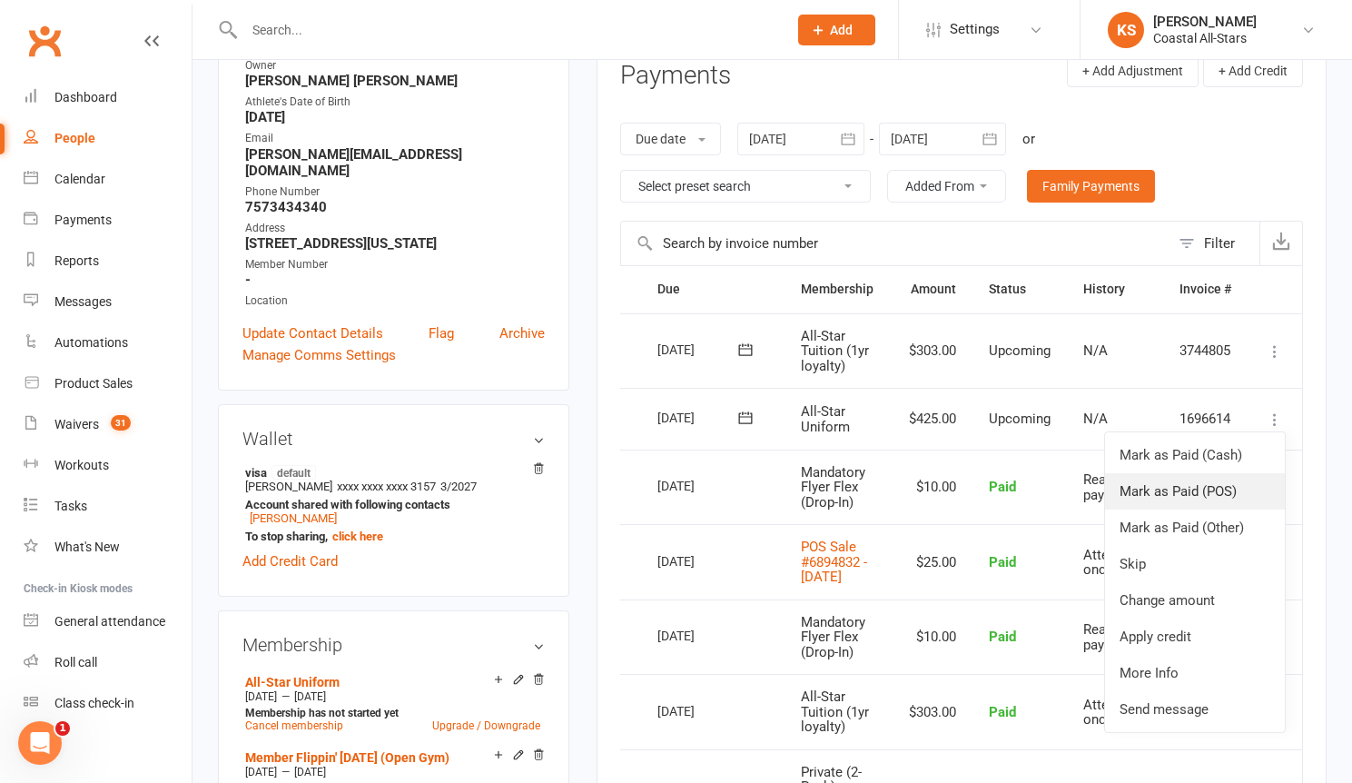
scroll to position [264, 0]
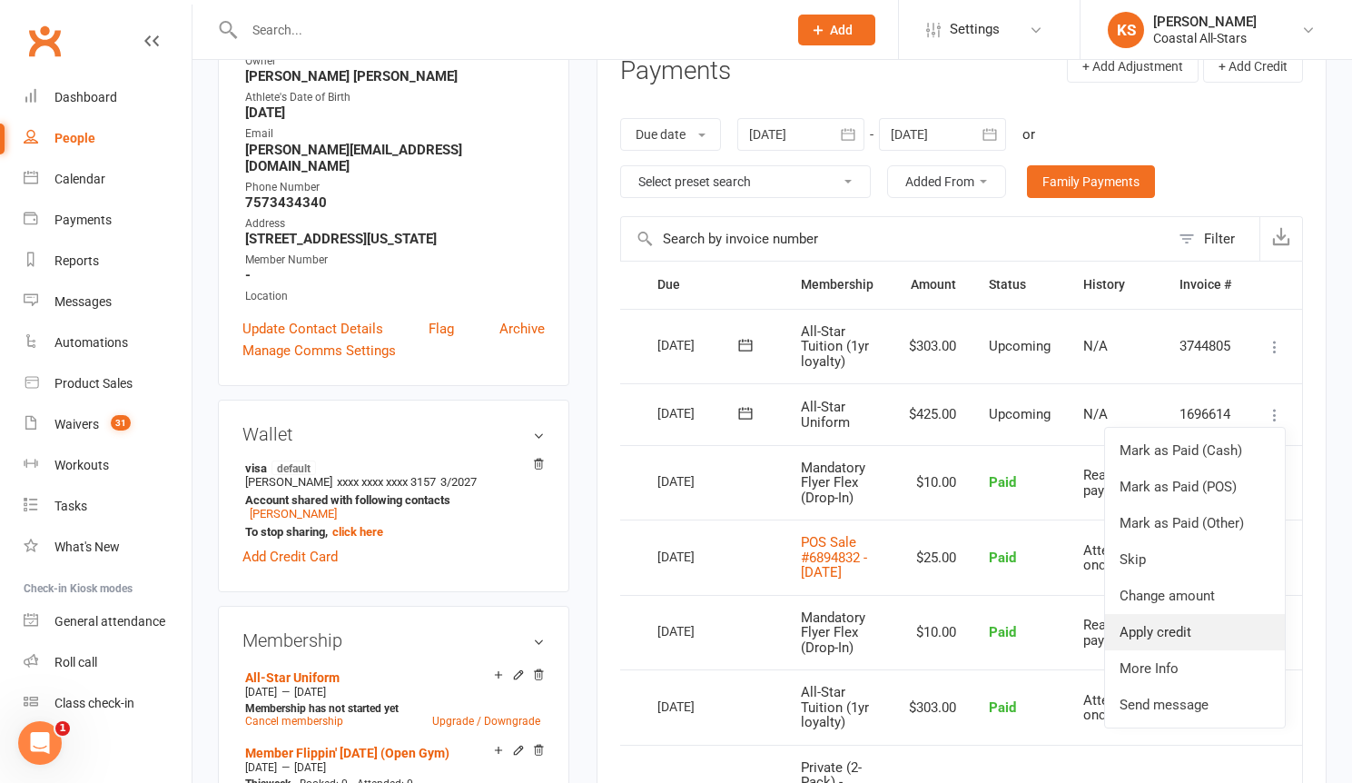
click at [1185, 638] on link "Apply credit" at bounding box center [1195, 632] width 180 height 36
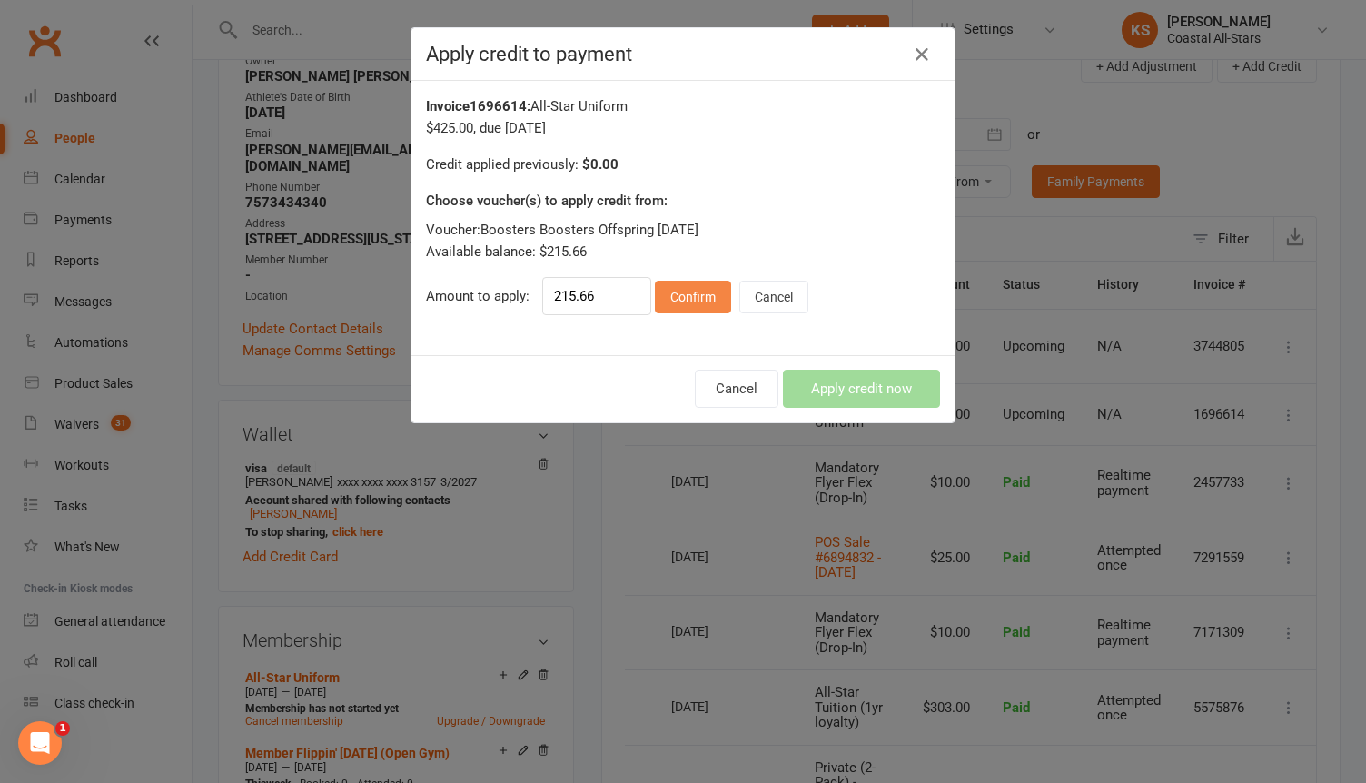
click at [668, 309] on button "Confirm" at bounding box center [693, 297] width 76 height 33
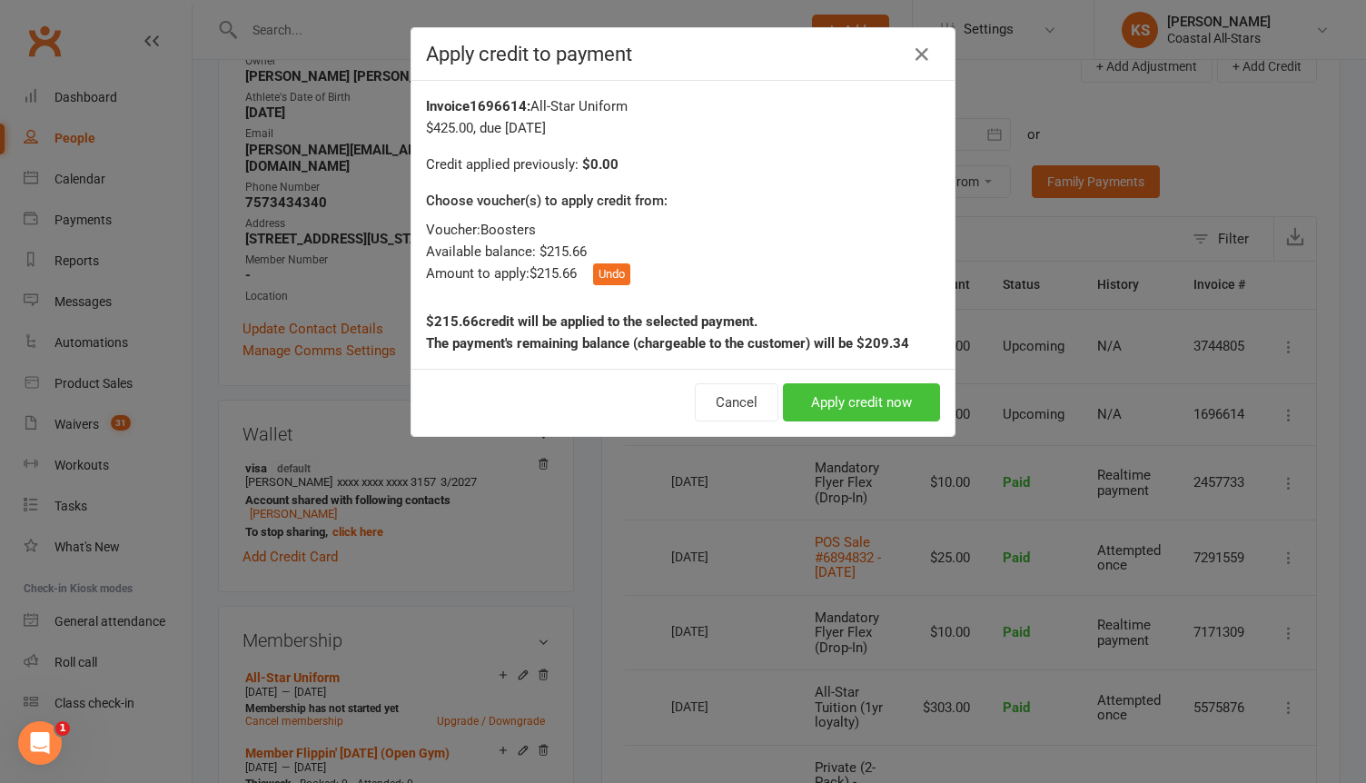
click at [815, 410] on button "Apply credit now" at bounding box center [861, 402] width 157 height 38
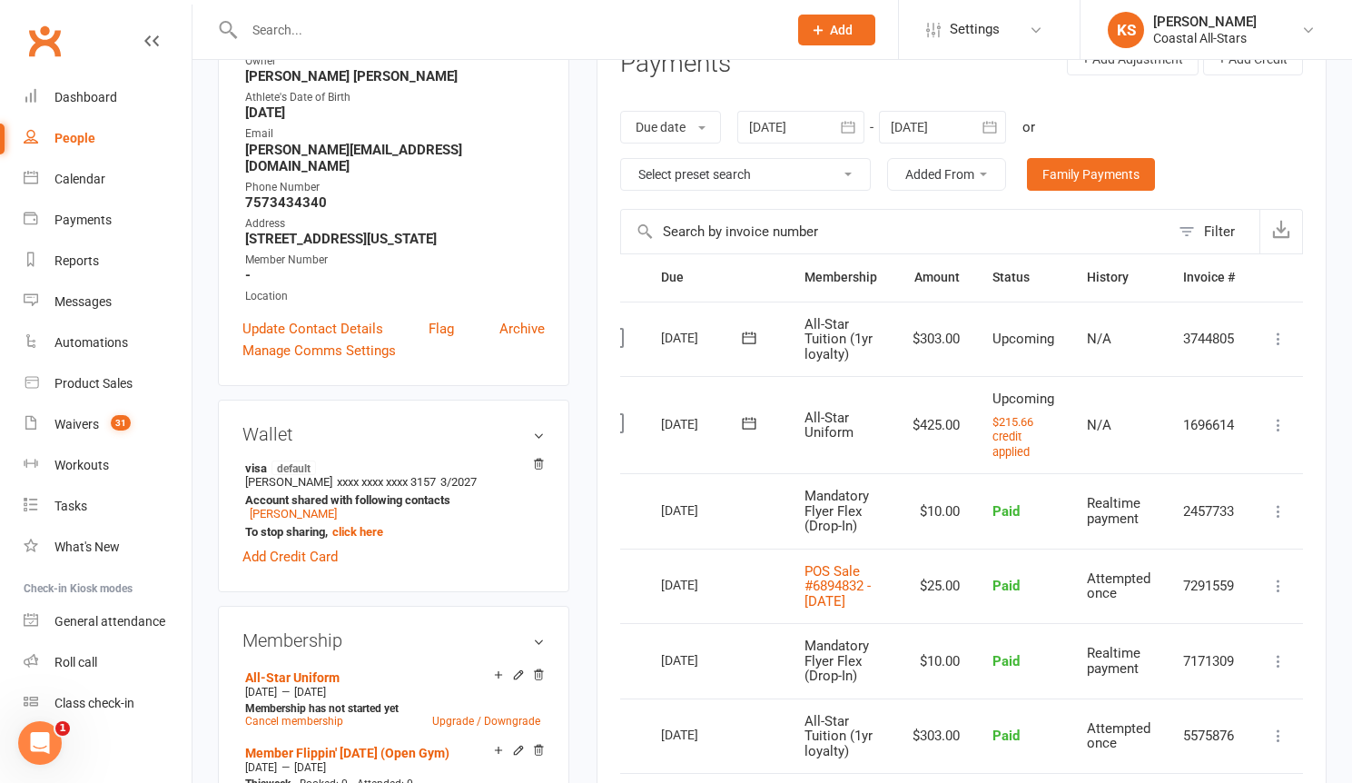
click at [326, 35] on input "text" at bounding box center [507, 29] width 536 height 25
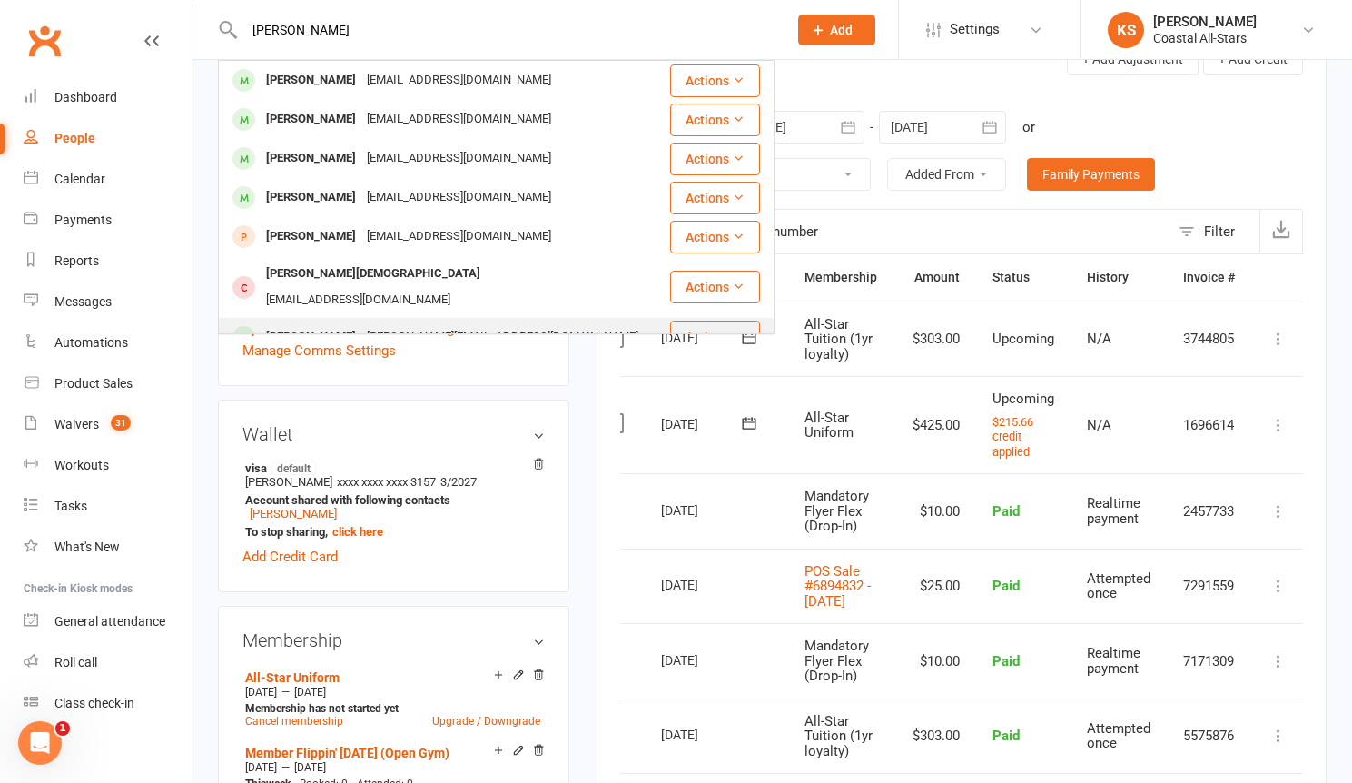
type input "[PERSON_NAME]"
click at [349, 324] on div "[PERSON_NAME]" at bounding box center [311, 337] width 101 height 26
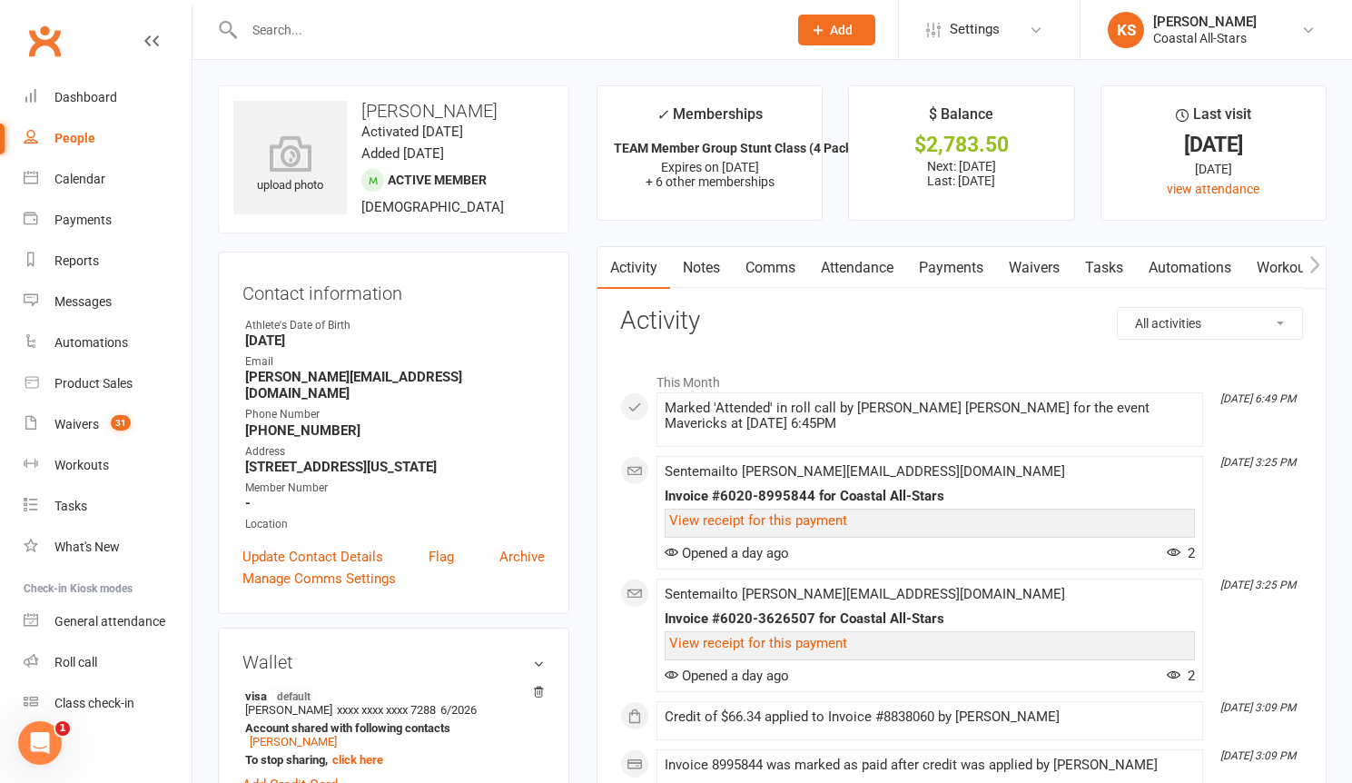
click at [372, 30] on input "text" at bounding box center [507, 29] width 536 height 25
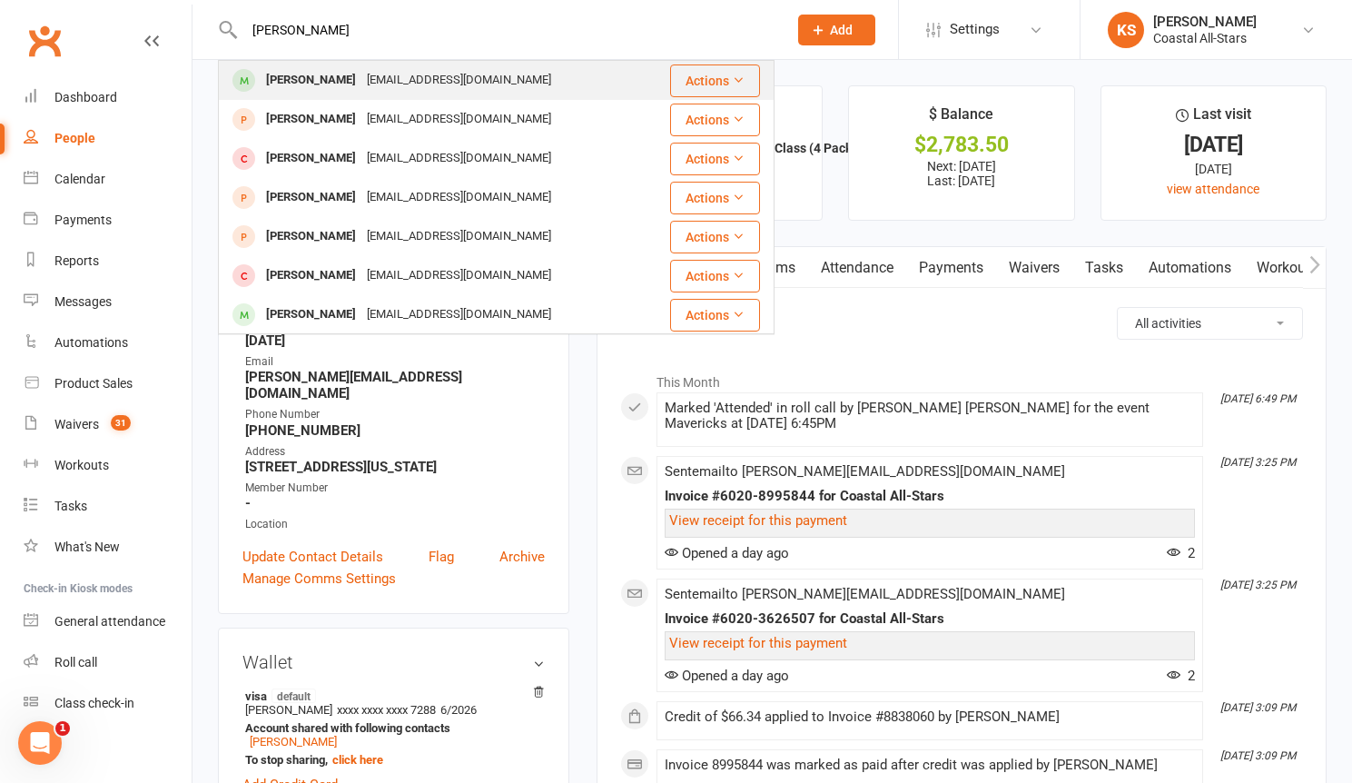
type input "[PERSON_NAME]"
click at [388, 81] on div "[EMAIL_ADDRESS][DOMAIN_NAME]" at bounding box center [458, 80] width 195 height 26
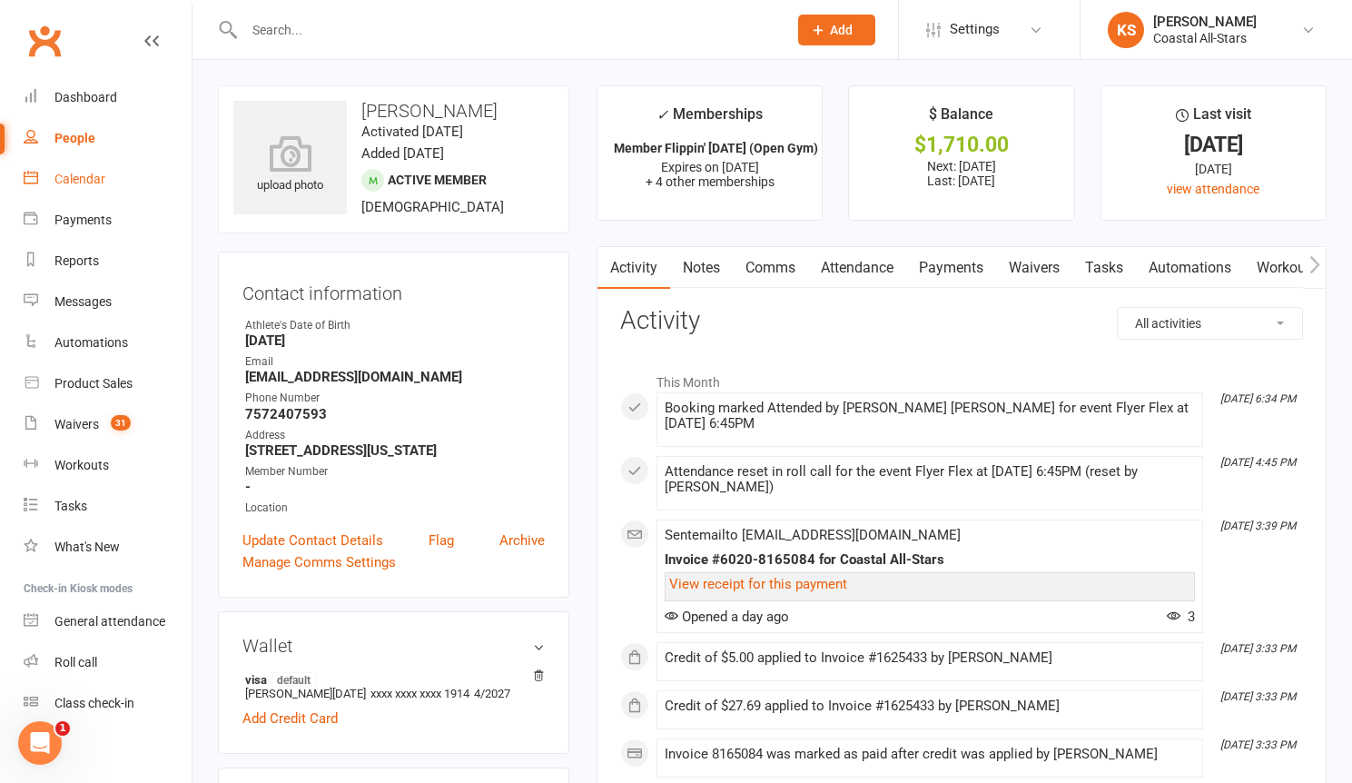
click at [81, 181] on div "Calendar" at bounding box center [79, 179] width 51 height 15
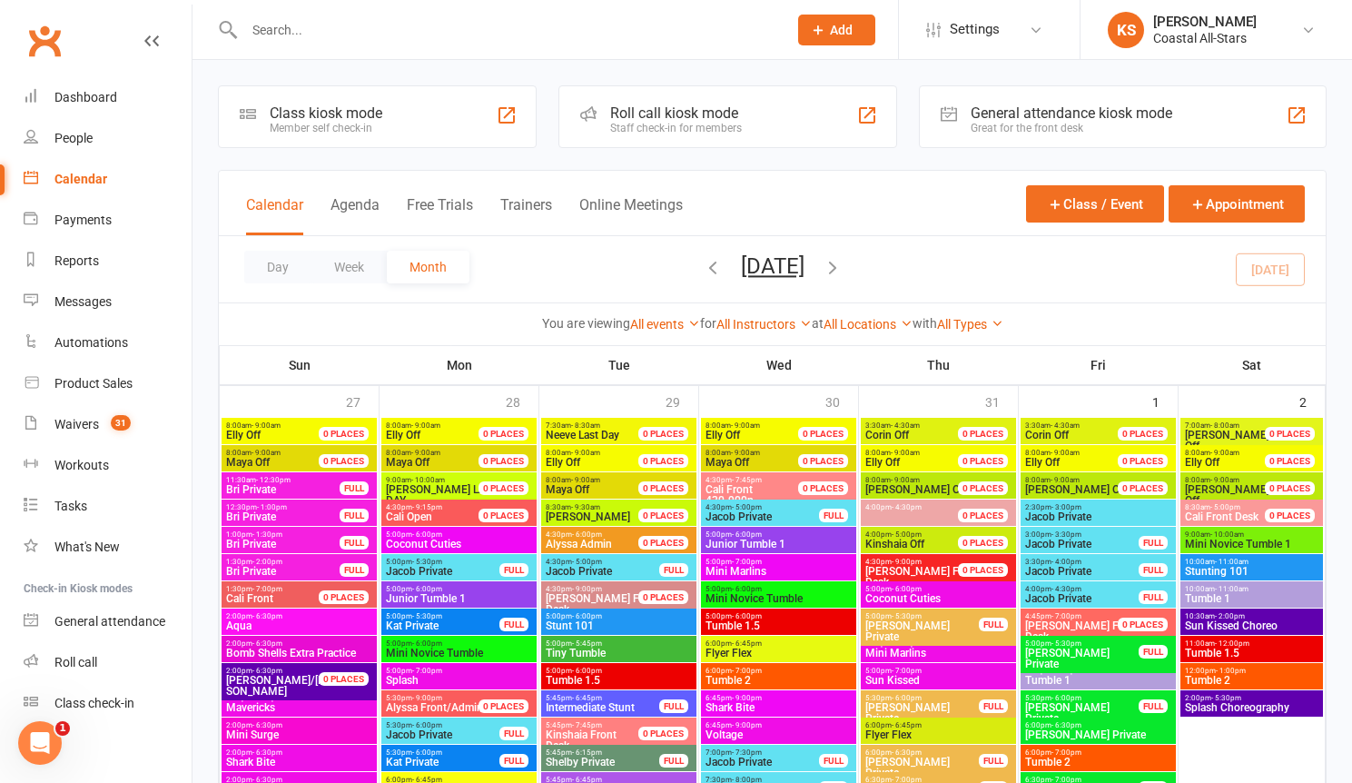
click at [843, 265] on icon "button" at bounding box center [833, 267] width 20 height 20
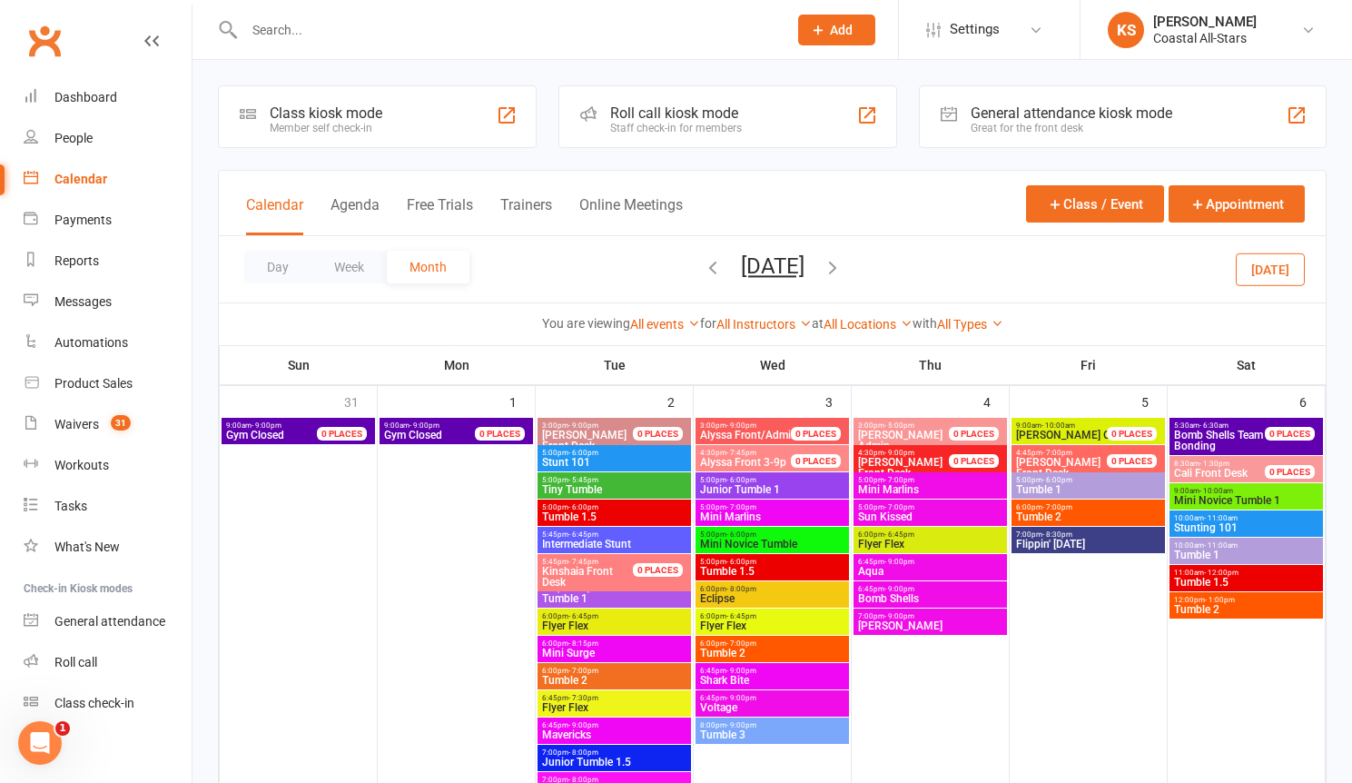
click at [843, 270] on icon "button" at bounding box center [833, 267] width 20 height 20
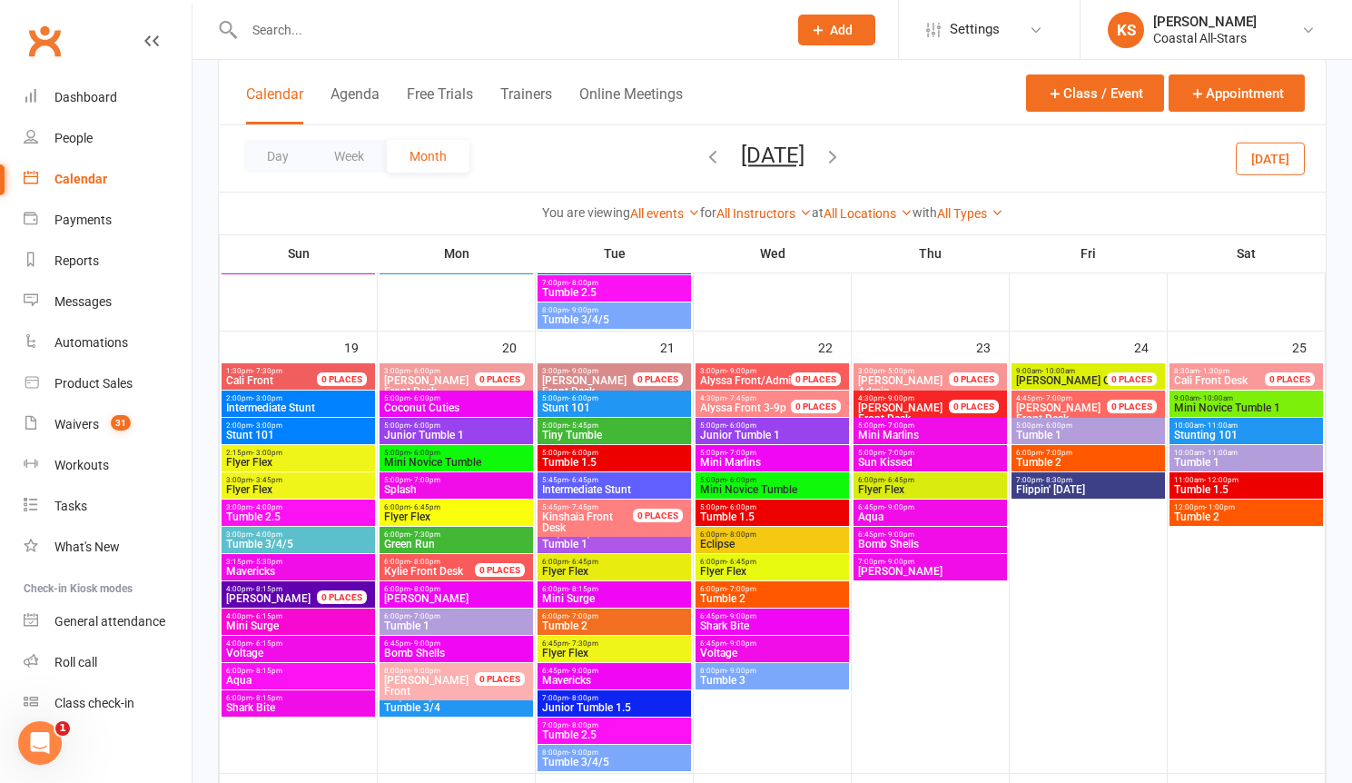
scroll to position [1357, 0]
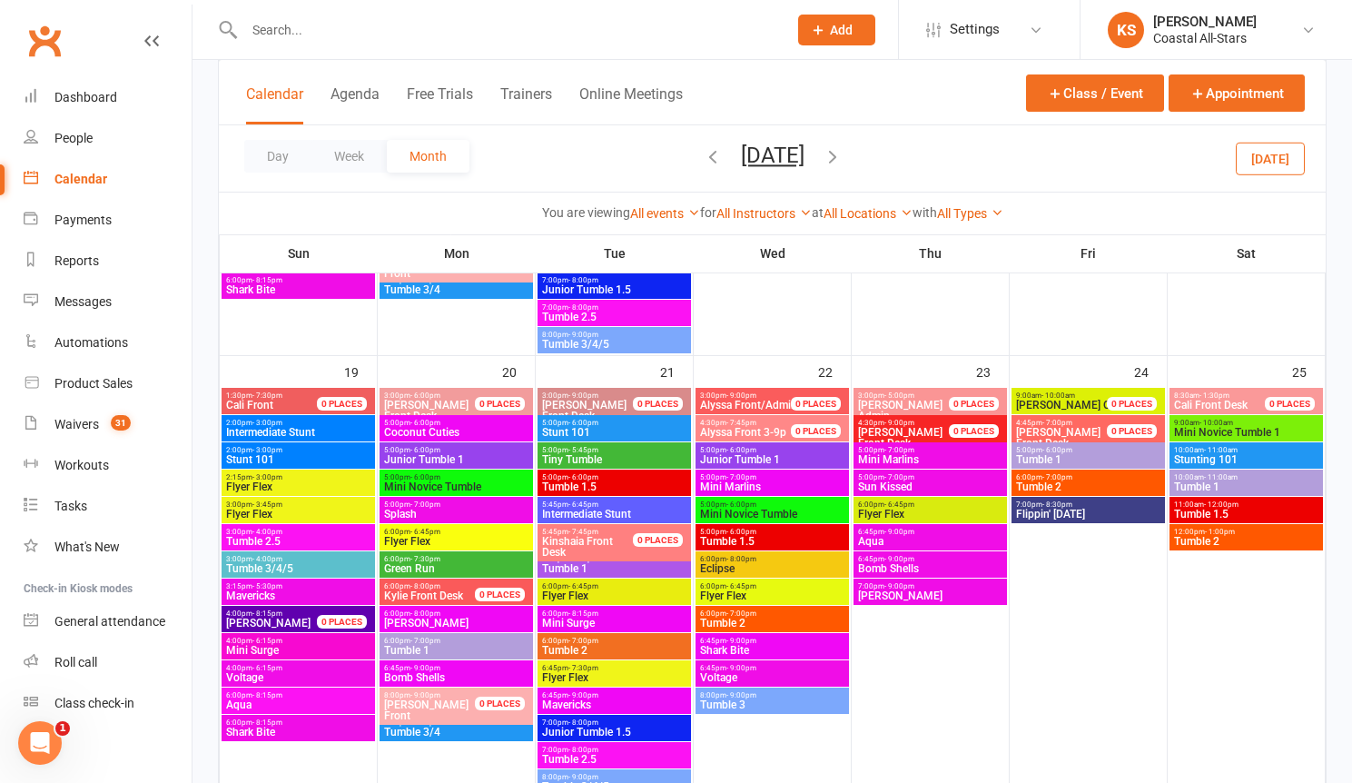
click at [282, 25] on input "text" at bounding box center [507, 29] width 536 height 25
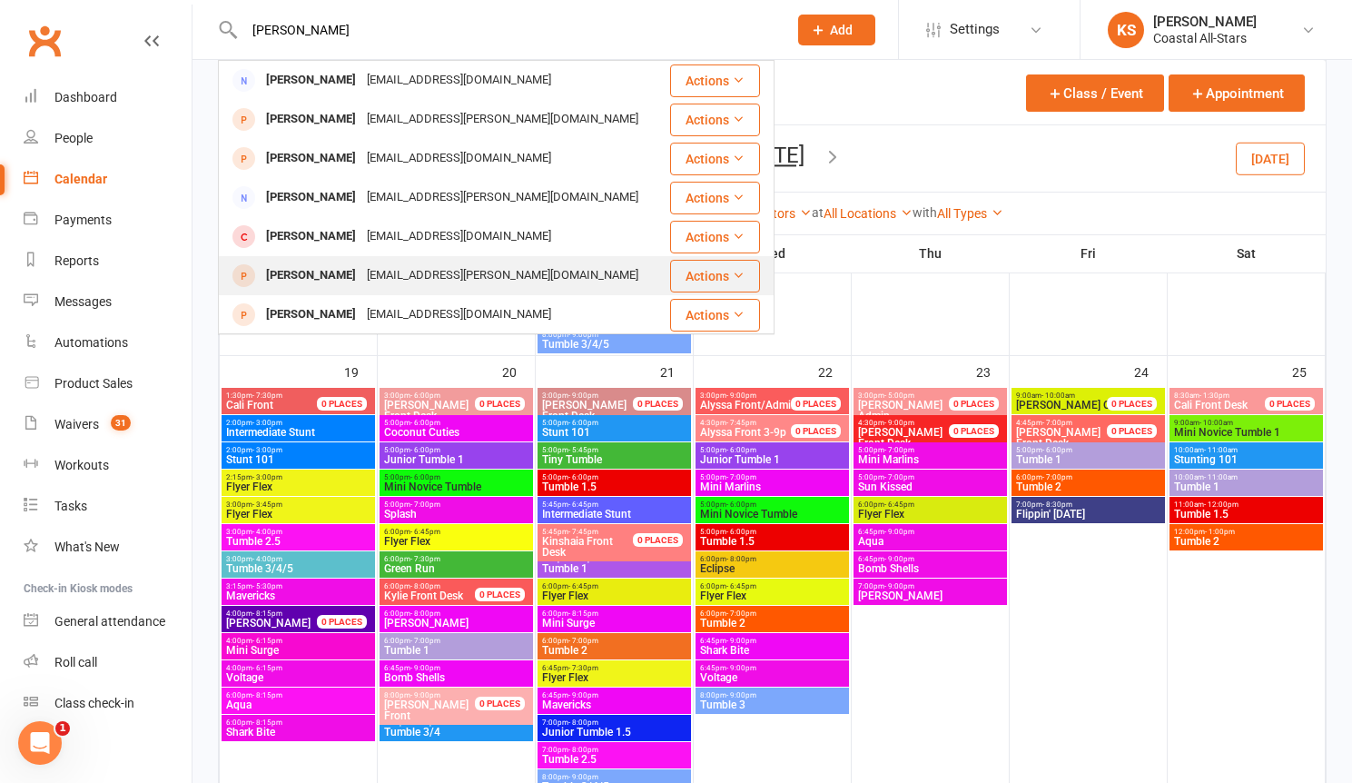
type input "[PERSON_NAME]"
click at [361, 269] on div "[EMAIL_ADDRESS][PERSON_NAME][DOMAIN_NAME]" at bounding box center [502, 275] width 282 height 26
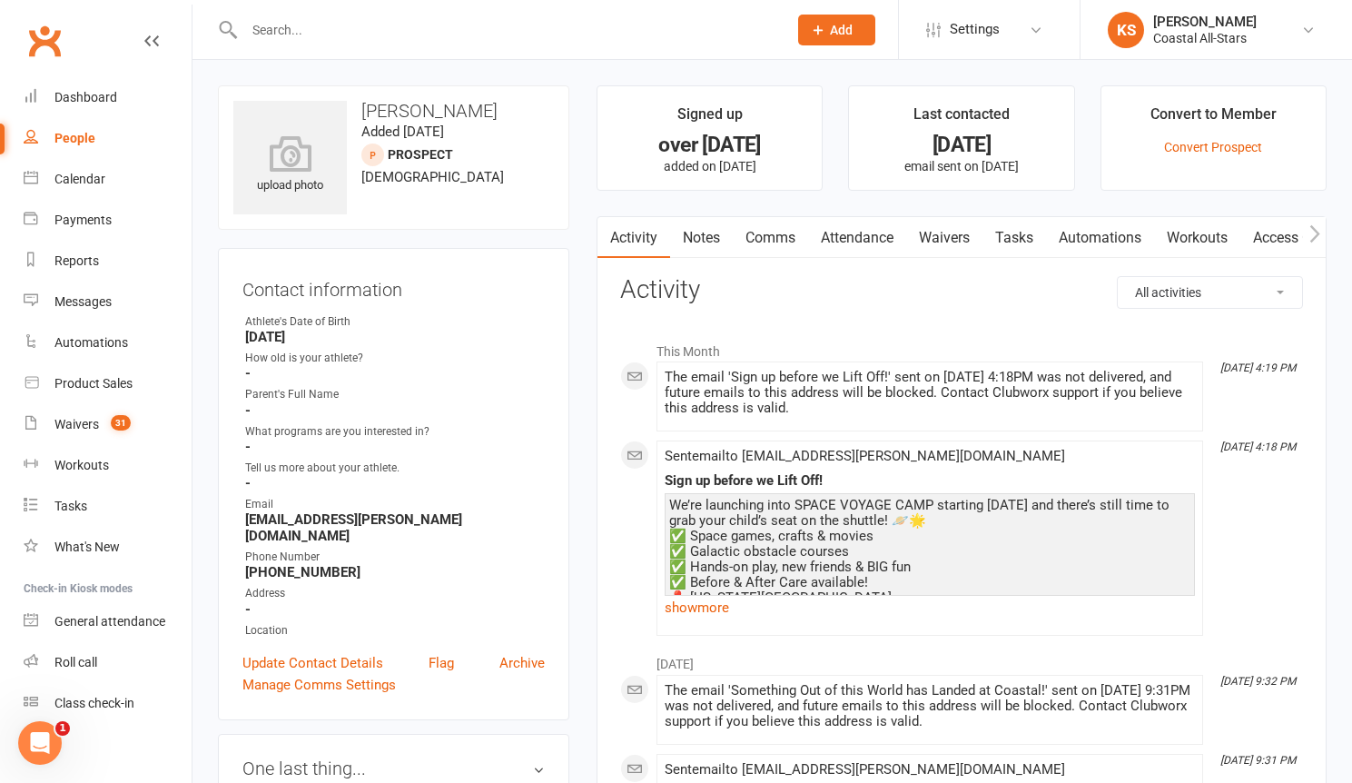
click at [273, 31] on input "text" at bounding box center [507, 29] width 536 height 25
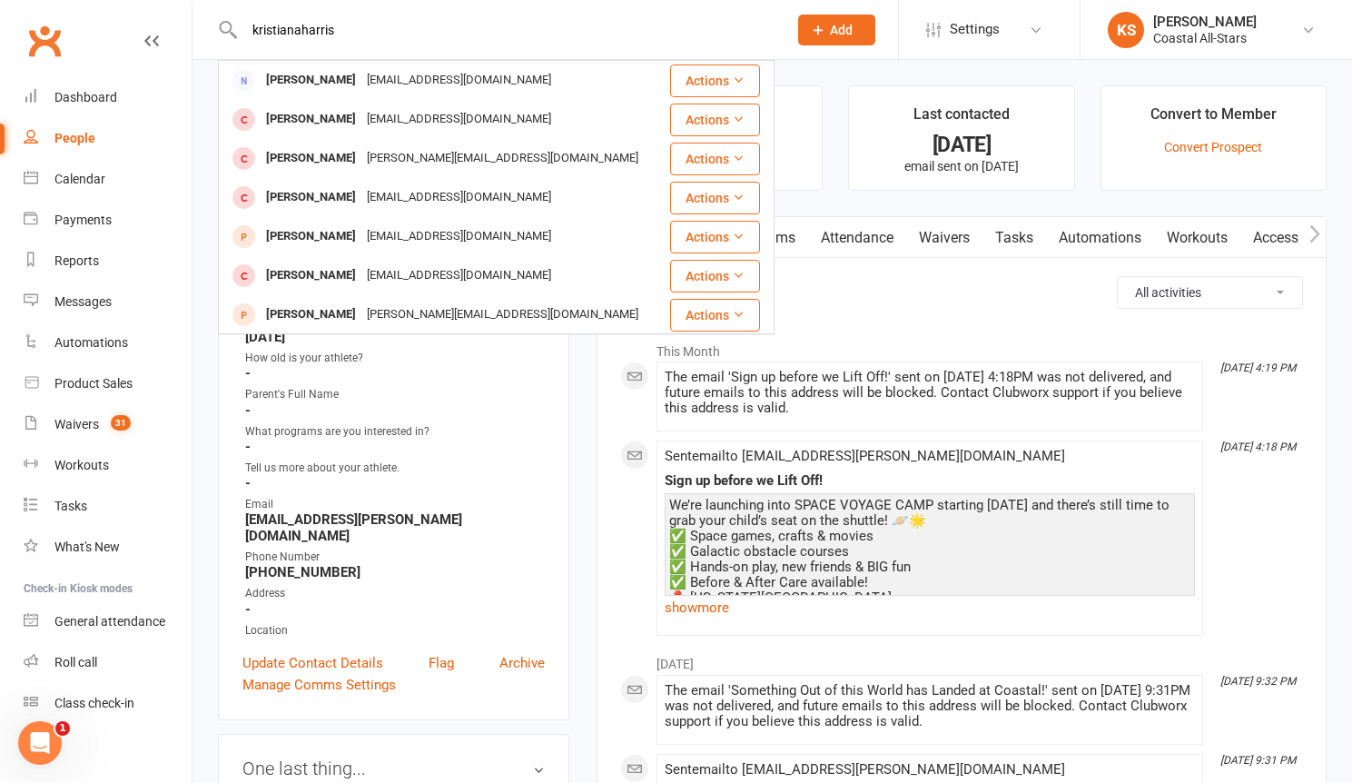
type input "kristianaharris"
click at [347, 35] on input "kristianaharris" at bounding box center [507, 29] width 536 height 25
click at [855, 28] on button "Add" at bounding box center [836, 30] width 77 height 31
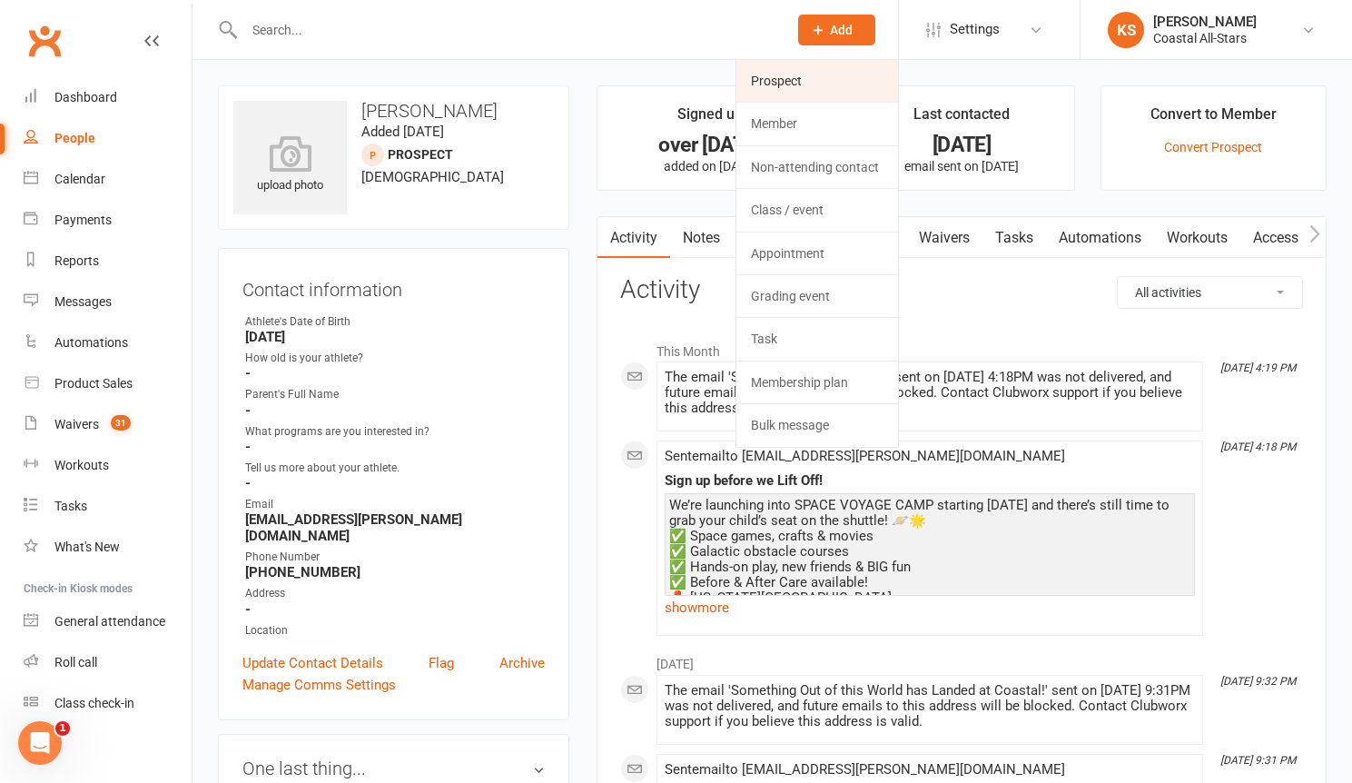
click at [808, 84] on link "Prospect" at bounding box center [818, 81] width 162 height 42
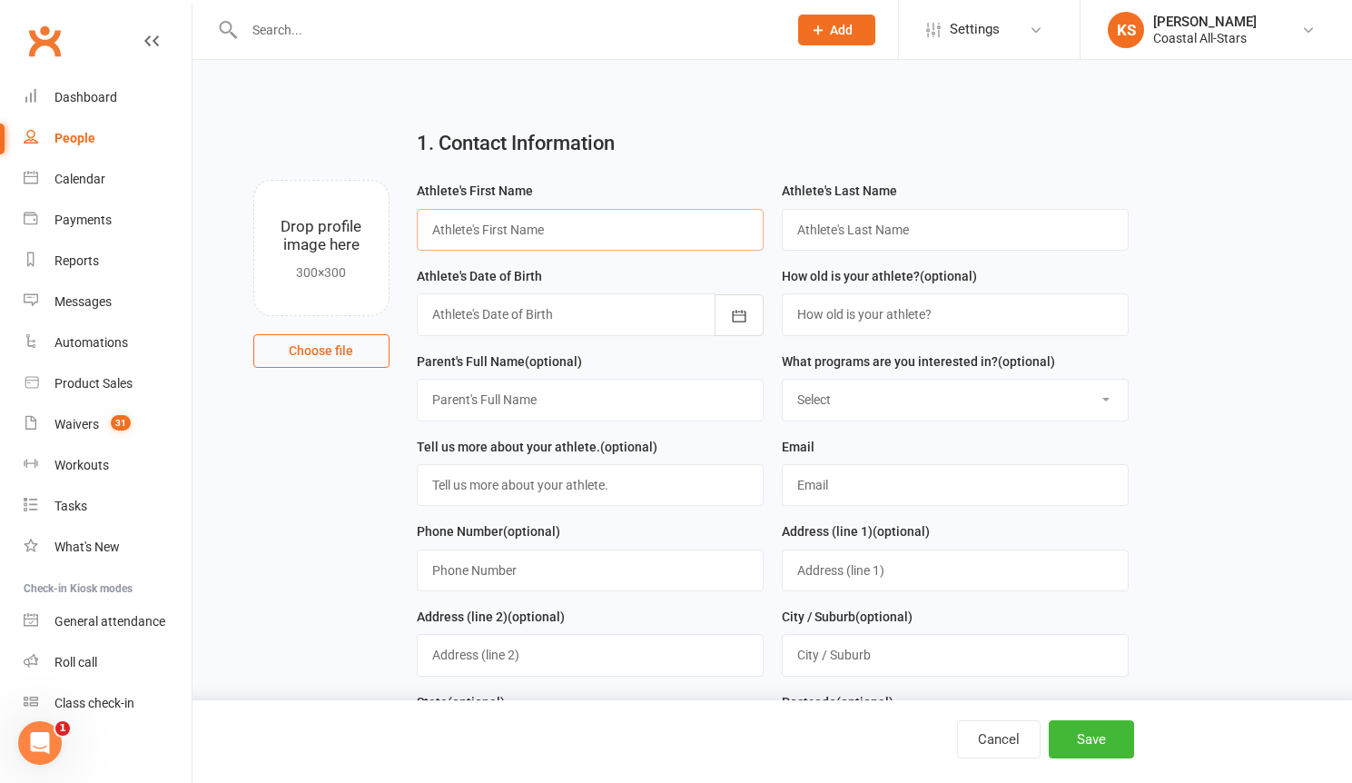
click at [552, 227] on input "text" at bounding box center [590, 230] width 347 height 42
type input "[PERSON_NAME]"
click at [739, 318] on icon "button" at bounding box center [739, 316] width 18 height 18
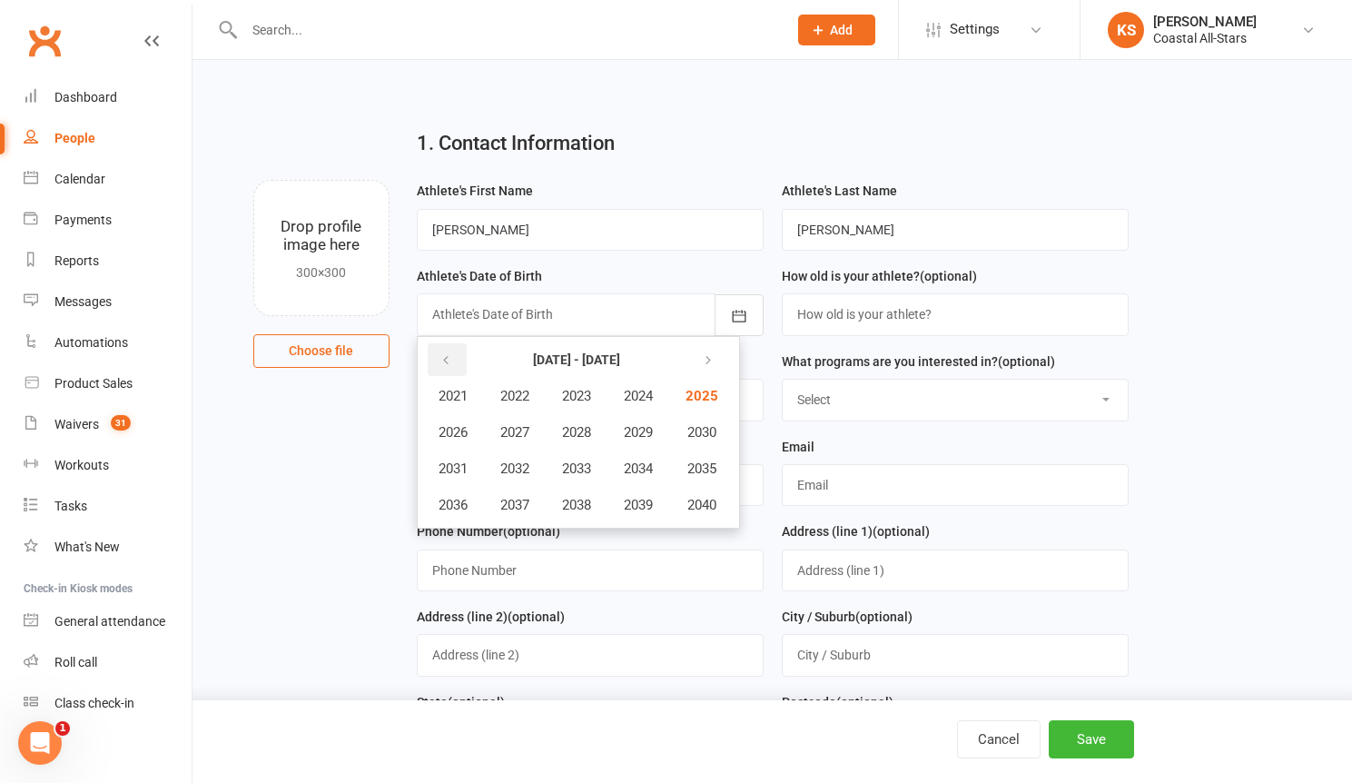
click at [445, 364] on icon "button" at bounding box center [446, 360] width 13 height 15
click at [589, 476] on span "2013" at bounding box center [576, 468] width 29 height 16
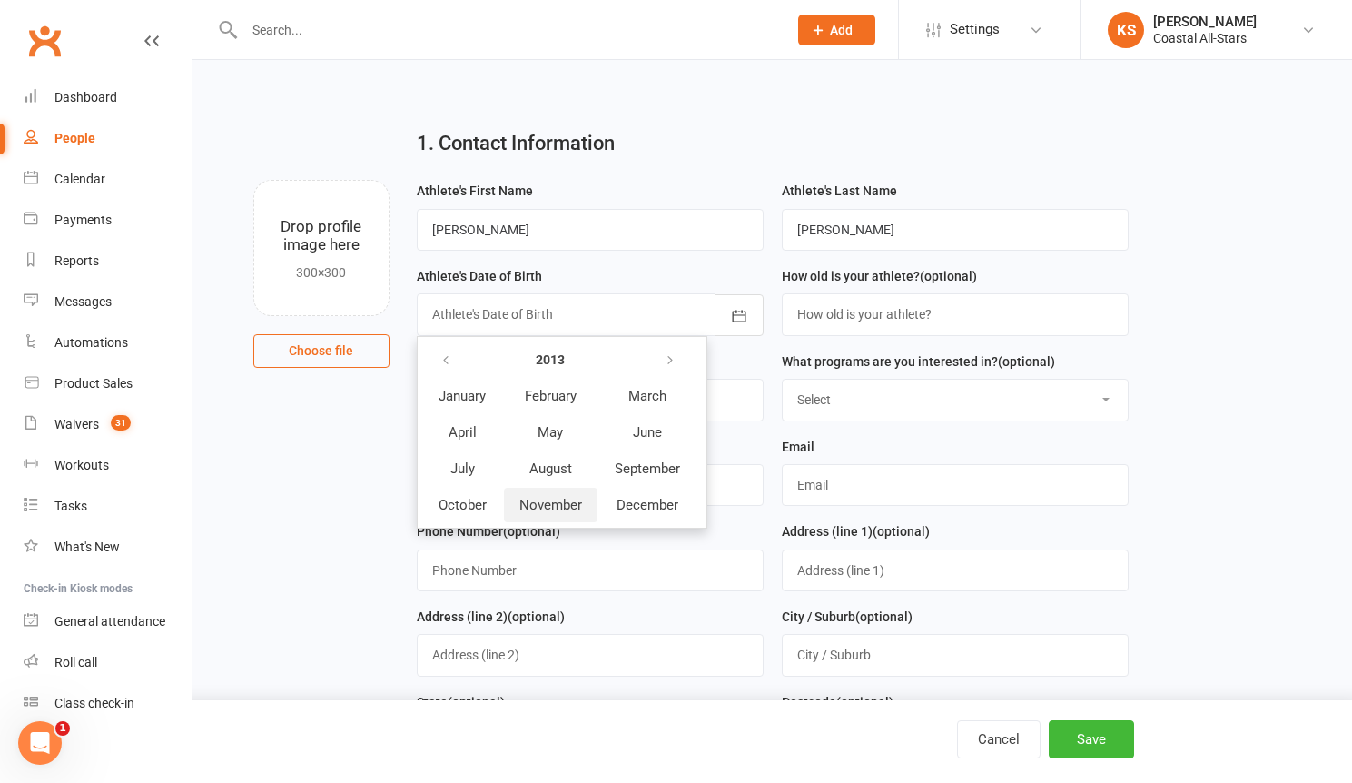
click at [549, 495] on button "November" at bounding box center [551, 505] width 94 height 35
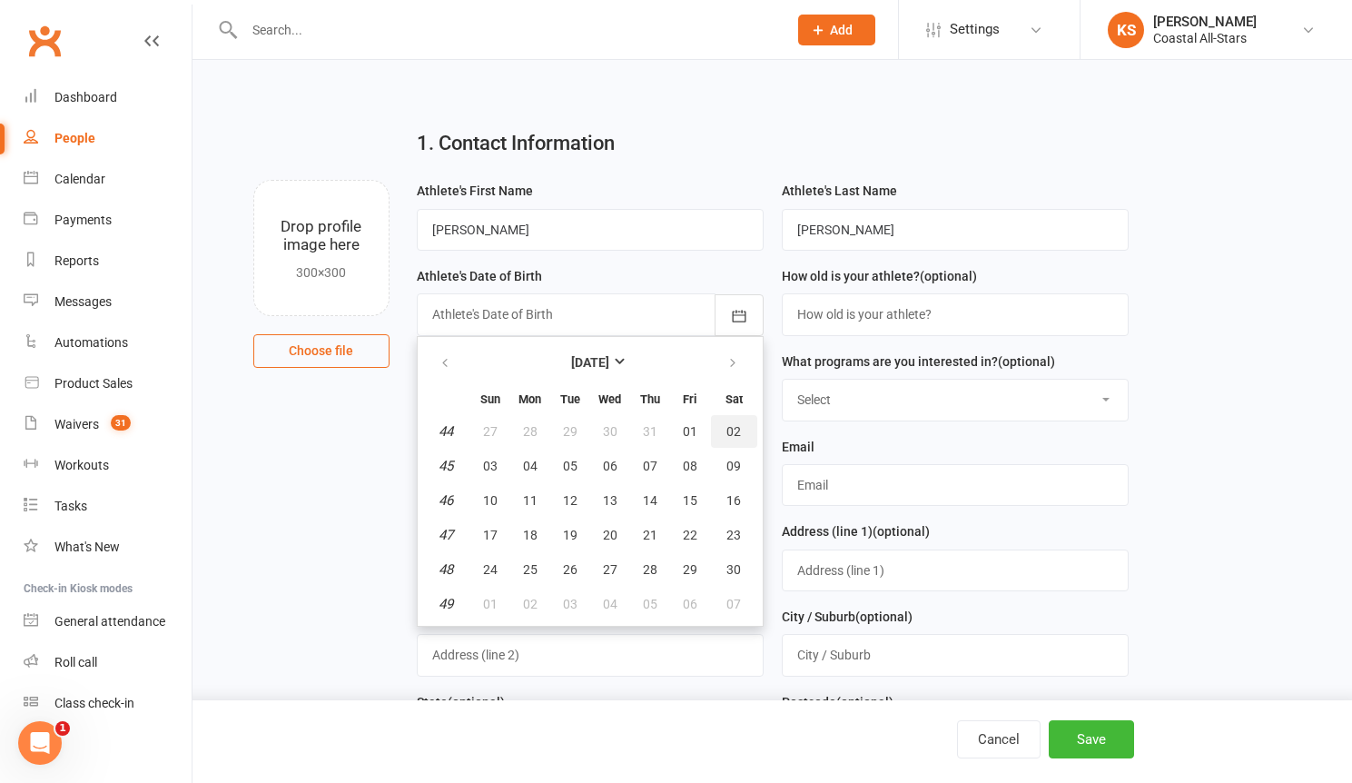
click at [735, 428] on span "02" at bounding box center [734, 431] width 15 height 15
type input "[DATE]"
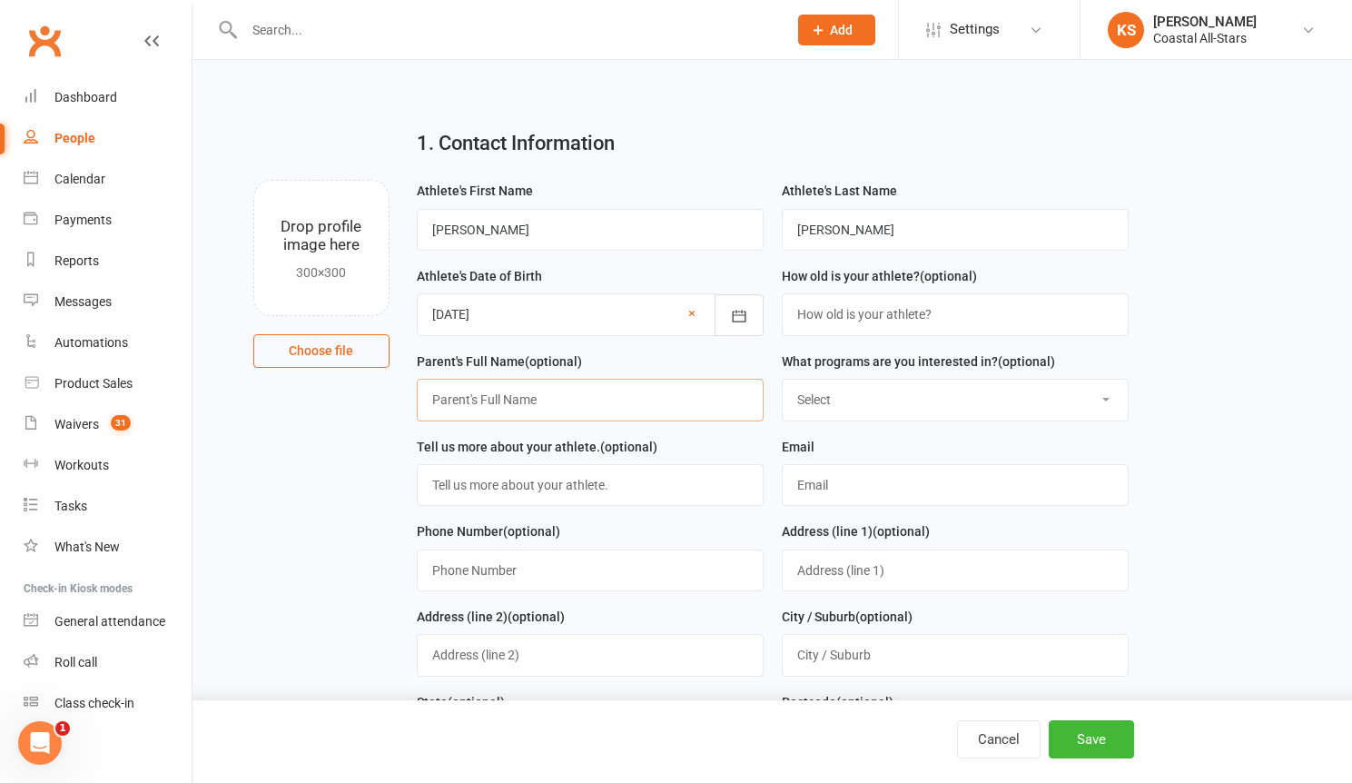
click at [565, 401] on input "text" at bounding box center [590, 400] width 347 height 42
type input "[PERSON_NAME]"
click at [860, 487] on input "text" at bounding box center [955, 485] width 347 height 42
paste input "[EMAIL_ADDRESS][DOMAIN_NAME]"
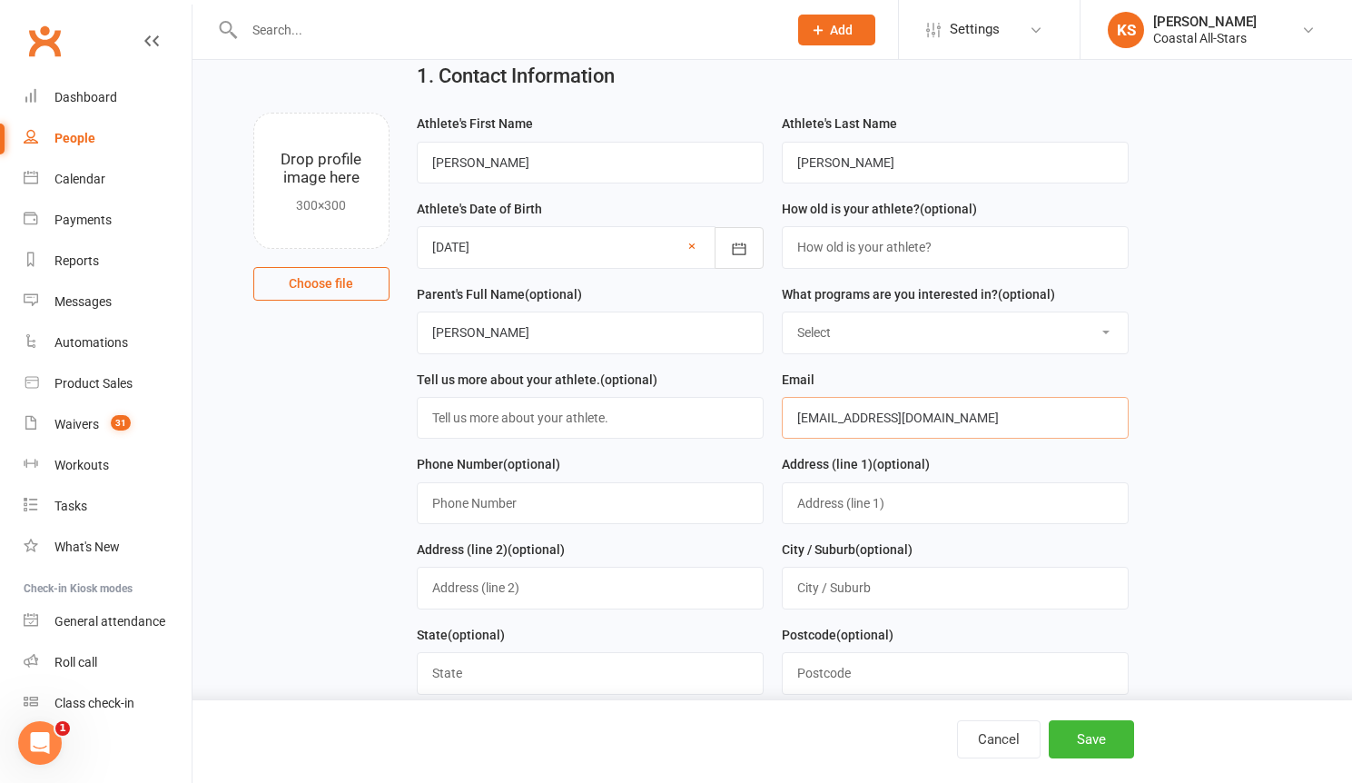
scroll to position [101, 0]
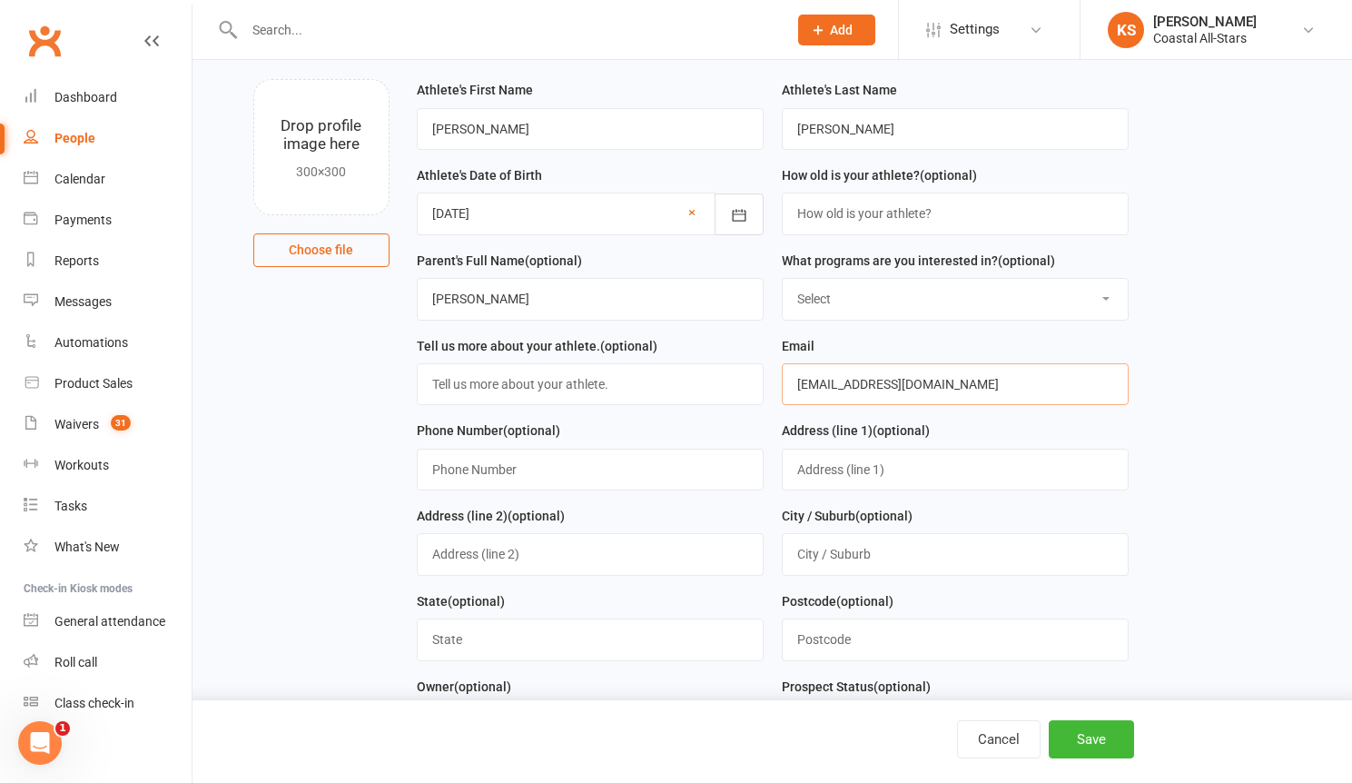
type input "[EMAIL_ADDRESS][DOMAIN_NAME]"
click at [468, 470] on input "text" at bounding box center [590, 470] width 347 height 42
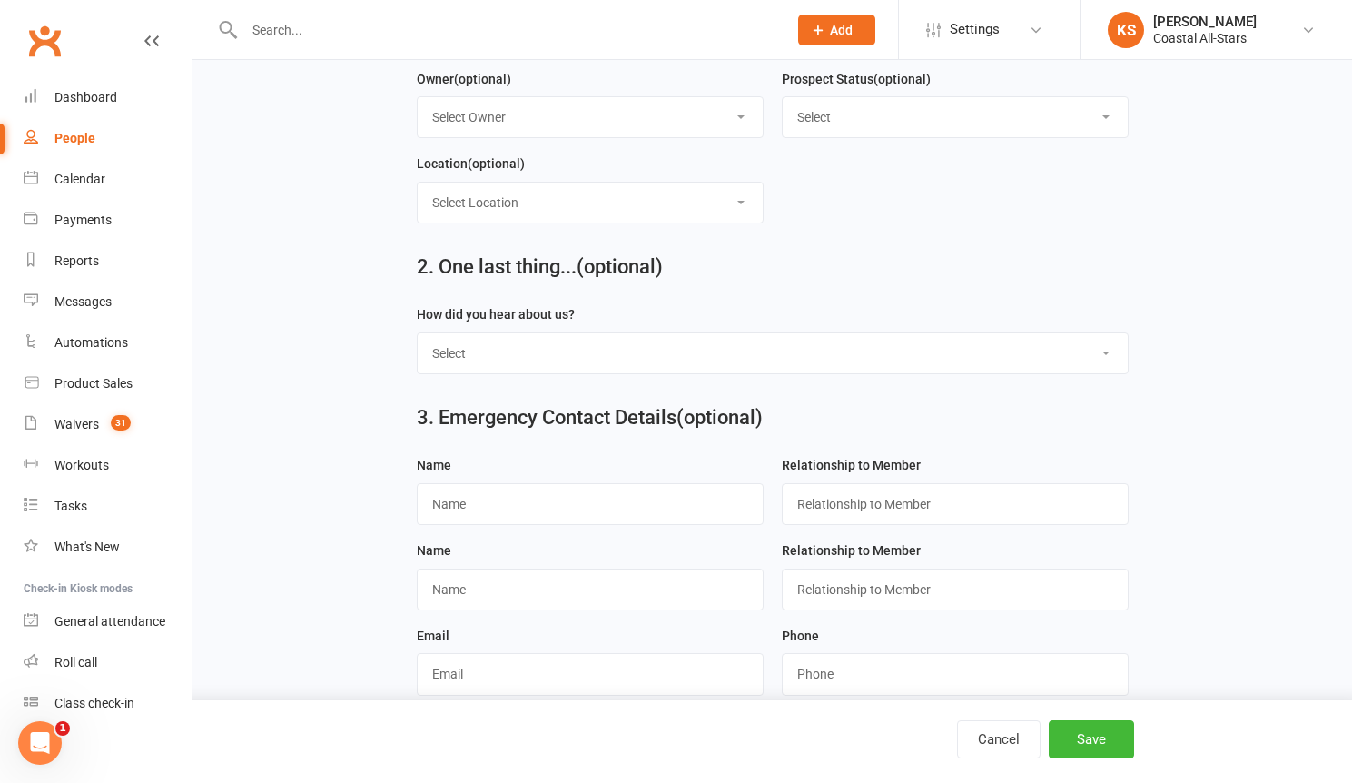
scroll to position [992, 0]
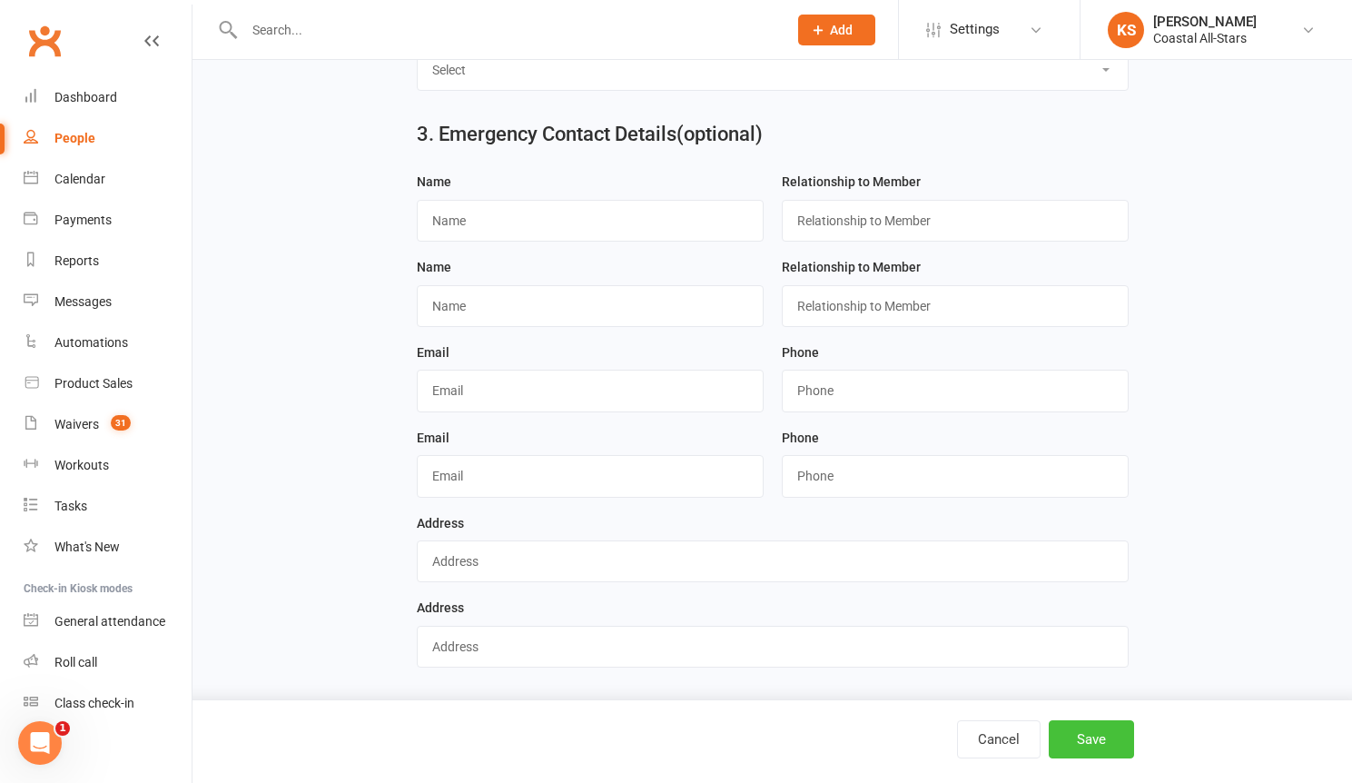
type input "[PHONE_NUMBER]"
click at [1097, 739] on button "Save" at bounding box center [1091, 739] width 85 height 38
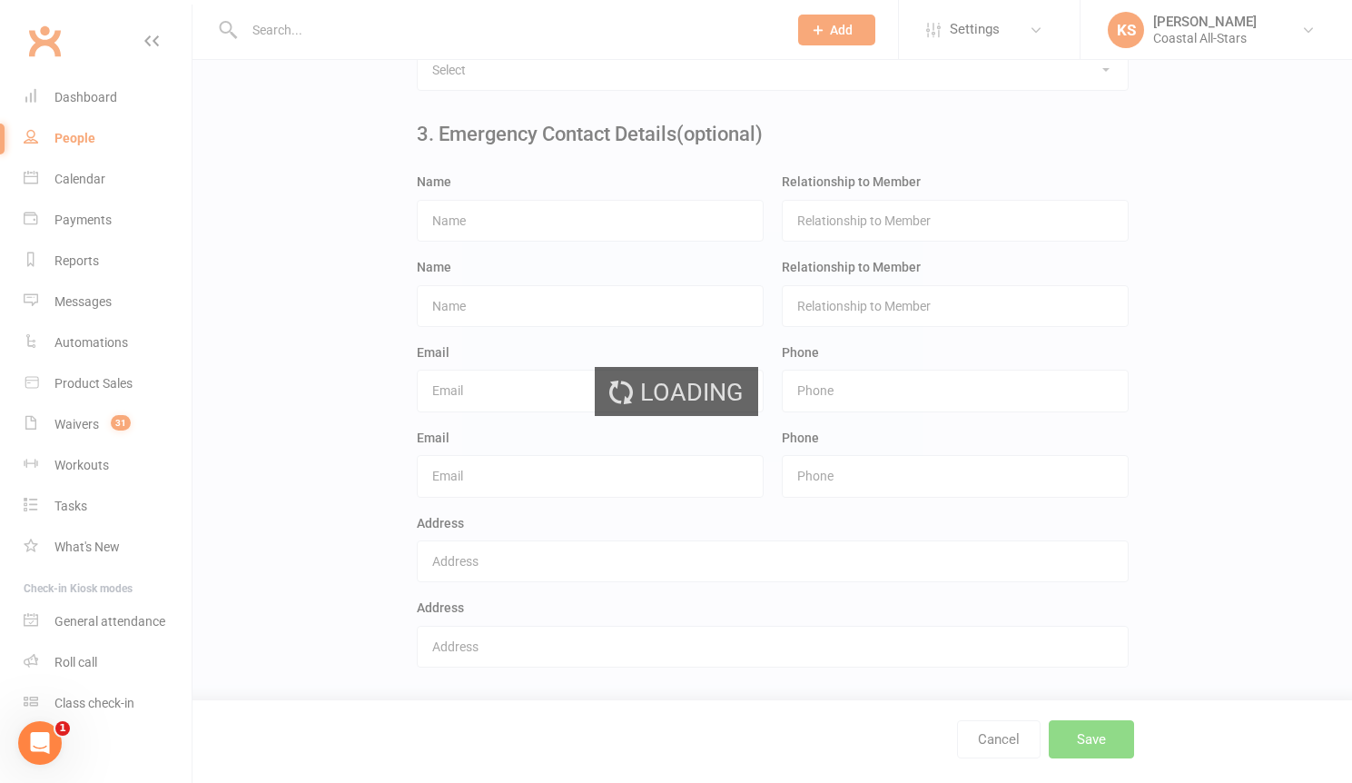
scroll to position [0, 0]
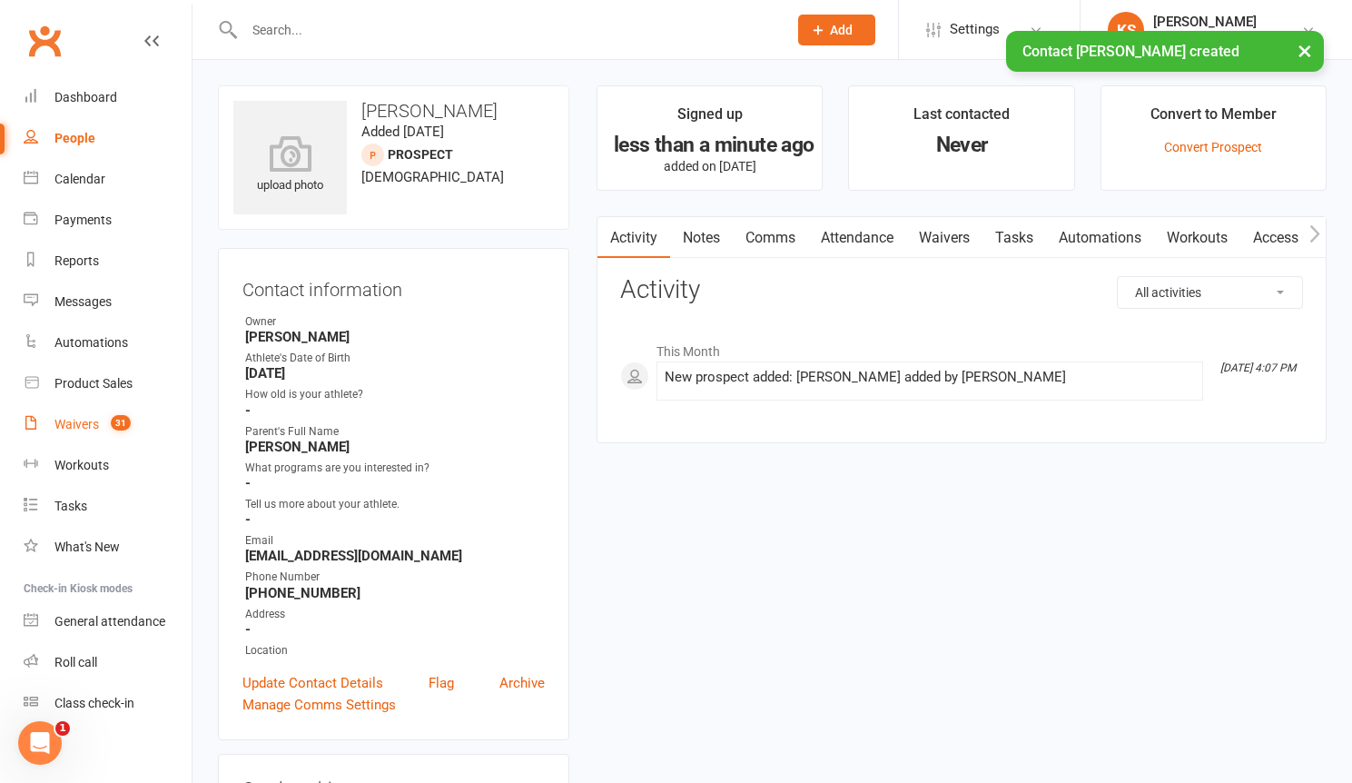
click at [96, 428] on div "Waivers" at bounding box center [76, 424] width 45 height 15
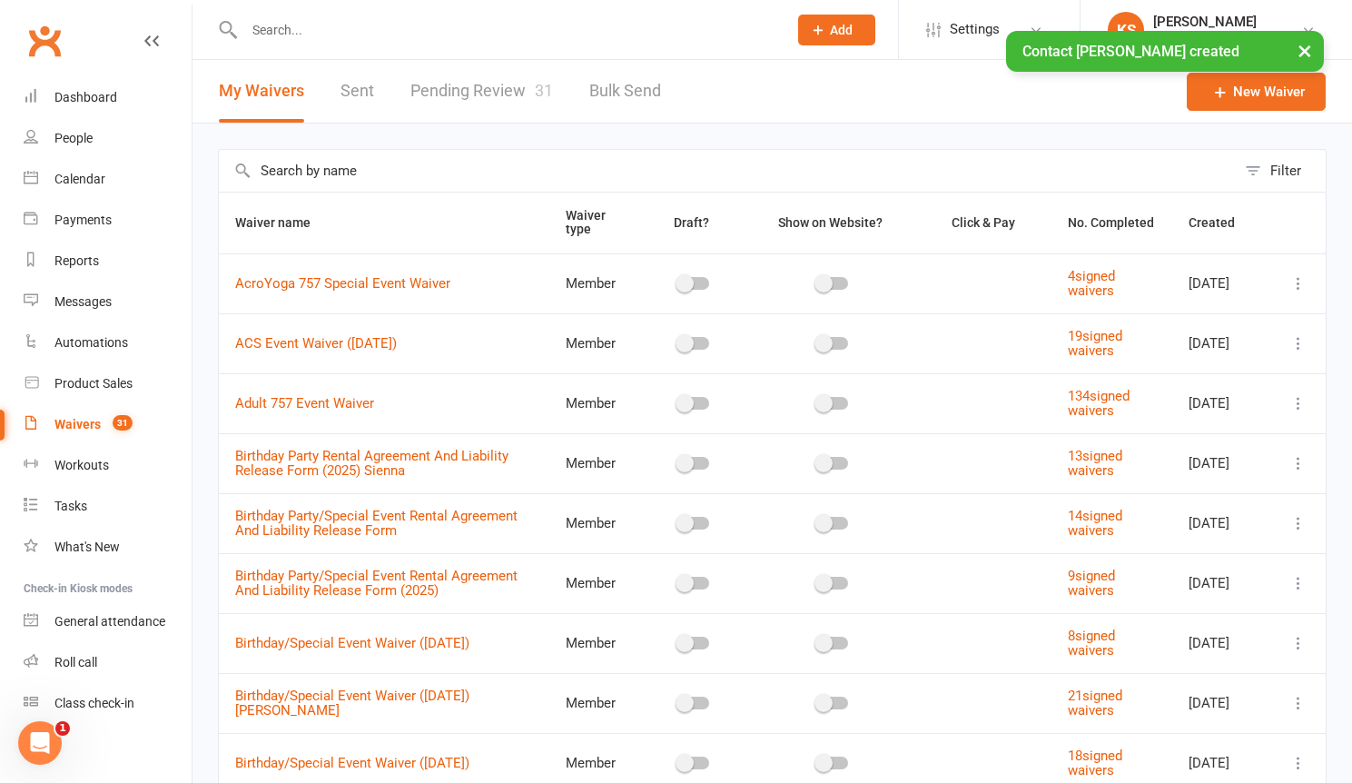
click at [509, 31] on div "× Contact [PERSON_NAME] created" at bounding box center [664, 31] width 1329 height 0
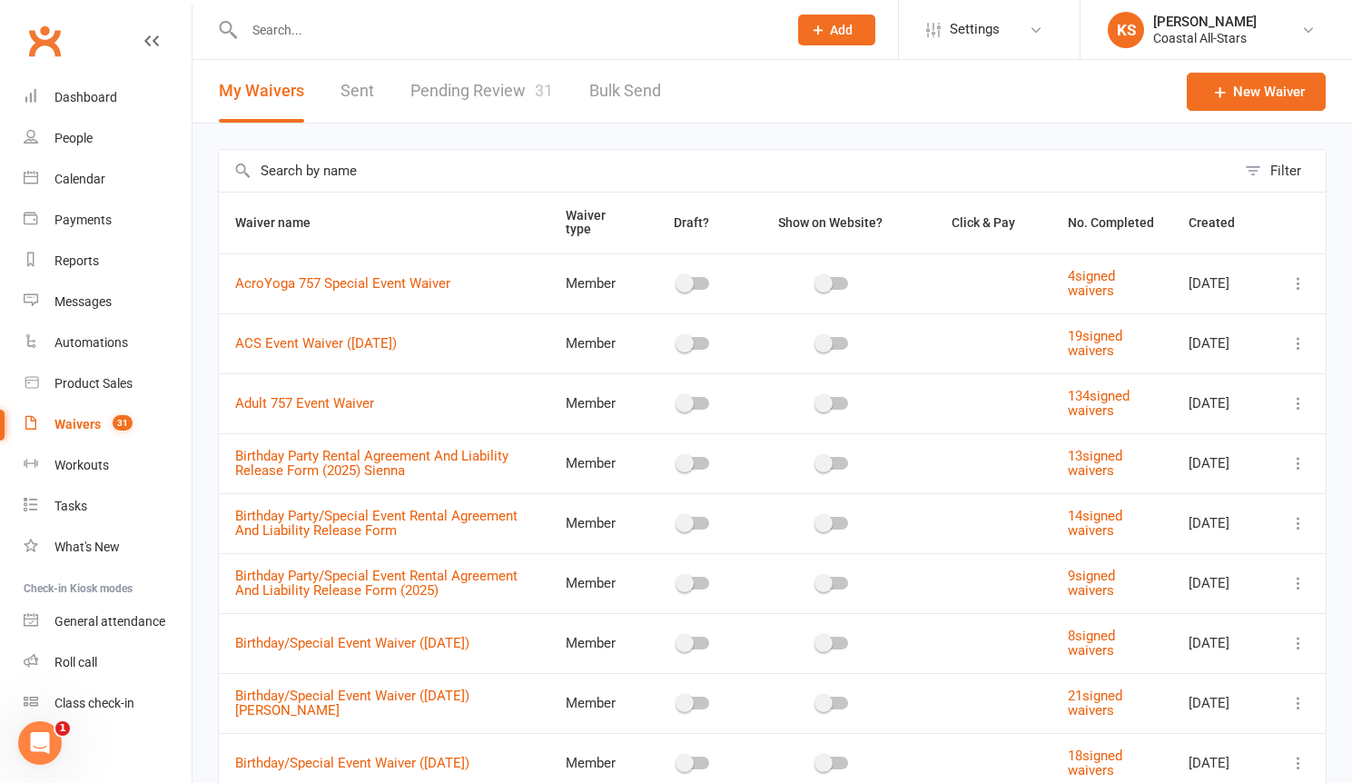
click at [493, 88] on link "Pending Review 31" at bounding box center [482, 91] width 143 height 63
select select "25"
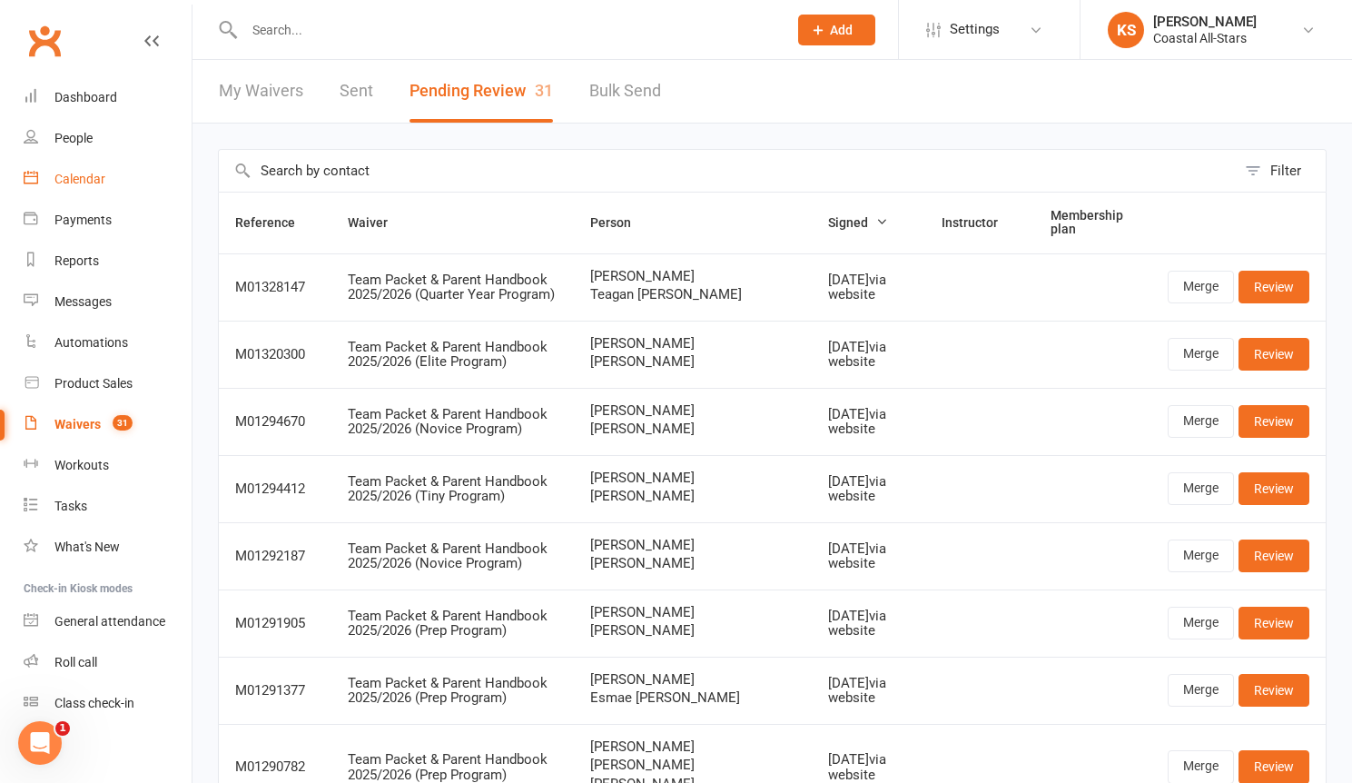
click at [111, 170] on link "Calendar" at bounding box center [108, 179] width 168 height 41
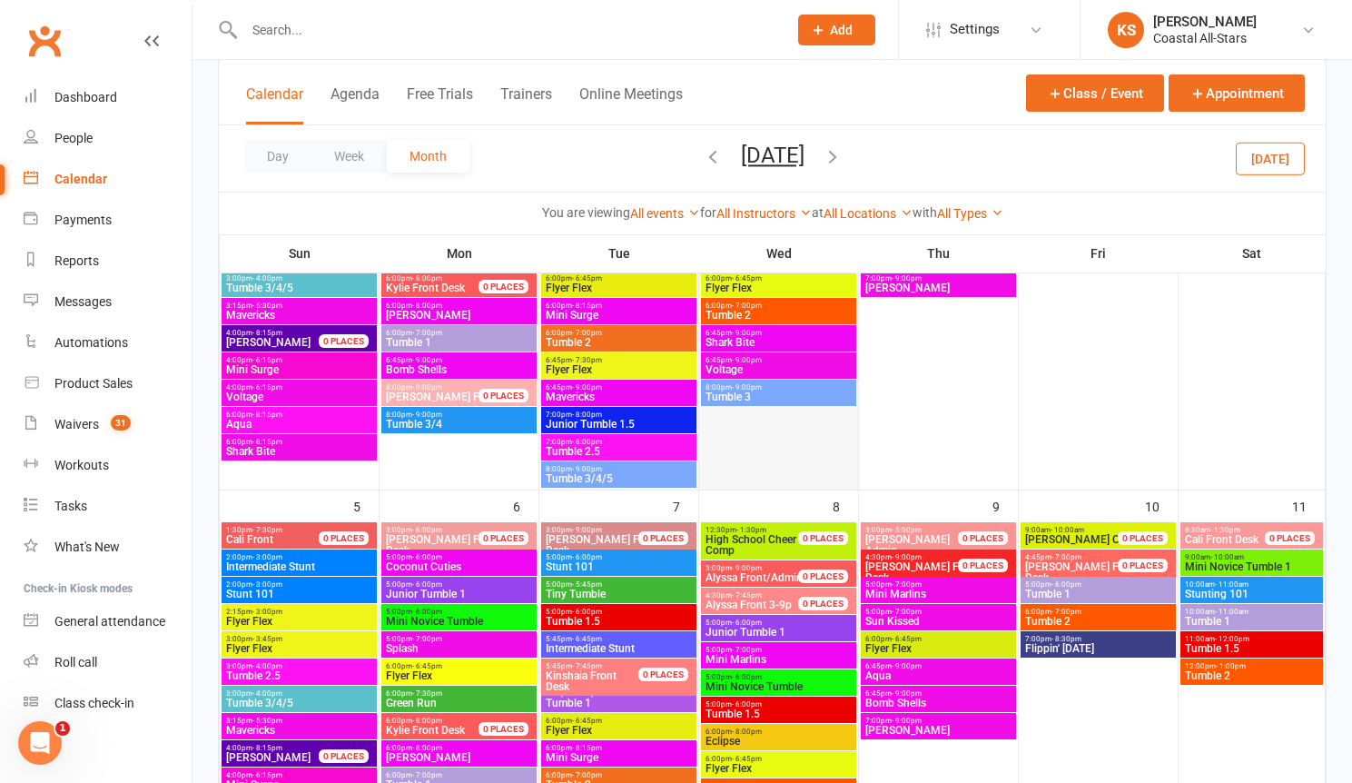
scroll to position [591, 0]
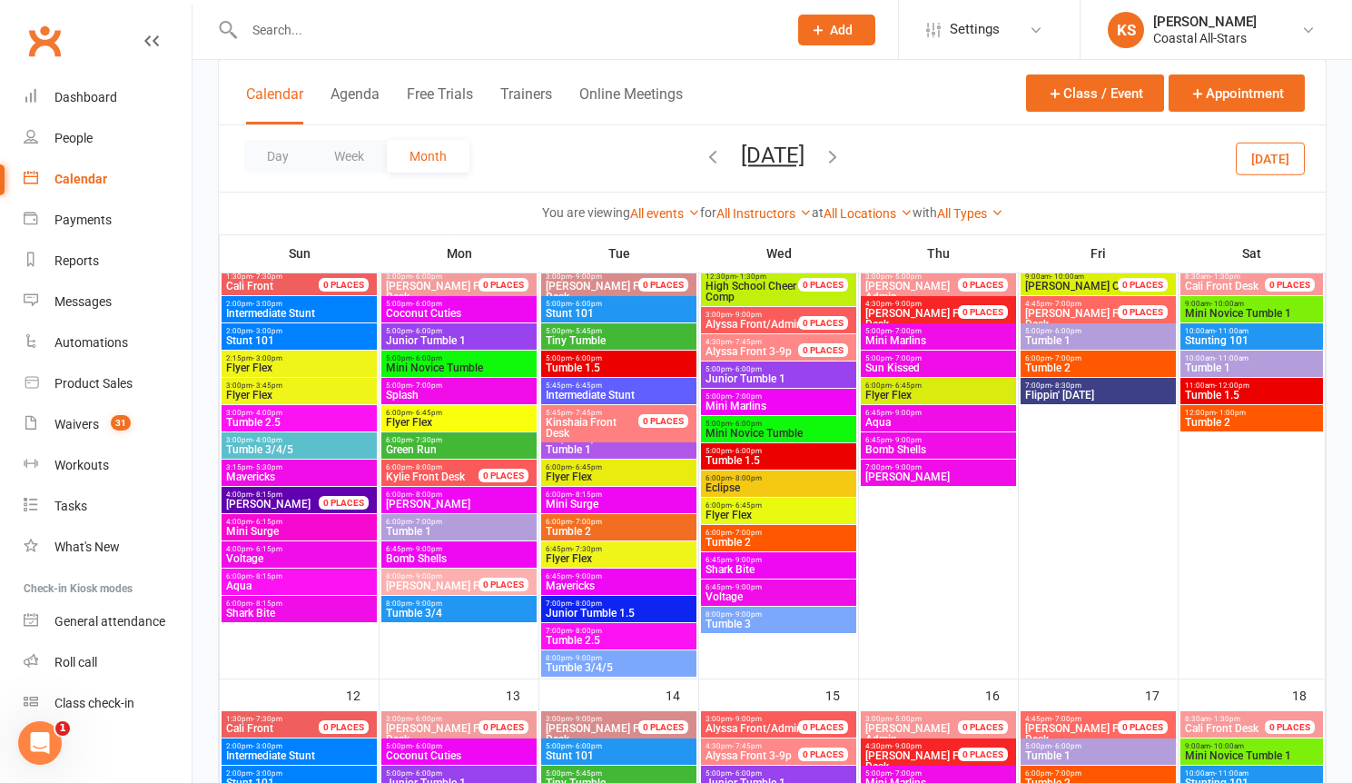
click at [1271, 163] on button "[DATE]" at bounding box center [1270, 158] width 69 height 33
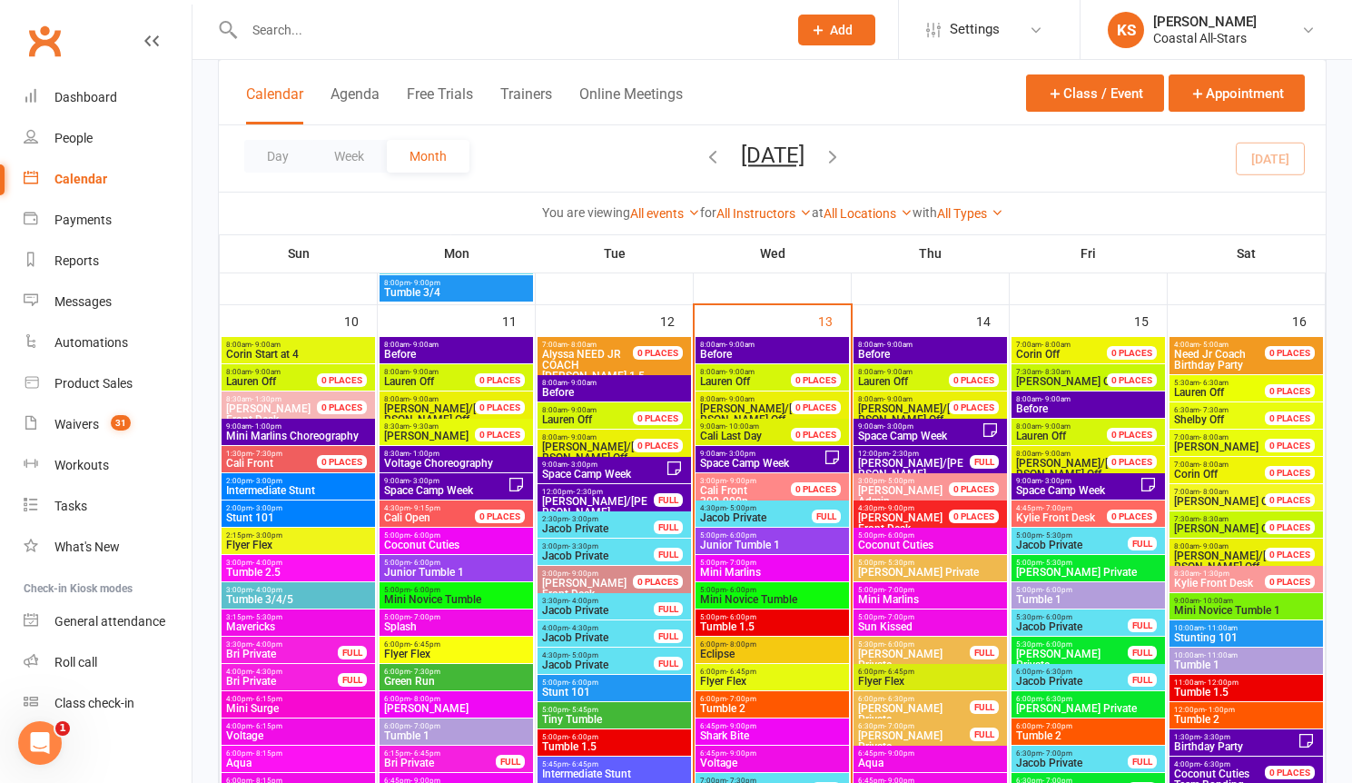
scroll to position [1602, 0]
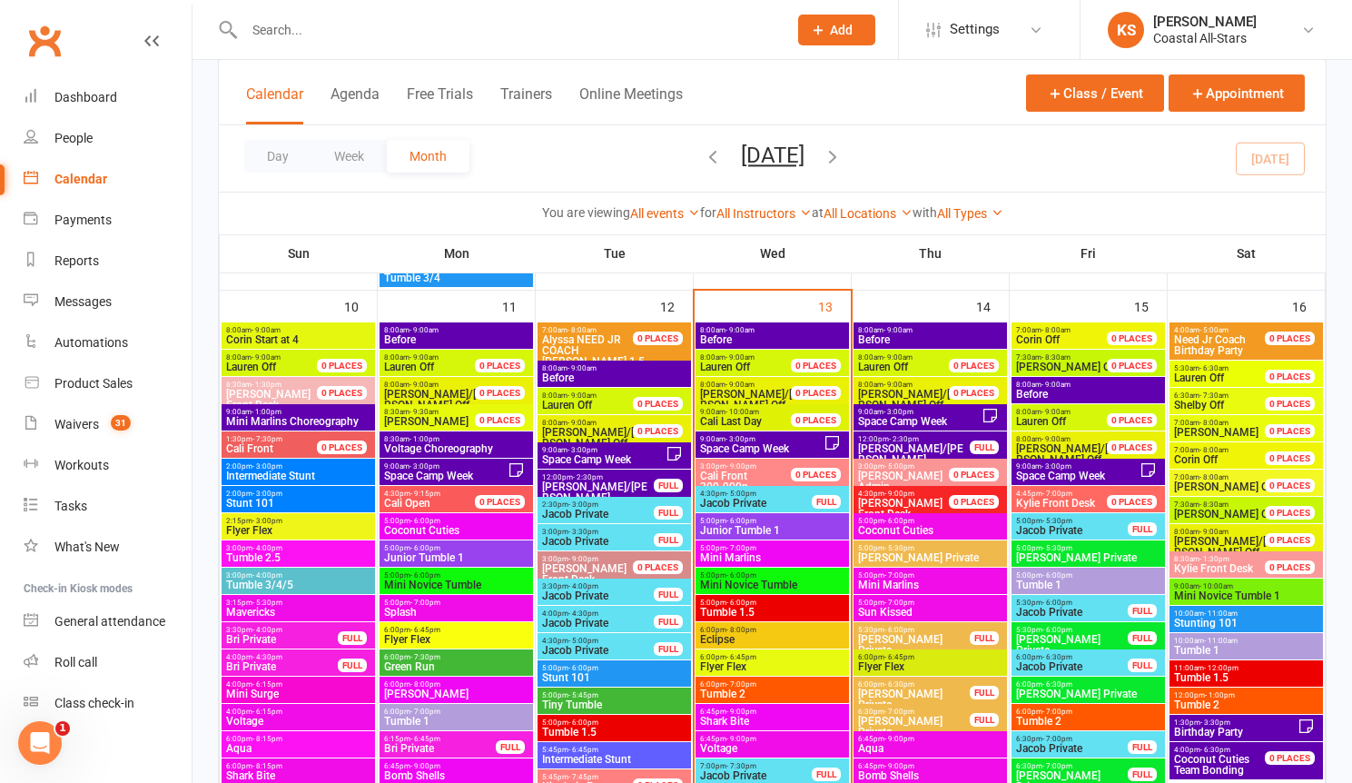
click at [779, 638] on span "Eclipse" at bounding box center [772, 639] width 146 height 11
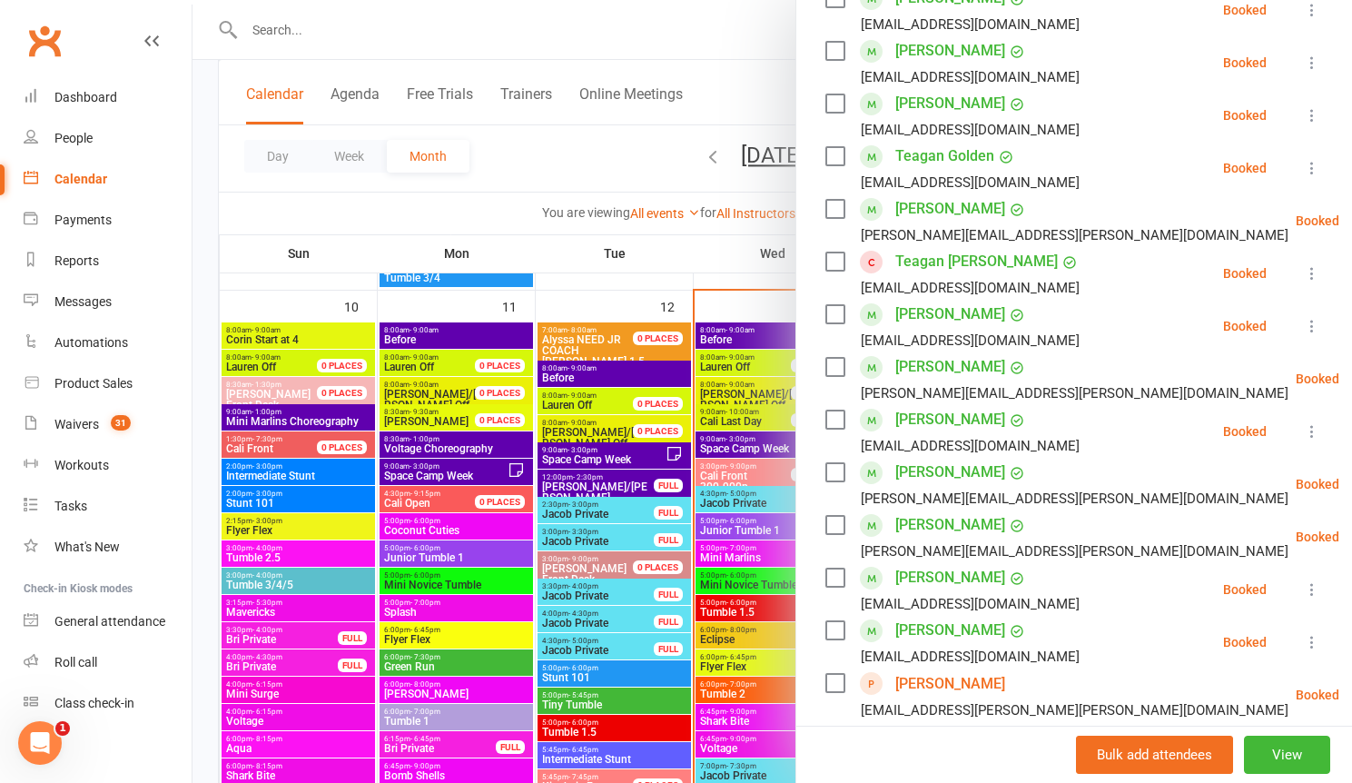
scroll to position [626, 0]
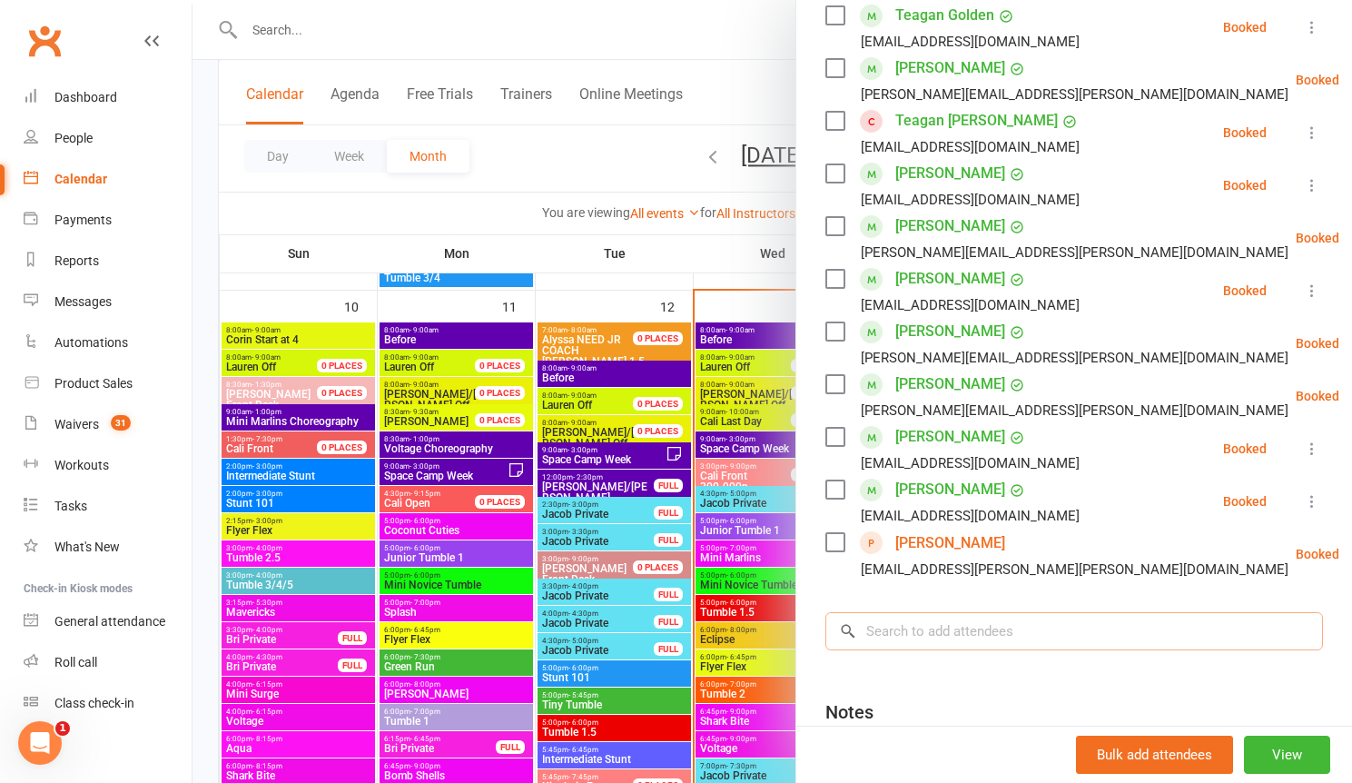
click at [939, 612] on input "search" at bounding box center [1075, 631] width 498 height 38
paste input "[EMAIL_ADDRESS][DOMAIN_NAME]"
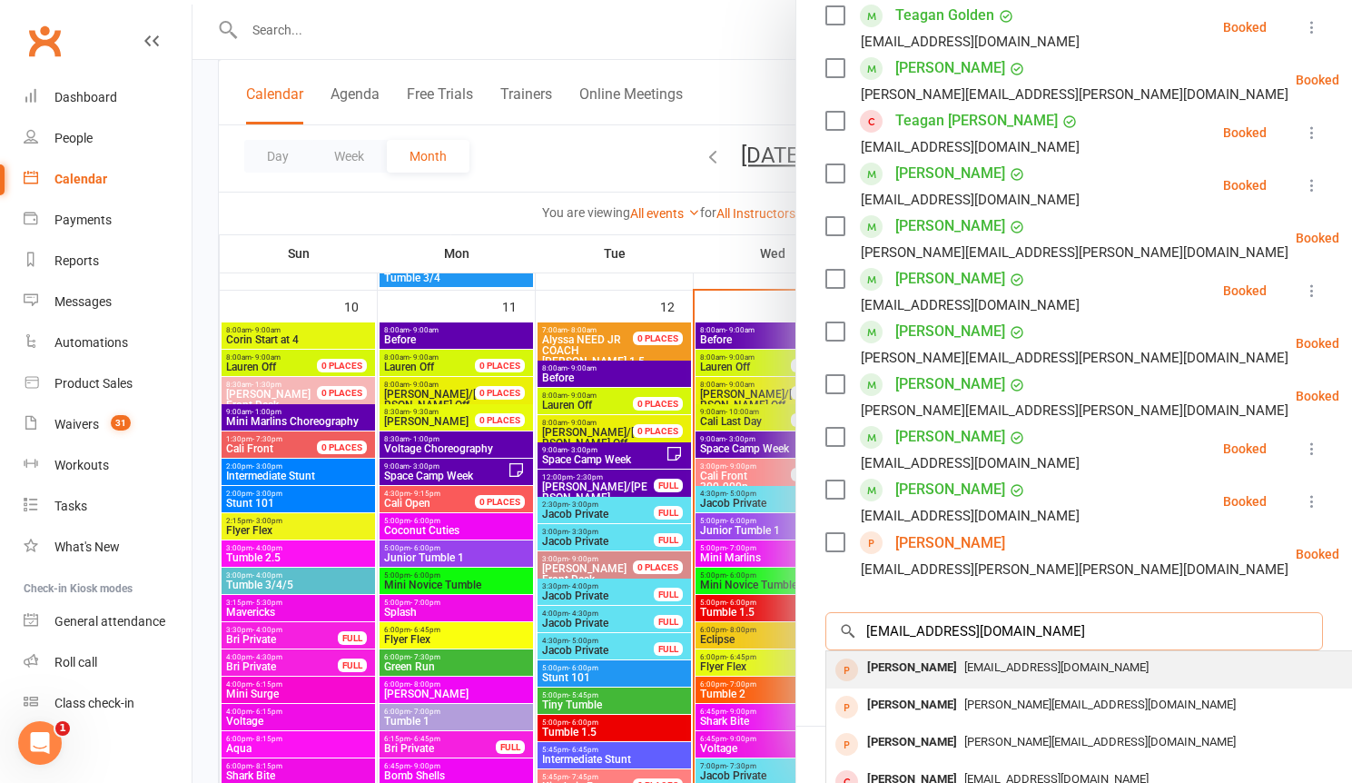
type input "[EMAIL_ADDRESS][DOMAIN_NAME]"
click at [1033, 660] on span "[EMAIL_ADDRESS][DOMAIN_NAME]" at bounding box center [1057, 667] width 184 height 14
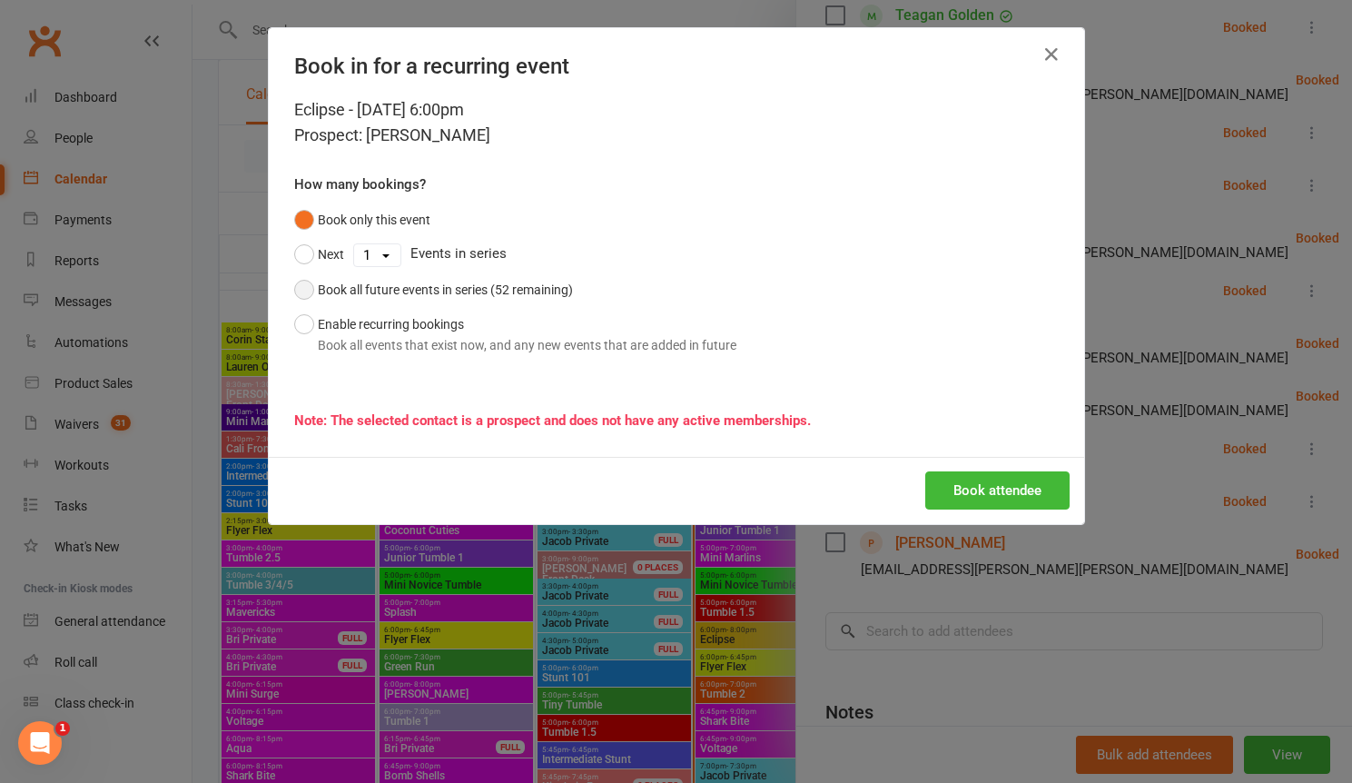
click at [415, 281] on div "Book all future events in series (52 remaining)" at bounding box center [445, 290] width 255 height 20
click at [961, 497] on button "Book attendee" at bounding box center [997, 490] width 144 height 38
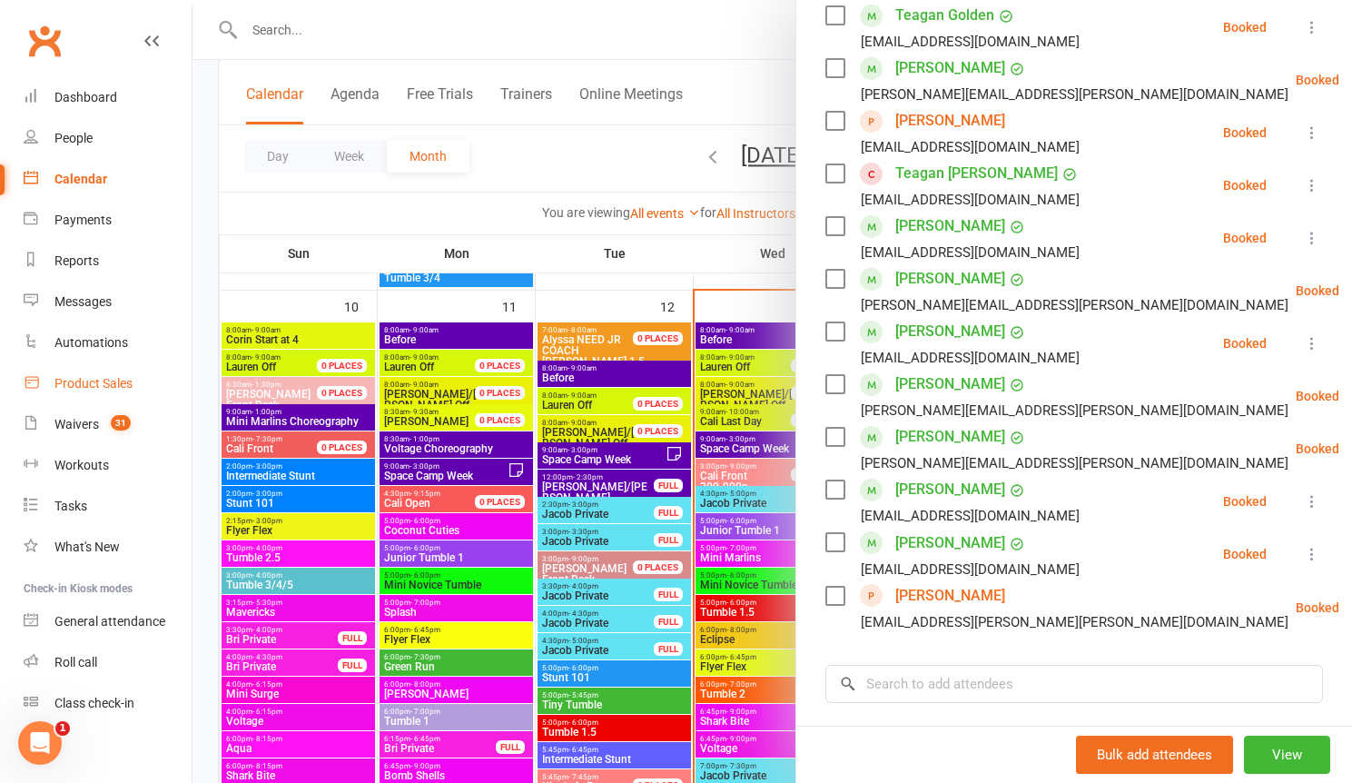
click at [114, 383] on div "Product Sales" at bounding box center [93, 383] width 78 height 15
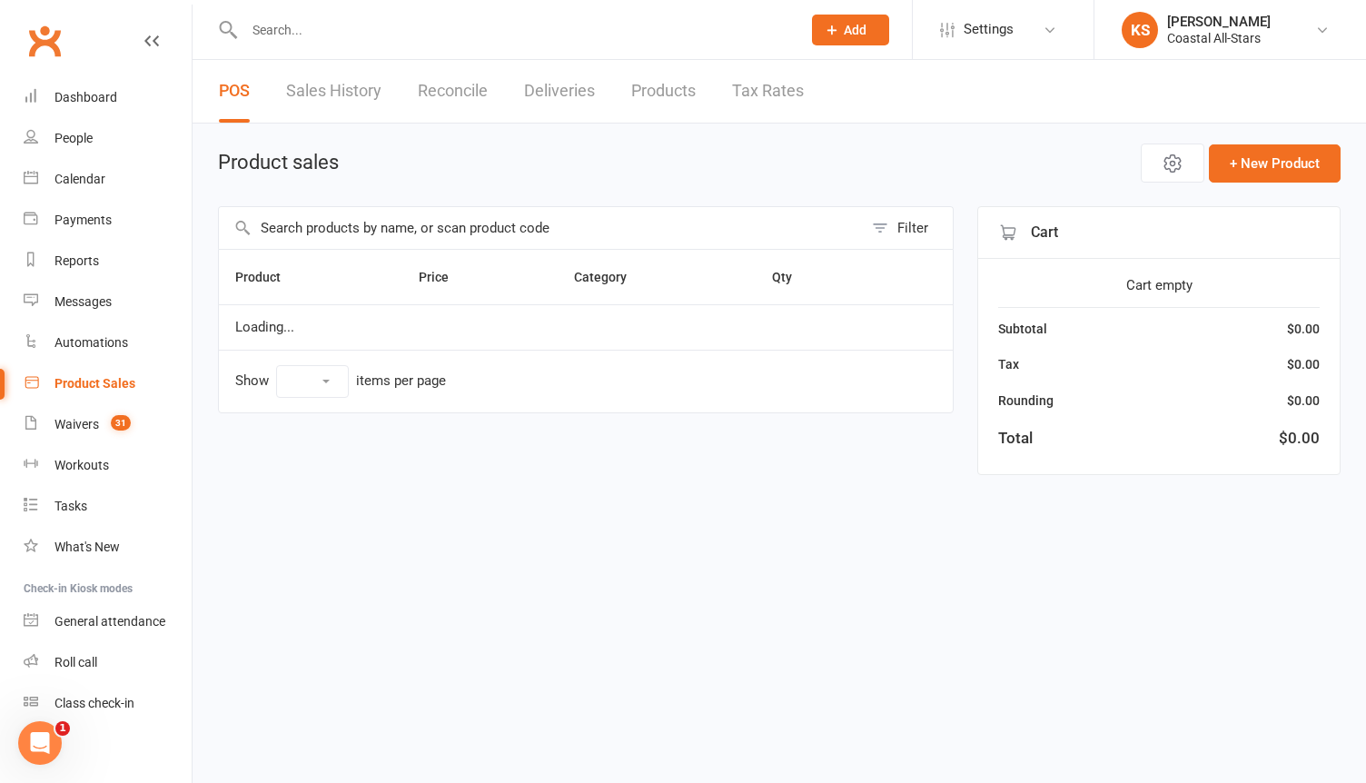
select select "100"
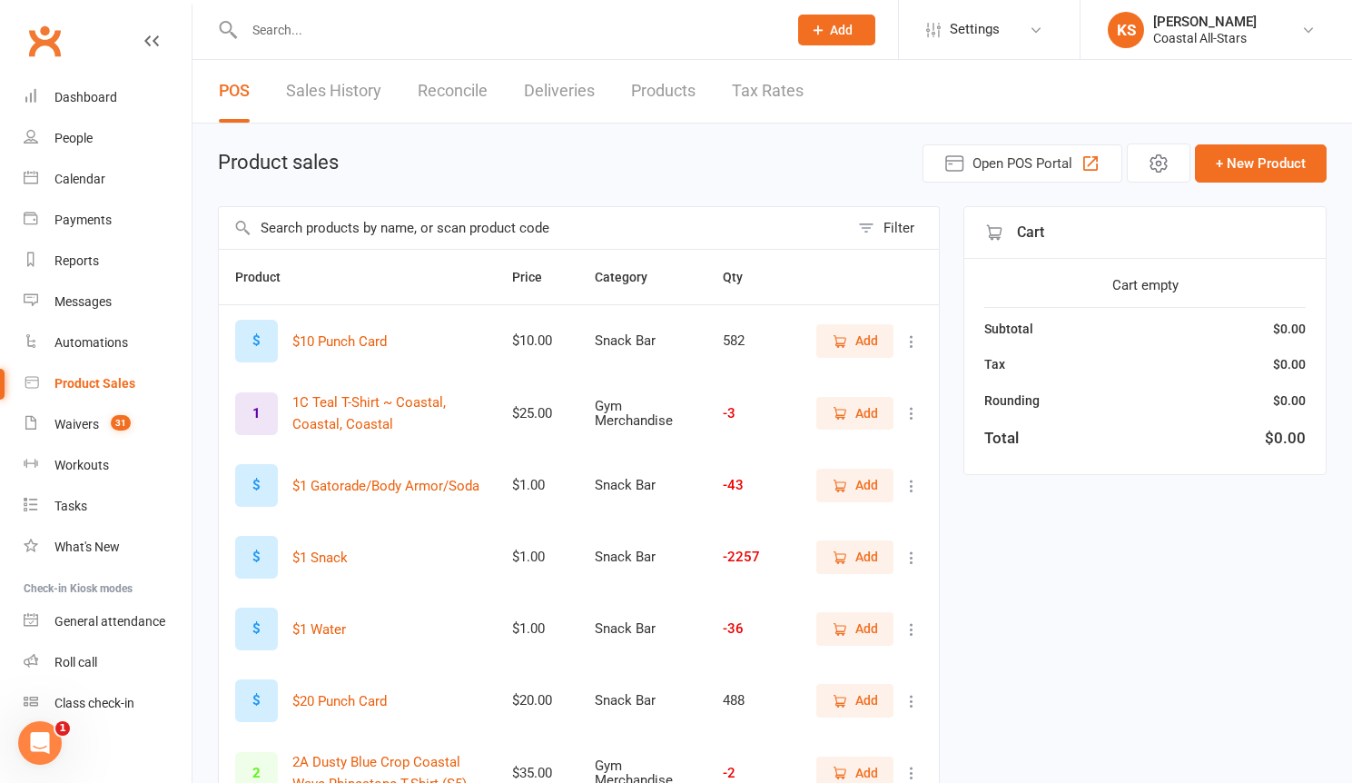
click at [434, 228] on input "text" at bounding box center [534, 228] width 630 height 42
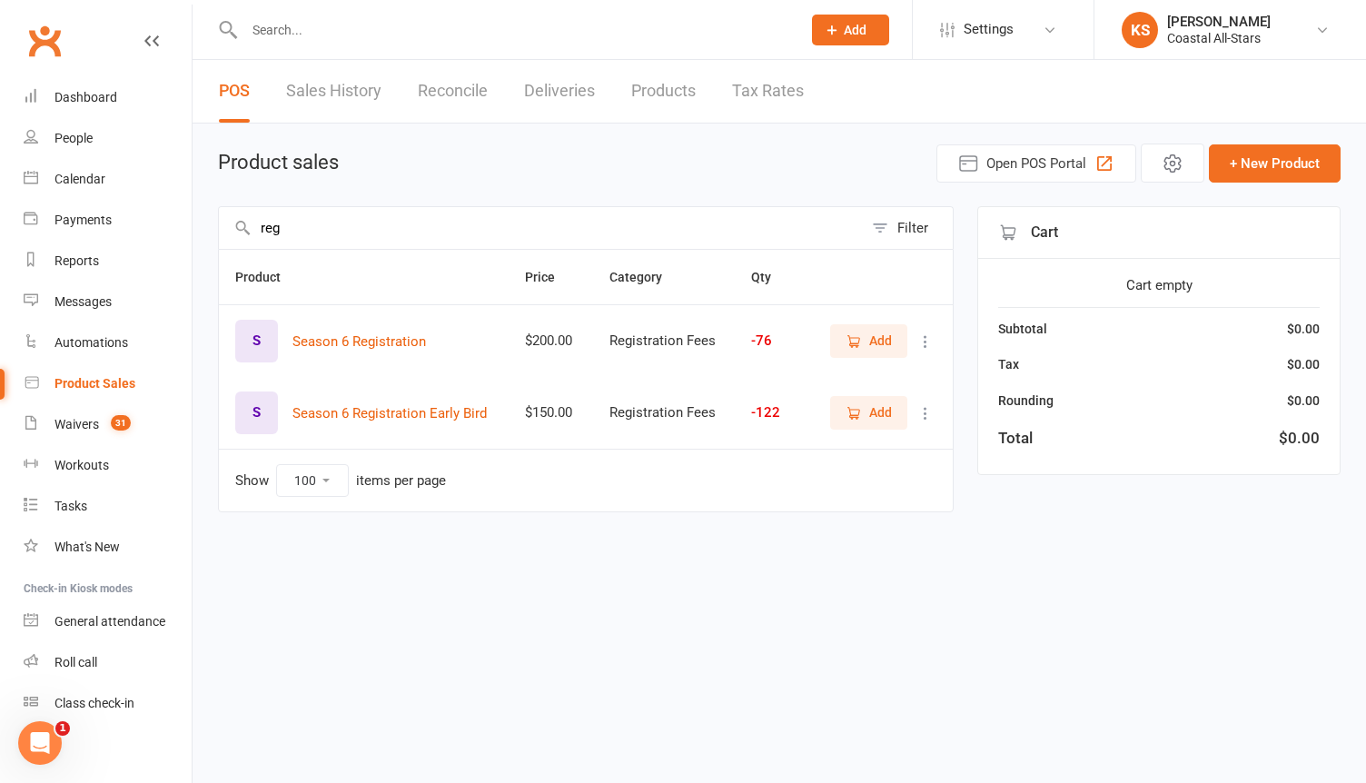
type input "reg"
click at [869, 349] on span "Add" at bounding box center [880, 341] width 23 height 20
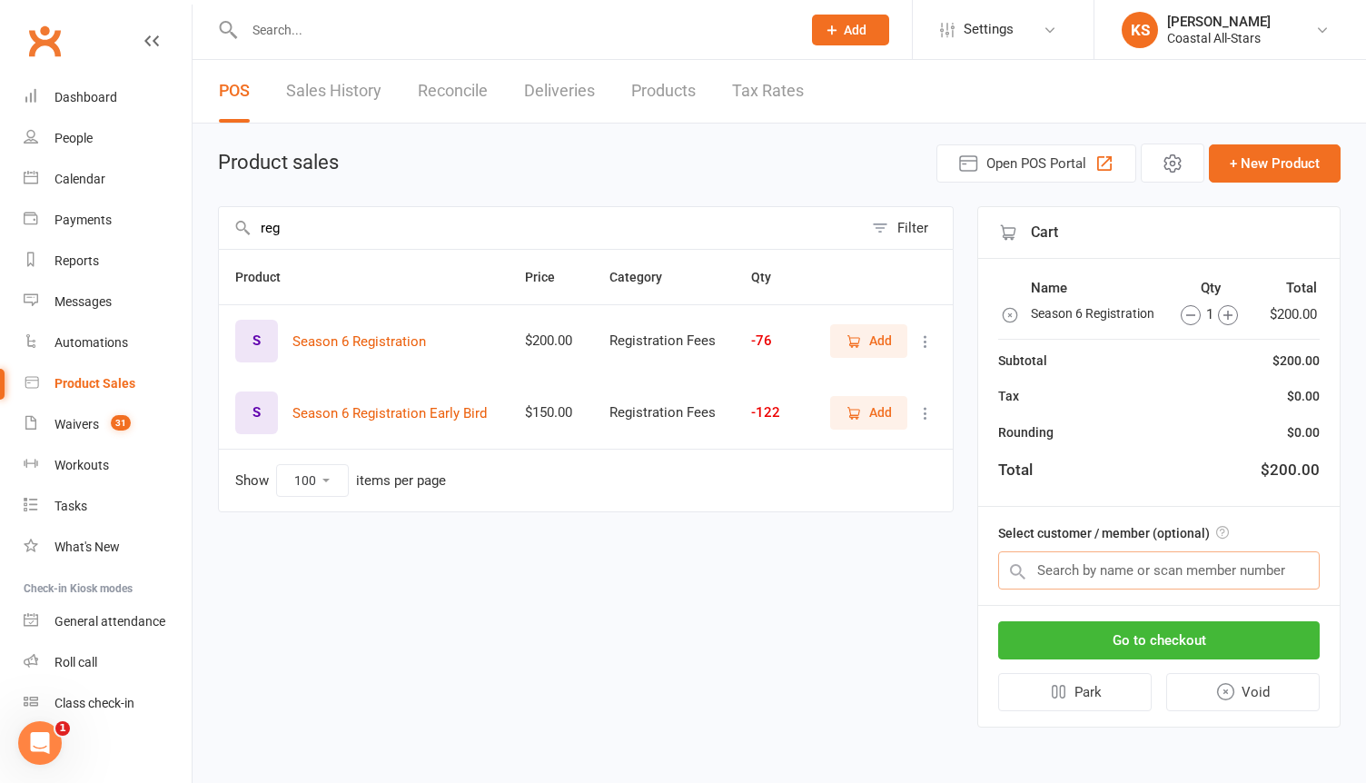
click at [1066, 567] on input "text" at bounding box center [1159, 570] width 322 height 38
paste input "[EMAIL_ADDRESS][DOMAIN_NAME]"
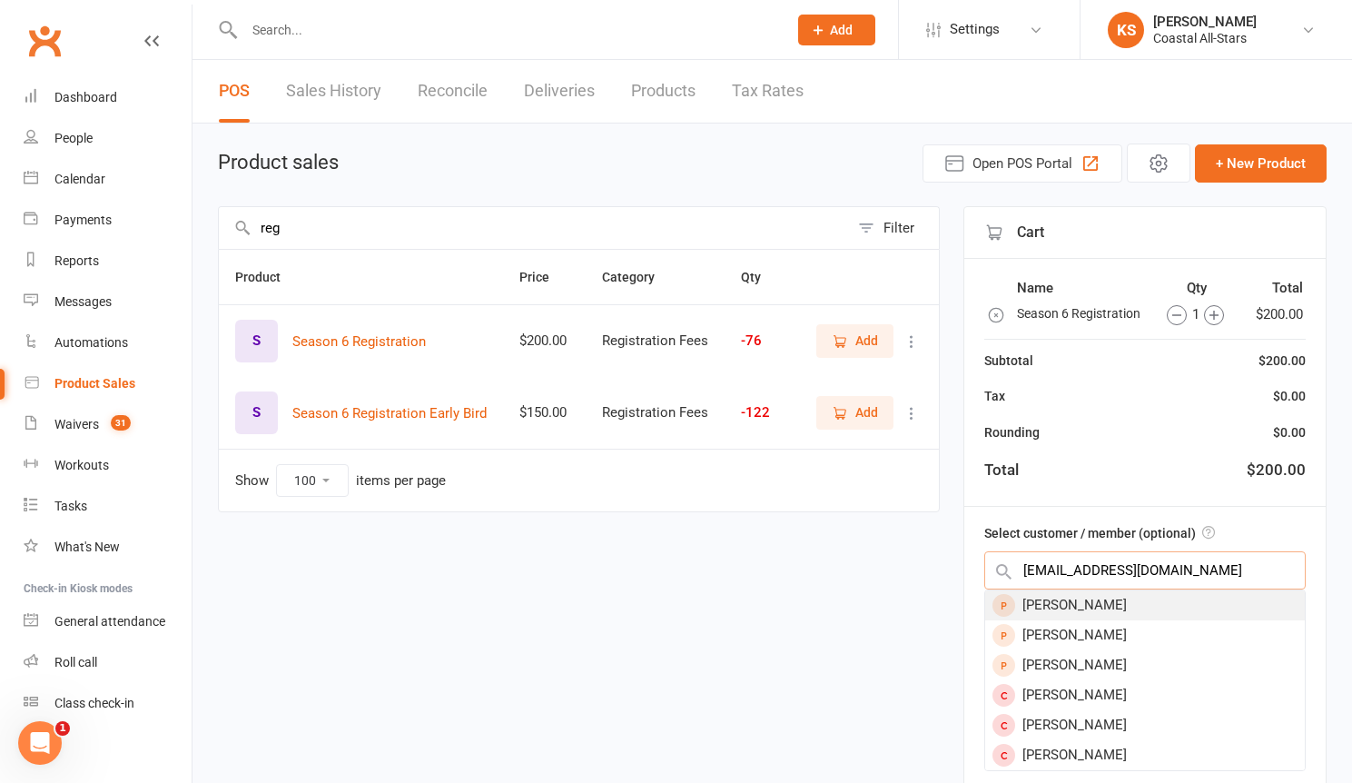
type input "[EMAIL_ADDRESS][DOMAIN_NAME]"
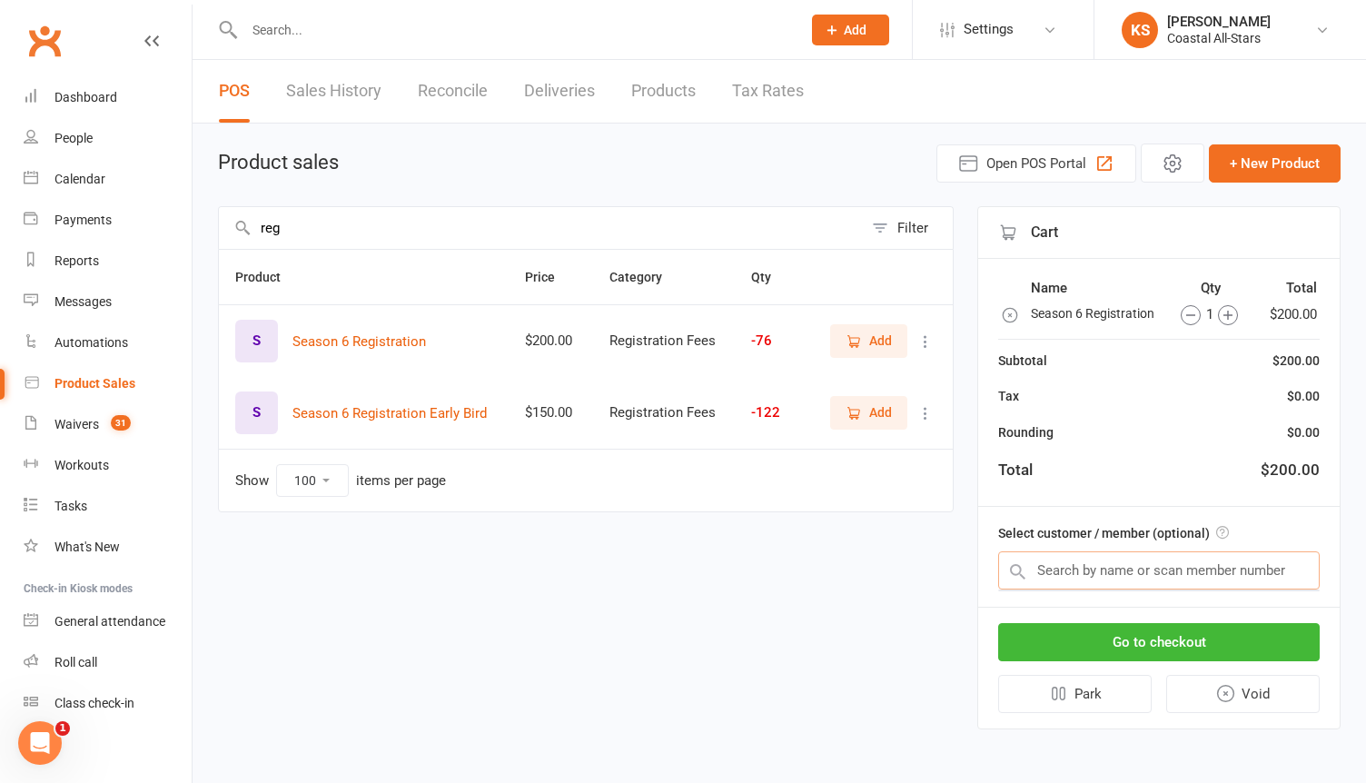
click at [1195, 577] on input "text" at bounding box center [1159, 570] width 322 height 38
click at [1228, 572] on input "text" at bounding box center [1159, 570] width 322 height 38
paste input "[EMAIL_ADDRESS][DOMAIN_NAME]"
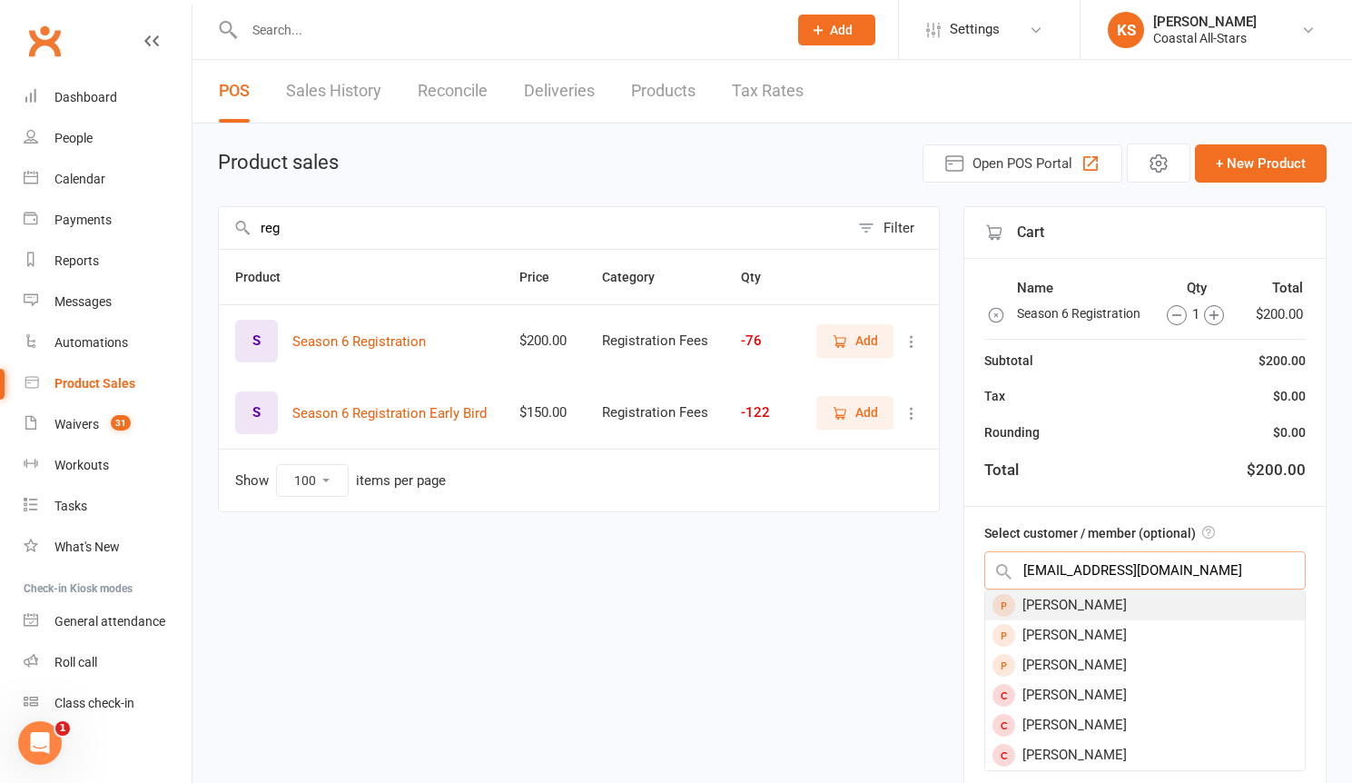
type input "[EMAIL_ADDRESS][DOMAIN_NAME]"
click at [1103, 601] on div "[PERSON_NAME]" at bounding box center [1145, 605] width 320 height 30
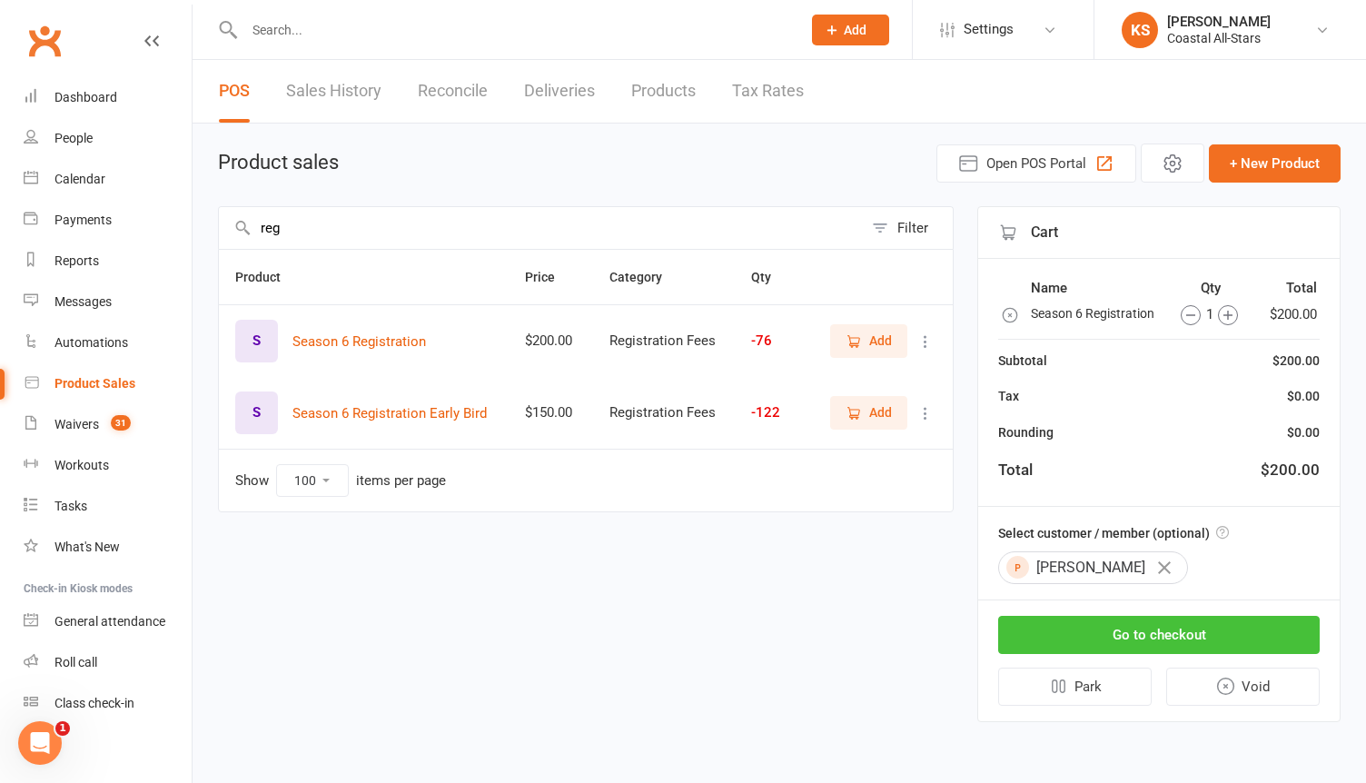
click at [1103, 627] on button "Go to checkout" at bounding box center [1159, 635] width 322 height 38
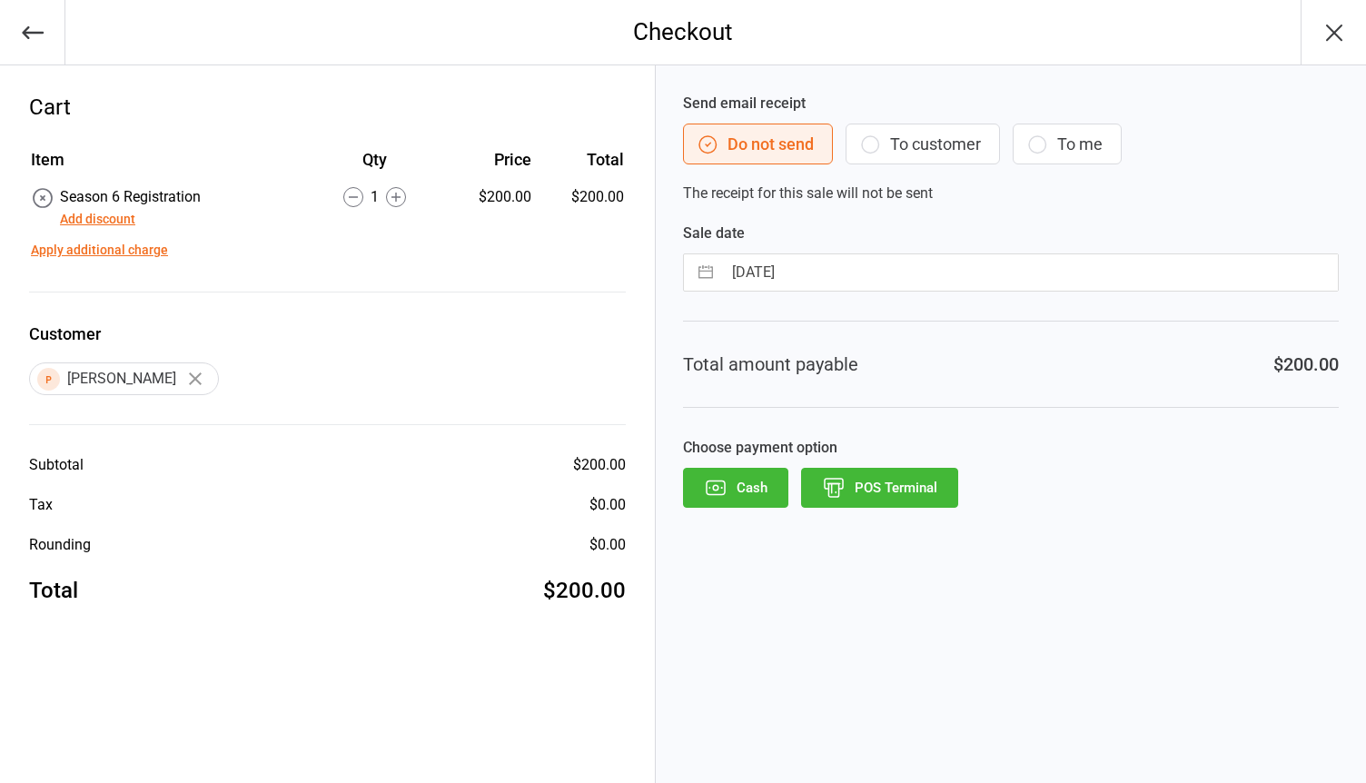
click at [879, 276] on input "13 Aug 2025" at bounding box center [1030, 272] width 616 height 36
select select "6"
select select "2025"
select select "7"
select select "2025"
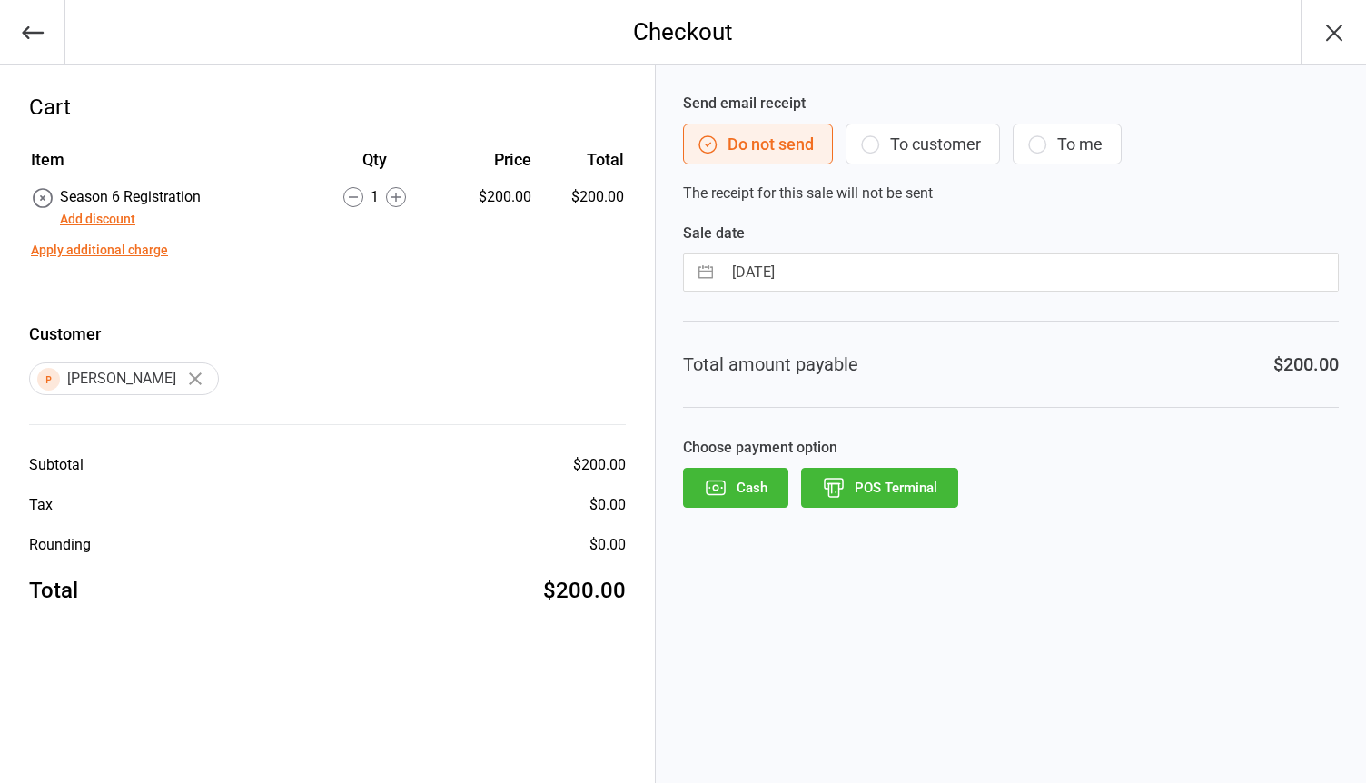
select select "8"
select select "2025"
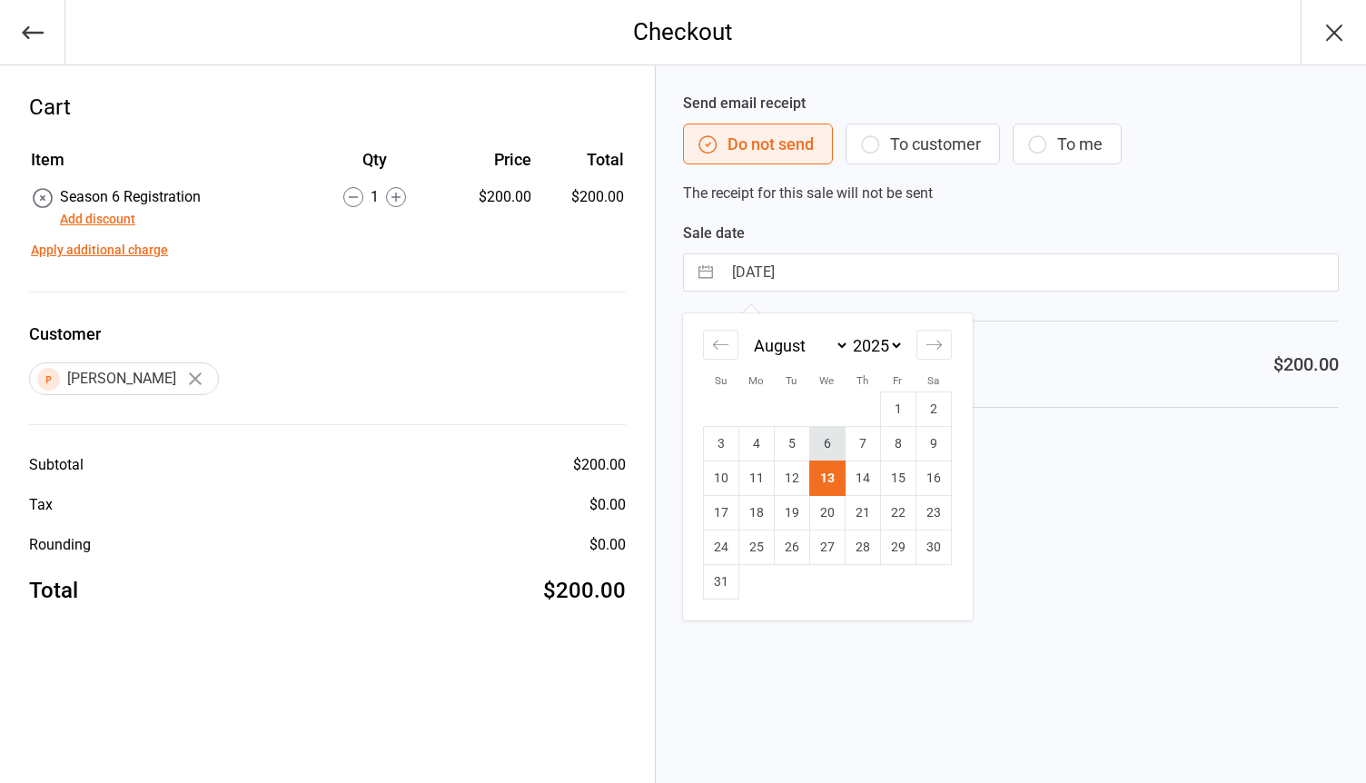
click at [823, 439] on td "6" at bounding box center [826, 444] width 35 height 35
type input "06 Aug 2025"
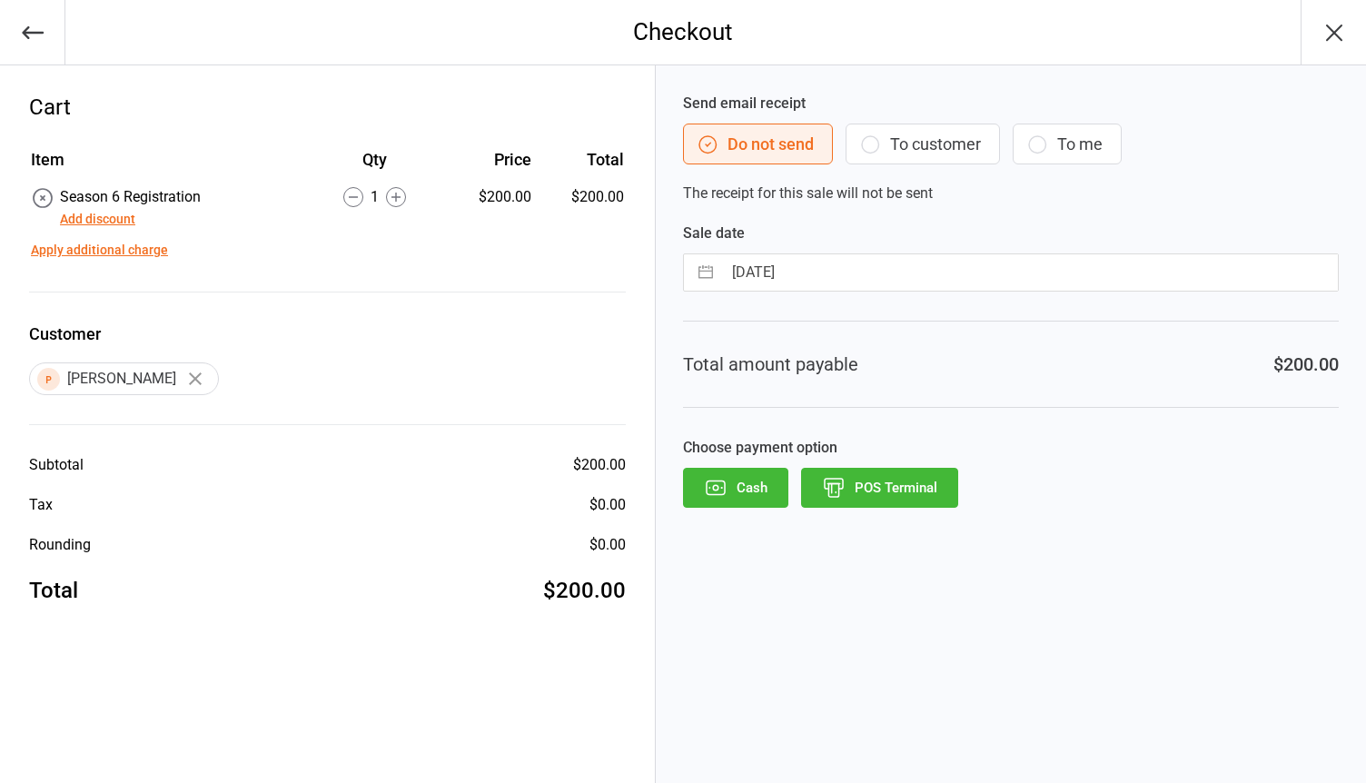
click at [848, 480] on button "POS Terminal" at bounding box center [879, 488] width 157 height 40
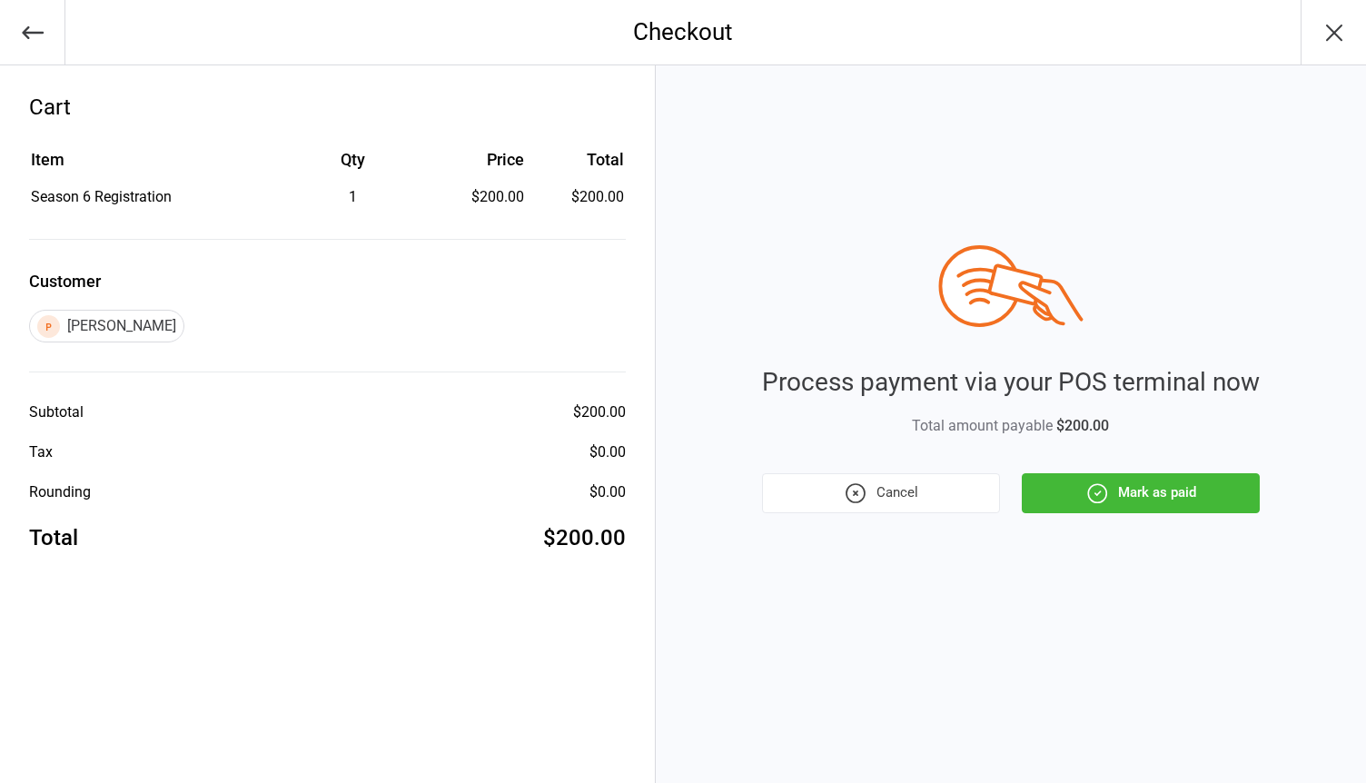
click at [1113, 490] on button "Mark as paid" at bounding box center [1141, 493] width 238 height 40
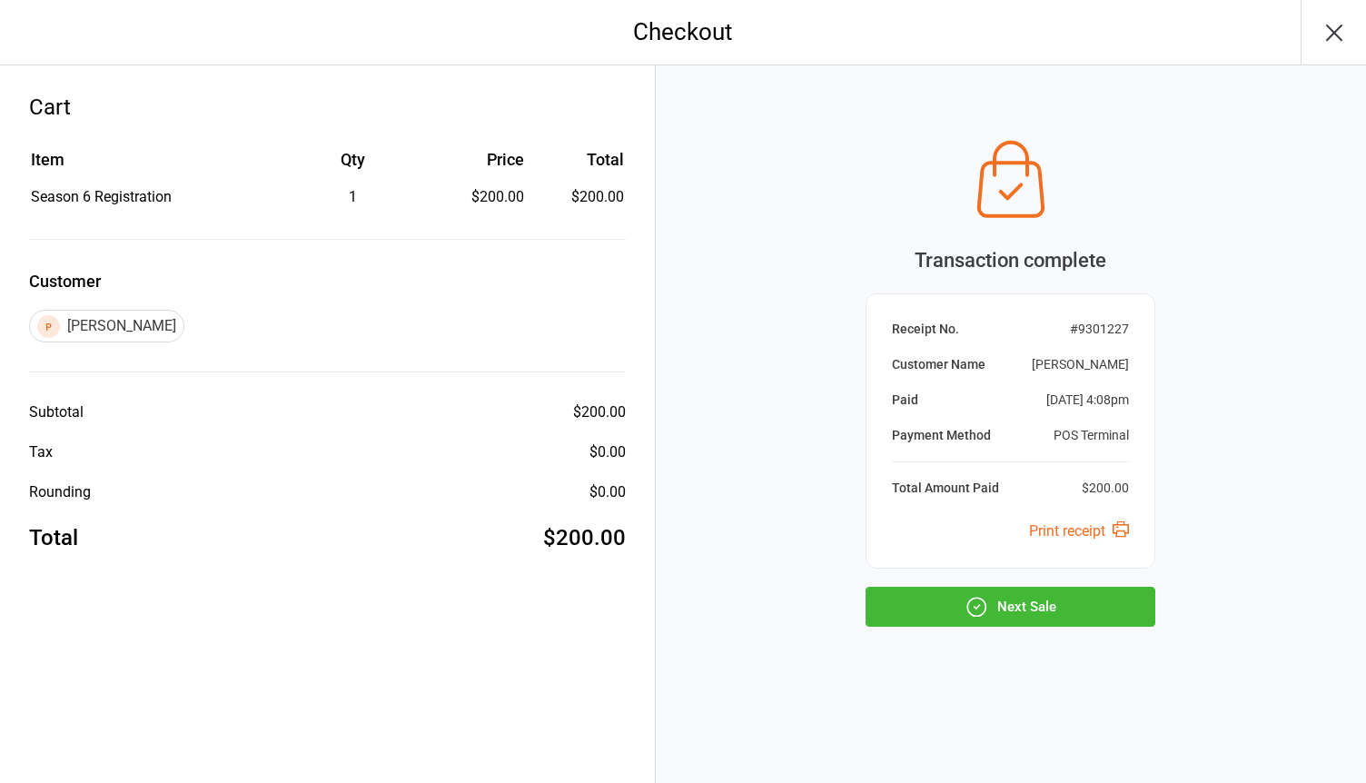
click at [960, 609] on button "Next Sale" at bounding box center [1011, 607] width 290 height 40
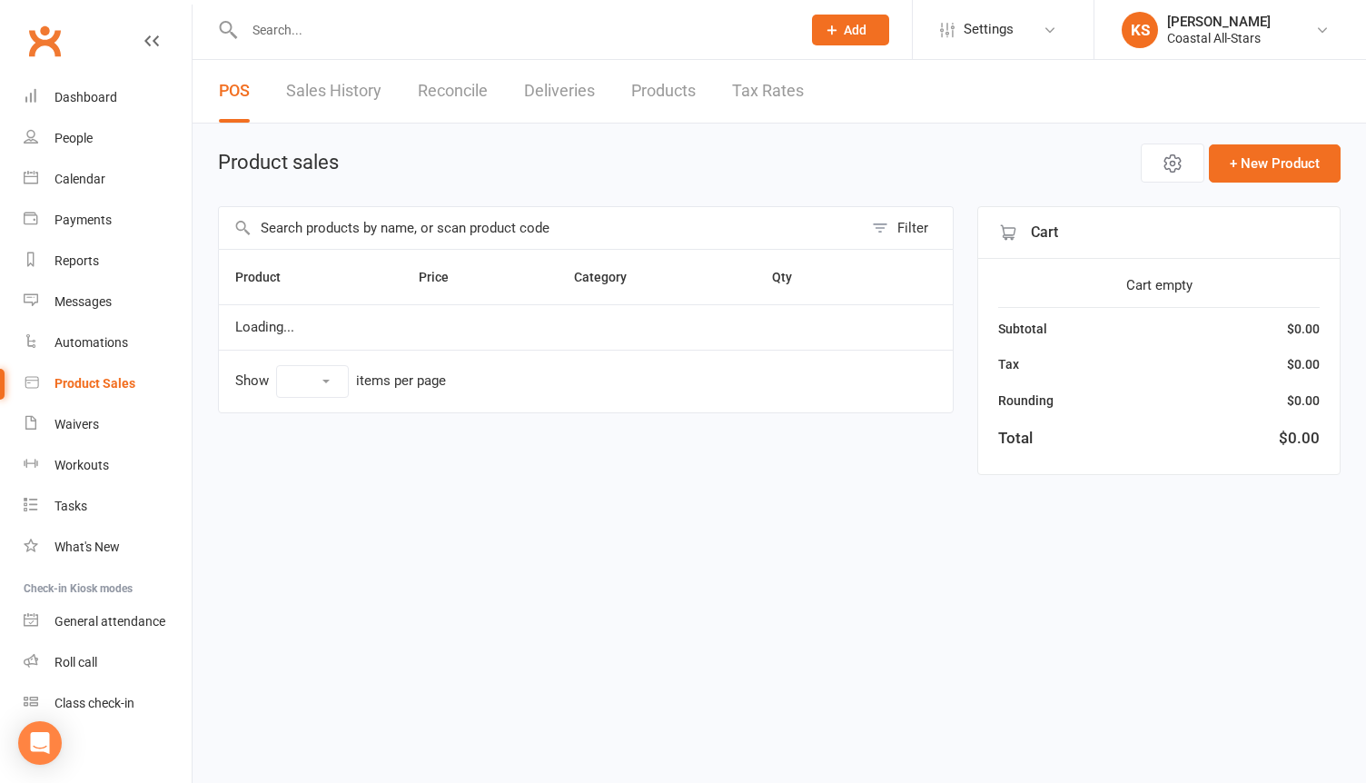
select select "100"
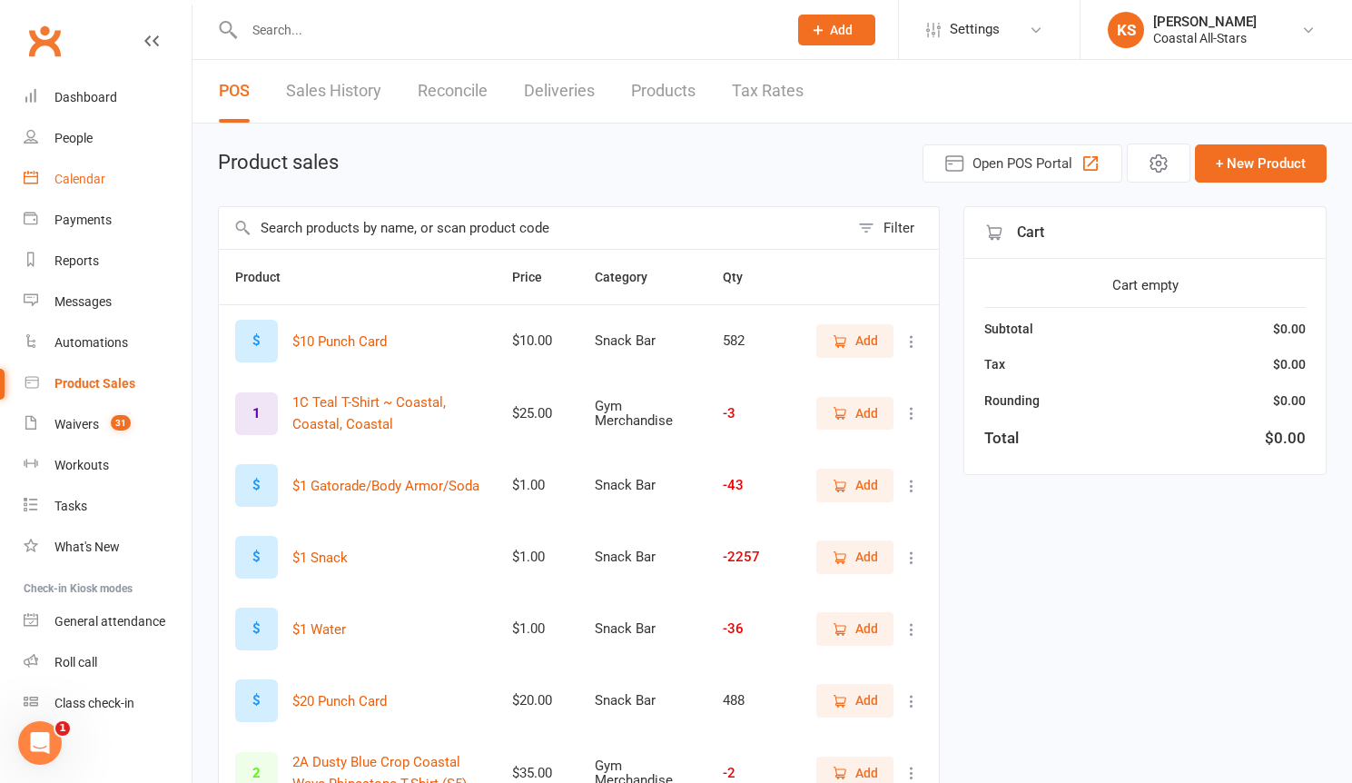
click at [84, 172] on div "Calendar" at bounding box center [79, 179] width 51 height 15
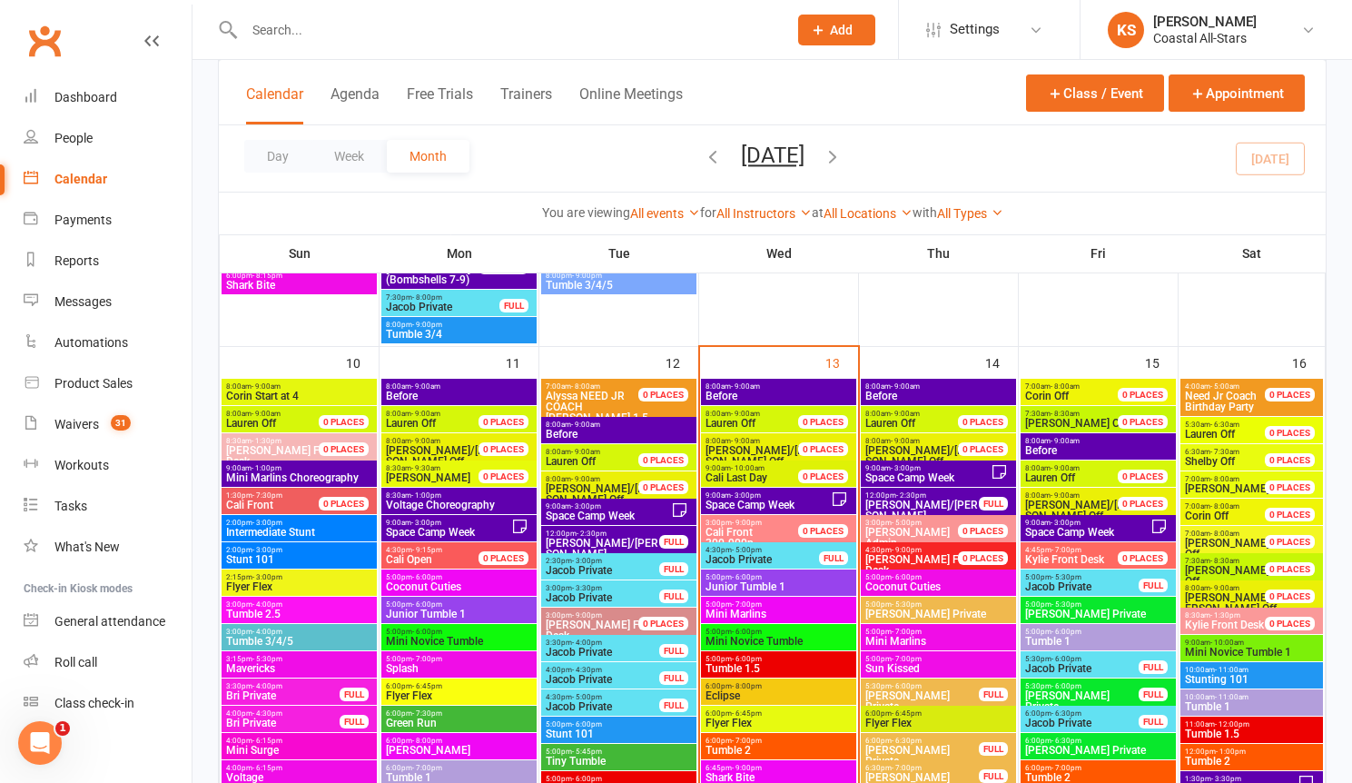
scroll to position [1651, 0]
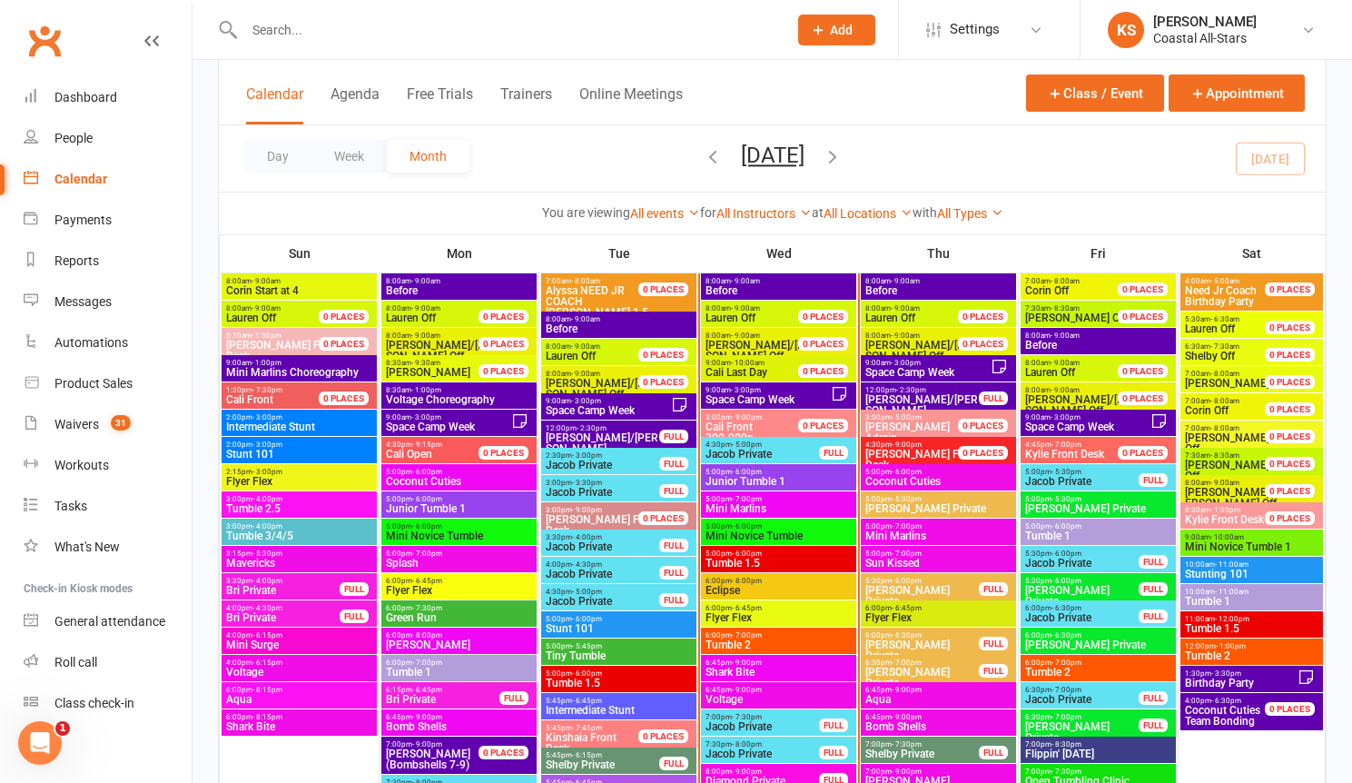
click at [760, 595] on div "6:00pm - 8:00pm Eclipse" at bounding box center [778, 586] width 155 height 26
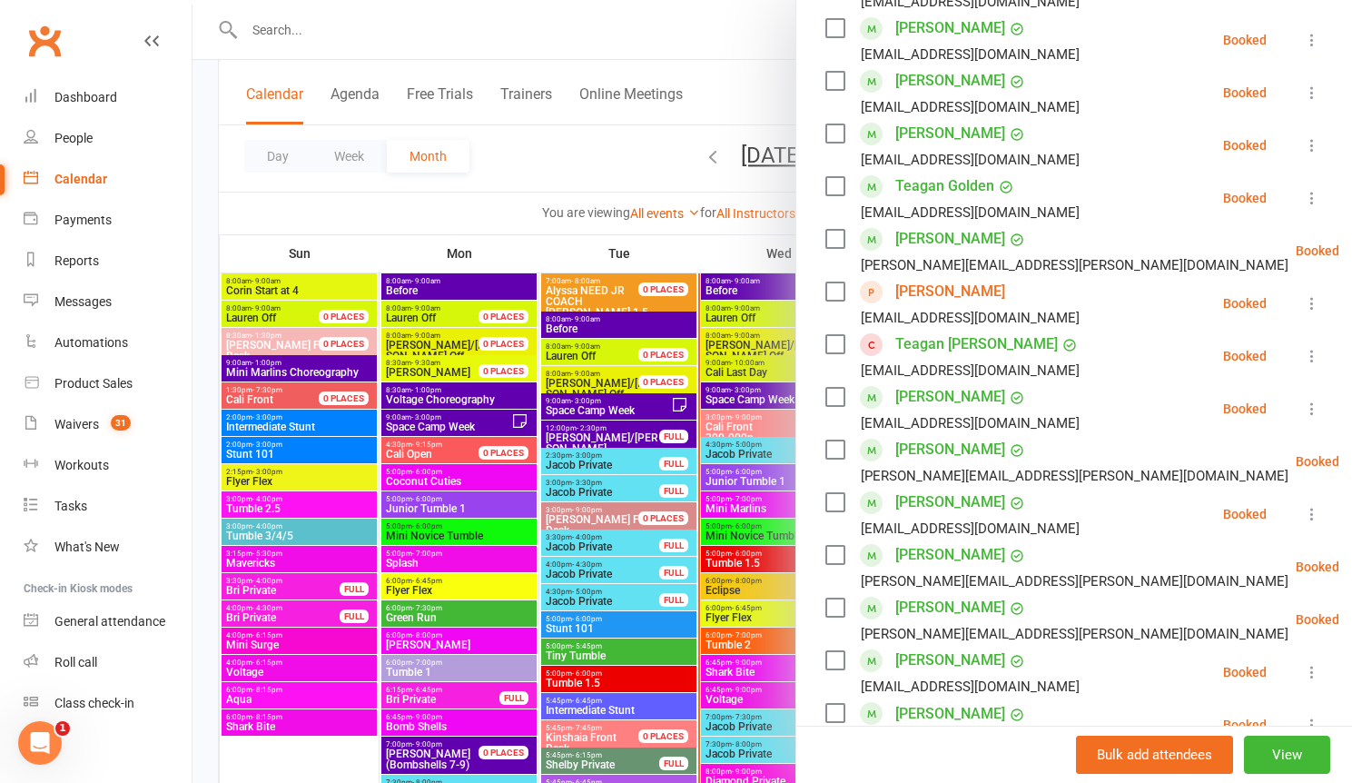
scroll to position [451, 0]
